Goal: Task Accomplishment & Management: Use online tool/utility

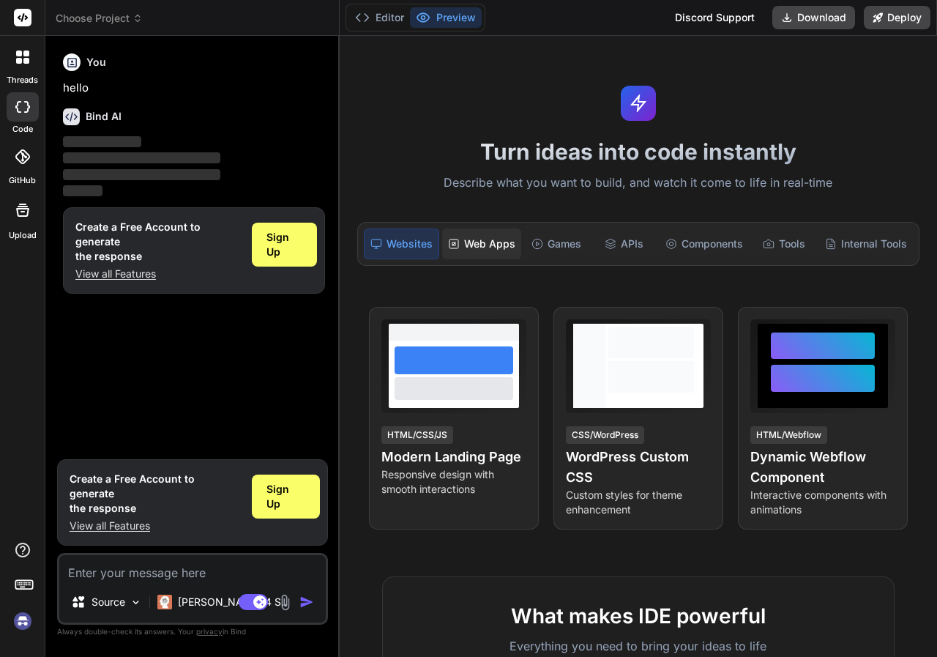
click at [476, 246] on div "Web Apps" at bounding box center [481, 243] width 79 height 31
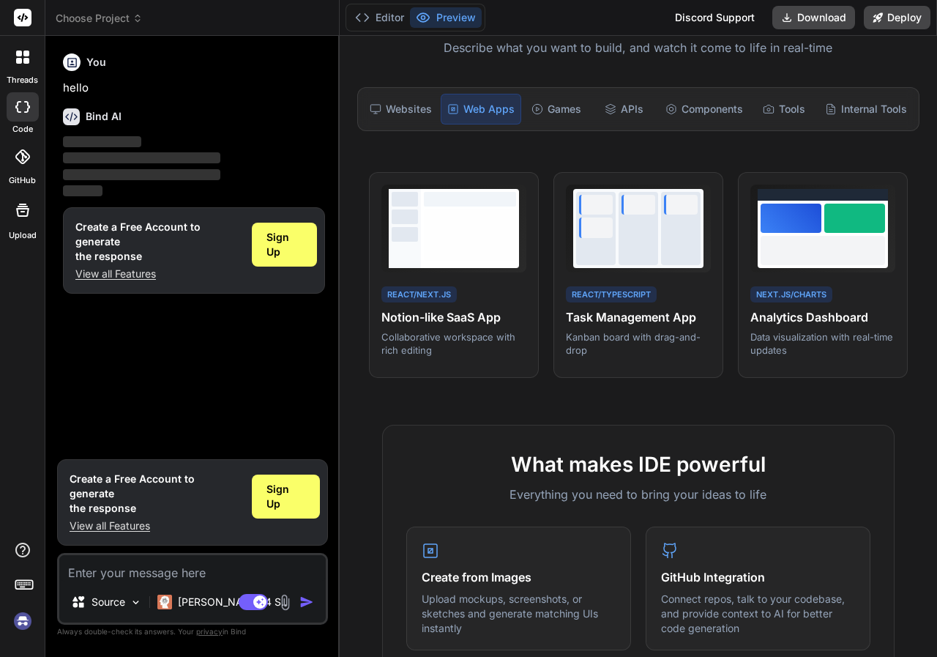
scroll to position [146, 0]
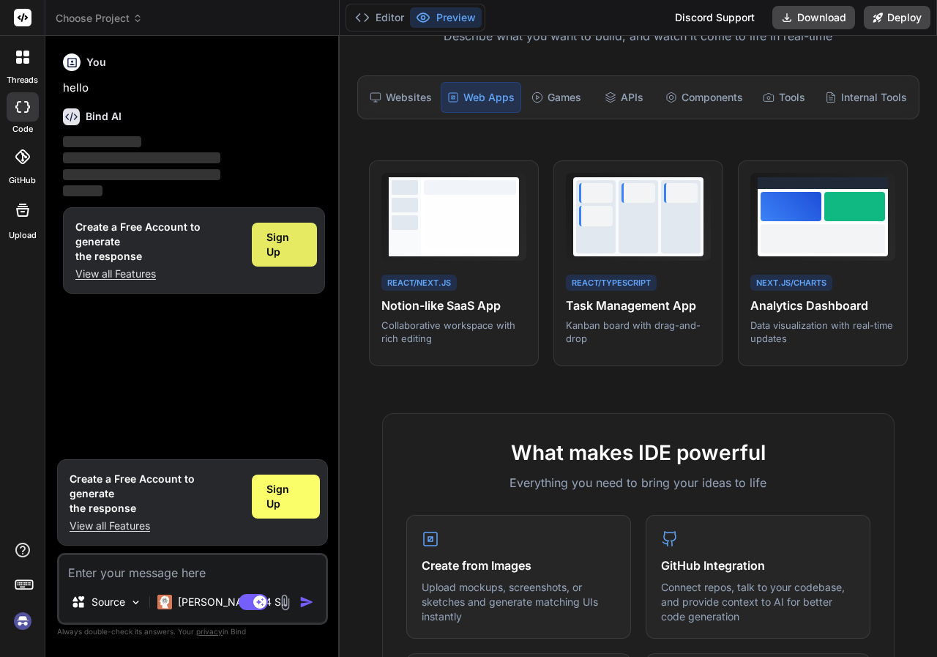
click at [293, 250] on span "Sign Up" at bounding box center [285, 244] width 36 height 29
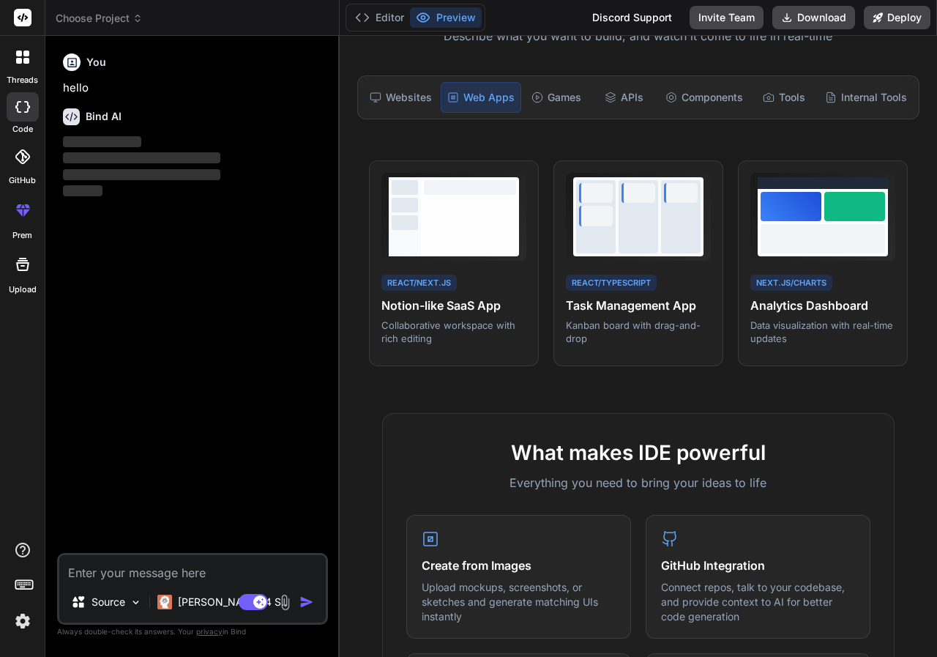
type textarea "x"
click at [155, 573] on textarea at bounding box center [192, 568] width 267 height 26
type textarea "p"
type textarea "x"
type textarea "pa"
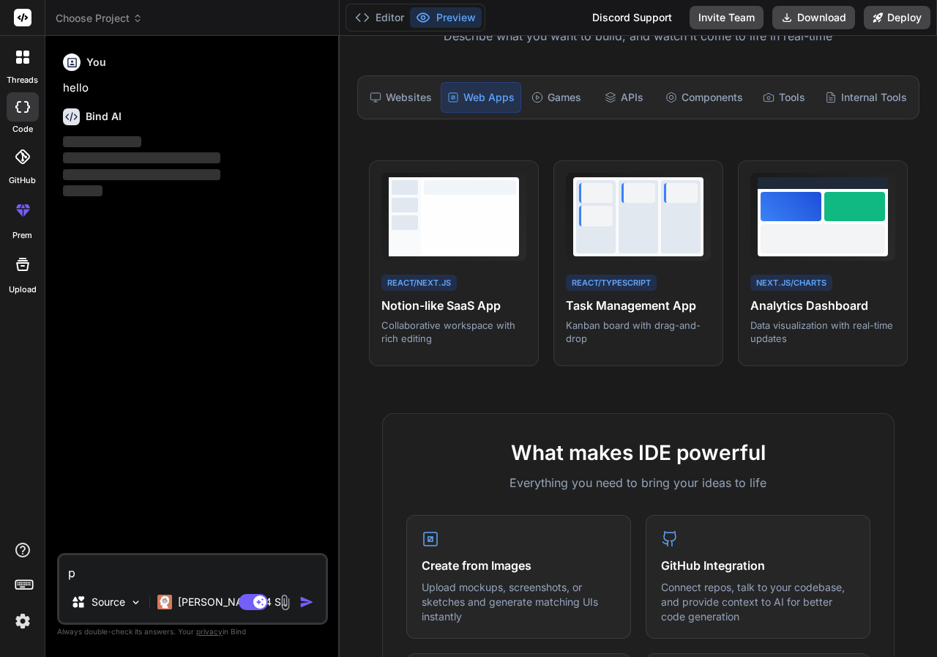
type textarea "x"
type textarea "pat"
type textarea "x"
type textarea "path"
type textarea "x"
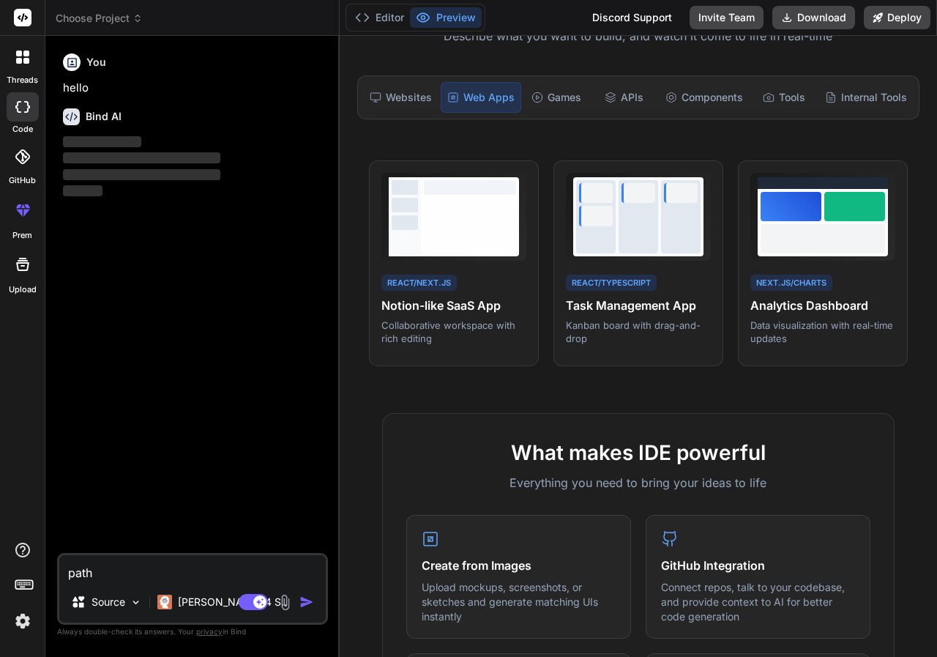
type textarea "patho"
type textarea "x"
type textarea "pathog"
type textarea "x"
type textarea "pathogy"
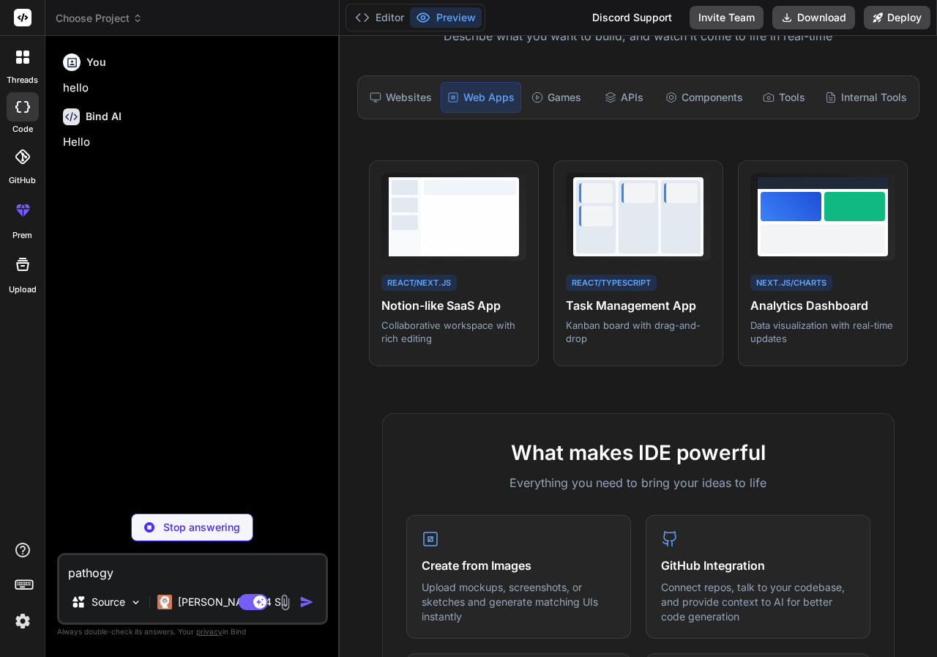
type textarea "x"
type textarea "pathogy"
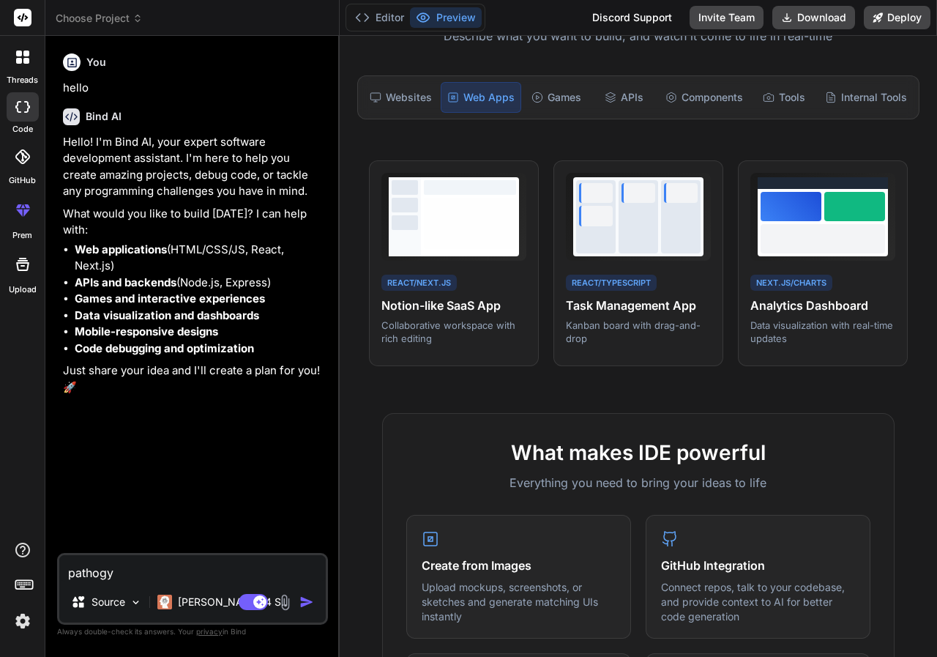
type textarea "x"
type textarea "pathogy r"
type textarea "x"
type textarea "pathogy re"
type textarea "x"
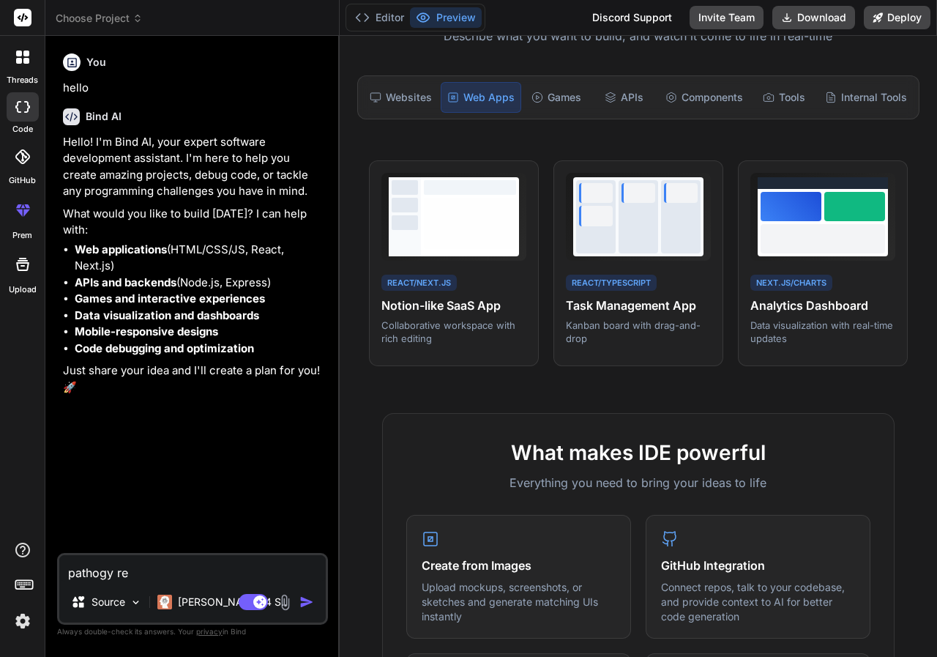
type textarea "pathogy rec"
type textarea "x"
type textarea "pathogy rece"
type textarea "x"
type textarea "pathogy recep"
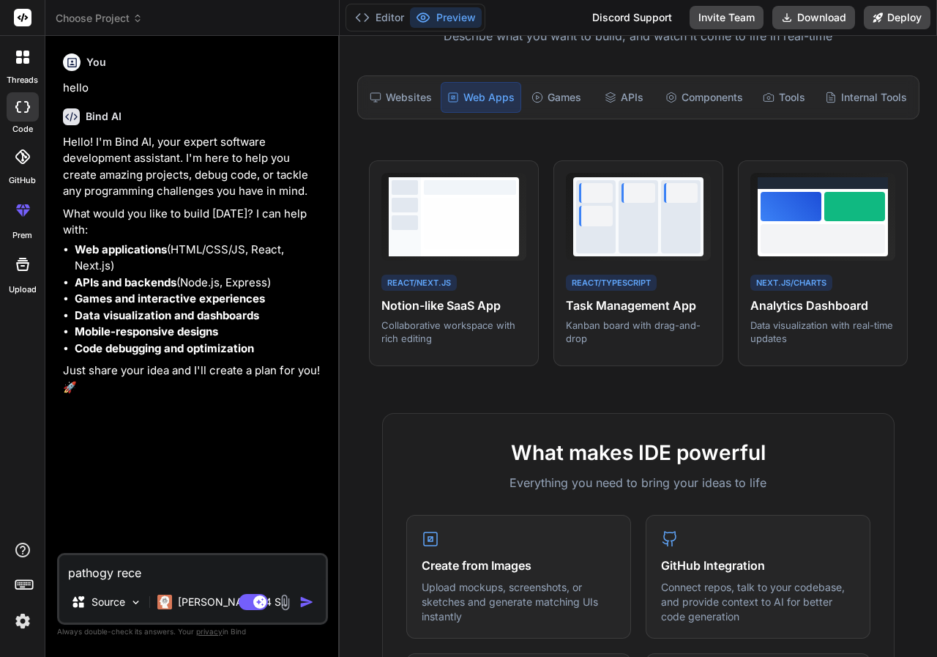
type textarea "x"
type textarea "pathogy recepi"
type textarea "x"
type textarea "pathogy recepio"
type textarea "x"
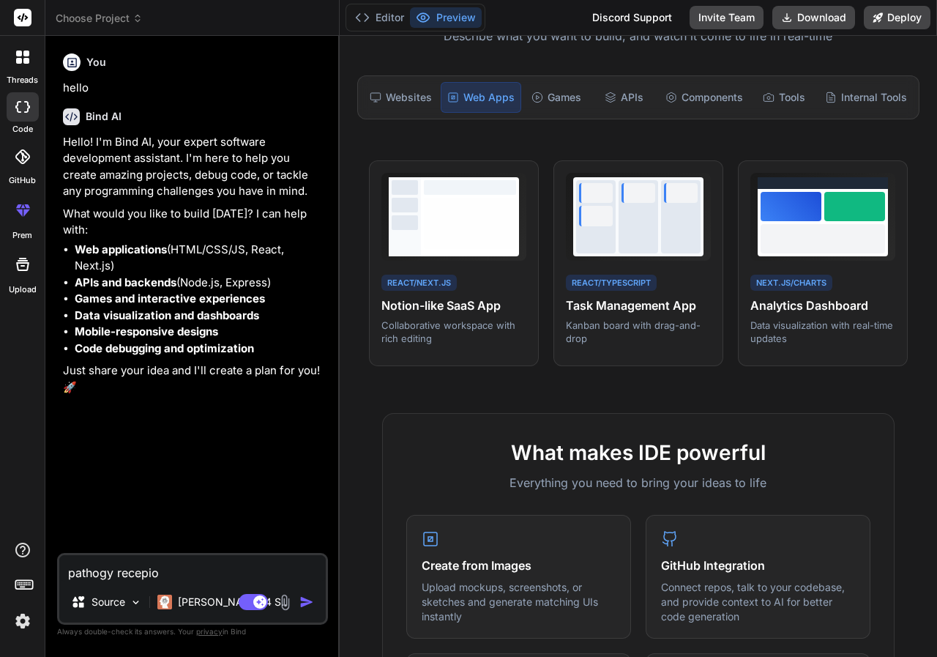
type textarea "pathogy recepion"
type textarea "x"
type textarea "pathogy recepion"
type textarea "x"
type textarea "pathogy recepion m"
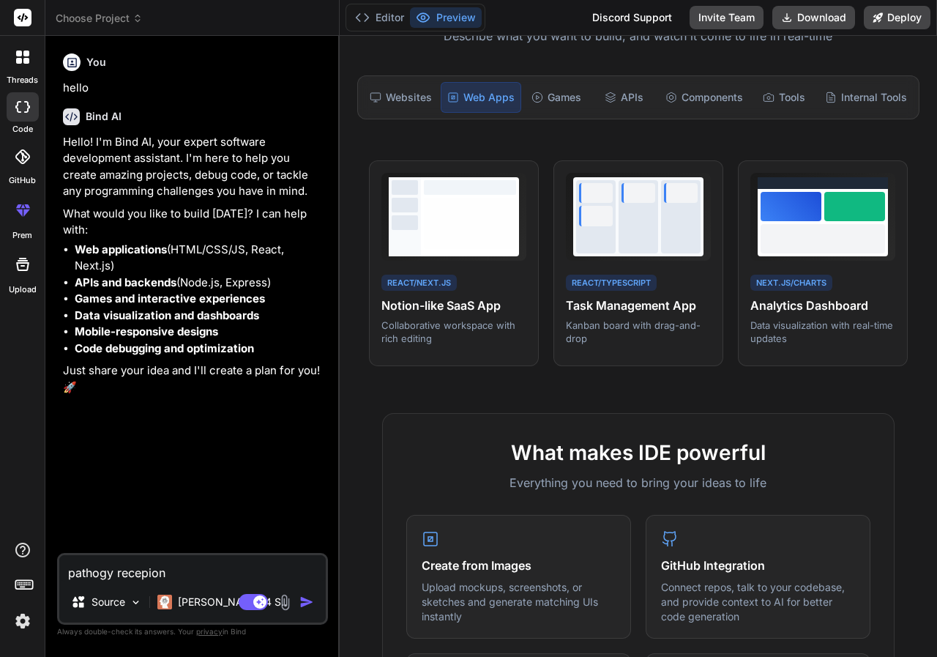
type textarea "x"
type textarea "pathogy recepion ma"
type textarea "x"
type textarea "pathogy recepion man"
type textarea "x"
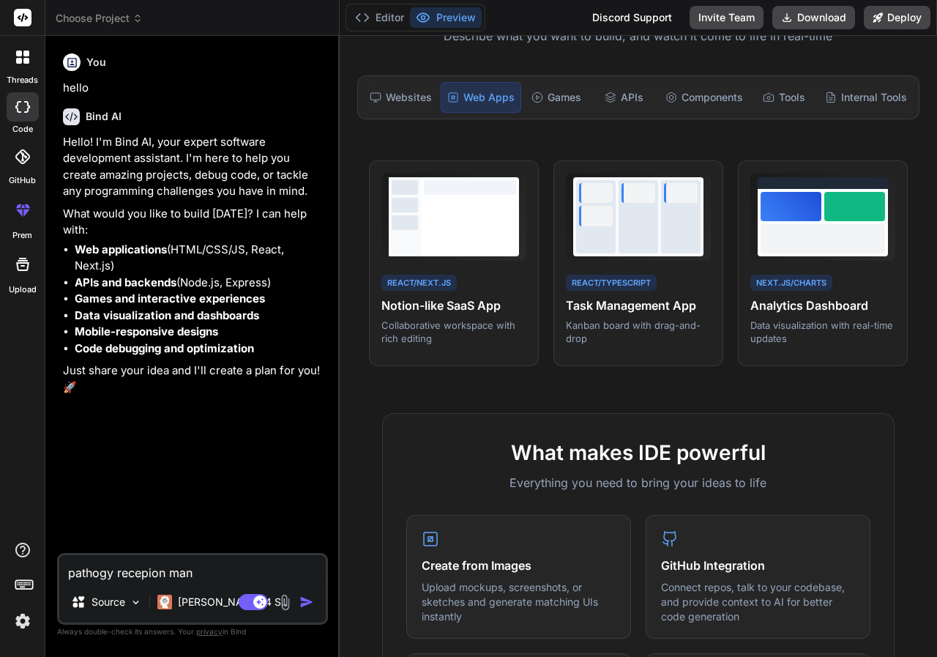
type textarea "pathogy recepion mana"
type textarea "x"
type textarea "pathogy recepion manag"
type textarea "x"
type textarea "pathogy recepion manage"
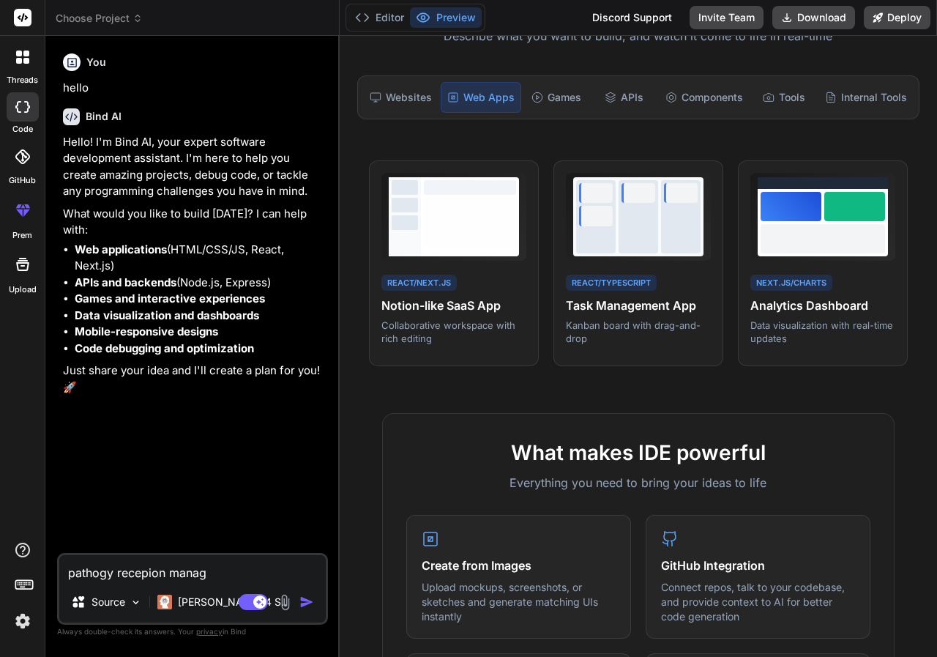
type textarea "x"
type textarea "pathogy recepion managem"
type textarea "x"
type textarea "pathogy recepion manageme"
type textarea "x"
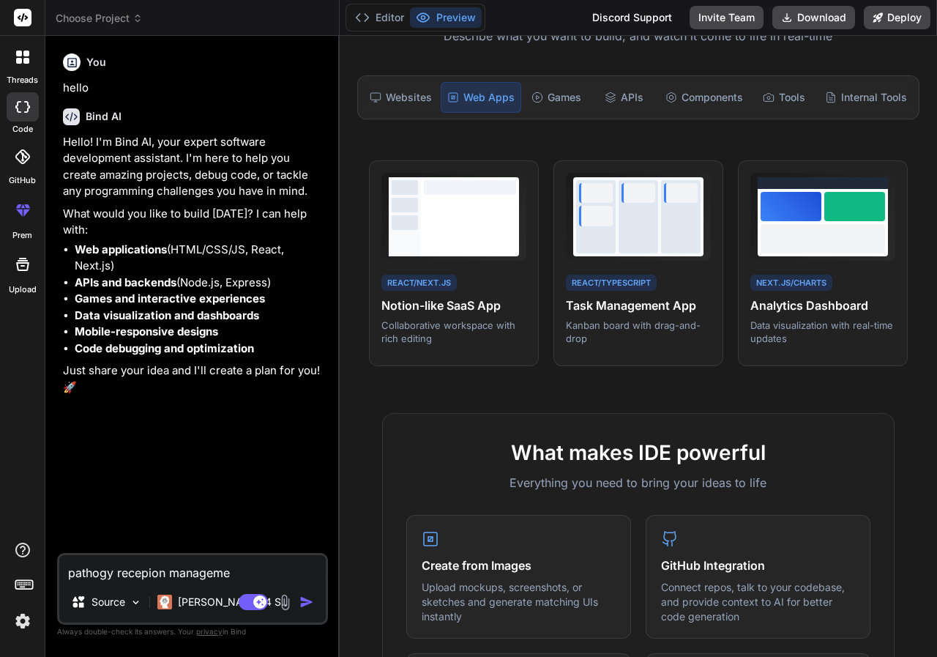
type textarea "pathogy recepion managemen"
type textarea "x"
type textarea "pathogy recepion management"
type textarea "x"
type textarea "pathogy recepion management"
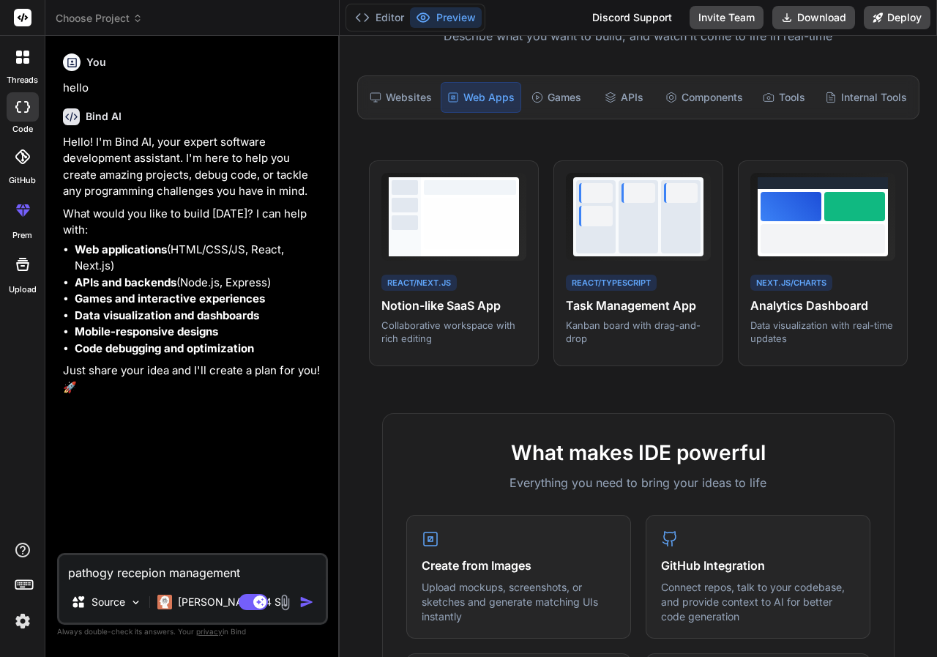
type textarea "x"
type textarea "pathogy recepion management a"
type textarea "x"
type textarea "pathogy recepion management an"
type textarea "x"
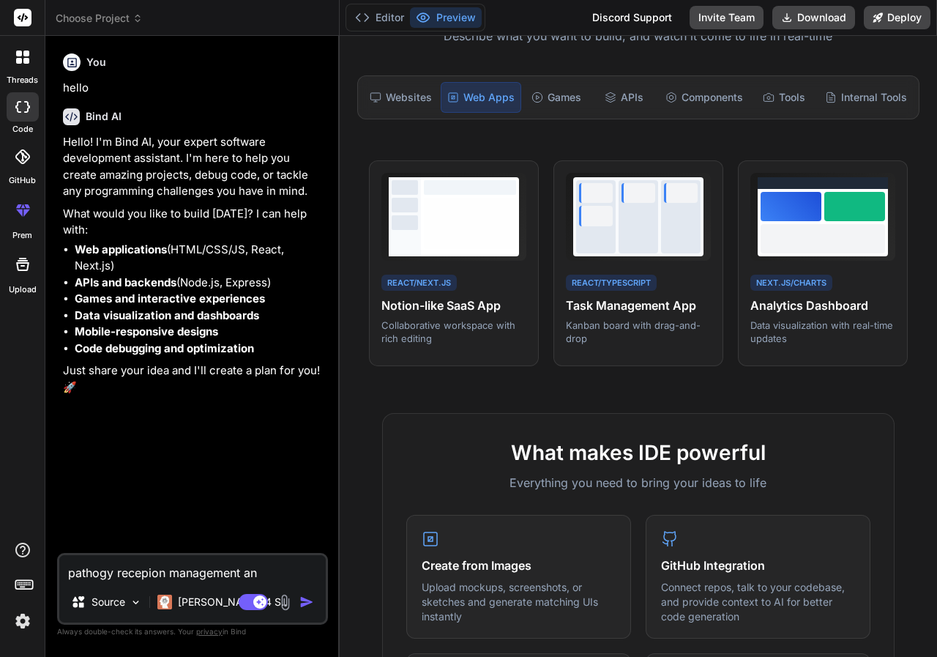
type textarea "pathogy recepion management and"
type textarea "x"
type textarea "pathogy recepion management and"
type textarea "x"
type textarea "pathogy recepion management and b"
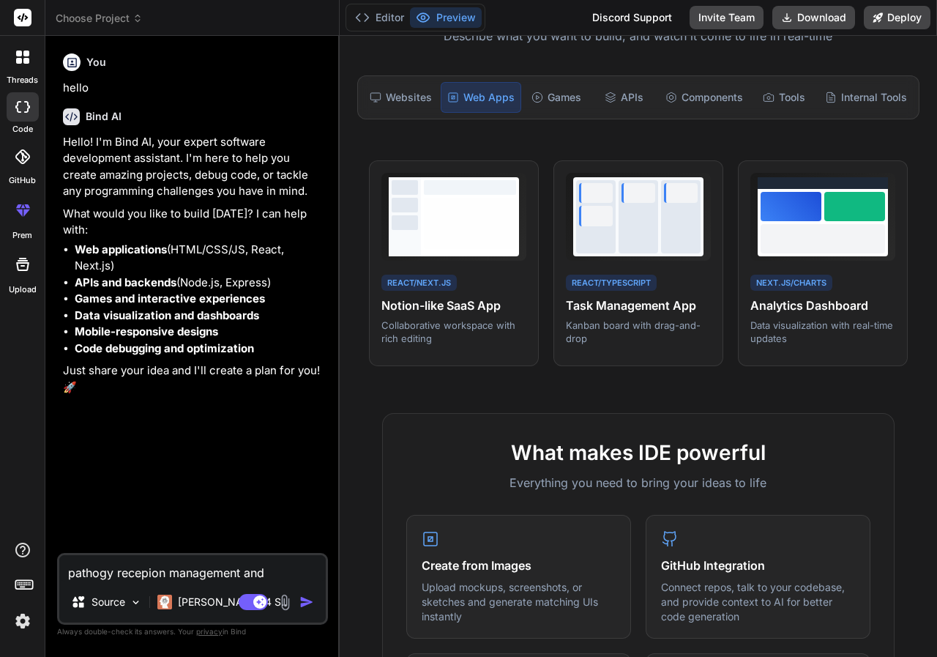
type textarea "x"
type textarea "pathogy recepion management and bi"
type textarea "x"
type textarea "pathogy recepion management and bil"
type textarea "x"
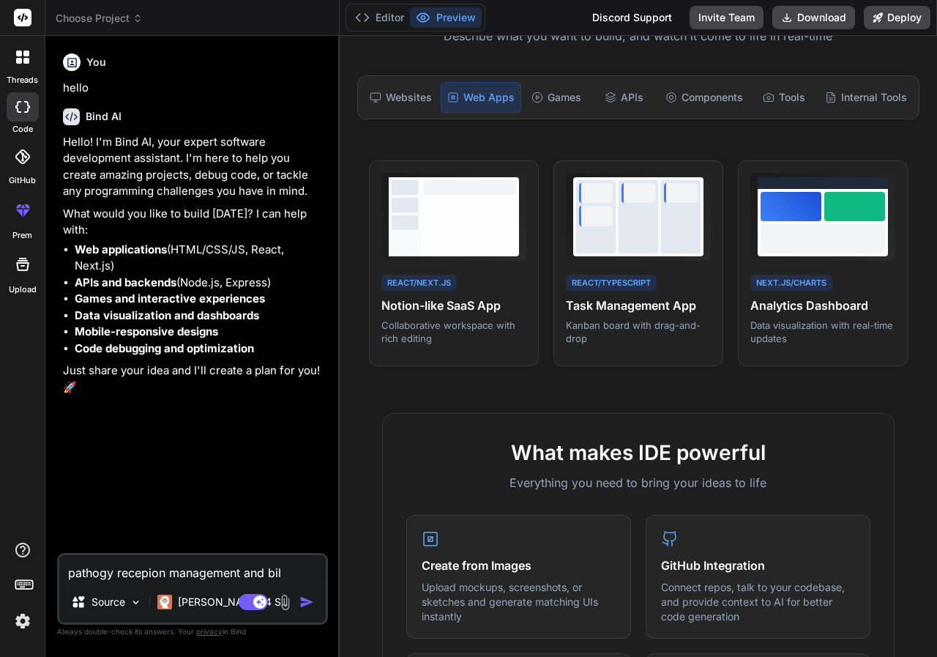
type textarea "pathogy recepion management and bill"
type textarea "x"
type textarea "pathogy recepion management and billi"
type textarea "x"
type textarea "pathogy recepion management and billin"
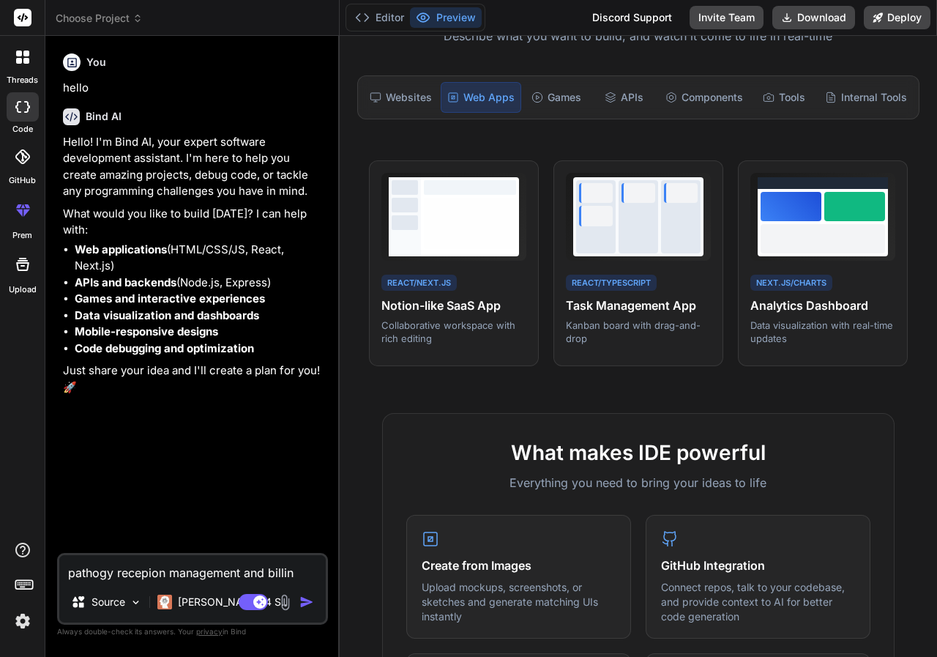
type textarea "x"
type textarea "pathogy recepion management and billing"
type textarea "x"
type textarea "pathogy recepion management and billing"
type textarea "x"
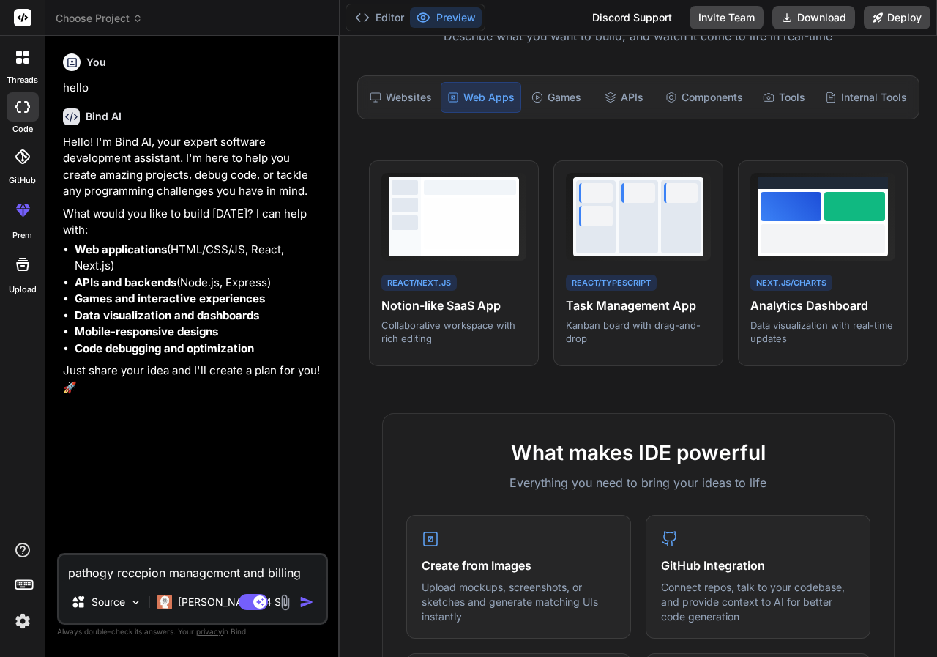
type textarea "pathogy recepion management and billing w"
type textarea "x"
type textarea "pathogy recepion management and billing we"
type textarea "x"
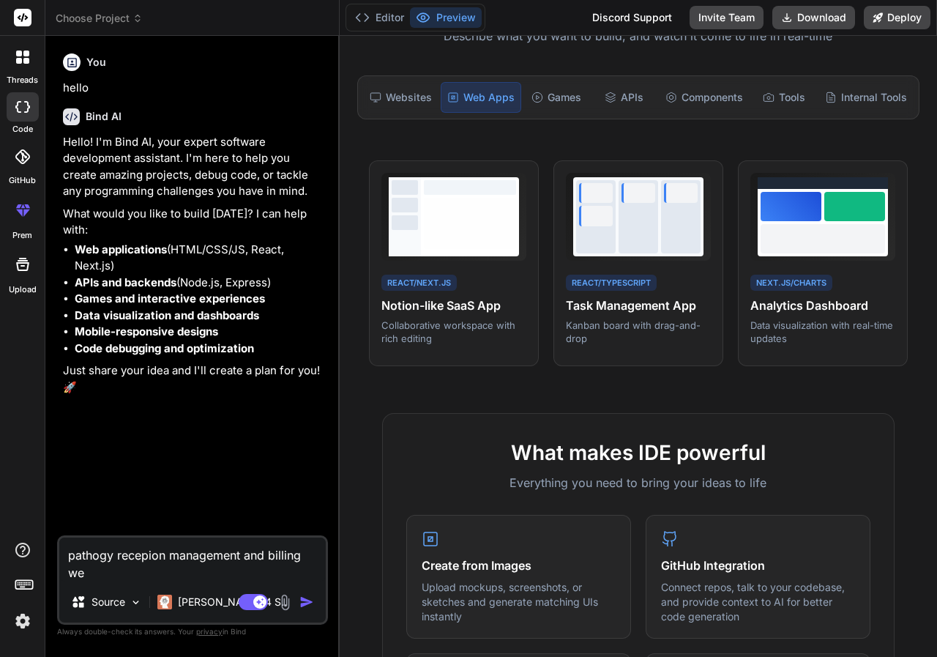
type textarea "pathogy recepion management and billing web"
type textarea "x"
type textarea "pathogy recepion management and billing weba"
type textarea "x"
type textarea "pathogy recepion management and billing webap"
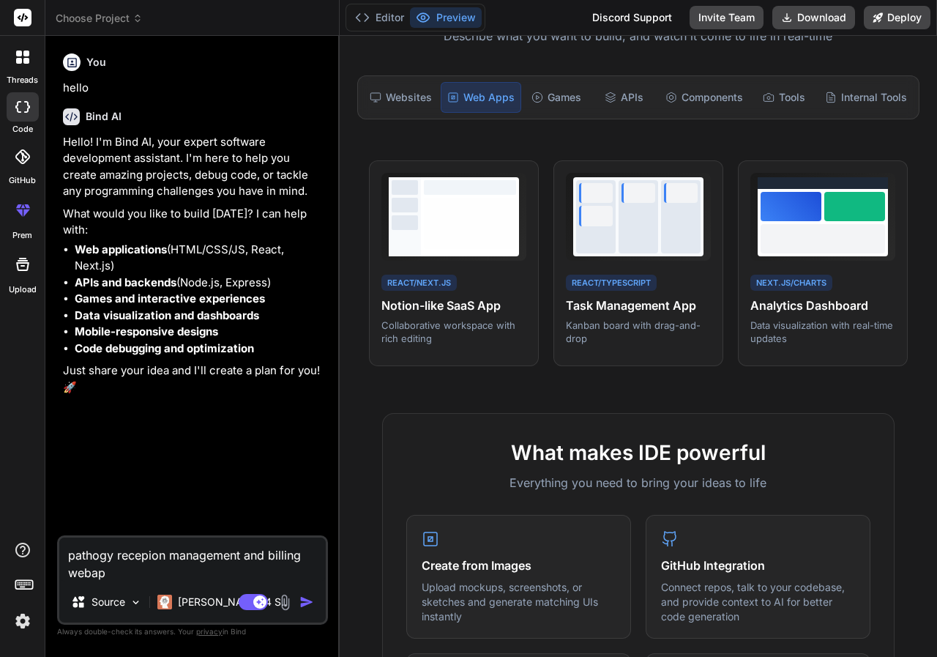
type textarea "x"
type textarea "pathogy recepion management and billing webapp"
type textarea "x"
type textarea "pathogy recepion management and billing webapp"
click at [223, 606] on p "Claude 4 S.." at bounding box center [232, 602] width 109 height 15
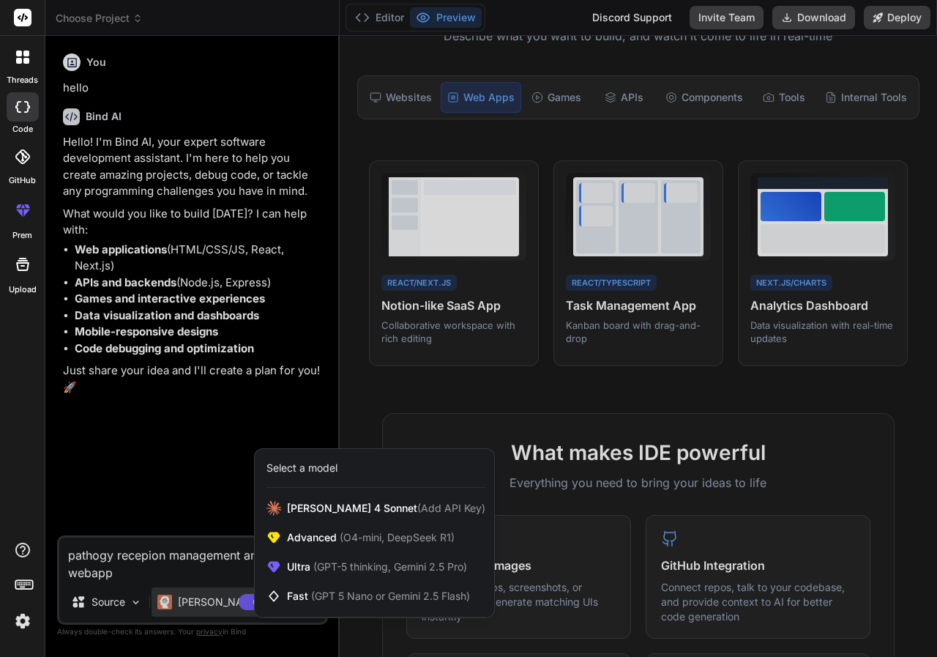
click at [218, 606] on div at bounding box center [468, 328] width 937 height 657
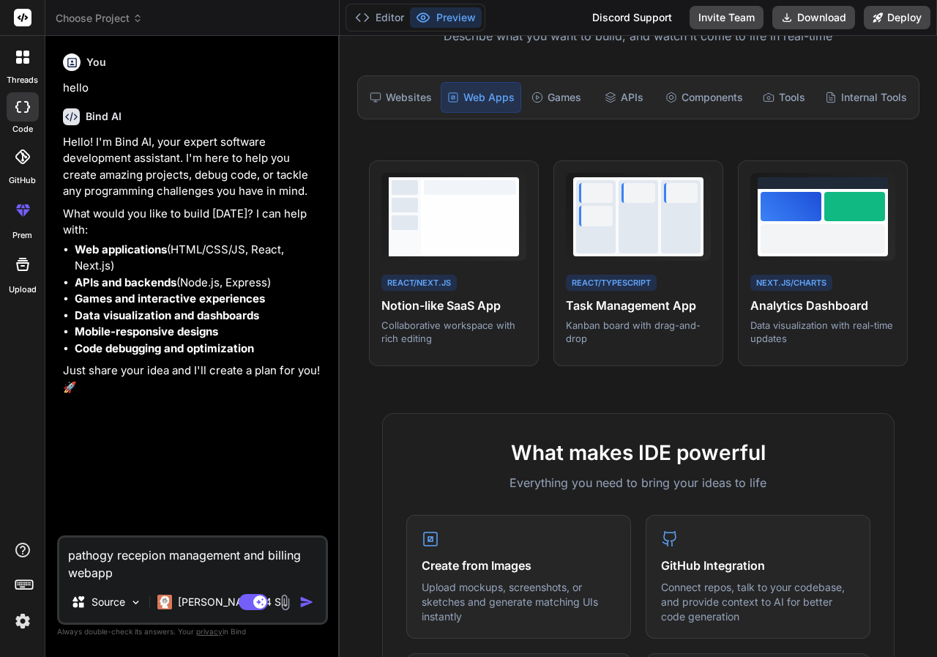
click at [303, 605] on img "button" at bounding box center [307, 602] width 15 height 15
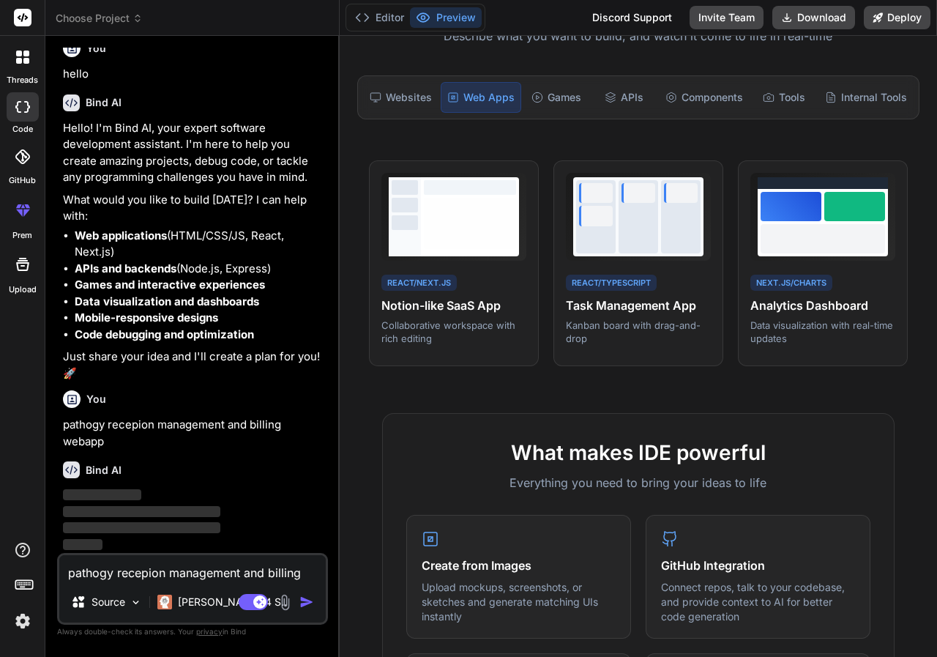
scroll to position [0, 0]
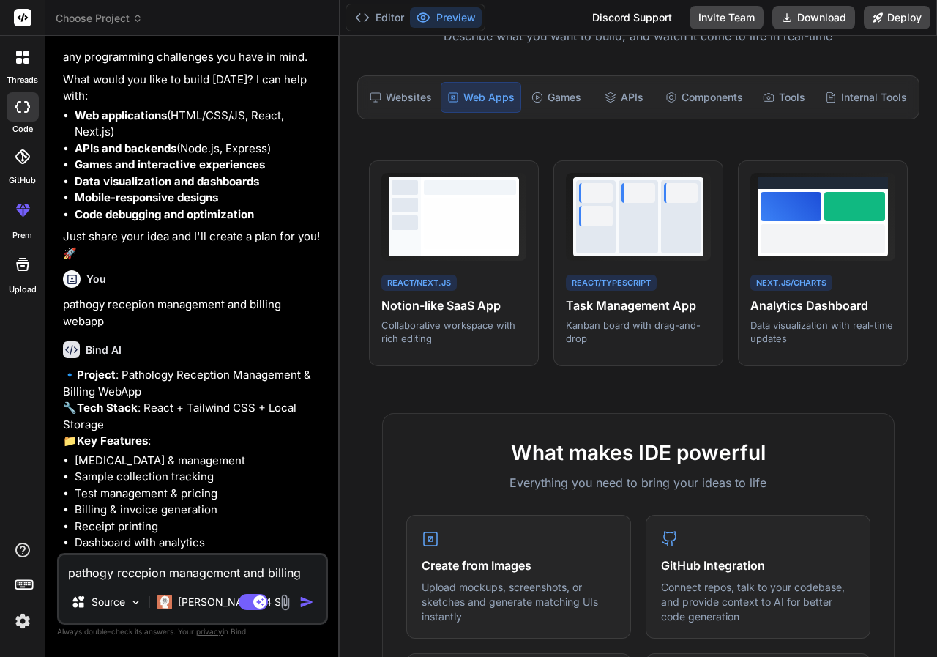
type textarea "x"
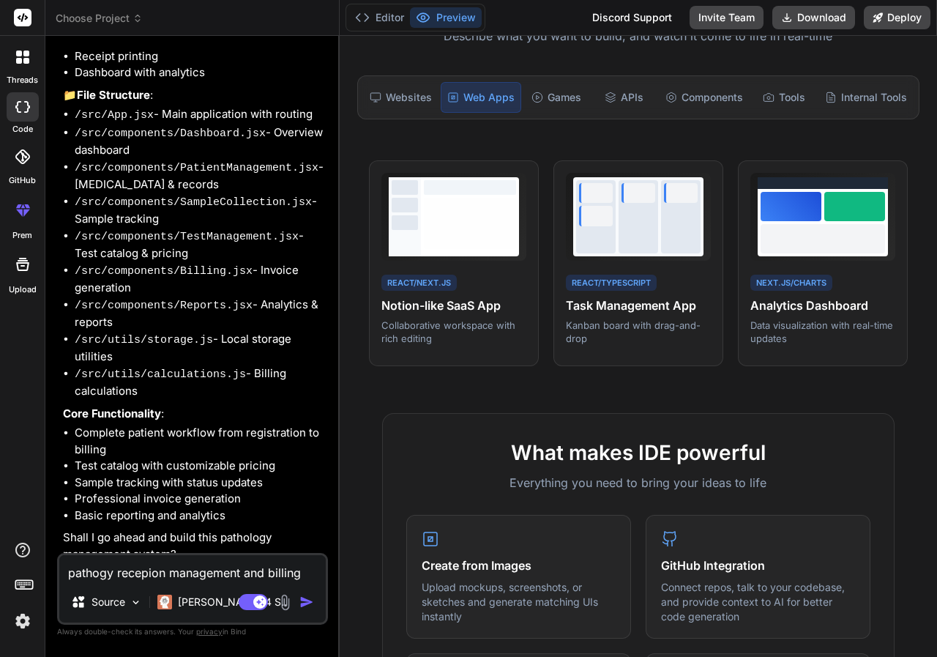
scroll to position [620, 0]
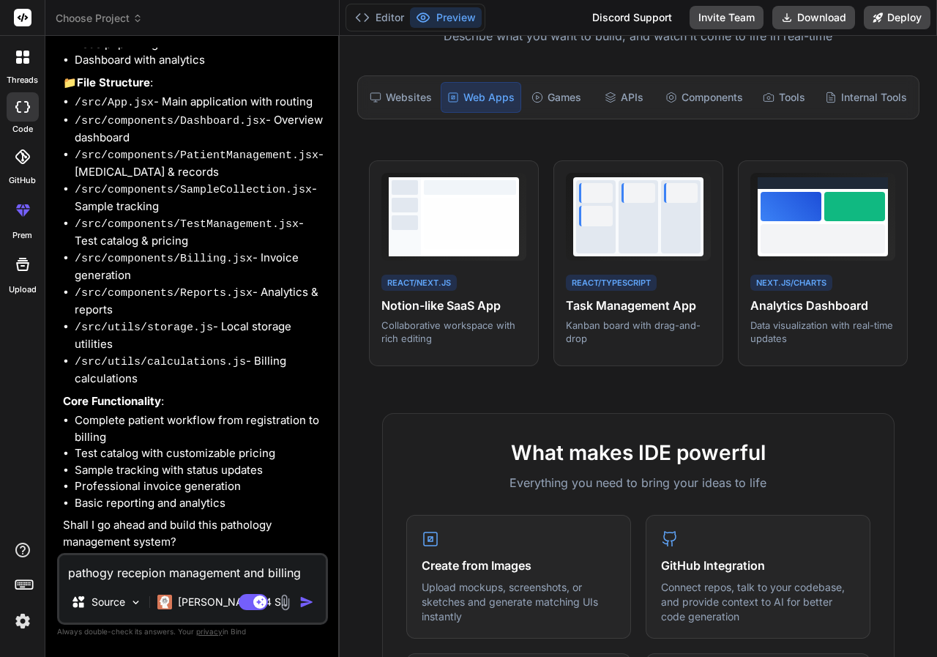
click at [237, 576] on textarea "pathogy recepion management and billing webapp" at bounding box center [192, 568] width 267 height 26
type textarea "y"
type textarea "x"
type textarea "ye"
type textarea "x"
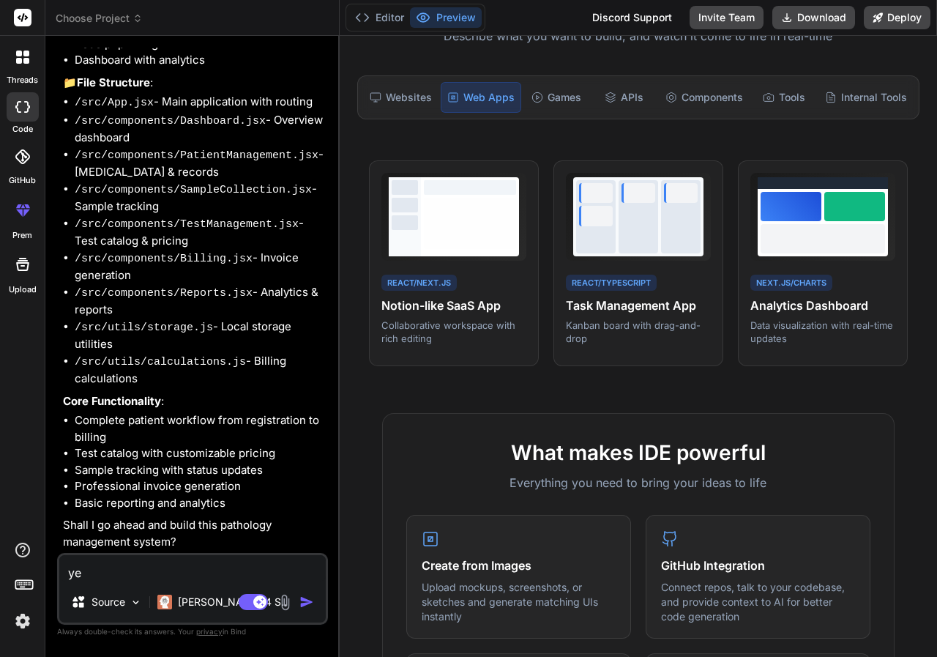
type textarea "yes"
type textarea "x"
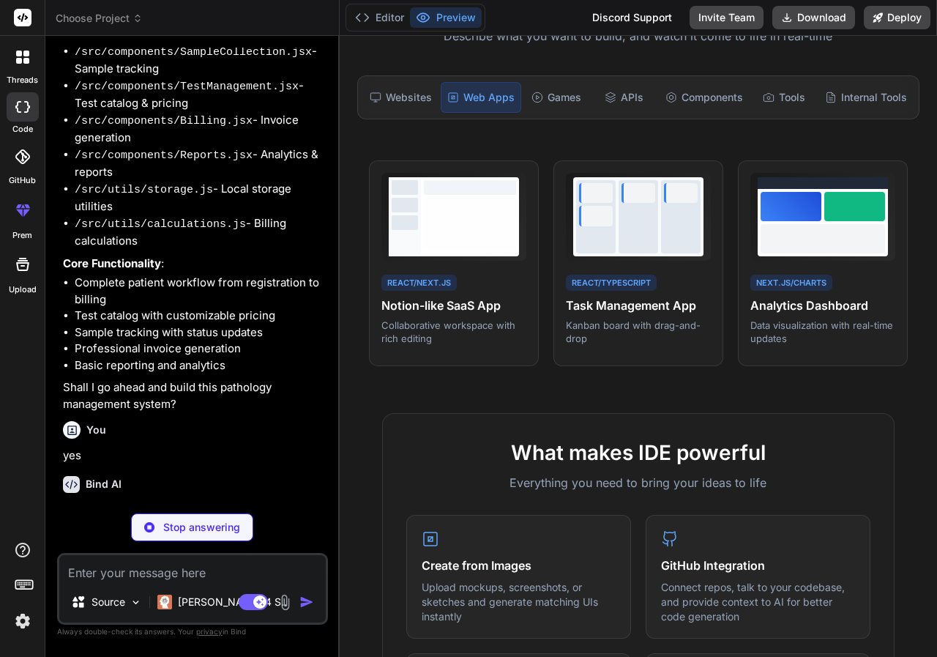
scroll to position [772, 0]
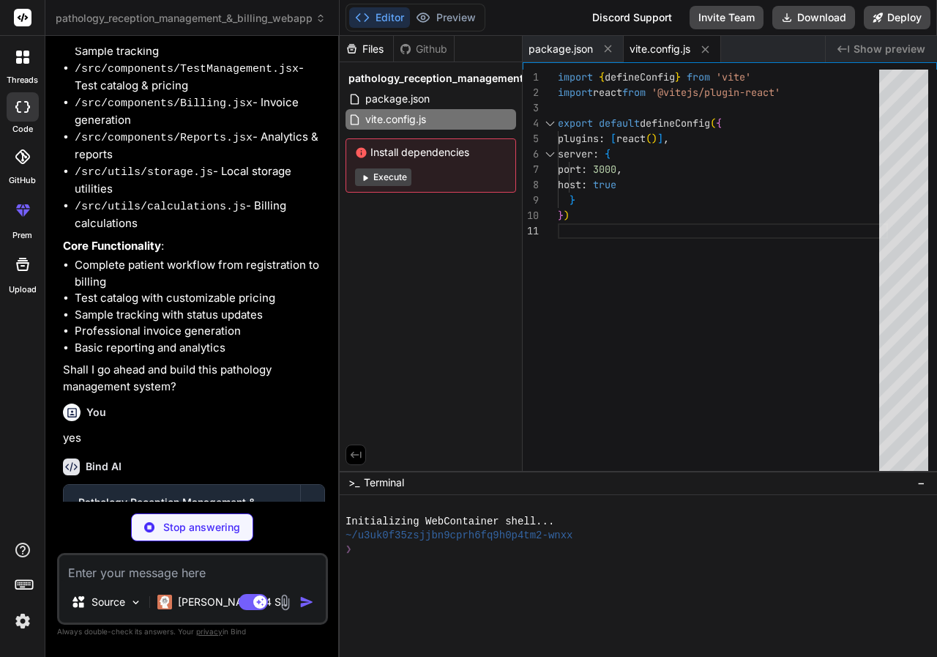
type textarea "x"
type textarea "}"
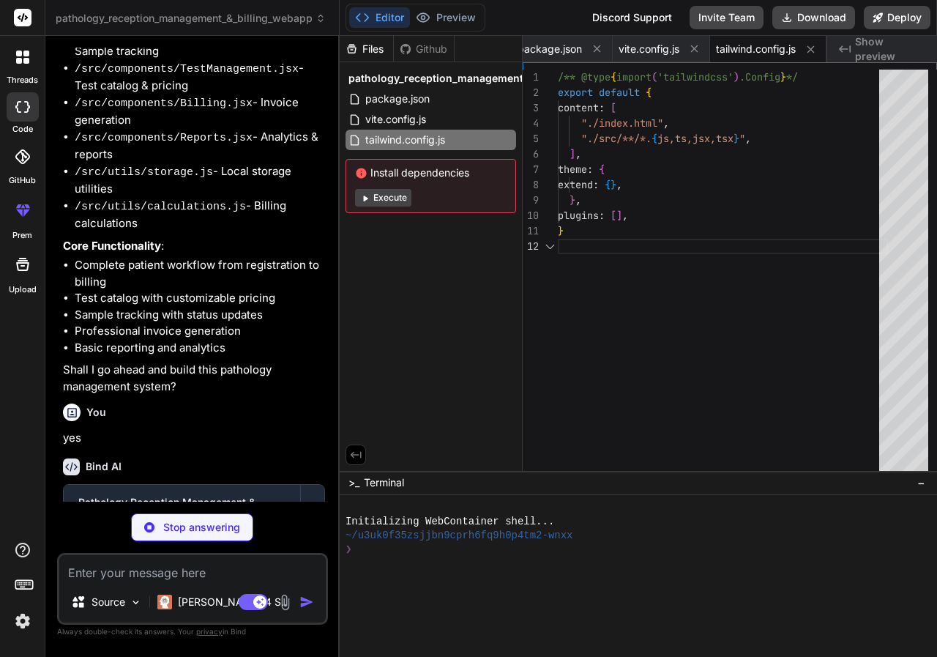
type textarea "x"
type textarea "export default { plugins: { tailwindcss: {}, autoprefixer: {}, }, }"
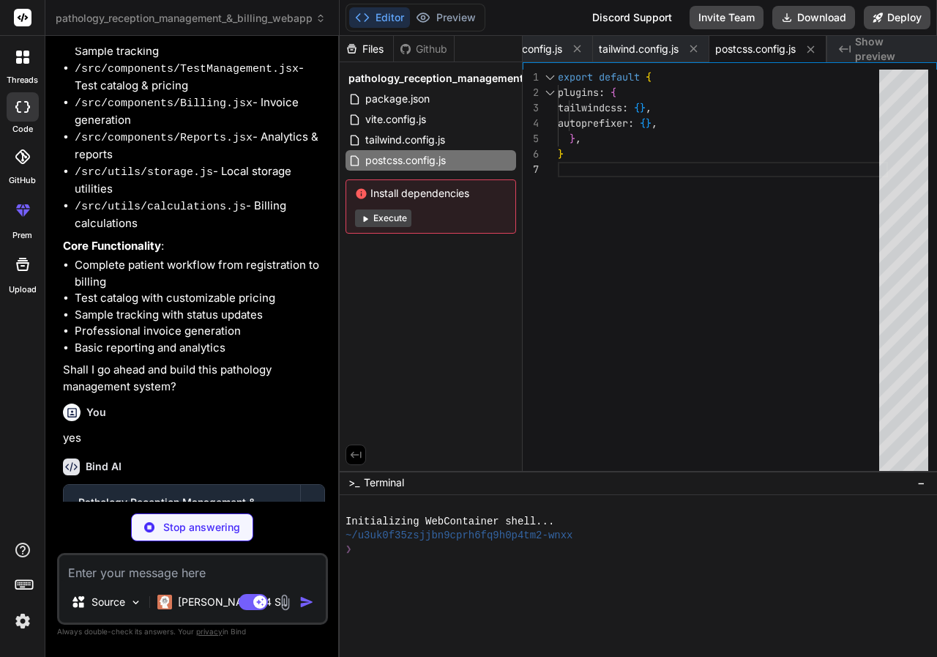
type textarea "x"
type textarea "<body> <div id="root"></div> <script type="module" src="/src/main.jsx"></script…"
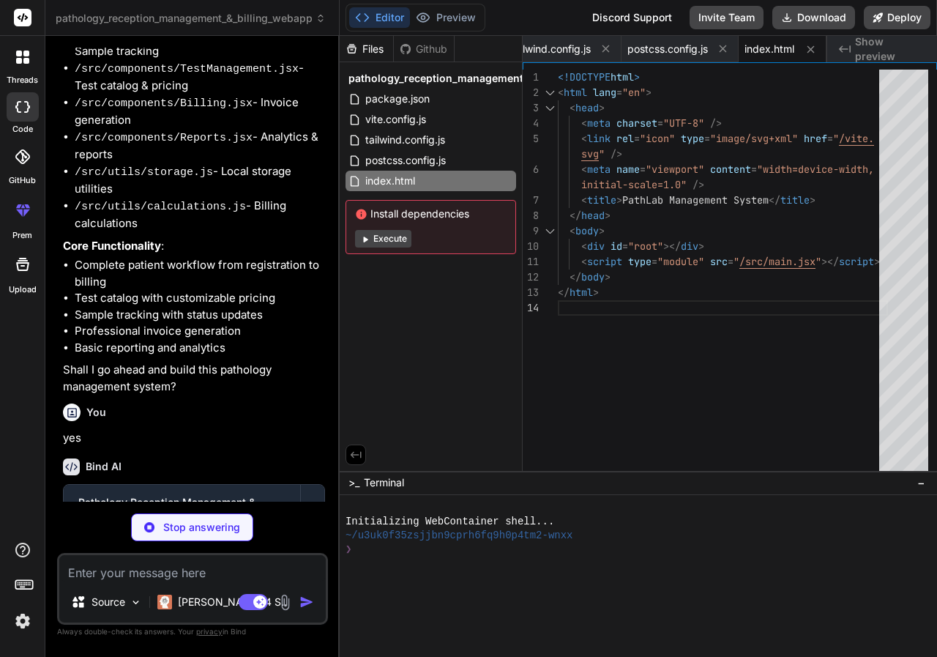
type textarea "x"
type textarea ")"
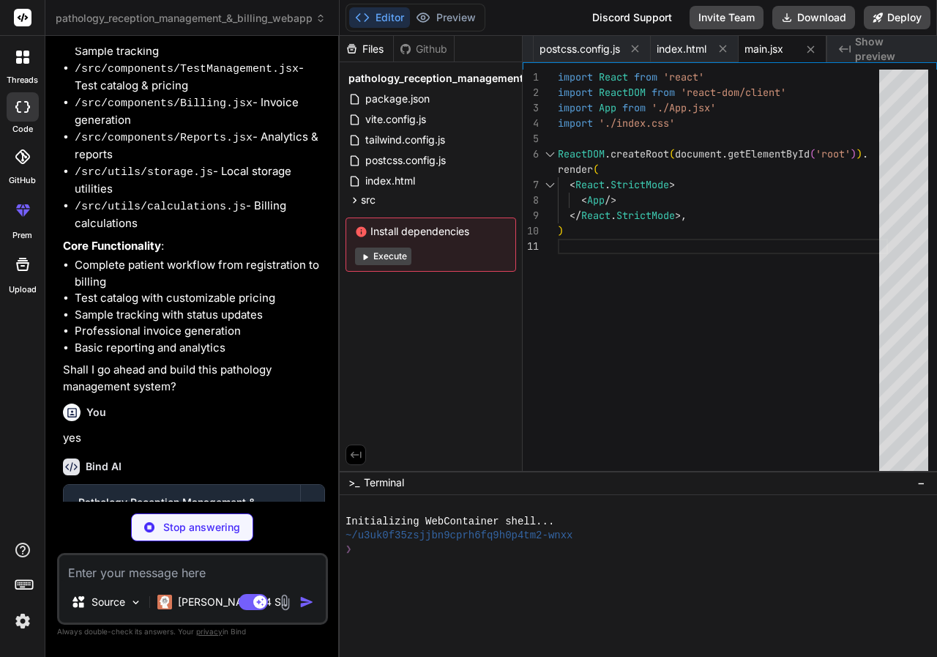
type textarea "x"
type textarea "width: 100%; } .no-print { display: none !important; } }"
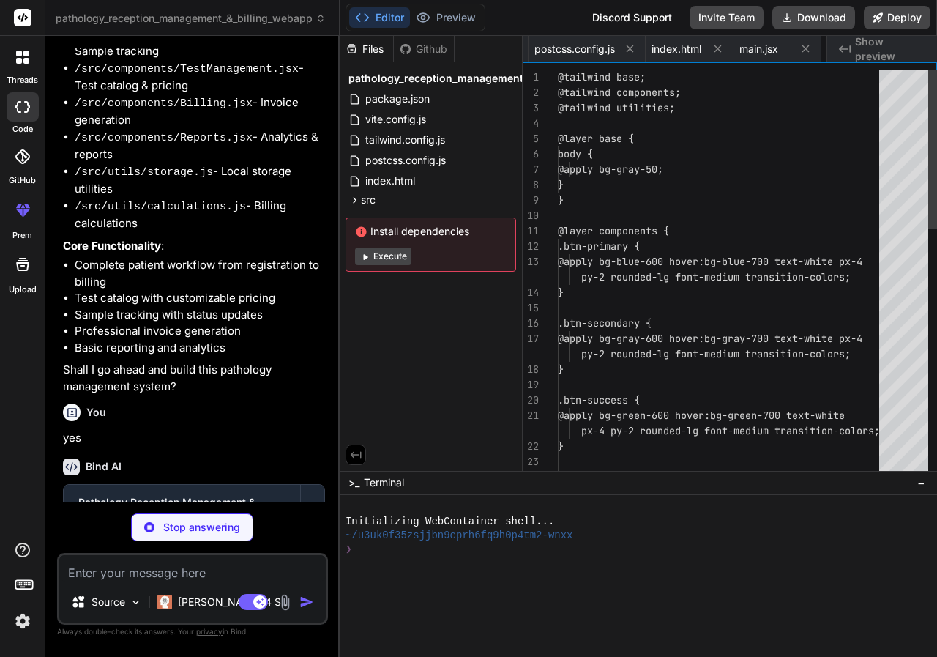
scroll to position [0, 397]
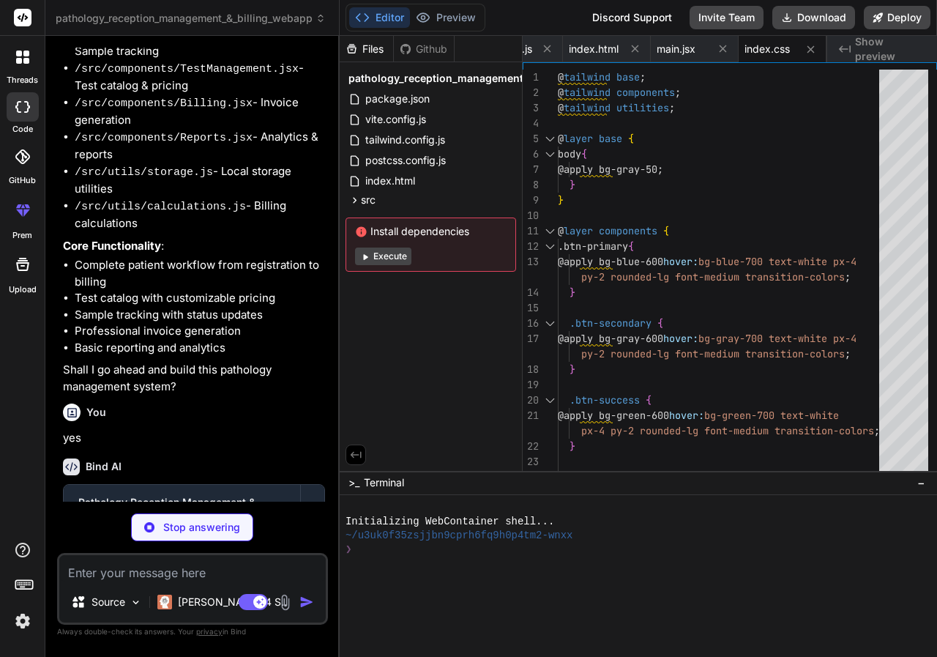
type textarea "x"
type textarea "export default App;"
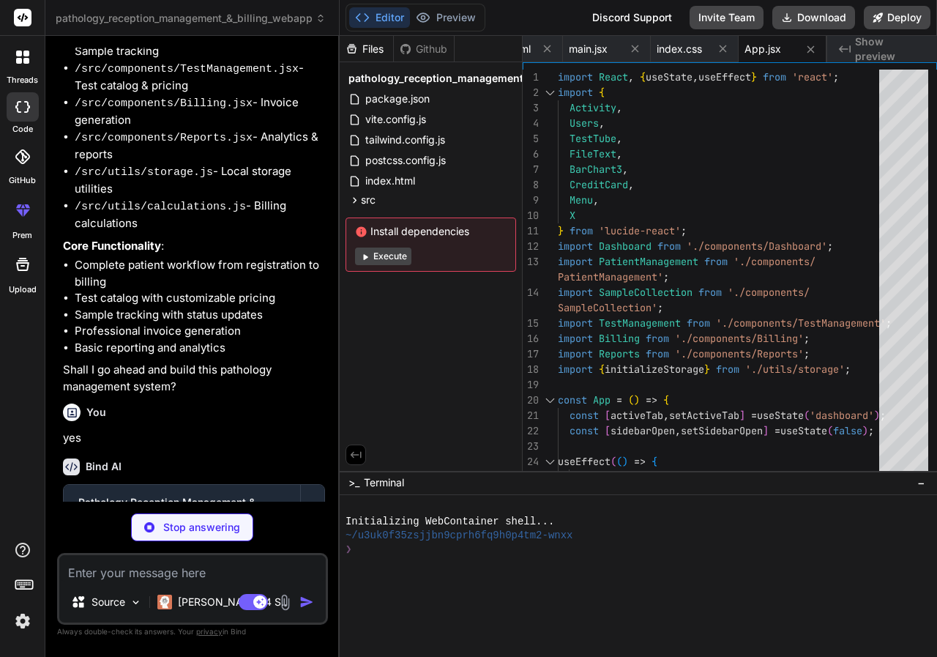
type textarea "x"
type textarea "return `INV${year}${count.toString().padStart(4, '0')}`; };"
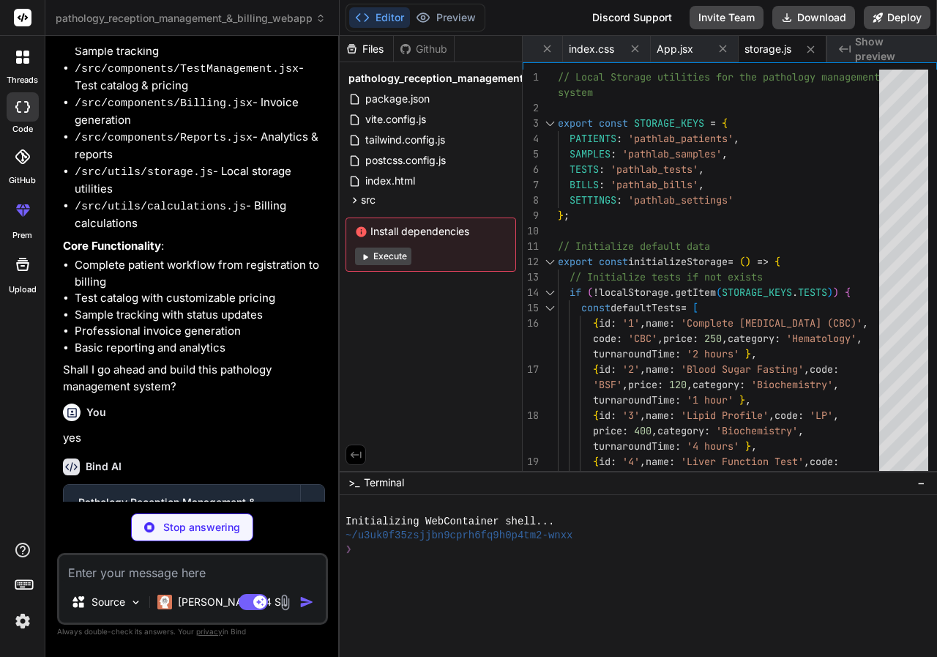
type textarea "x"
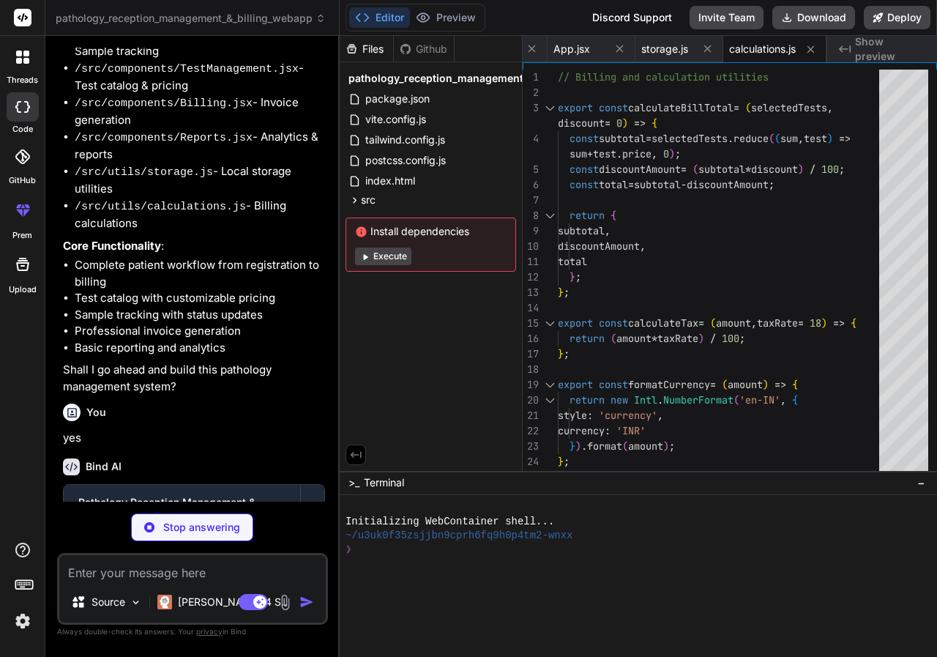
scroll to position [0, 784]
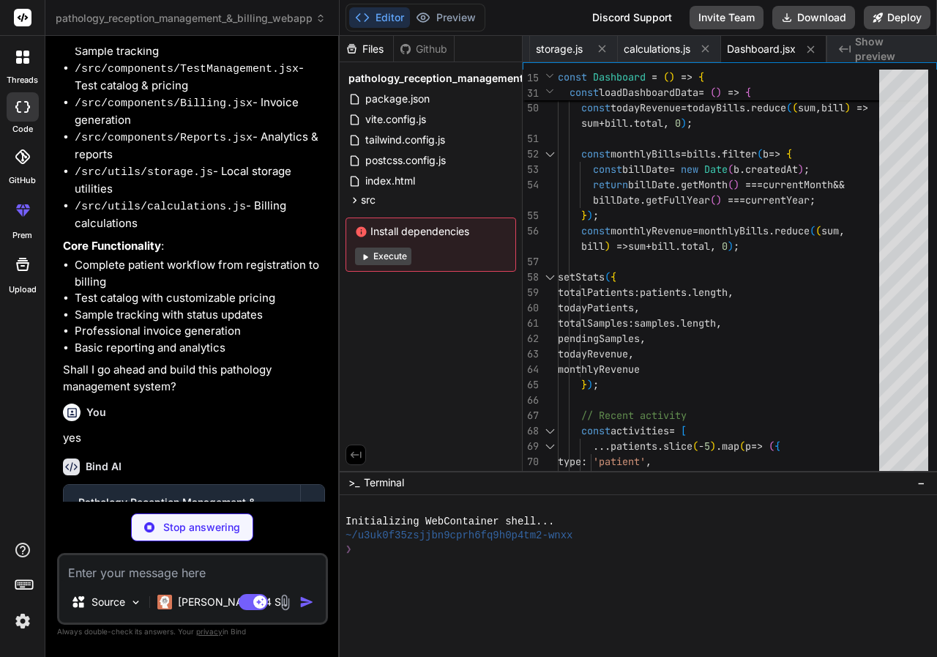
type textarea "x"
type textarea "export default PatientManagement;"
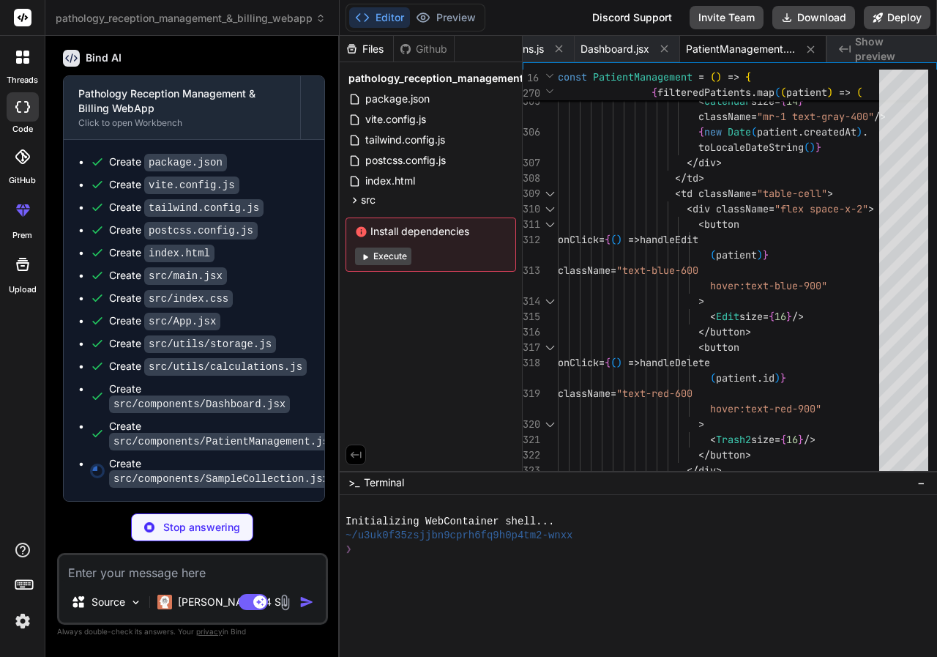
scroll to position [1183, 0]
type textarea "x"
type textarea "</div> ); }; export default SampleCollection;"
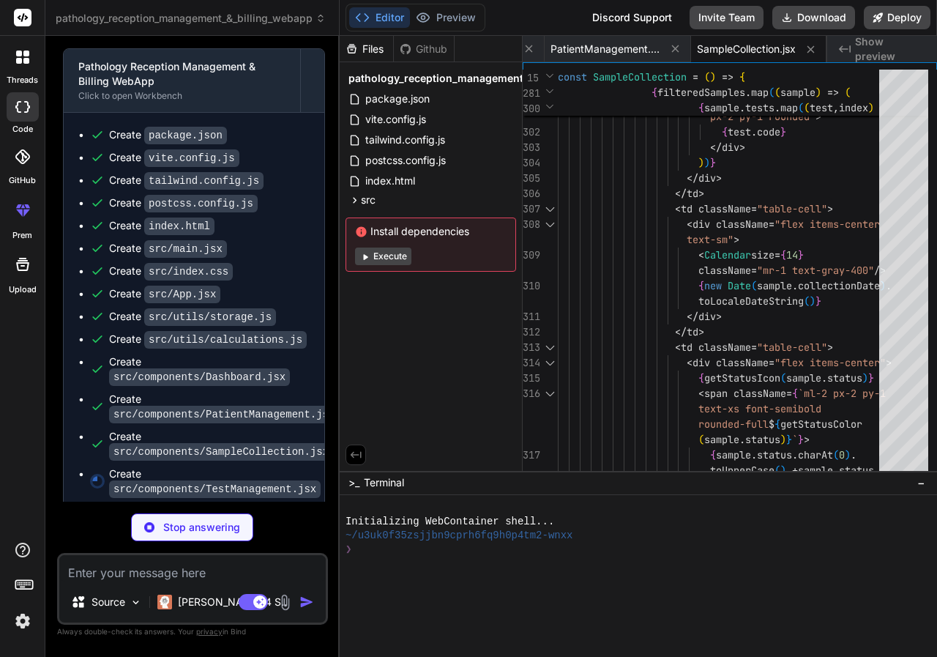
scroll to position [1221, 0]
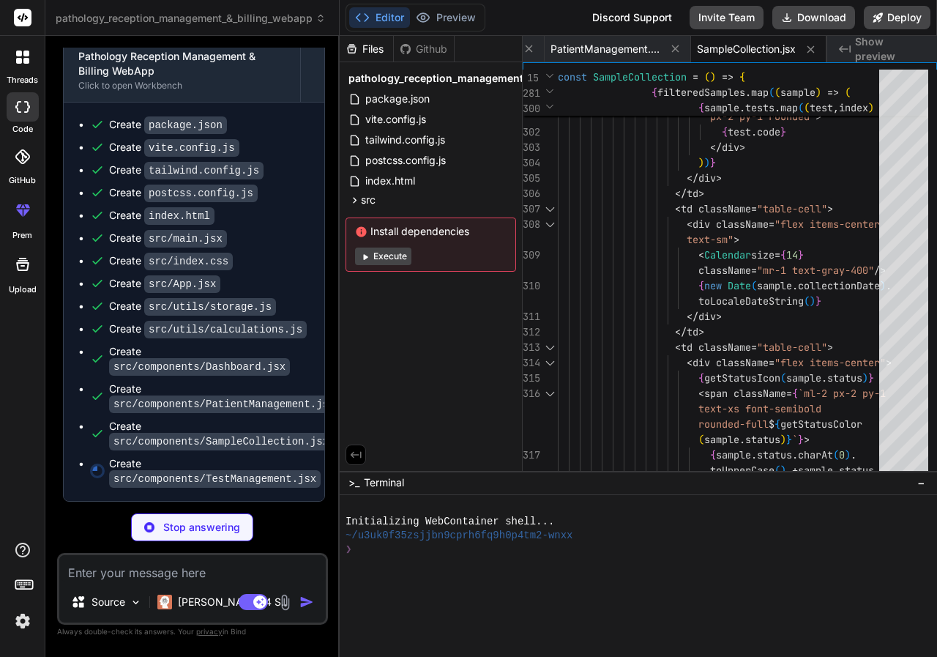
type textarea "x"
type textarea "); }; export default TestManagement;"
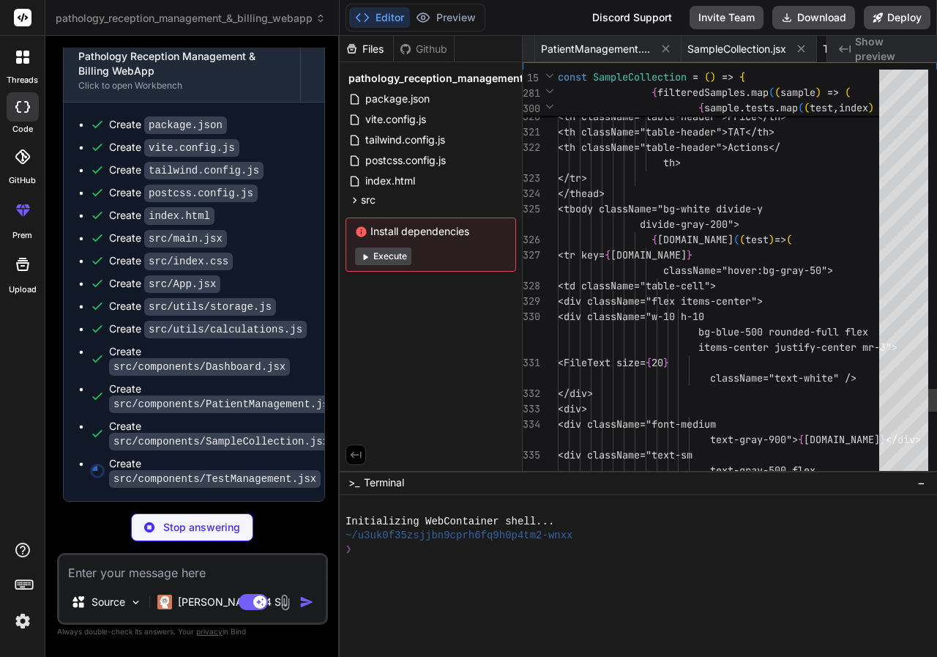
scroll to position [0, 1205]
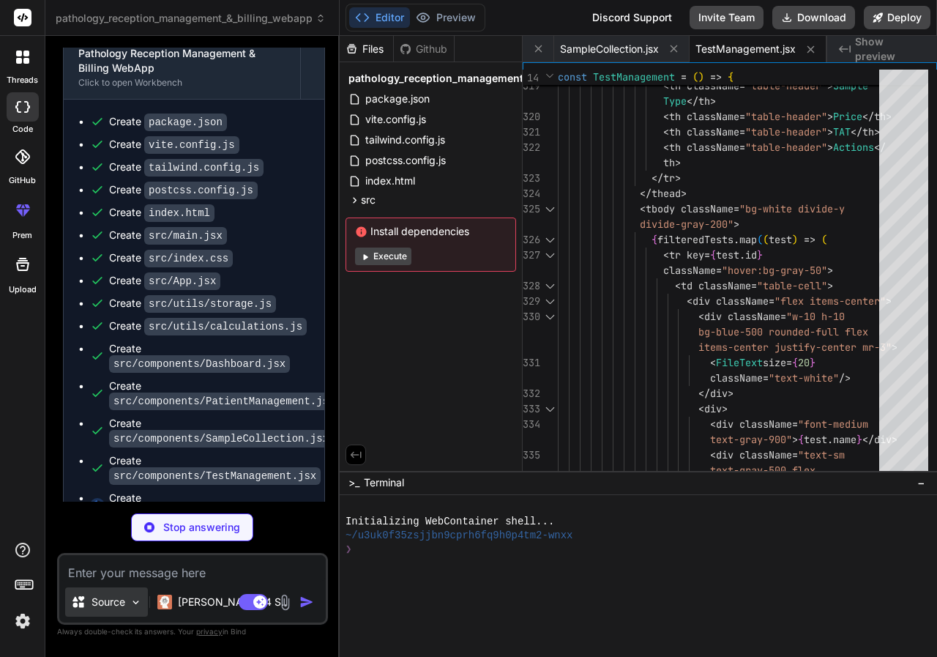
click at [133, 602] on img at bounding box center [136, 602] width 12 height 12
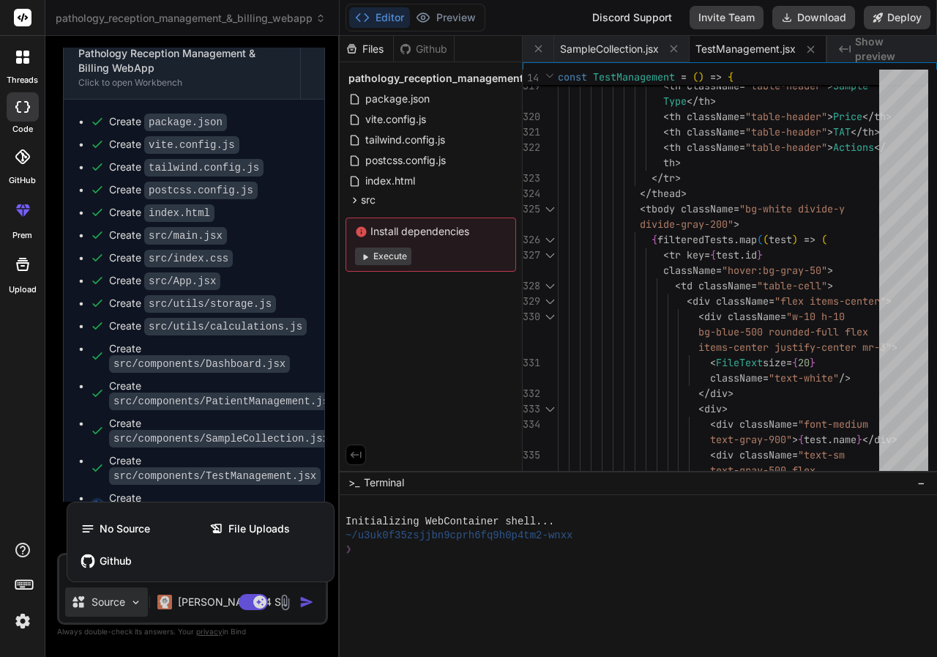
click at [572, 589] on div at bounding box center [468, 328] width 937 height 657
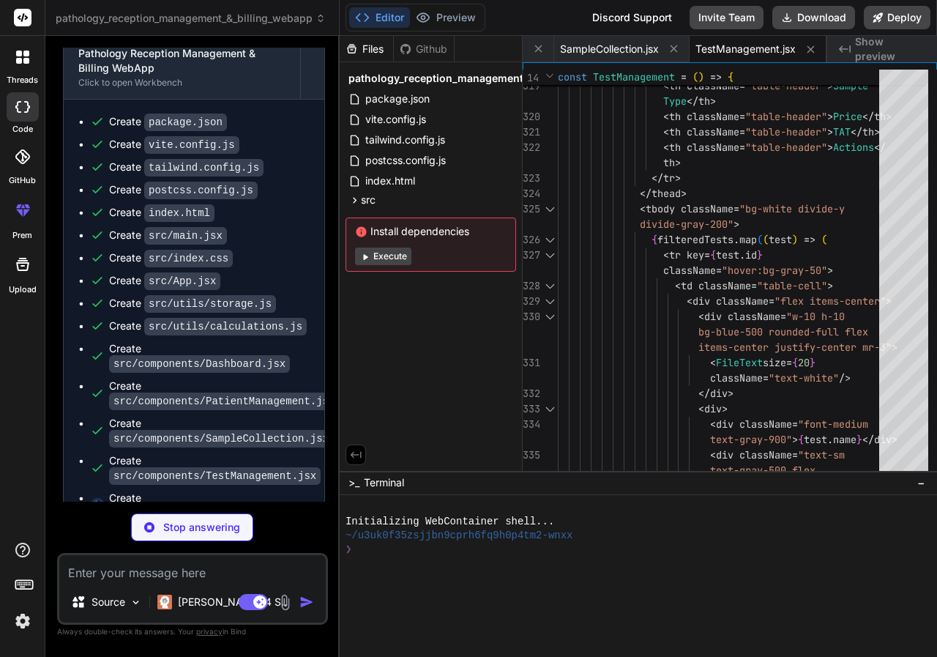
scroll to position [1243, 0]
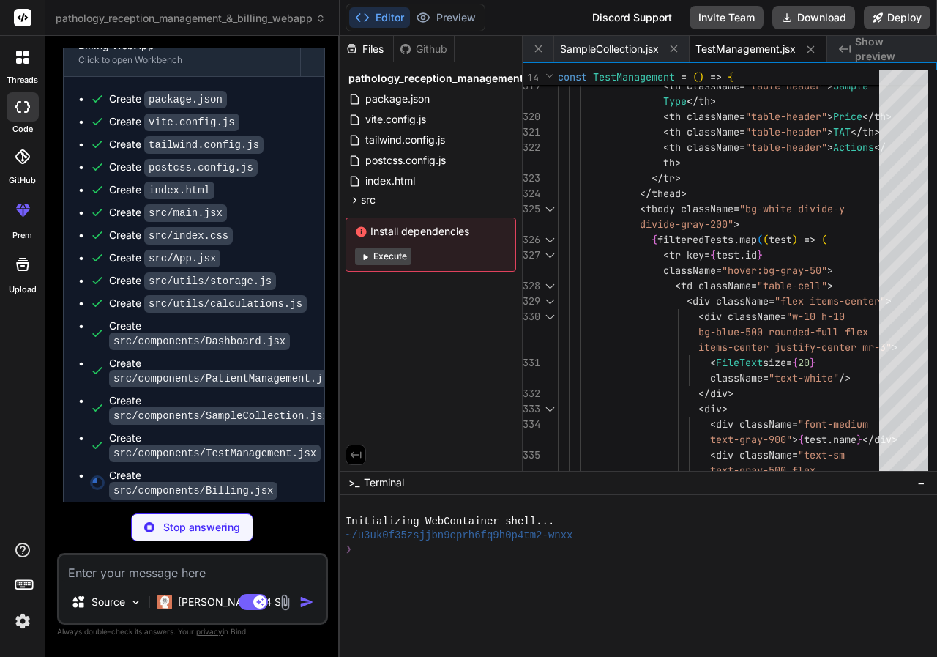
type textarea "x"
type textarea "}; export default Billing;"
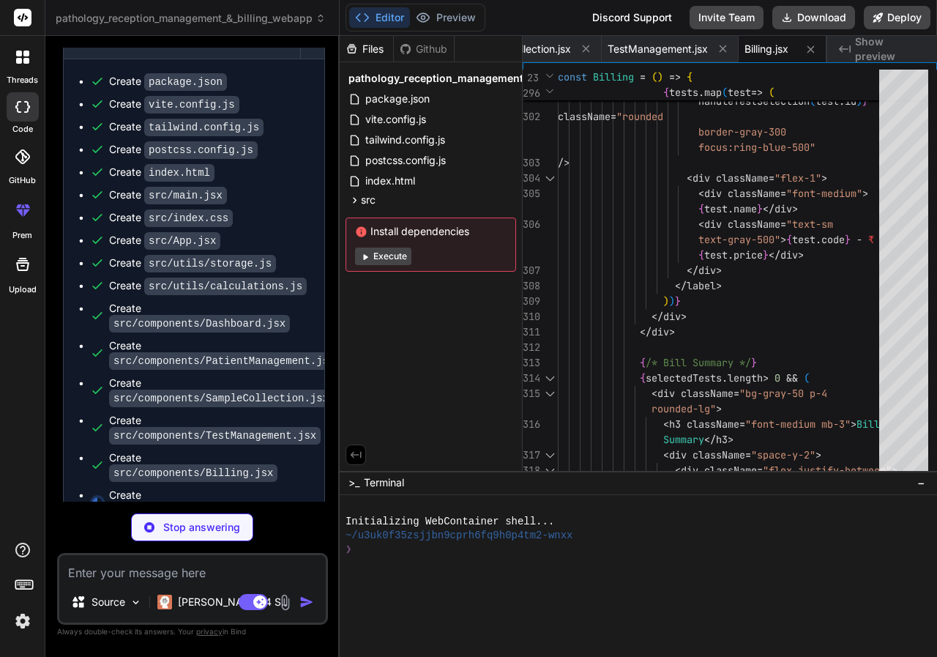
scroll to position [1266, 0]
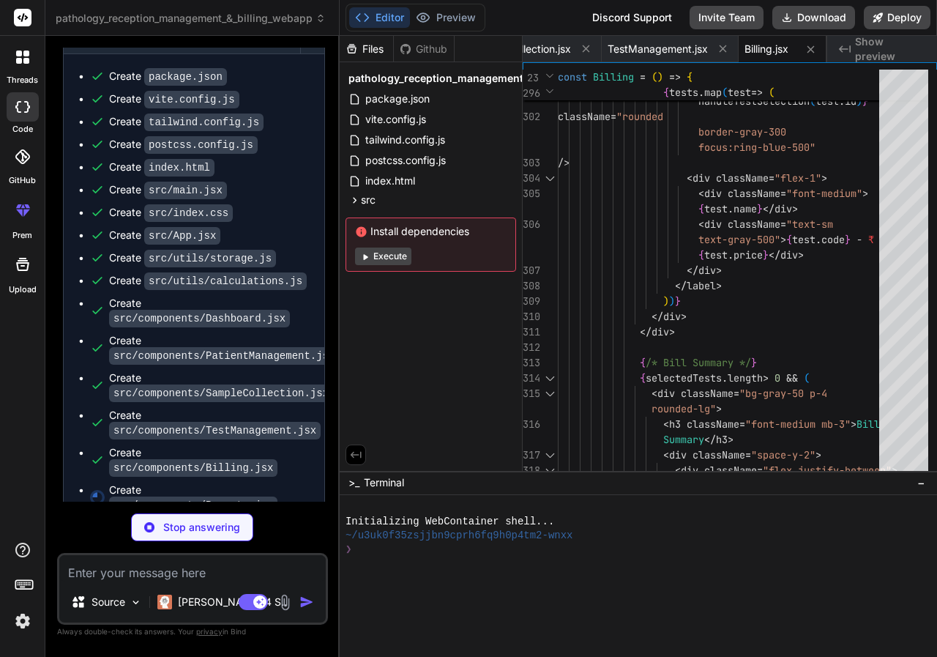
type textarea "x"
type textarea "reportData.summary.totalSamples} records </span></p> </div> </div> </div> ); };…"
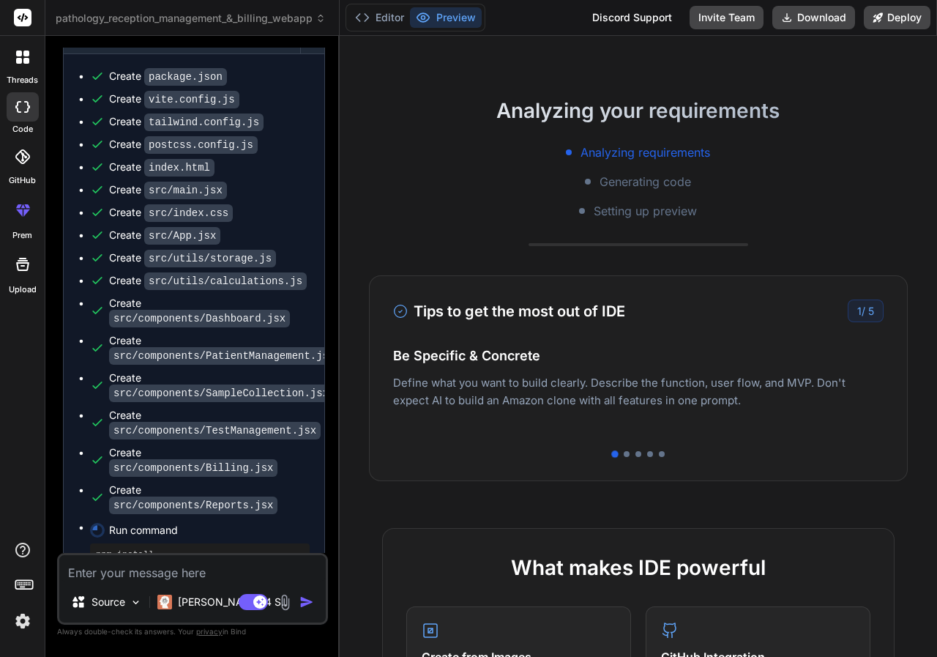
scroll to position [220, 0]
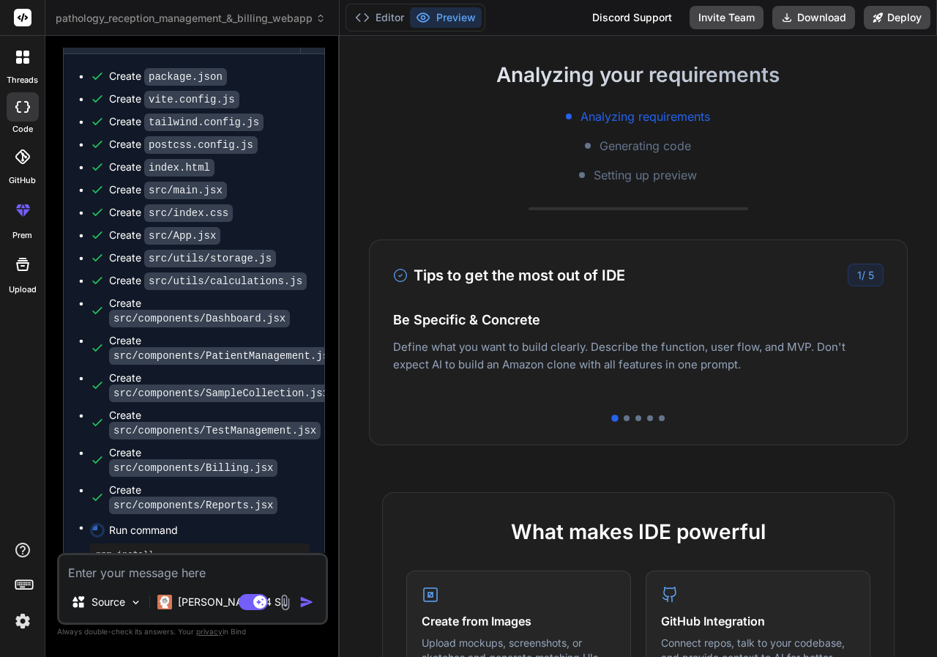
click at [623, 423] on div "Tips to get the most out of IDE 1 / 5 Be Specific & Concrete Define what you wa…" at bounding box center [638, 342] width 539 height 206
click at [853, 272] on div "1 / 5" at bounding box center [866, 275] width 36 height 23
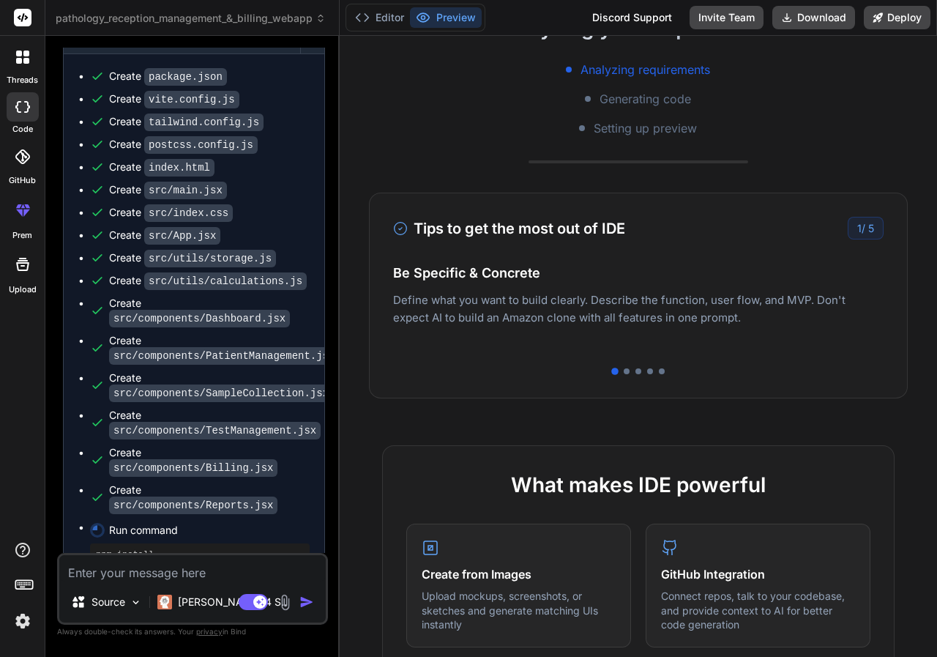
scroll to position [293, 0]
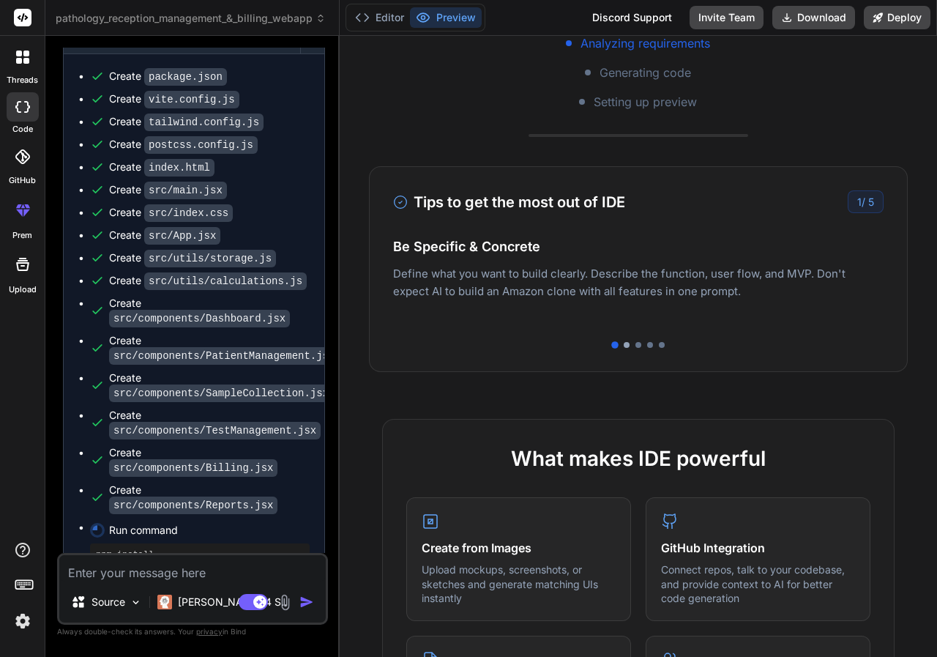
click at [624, 343] on div at bounding box center [627, 345] width 6 height 6
click at [636, 346] on div at bounding box center [639, 345] width 6 height 6
click at [647, 346] on div at bounding box center [650, 345] width 6 height 6
click at [659, 347] on div at bounding box center [662, 345] width 6 height 6
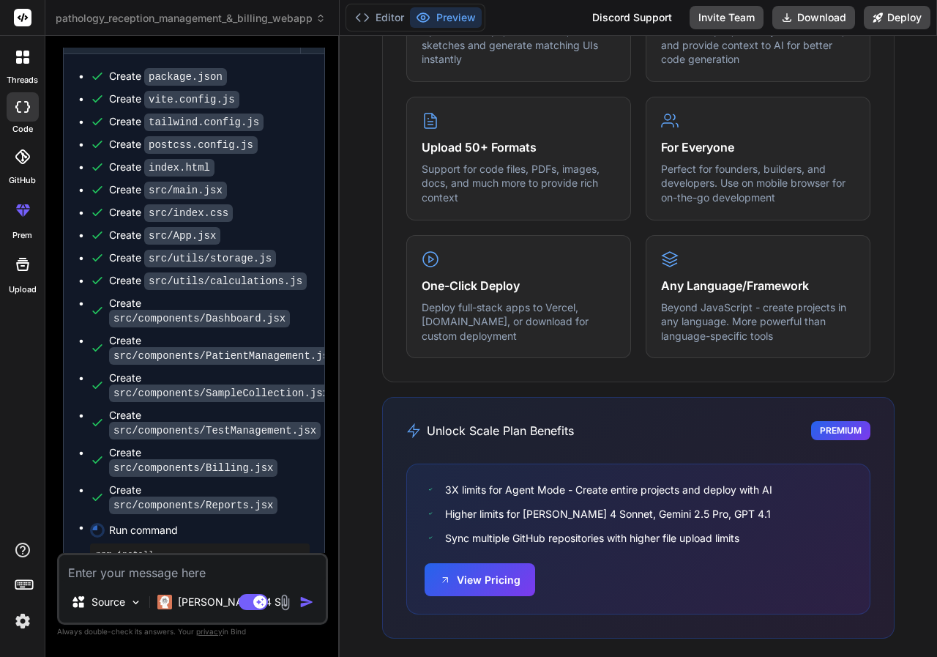
scroll to position [843, 0]
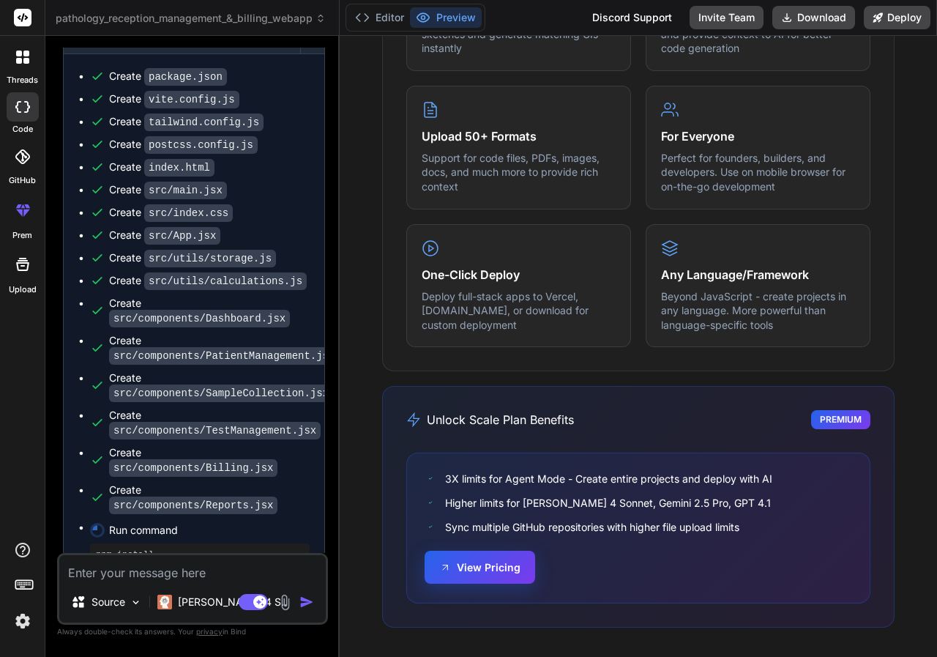
click at [518, 568] on button "View Pricing" at bounding box center [480, 567] width 111 height 33
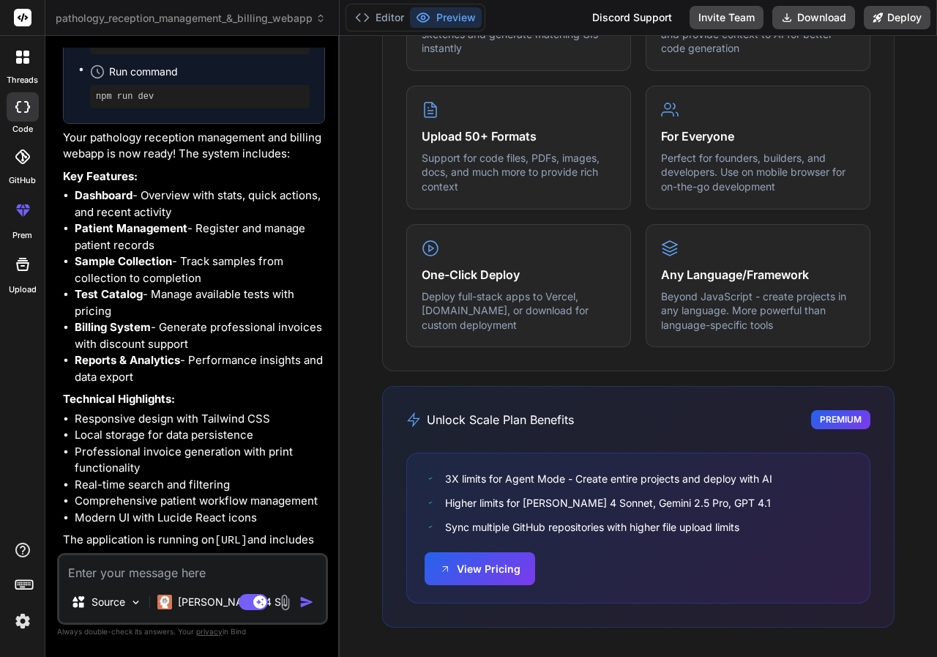
scroll to position [1817, 0]
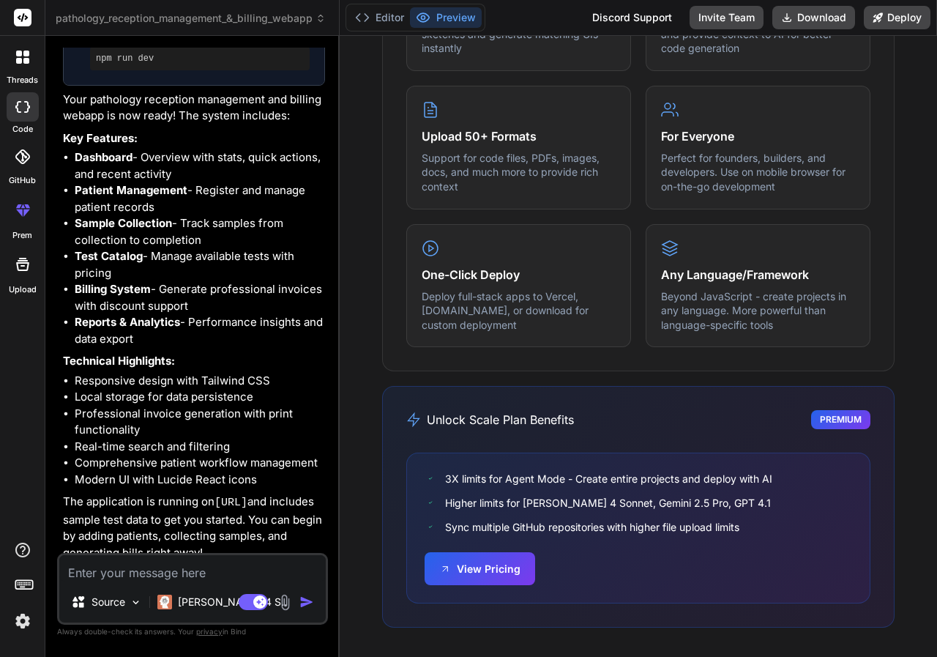
click at [464, 17] on button "Preview" at bounding box center [446, 17] width 72 height 21
click at [393, 14] on button "Editor" at bounding box center [379, 17] width 61 height 21
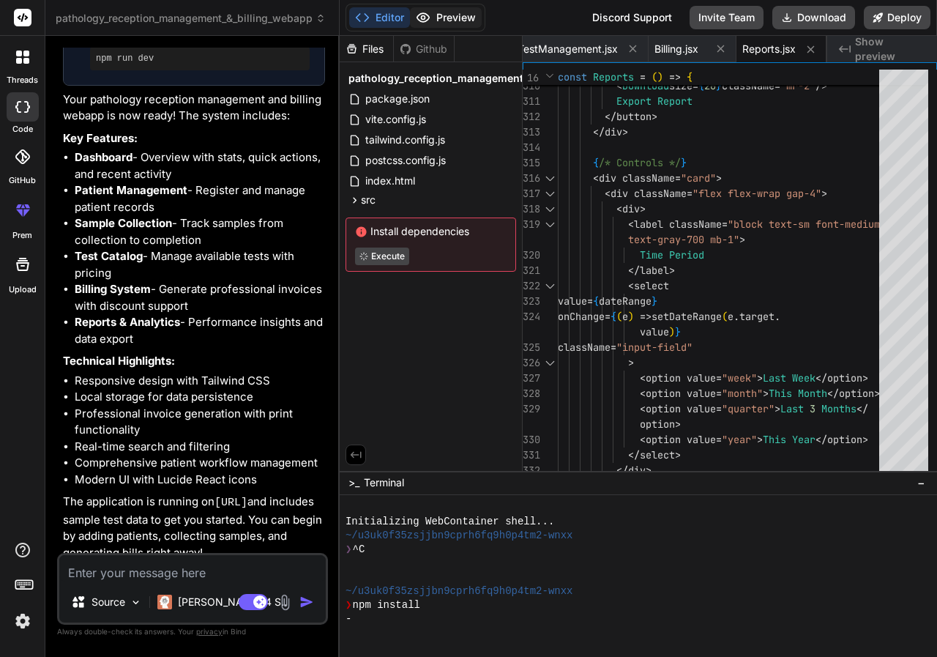
click at [438, 16] on button "Preview" at bounding box center [446, 17] width 72 height 21
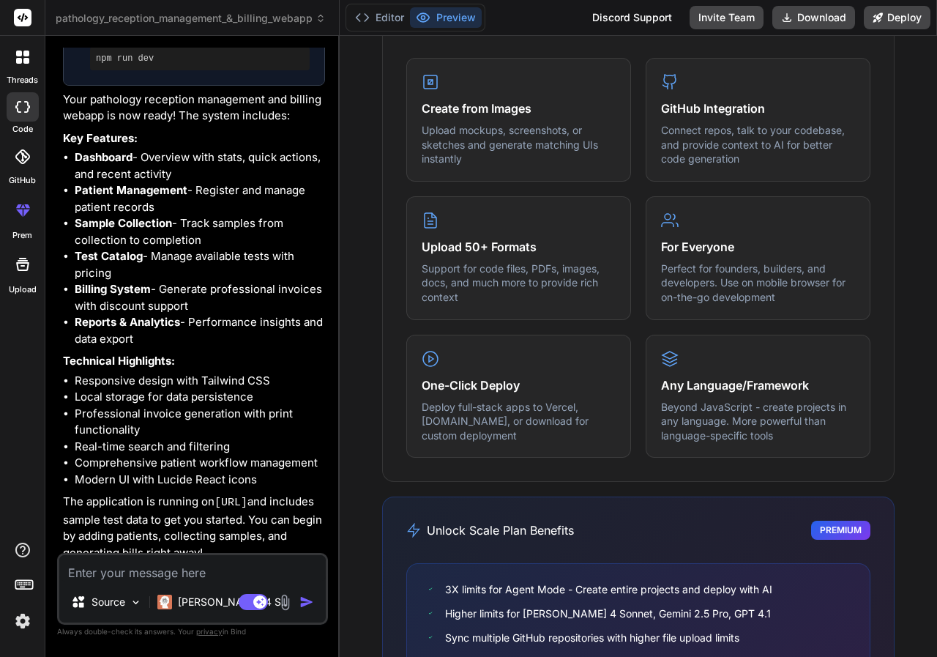
scroll to position [83, 0]
type textarea "x"
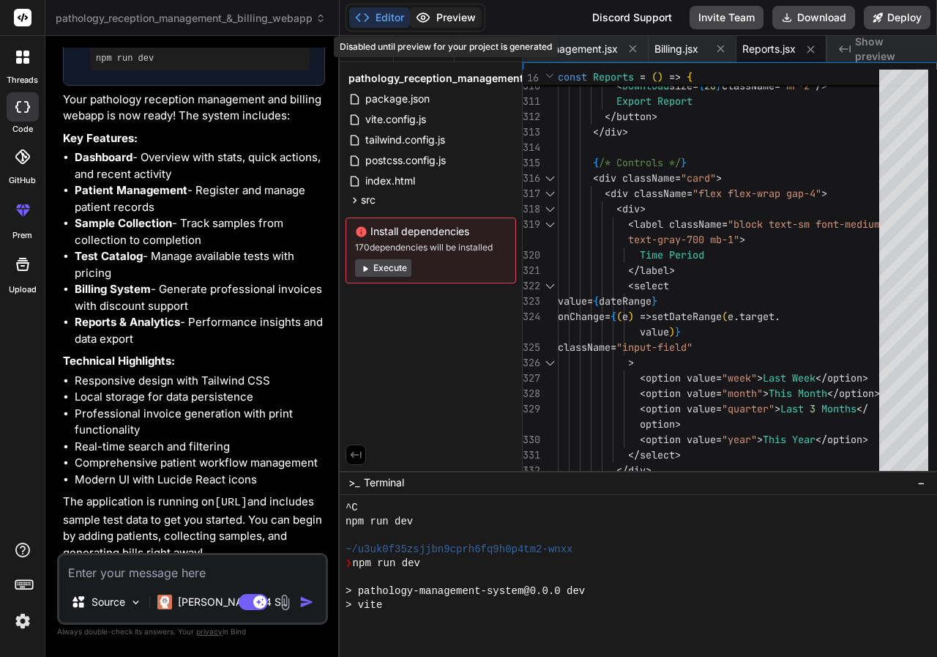
scroll to position [417, 0]
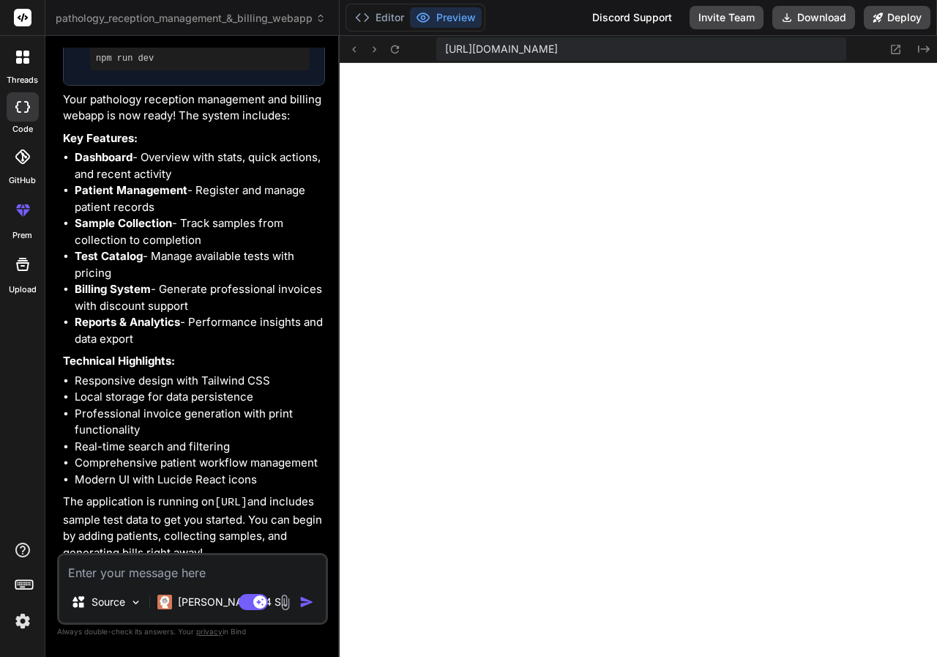
click at [443, 15] on button "Preview" at bounding box center [446, 17] width 72 height 21
click at [388, 12] on button "Editor" at bounding box center [379, 17] width 61 height 21
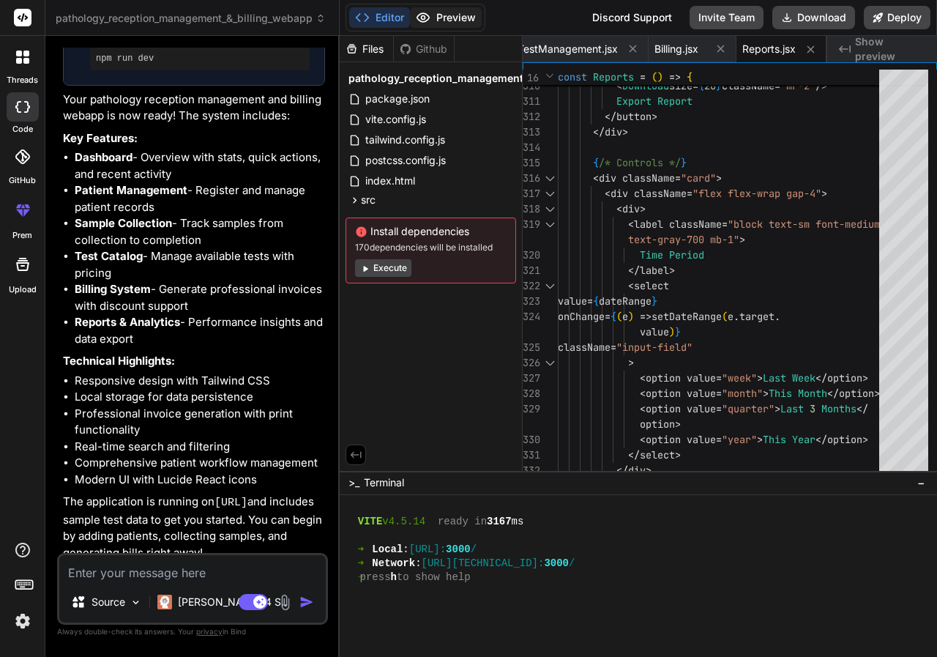
click at [425, 14] on icon at bounding box center [423, 17] width 12 height 9
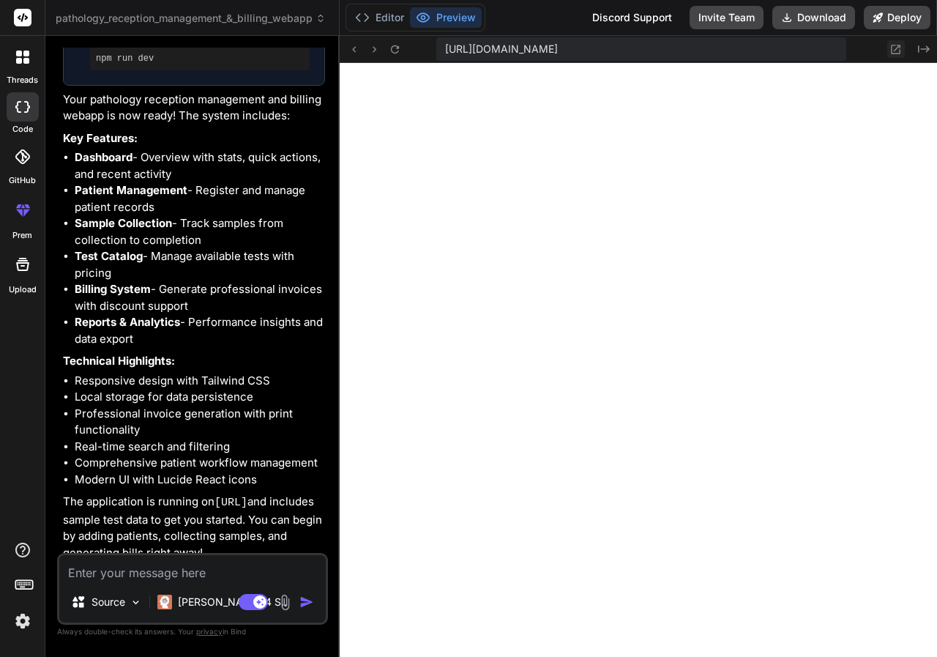
click at [890, 44] on icon at bounding box center [896, 49] width 12 height 12
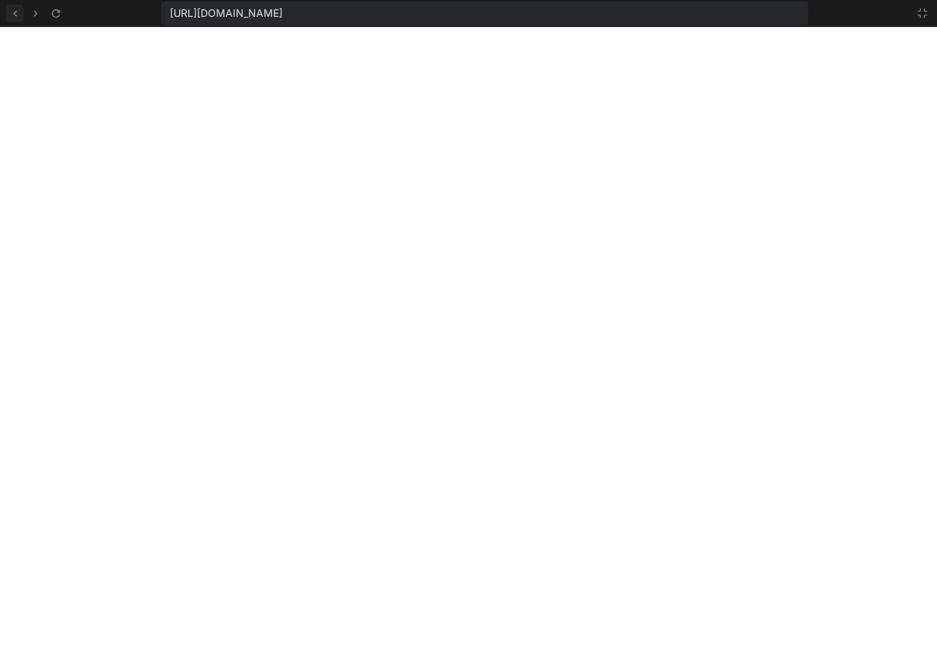
click at [12, 13] on icon at bounding box center [15, 13] width 12 height 12
click at [53, 15] on icon at bounding box center [56, 13] width 12 height 12
click at [56, 16] on icon at bounding box center [56, 13] width 12 height 12
click at [15, 15] on icon at bounding box center [15, 13] width 4 height 6
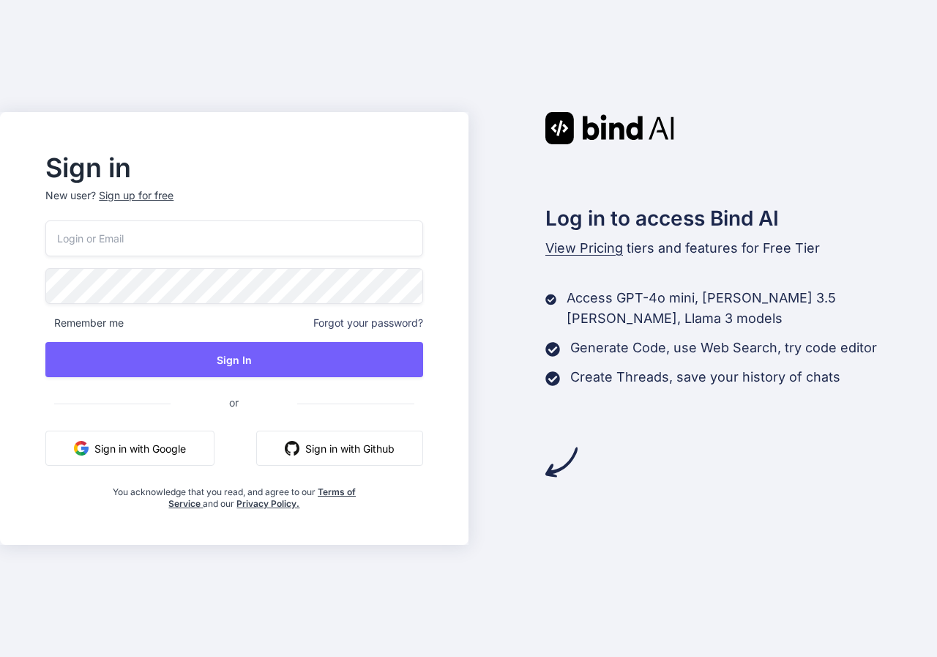
click at [253, 232] on input "email" at bounding box center [233, 238] width 377 height 36
type input "[EMAIL_ADDRESS][DOMAIN_NAME]"
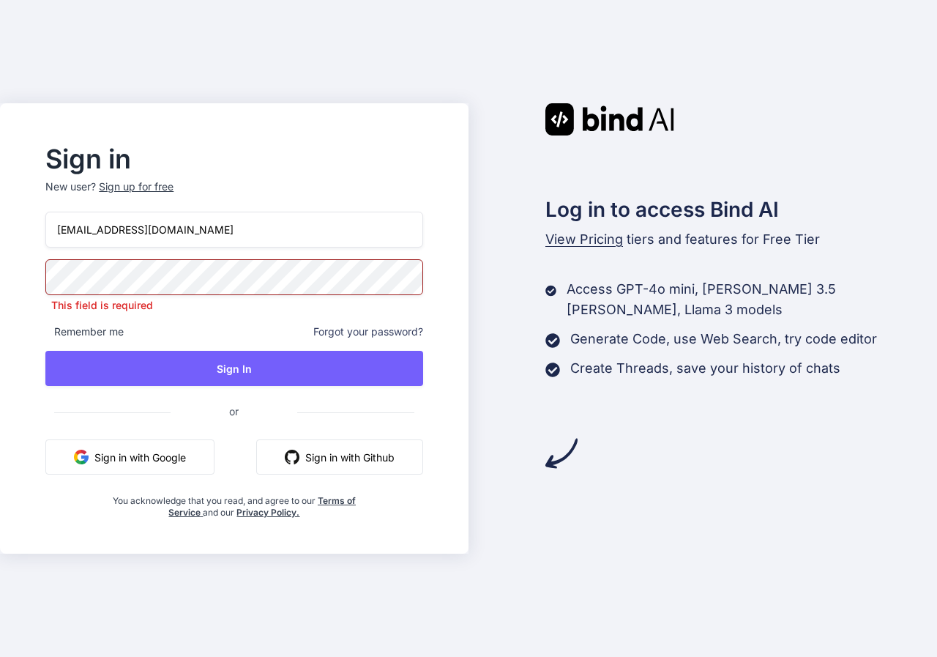
click at [149, 193] on div "Sign up for free" at bounding box center [136, 186] width 75 height 15
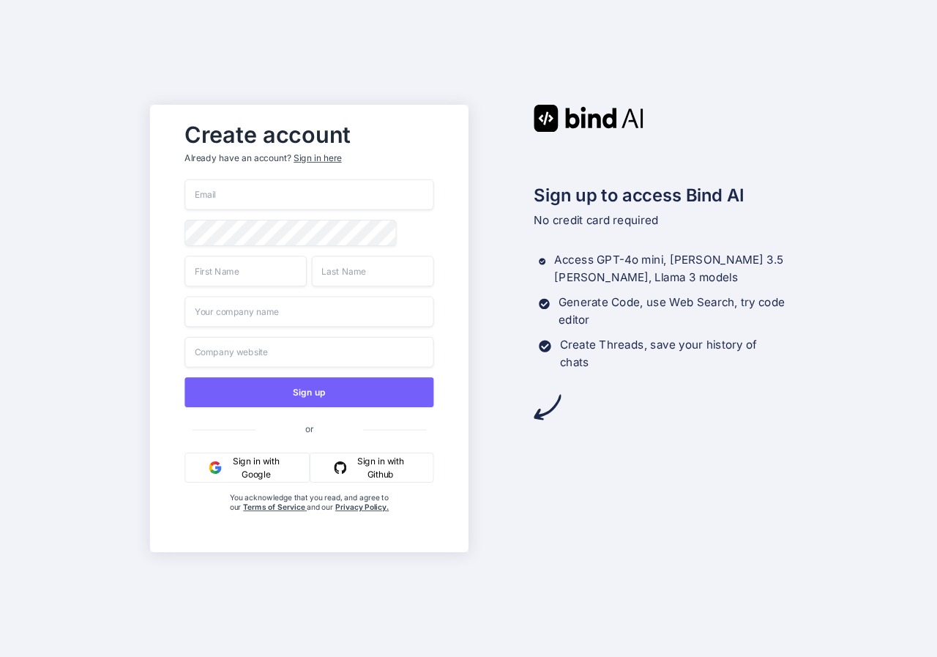
click at [236, 191] on input "email" at bounding box center [309, 194] width 249 height 31
type input "[EMAIL_ADDRESS][DOMAIN_NAME]"
click at [264, 274] on input "text" at bounding box center [246, 271] width 122 height 31
type input "a"
click at [325, 269] on input "text" at bounding box center [373, 271] width 122 height 31
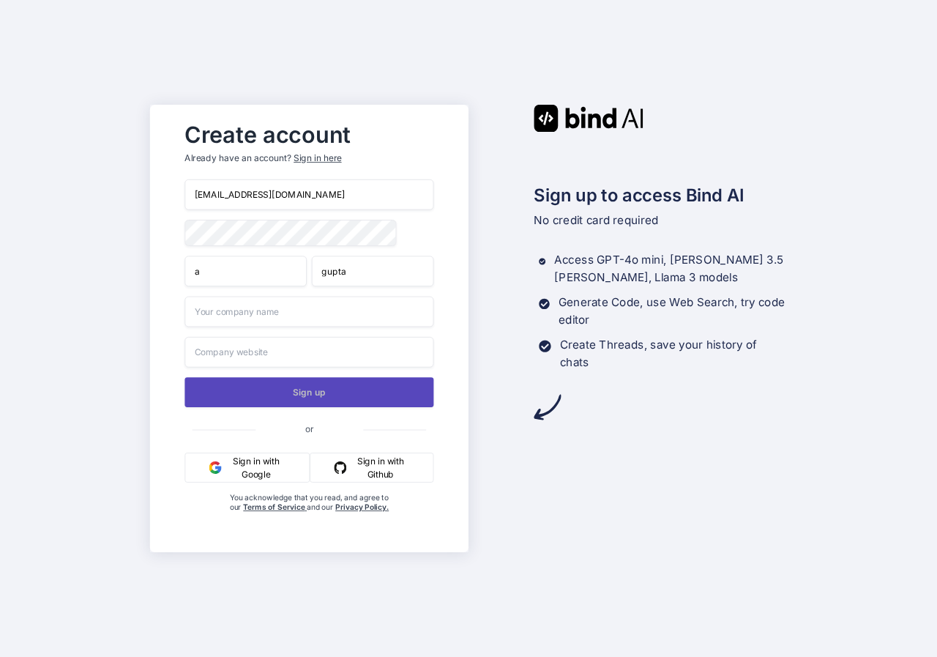
type input "gupta"
click at [356, 389] on button "Sign up" at bounding box center [309, 392] width 249 height 30
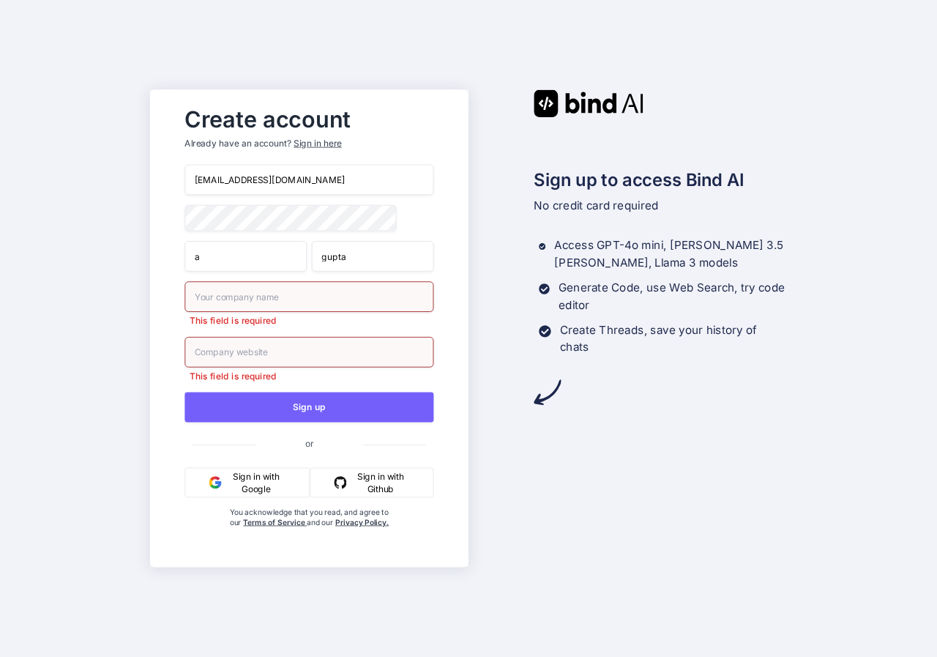
click at [318, 295] on input "text" at bounding box center [309, 296] width 249 height 31
type input "[PERSON_NAME]"
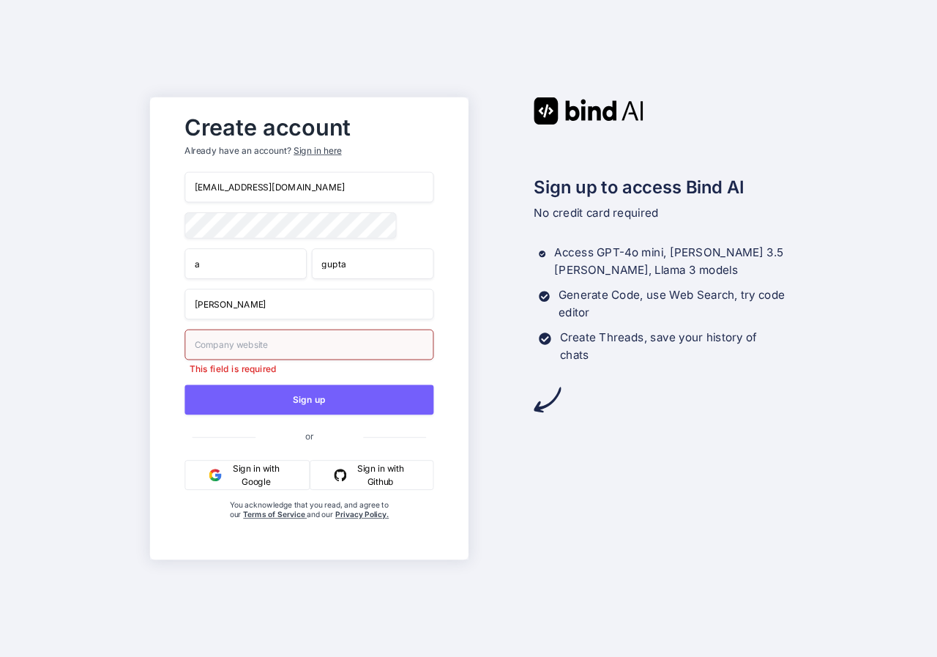
click at [315, 354] on input "text" at bounding box center [309, 345] width 249 height 31
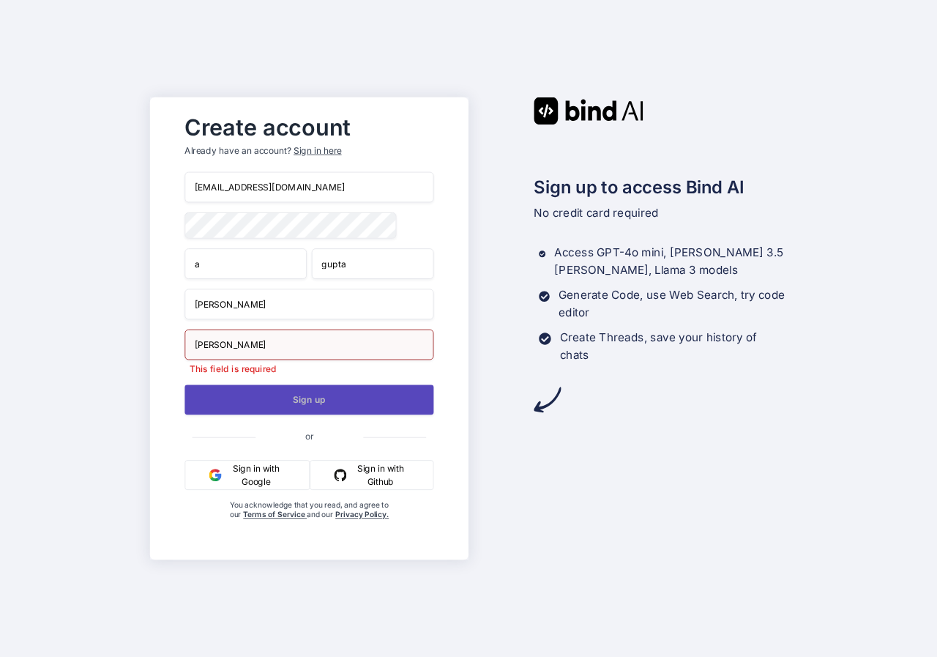
type input "[PERSON_NAME]"
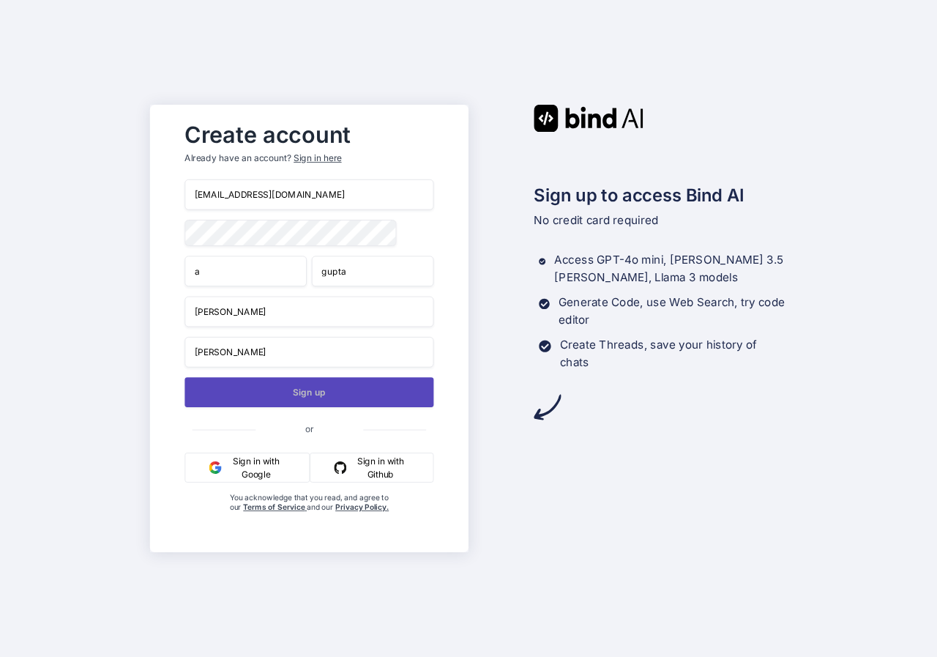
click at [324, 395] on button "Sign up" at bounding box center [309, 392] width 249 height 30
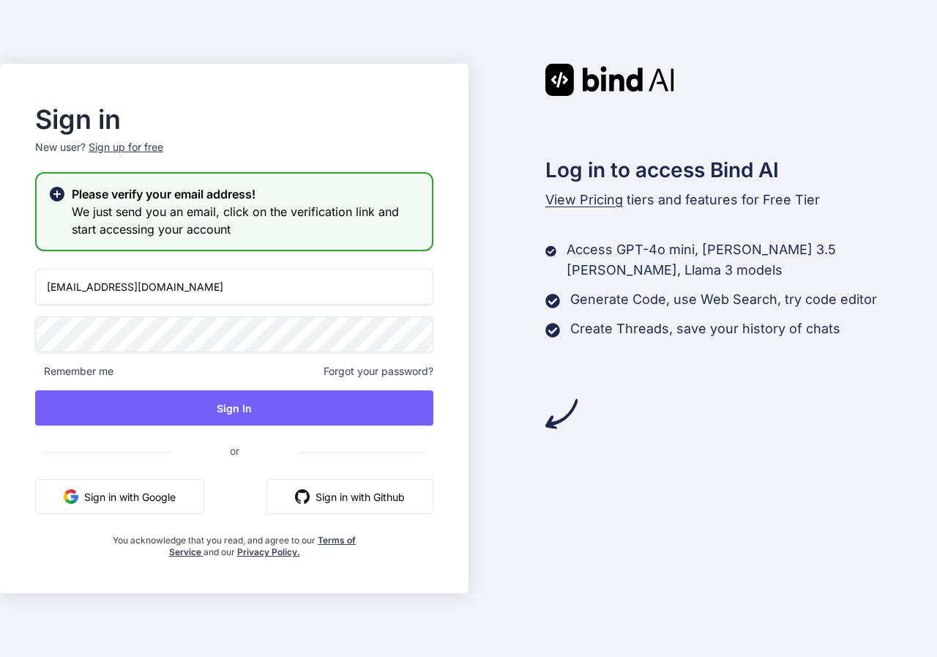
click at [75, 287] on input "[EMAIL_ADDRESS][DOMAIN_NAME]" at bounding box center [234, 287] width 398 height 36
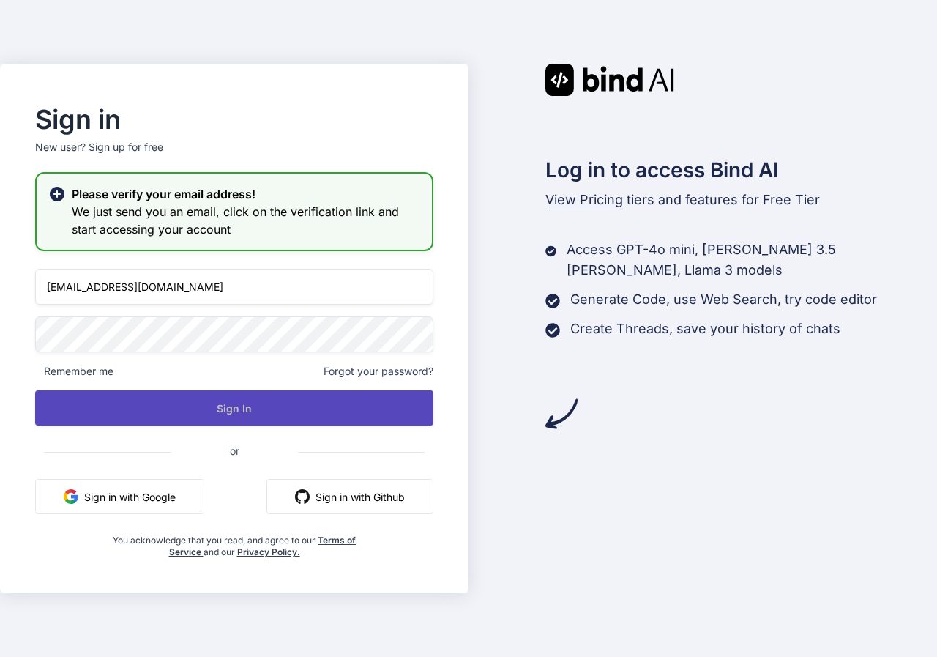
type input "[EMAIL_ADDRESS][DOMAIN_NAME]"
click at [163, 398] on button "Sign In" at bounding box center [234, 407] width 398 height 35
click at [171, 412] on button "Sign In" at bounding box center [234, 407] width 398 height 35
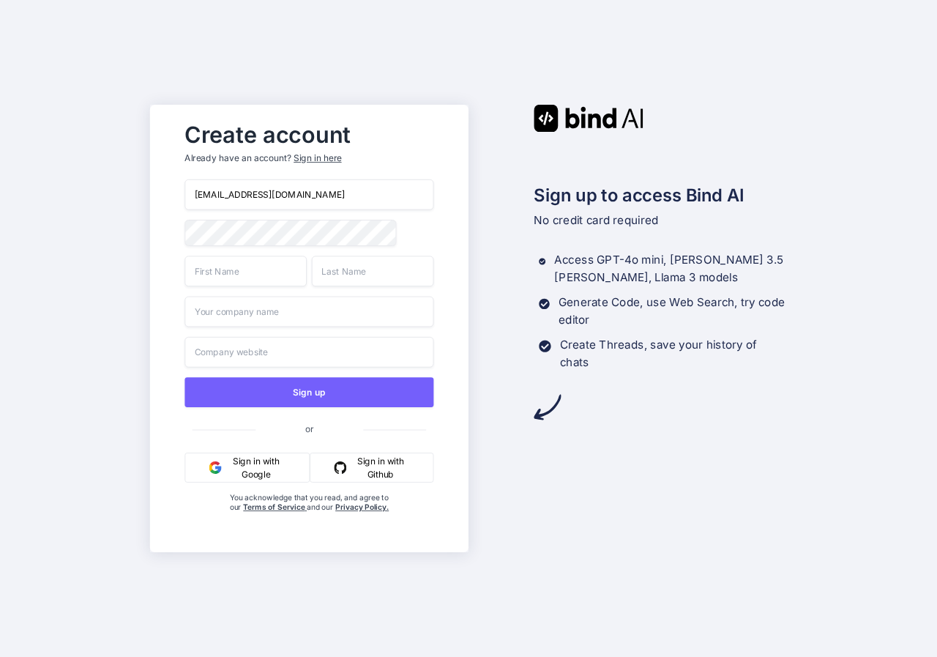
click at [217, 190] on input "[EMAIL_ADDRESS][DOMAIN_NAME]" at bounding box center [309, 194] width 249 height 31
type input "[EMAIL_ADDRESS][DOMAIN_NAME]"
click at [266, 265] on input "text" at bounding box center [246, 271] width 122 height 31
type input "a"
click at [359, 280] on input "text" at bounding box center [373, 271] width 122 height 31
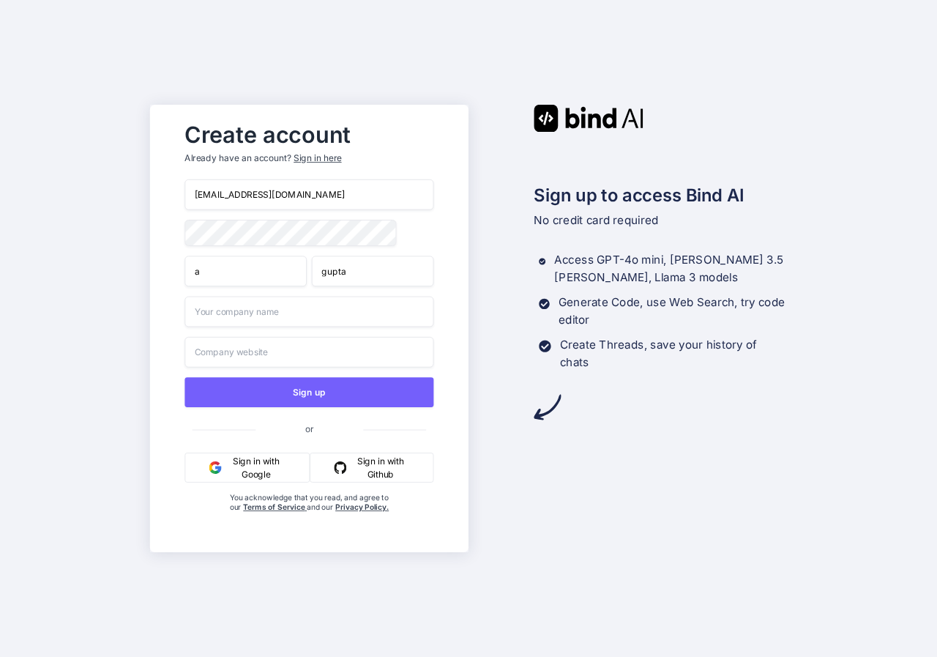
type input "gupta"
type input "[PERSON_NAME]"
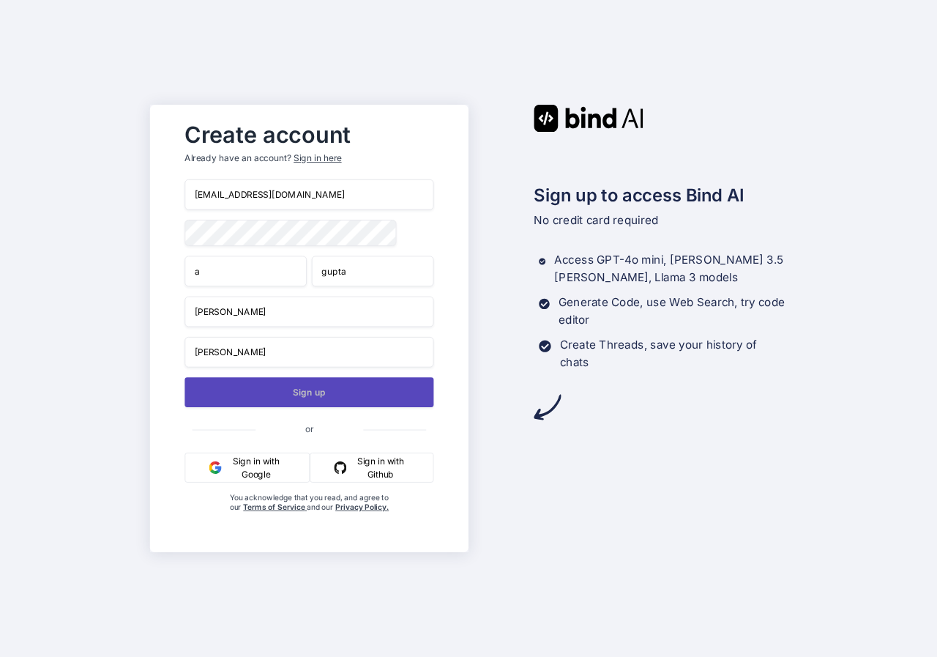
type input "[PERSON_NAME]"
click at [360, 398] on button "Sign up" at bounding box center [309, 392] width 249 height 30
click at [353, 394] on button "Sign up" at bounding box center [309, 392] width 249 height 30
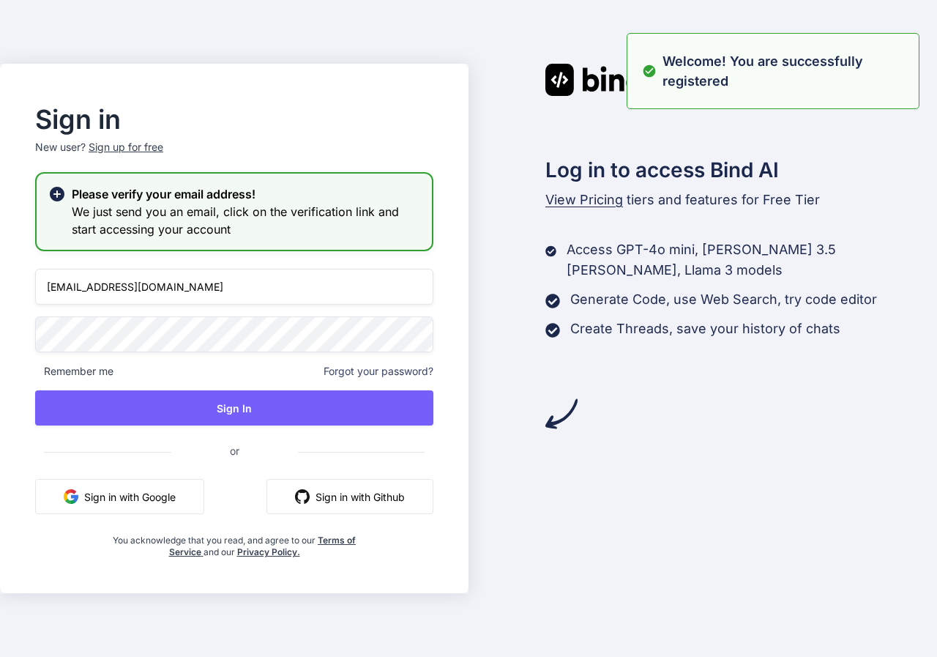
type input "[EMAIL_ADDRESS][DOMAIN_NAME]"
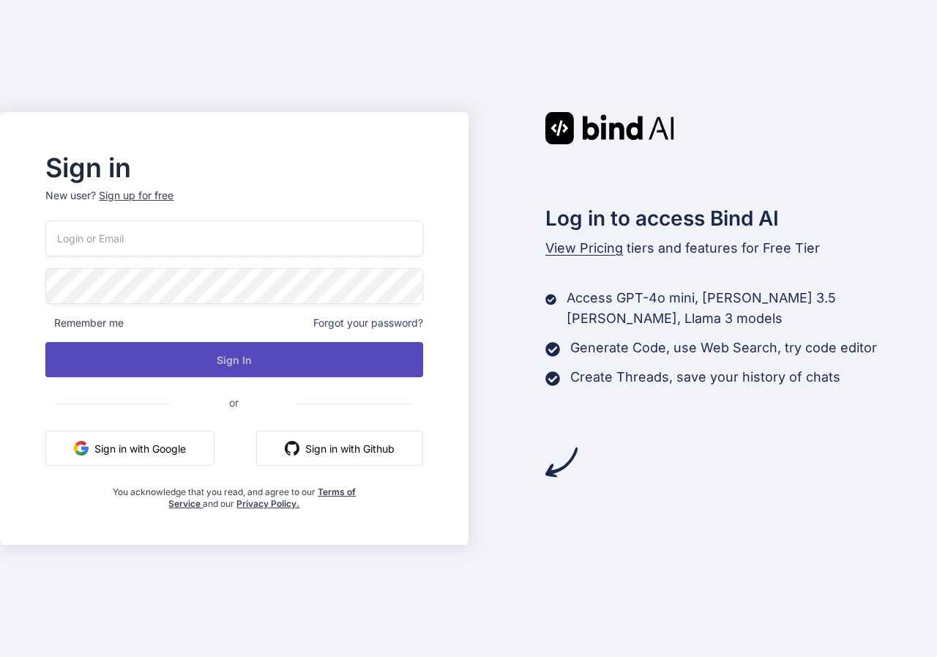
type input "[EMAIL_ADDRESS][DOMAIN_NAME]"
click at [262, 360] on button "Sign In" at bounding box center [233, 359] width 377 height 35
click at [264, 358] on button "Sign In" at bounding box center [233, 359] width 377 height 35
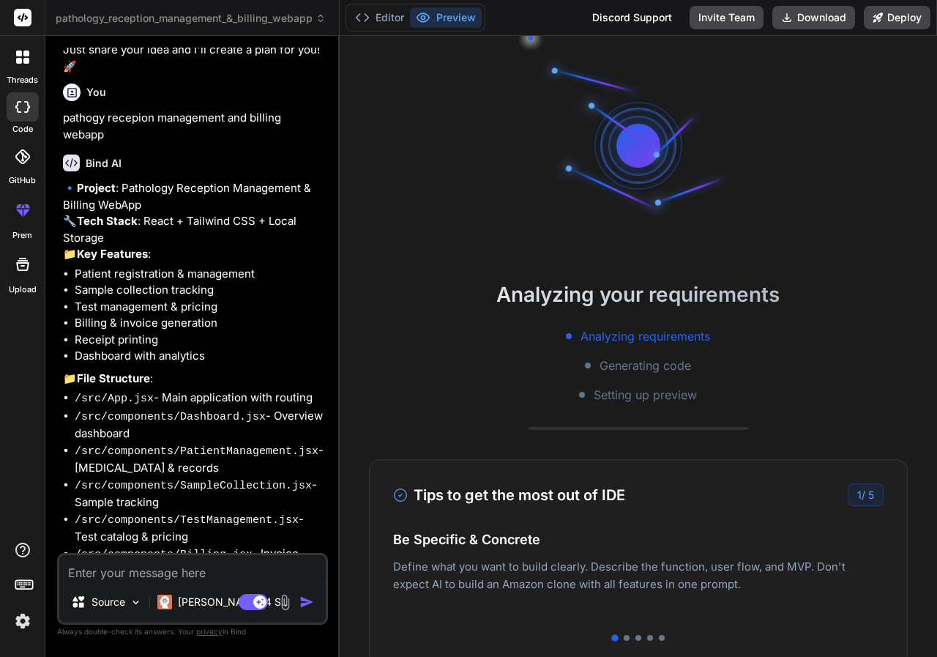
scroll to position [320, 0]
click at [446, 21] on button "Preview" at bounding box center [446, 17] width 72 height 21
click at [889, 21] on button "Deploy" at bounding box center [897, 17] width 67 height 23
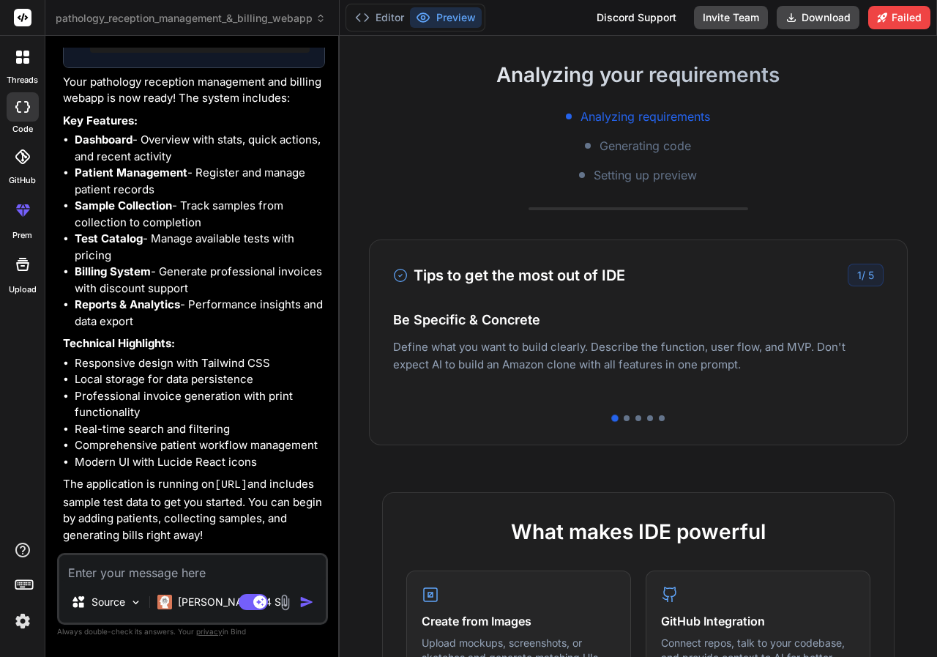
scroll to position [1833, 0]
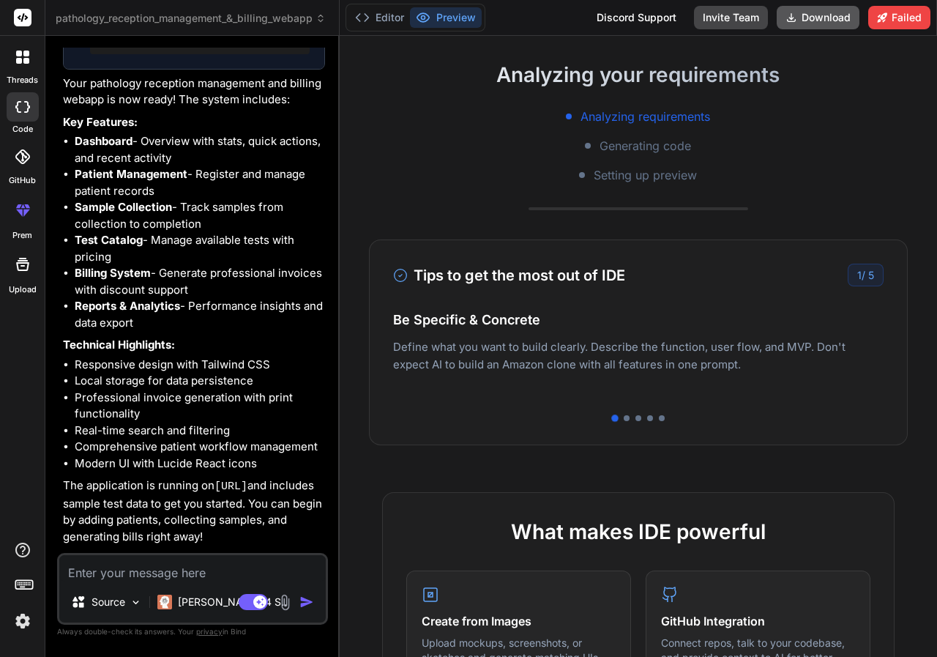
click at [837, 9] on button "Download" at bounding box center [818, 17] width 83 height 23
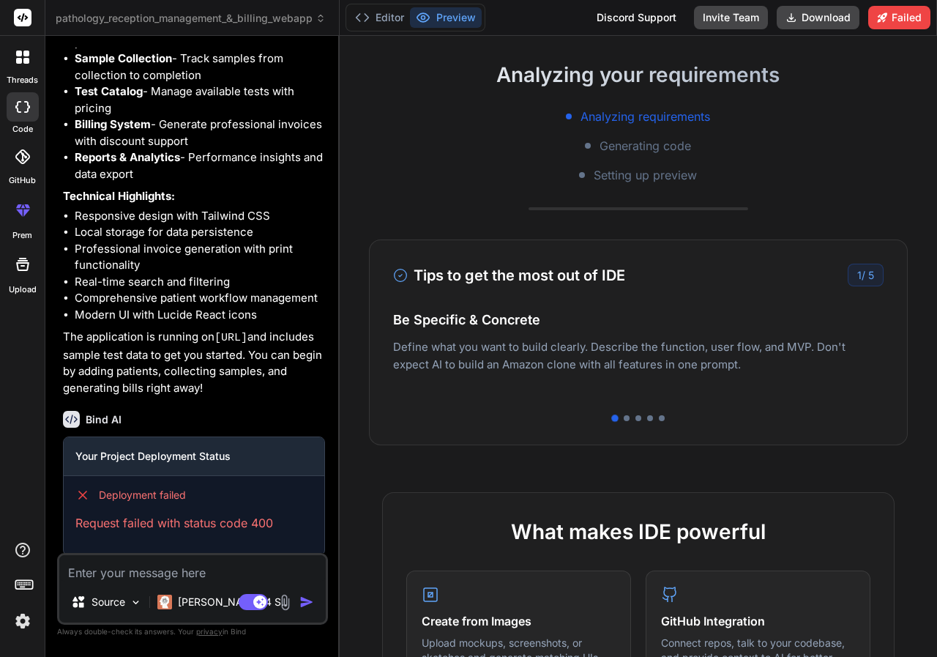
scroll to position [1985, 0]
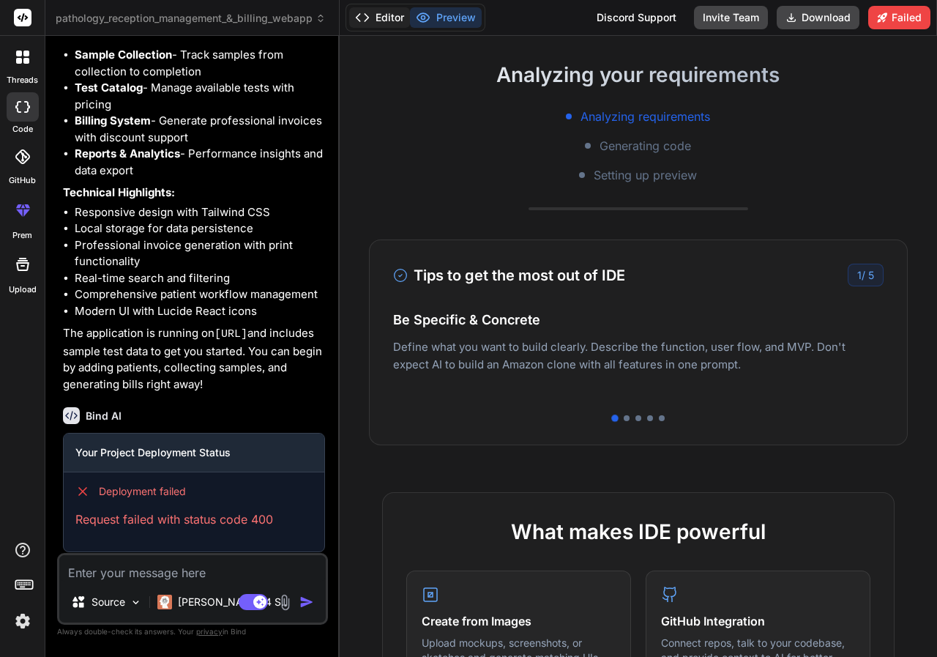
click at [390, 21] on button "Editor" at bounding box center [379, 17] width 61 height 21
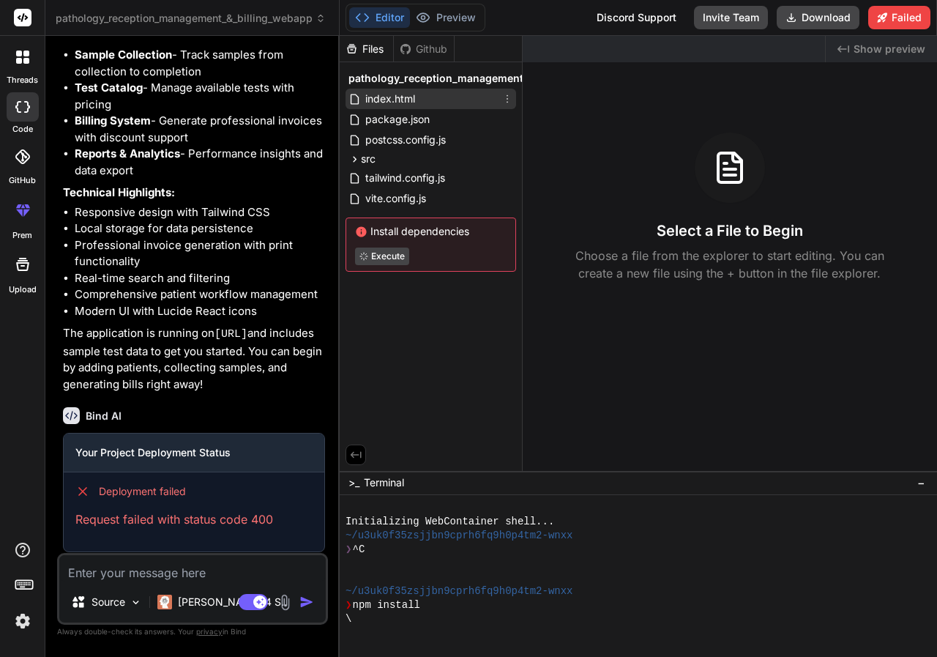
click at [397, 100] on span "index.html" at bounding box center [390, 99] width 53 height 18
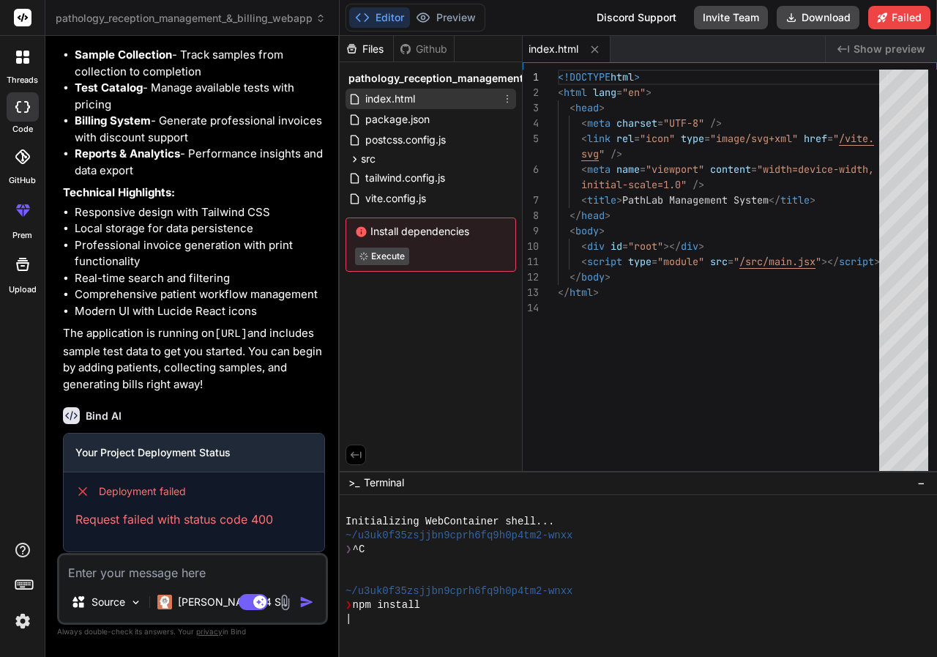
type textarea "x"
click at [403, 122] on span "package.json" at bounding box center [397, 120] width 67 height 18
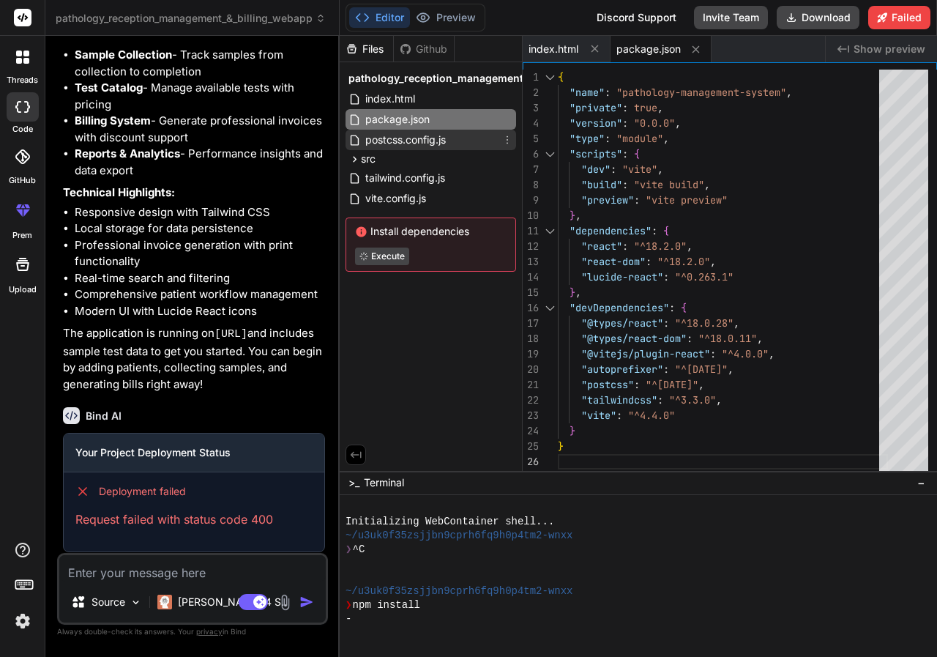
click at [407, 146] on span "postcss.config.js" at bounding box center [405, 140] width 83 height 18
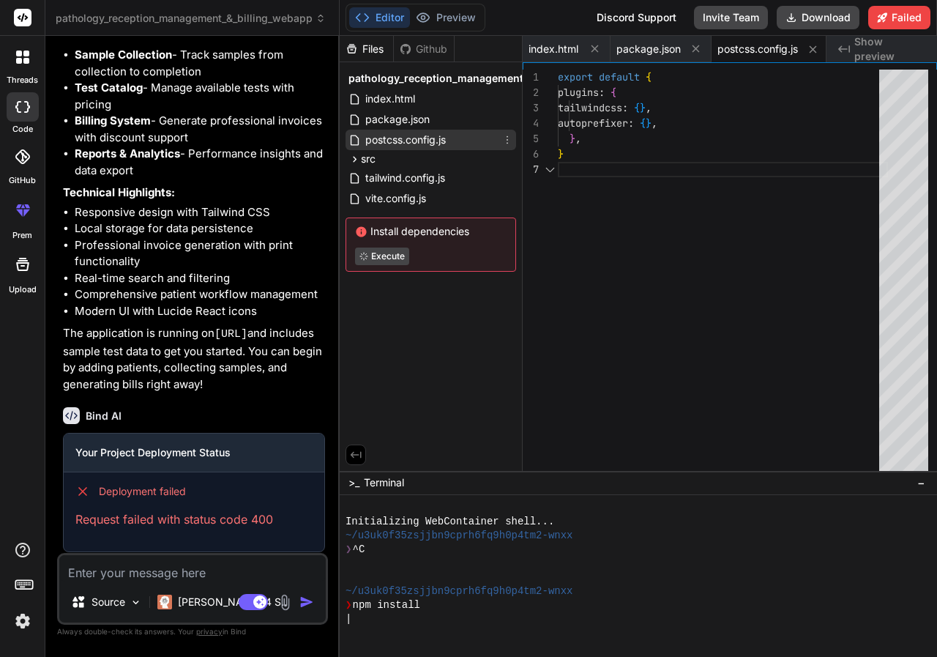
scroll to position [0, 4]
click at [407, 157] on div "src" at bounding box center [431, 159] width 171 height 18
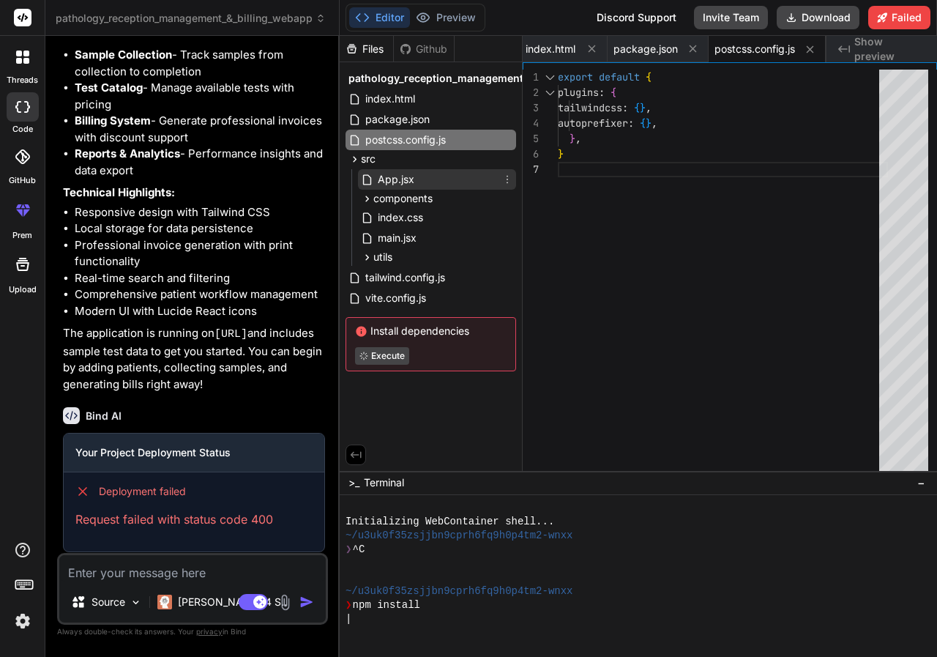
click at [409, 179] on span "App.jsx" at bounding box center [396, 180] width 40 height 18
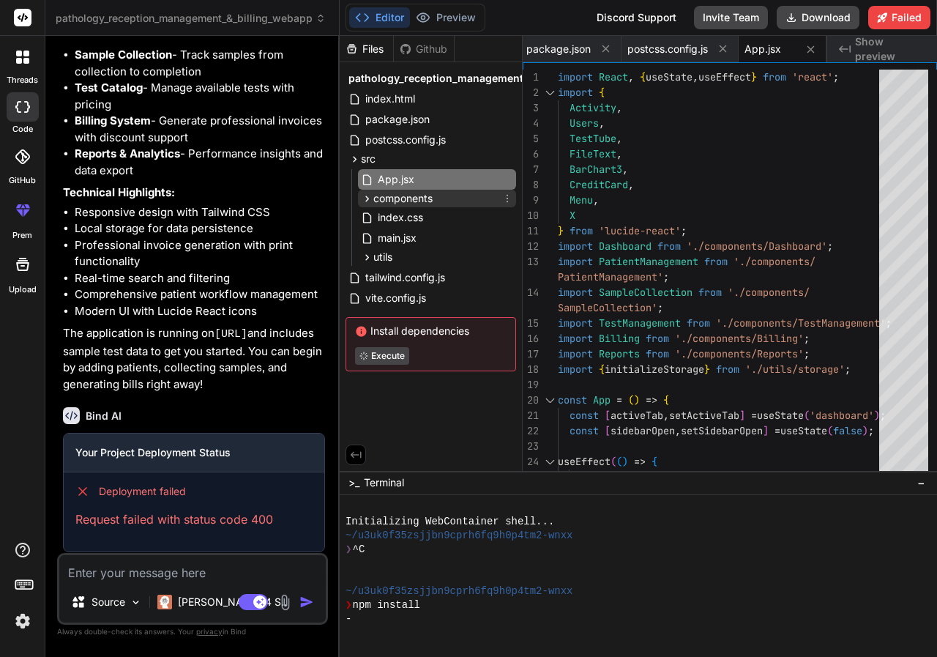
click at [410, 198] on span "components" at bounding box center [402, 198] width 59 height 15
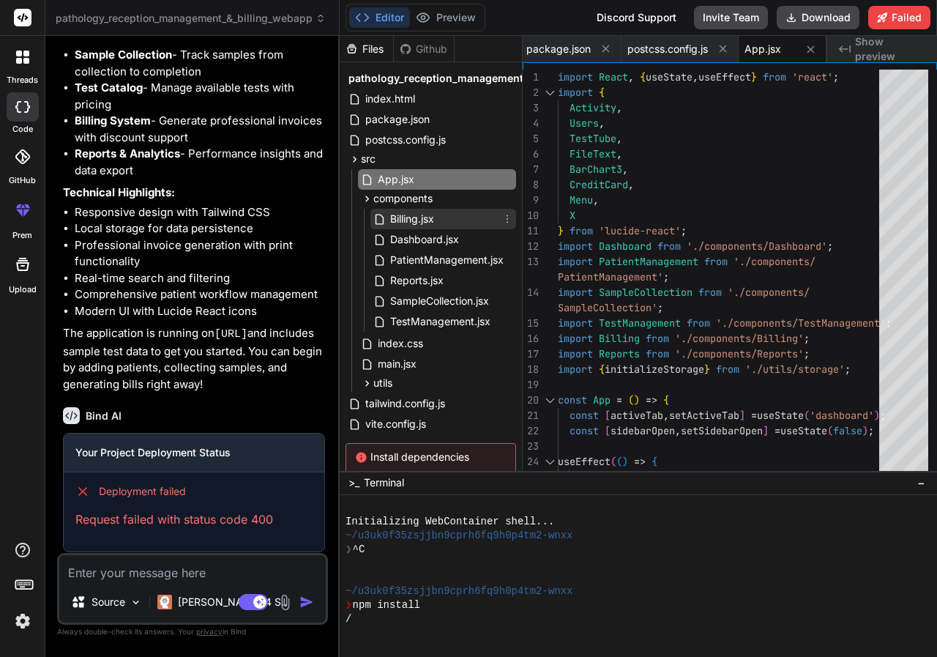
click at [413, 219] on span "Billing.jsx" at bounding box center [412, 219] width 47 height 18
type textarea "}; export default Billing;"
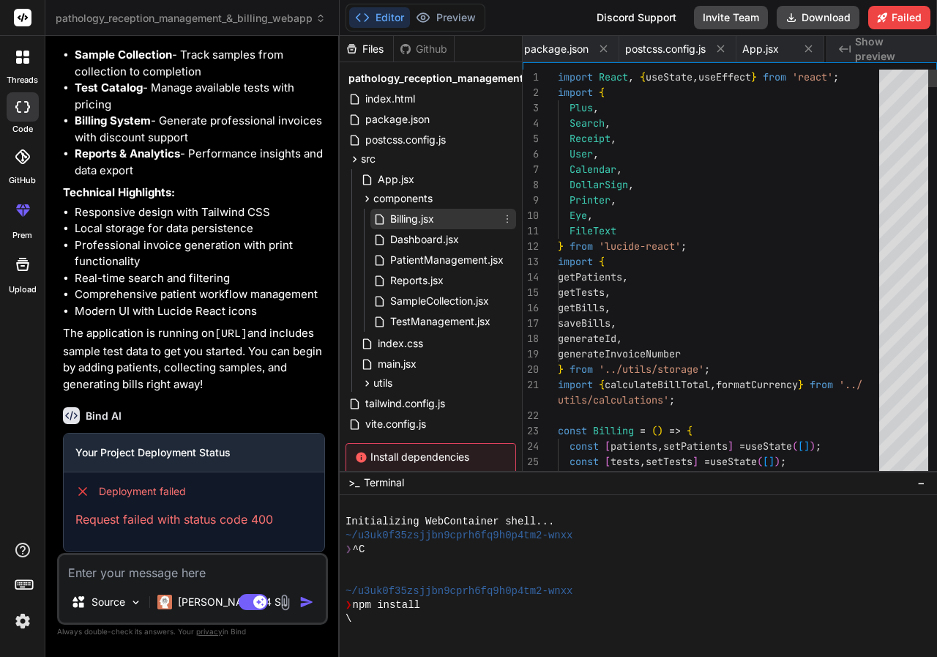
scroll to position [0, 180]
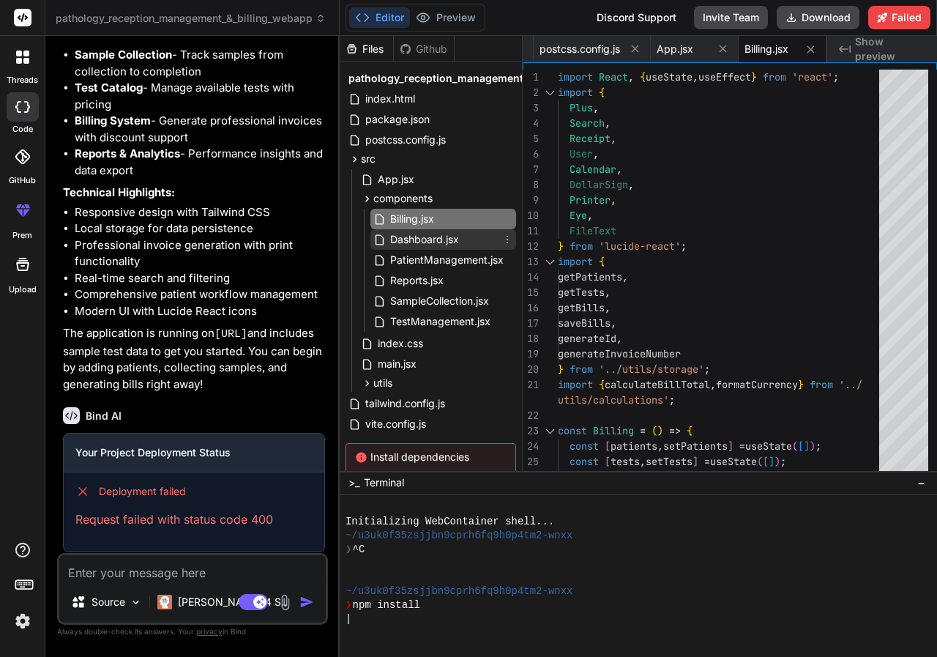
click at [473, 236] on div "Dashboard.jsx" at bounding box center [444, 239] width 146 height 21
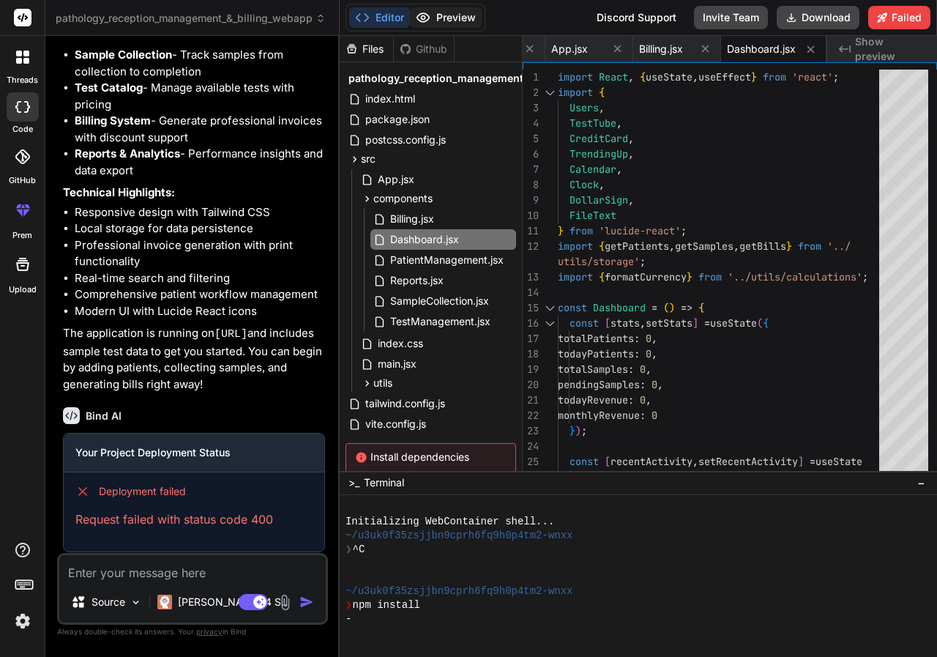
click at [453, 15] on button "Preview" at bounding box center [446, 17] width 72 height 21
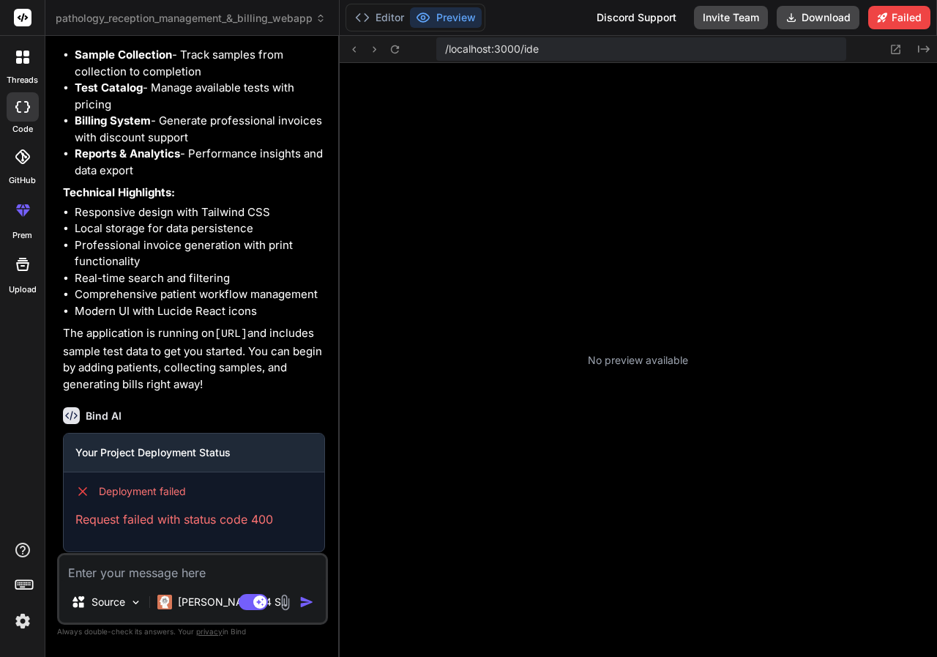
scroll to position [153, 0]
type textarea "x"
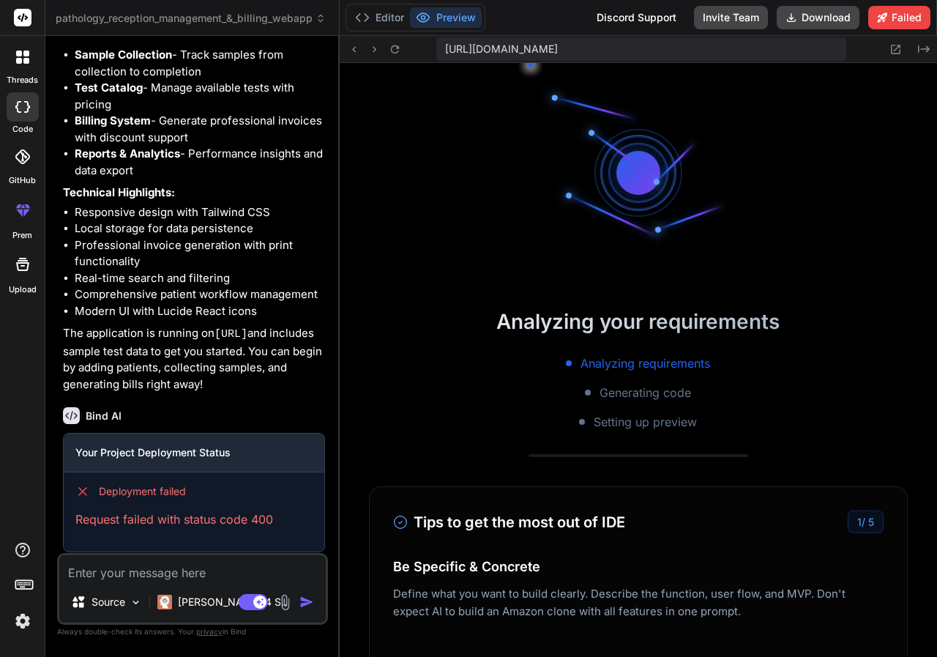
scroll to position [278, 0]
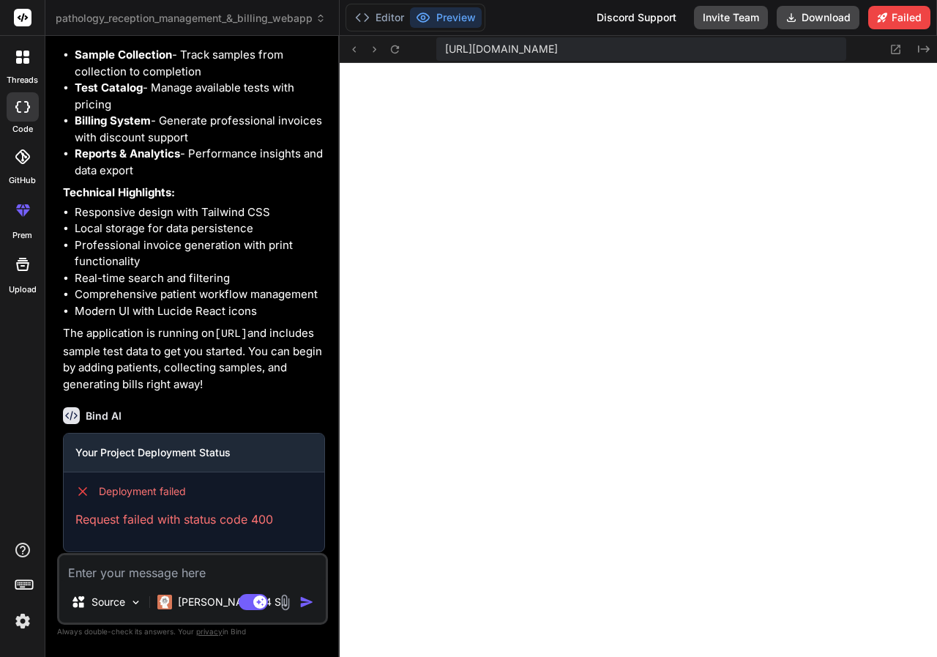
click at [100, 575] on textarea at bounding box center [192, 568] width 267 height 26
type textarea "i"
type textarea "x"
type textarea "in"
type textarea "x"
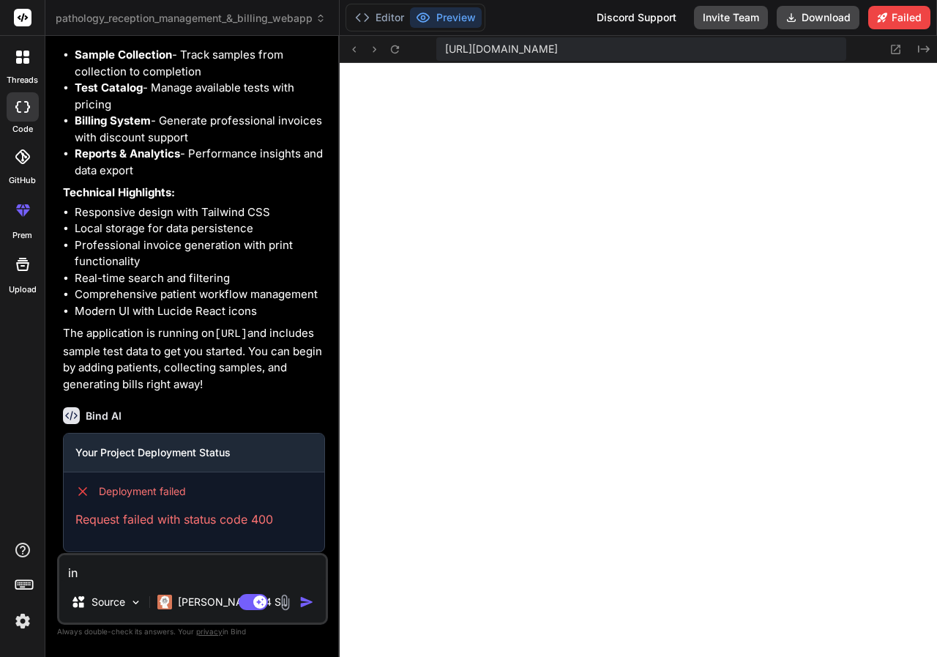
type textarea "in"
type textarea "x"
type textarea "in a"
type textarea "x"
type textarea "in ad"
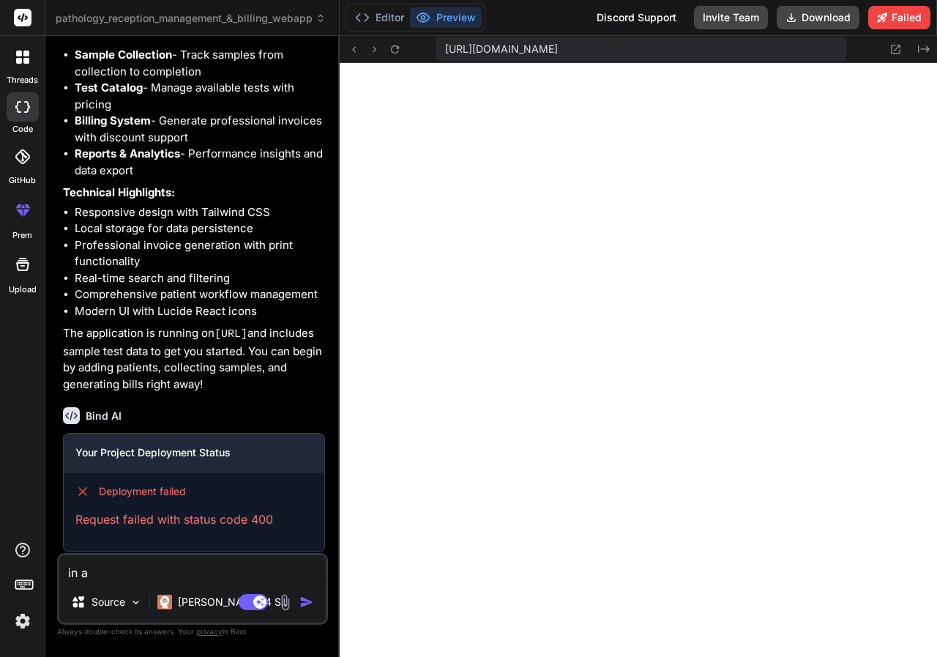
type textarea "x"
type textarea "in add"
type textarea "x"
type textarea "in add"
type textarea "x"
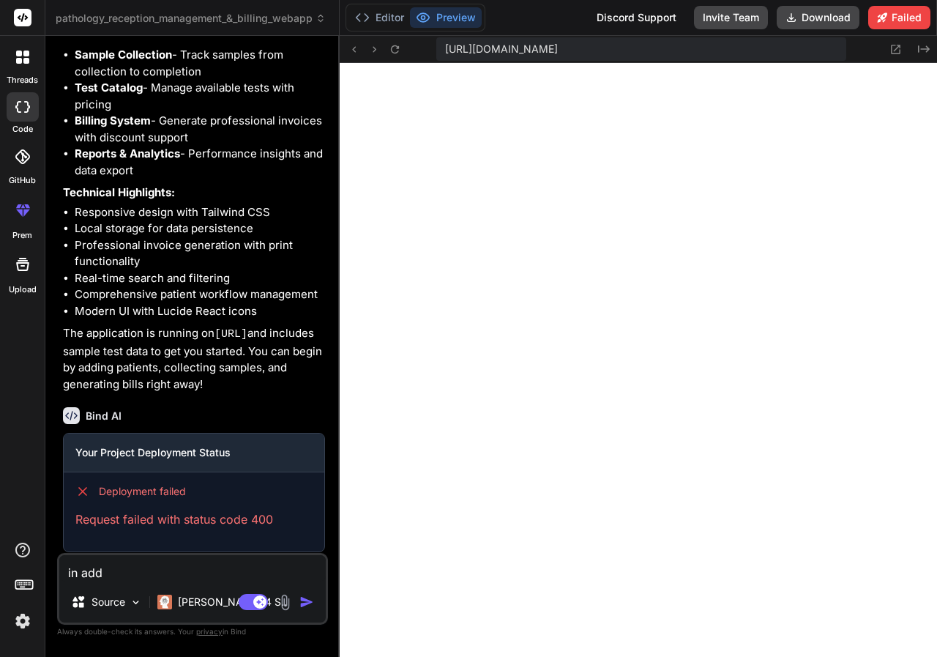
type textarea "in add p"
type textarea "x"
type textarea "in add pa"
type textarea "x"
type textarea "in add pat"
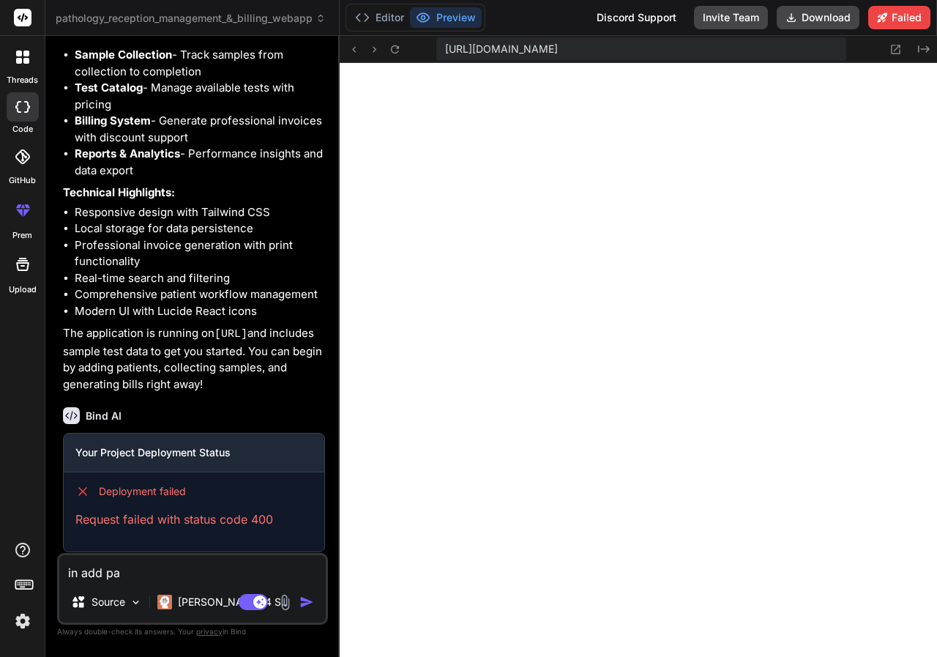
type textarea "x"
type textarea "in add pati"
type textarea "x"
type textarea "in add patie"
type textarea "x"
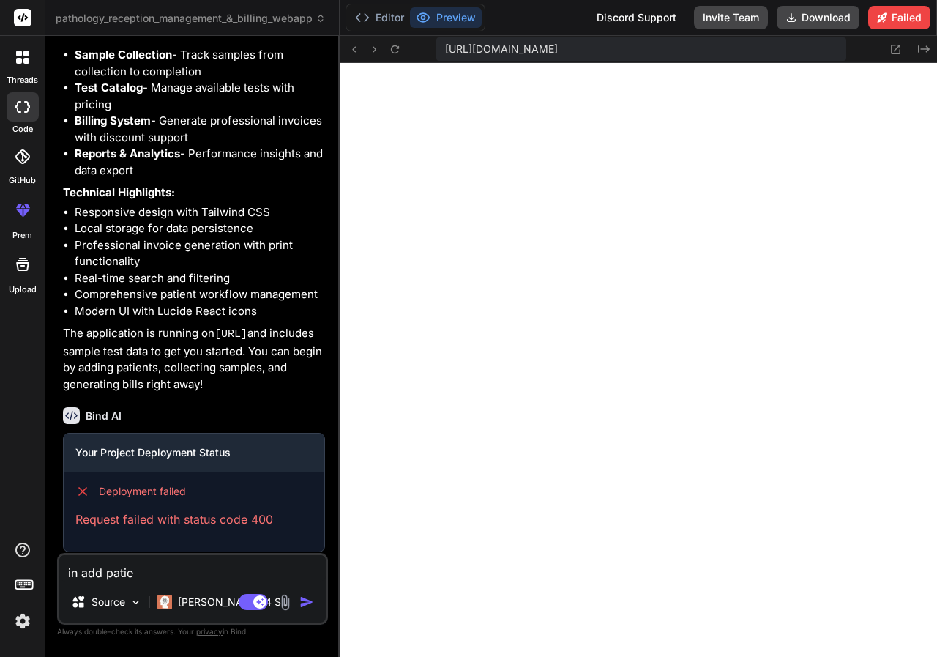
type textarea "in add patien"
type textarea "x"
type textarea "in add patient"
type textarea "x"
type textarea "in add patient"
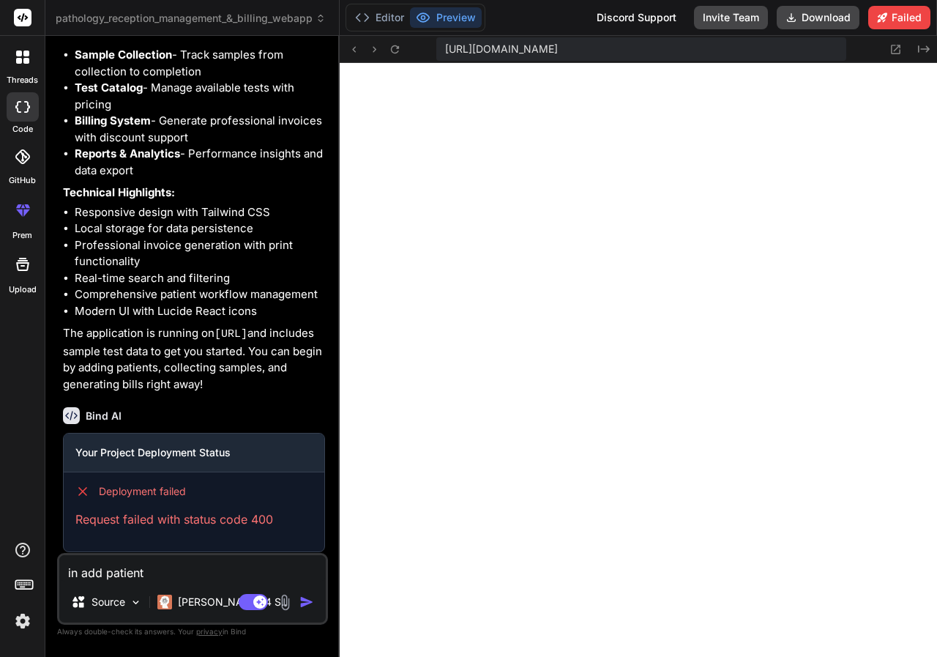
type textarea "x"
type textarea "in add patient"
type textarea "x"
type textarea "in add patient e"
type textarea "x"
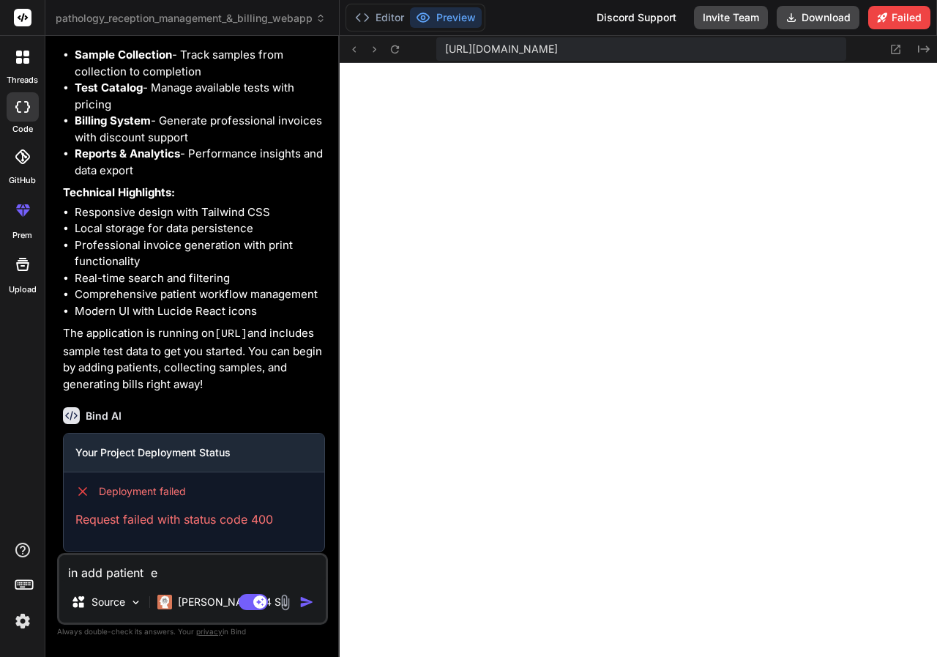
type textarea "in add patient en"
type textarea "x"
type textarea "in add patient ent"
type textarea "x"
type textarea "in add patient ente"
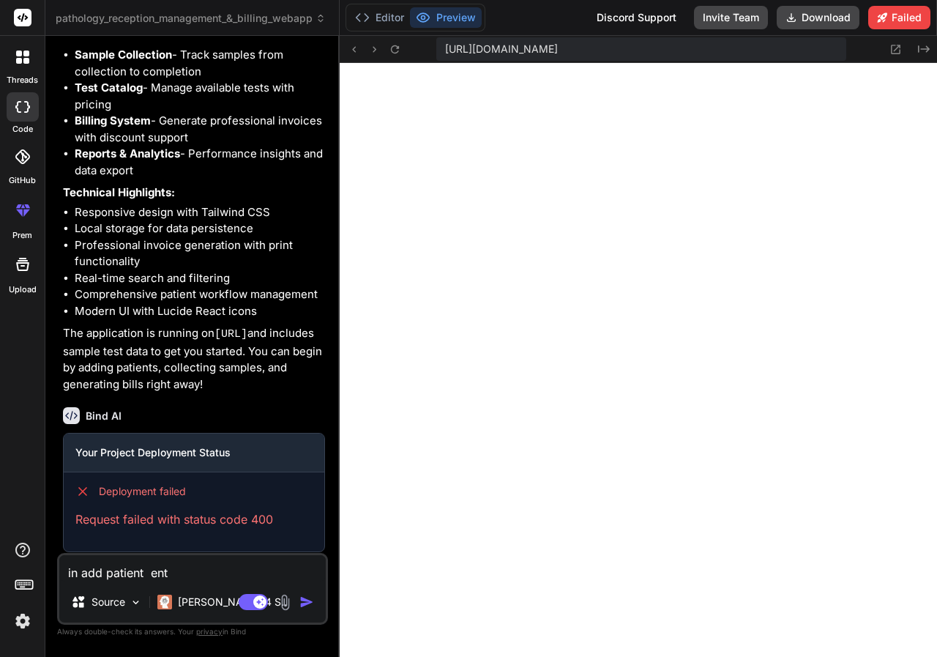
type textarea "x"
type textarea "in add patient enter"
type textarea "x"
type textarea "in add patient enter"
type textarea "x"
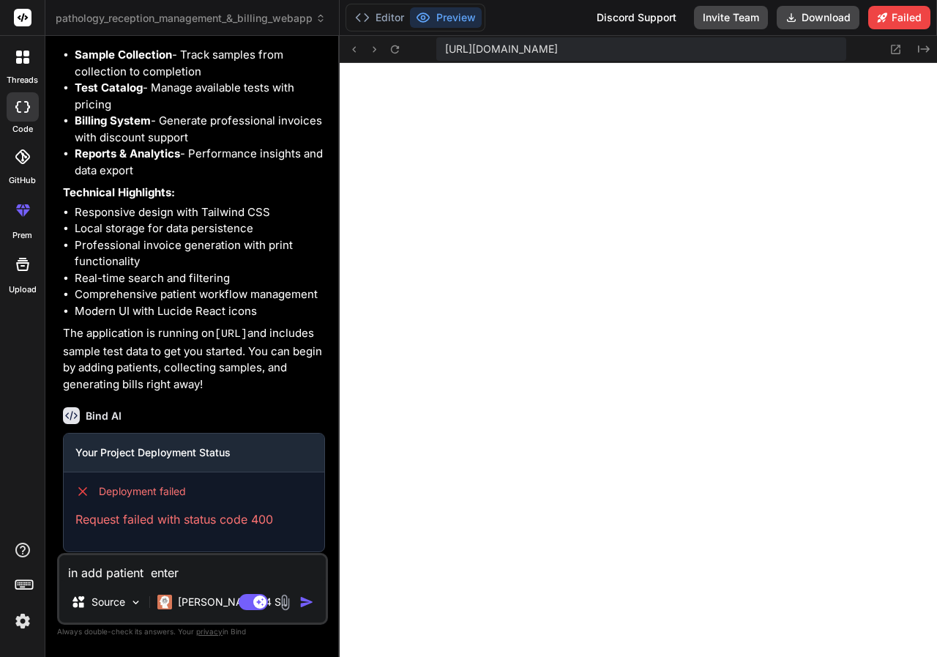
type textarea "in add patient enter a"
type textarea "x"
type textarea "in add patient enter ag"
type textarea "x"
type textarea "in add patient enter age"
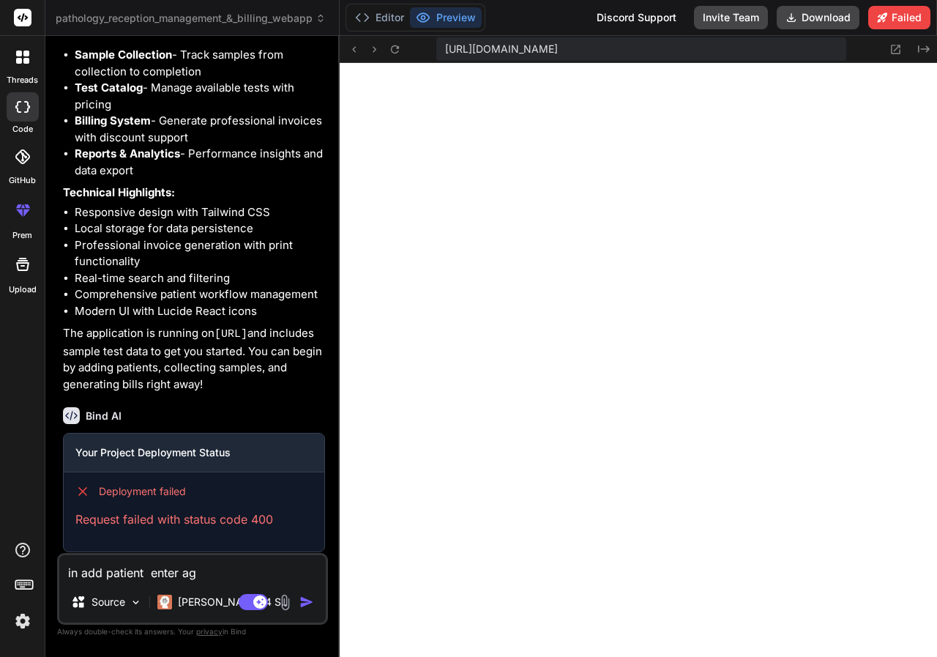
type textarea "x"
type textarea "in add patient enter age,"
type textarea "x"
type textarea "in add patient enter age,"
type textarea "x"
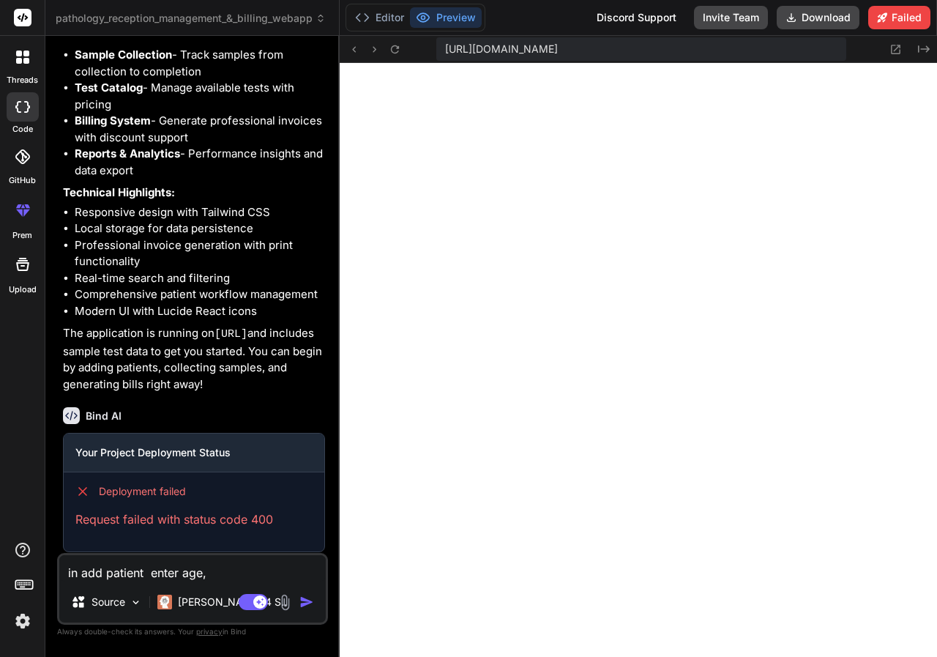
type textarea "in add patient enter age,"
type textarea "x"
type textarea "in add patient enter age"
type textarea "x"
type textarea "in add patient enter ag"
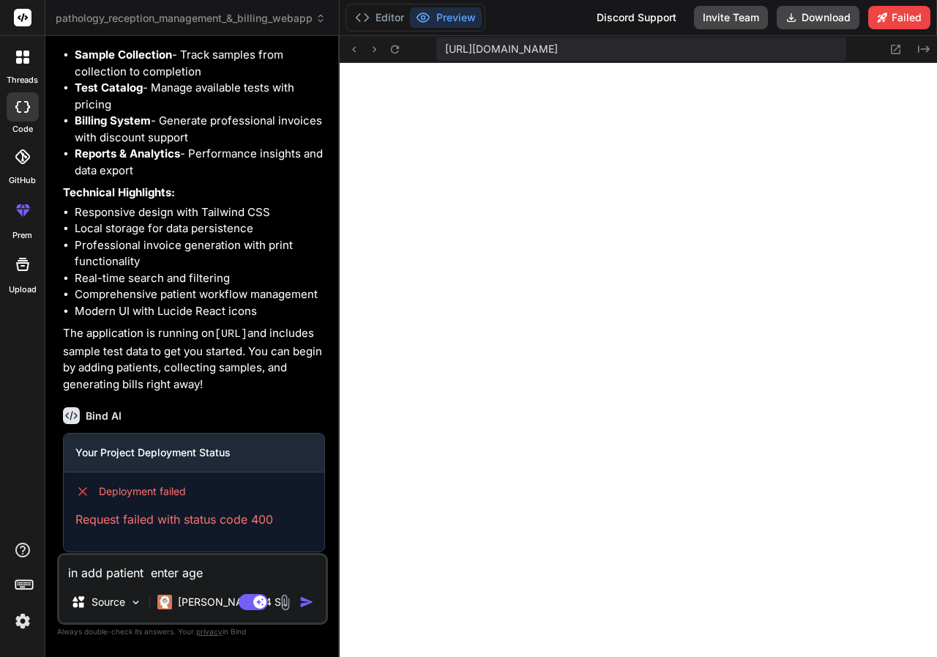
type textarea "x"
type textarea "in add patient enter a"
type textarea "x"
type textarea "in add patient enter"
type textarea "x"
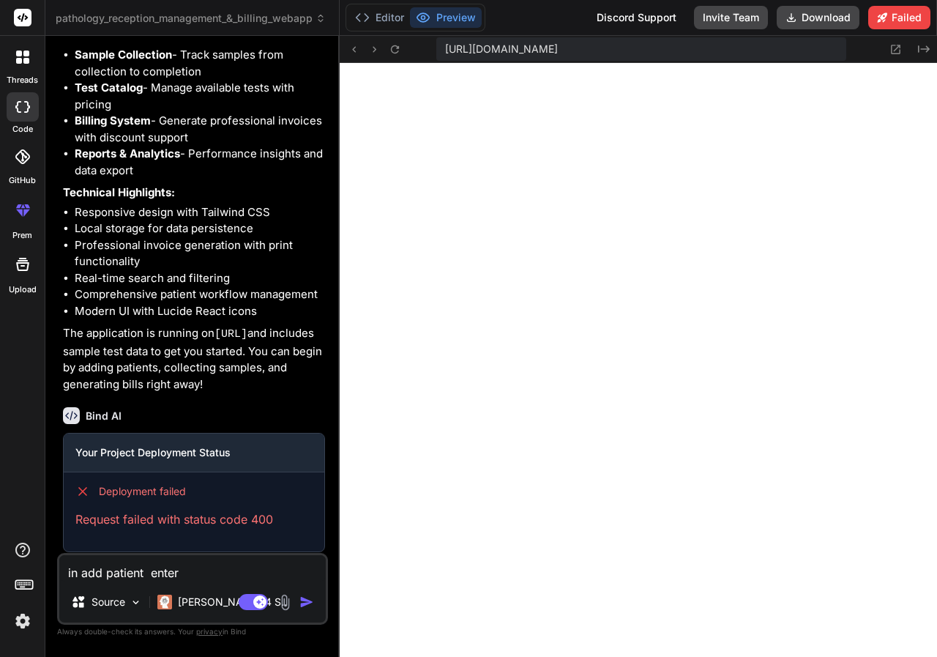
type textarea "in add patient enter"
type textarea "x"
type textarea "in add patient ente"
type textarea "x"
type textarea "in add patient ent"
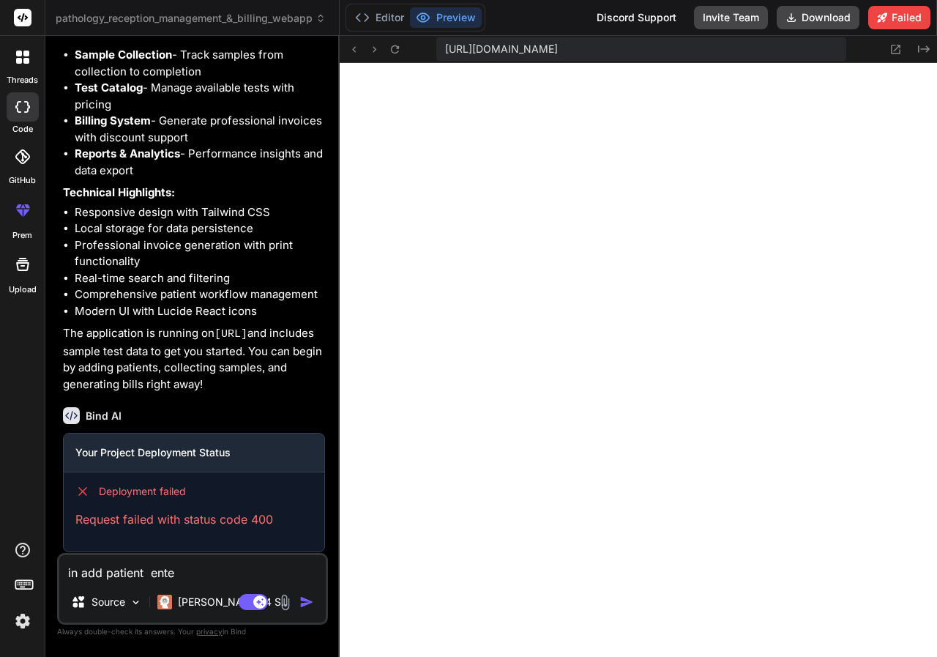
type textarea "x"
type textarea "in add patient en"
type textarea "x"
type textarea "in add patient e"
type textarea "x"
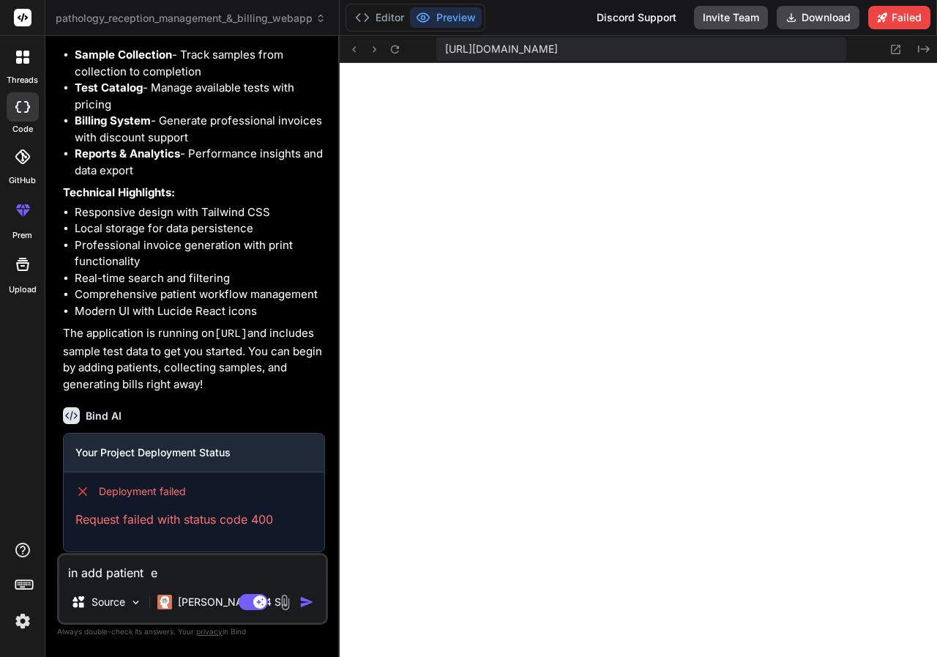
type textarea "in add patient"
type textarea "x"
type textarea "in add patient a"
type textarea "x"
type textarea "in add patient ad"
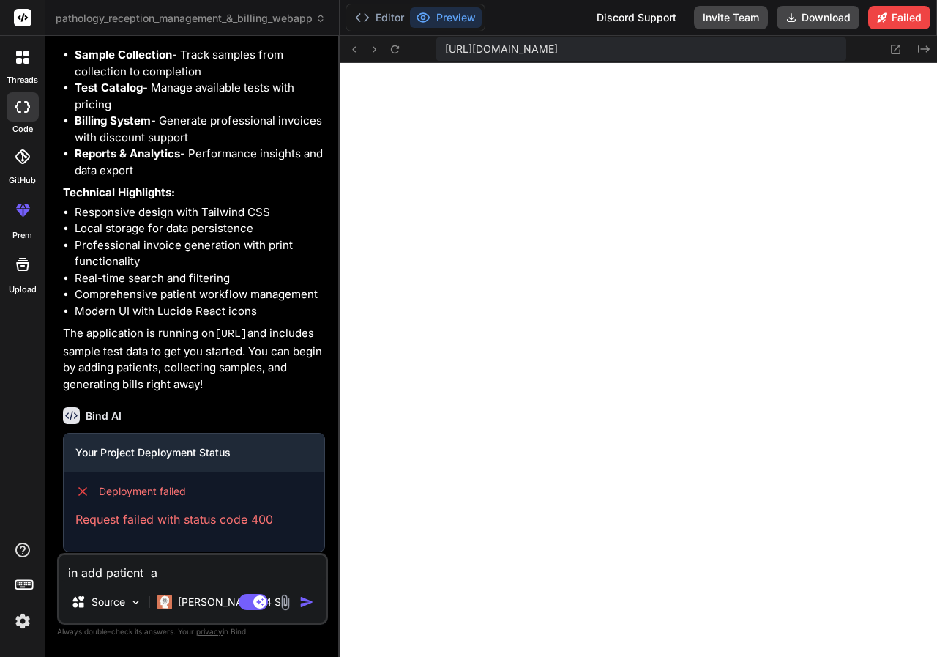
type textarea "x"
type textarea "in add patient add"
type textarea "x"
type textarea "in add patient add"
type textarea "x"
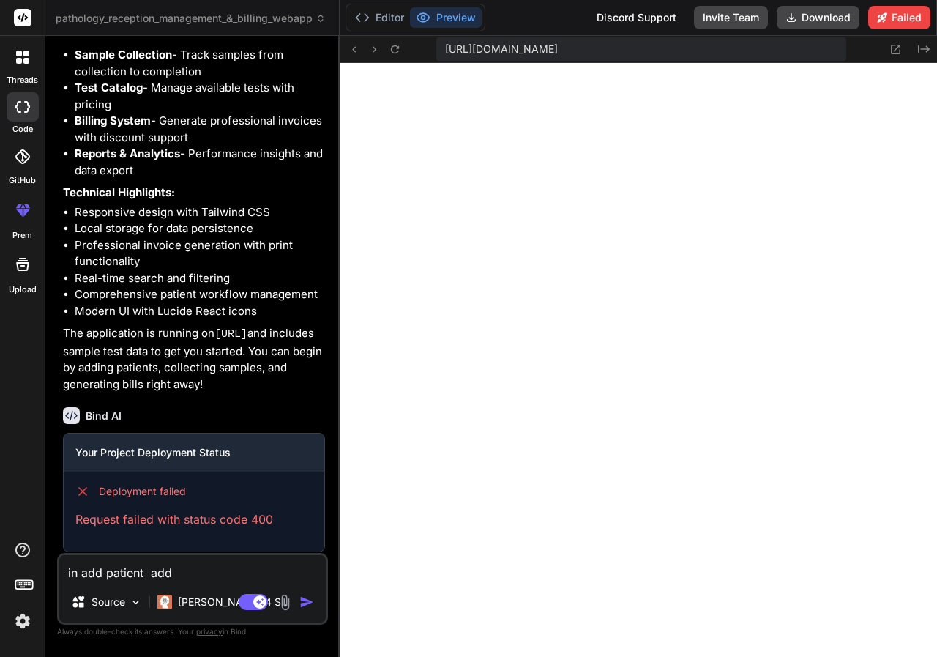
type textarea "in add patient add f"
type textarea "x"
type textarea "in add patient add fo"
type textarea "x"
type textarea "in add patient add for"
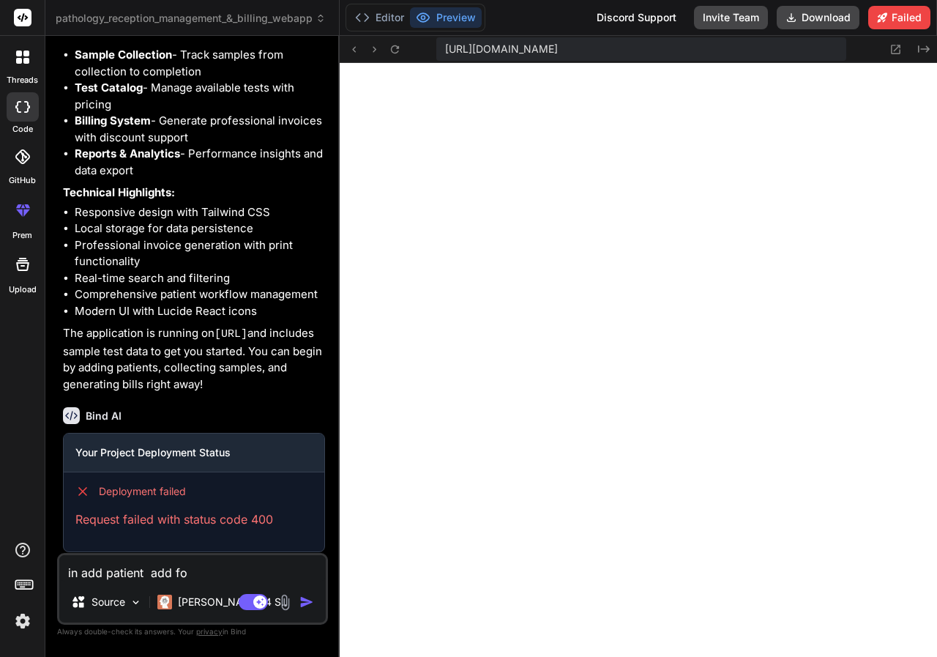
type textarea "x"
type textarea "in add patient add for"
type textarea "x"
type textarea "in add patient add for a"
type textarea "x"
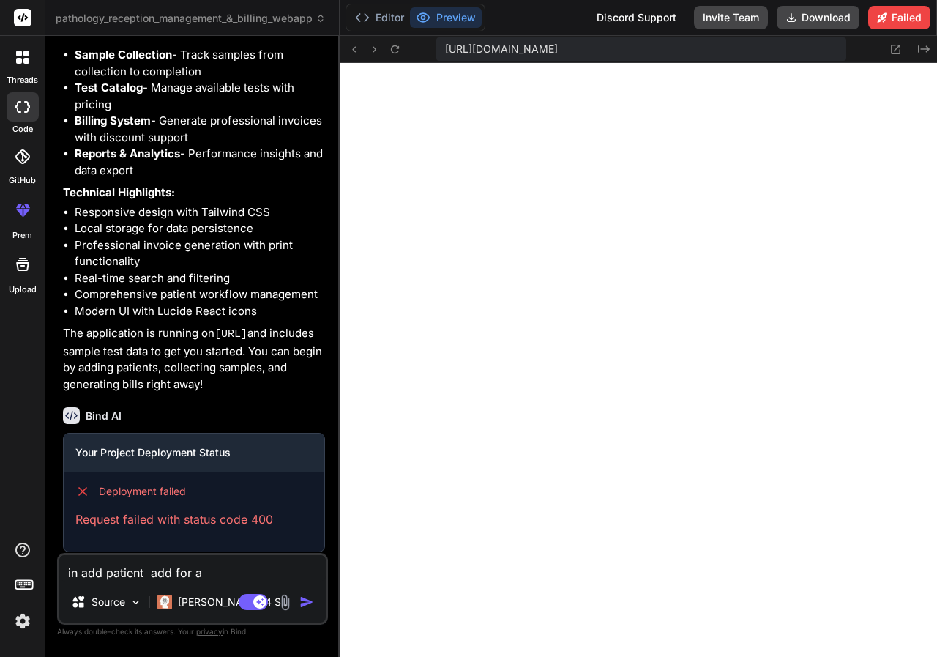
type textarea "in add patient add for ag"
type textarea "x"
type textarea "in add patient add for age"
type textarea "x"
type textarea "in add patient add for age"
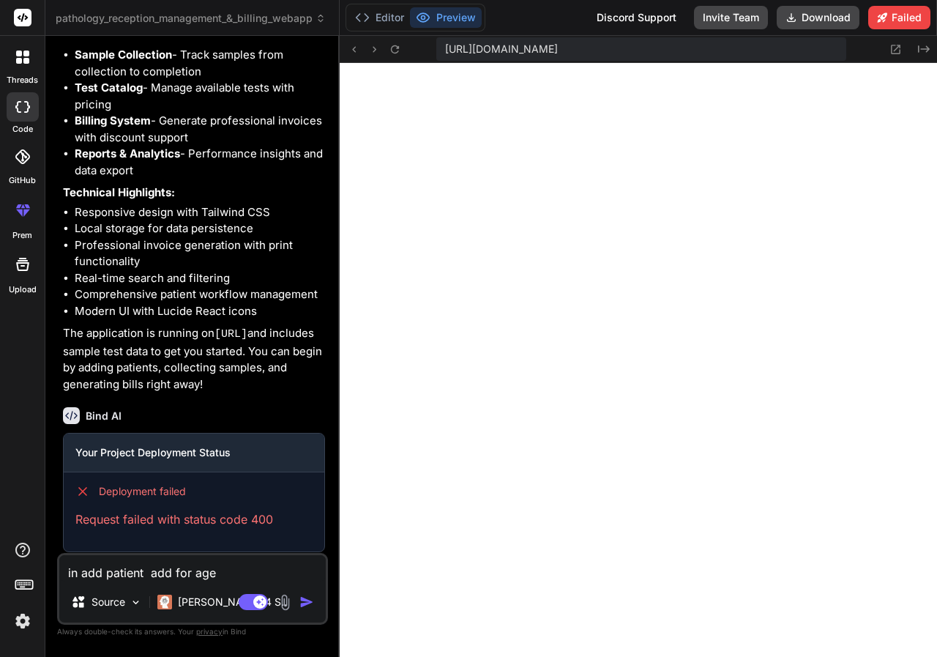
type textarea "x"
type textarea "in add patient add for age"
type textarea "x"
type textarea "in add patient add for ag"
type textarea "x"
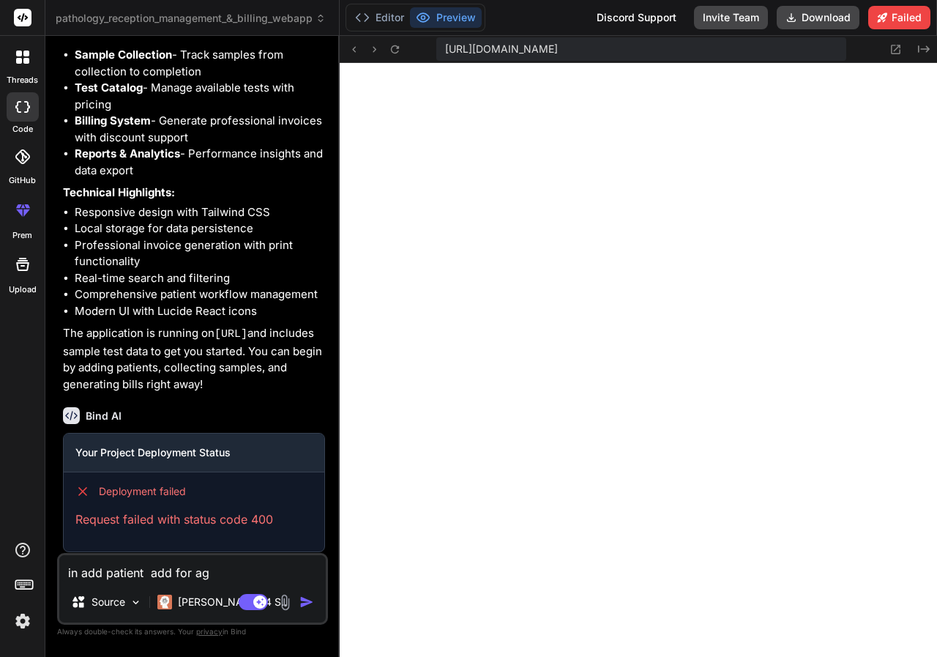
type textarea "in add patient add for a"
type textarea "x"
type textarea "in add patient add for"
type textarea "x"
type textarea "in add patient add for A"
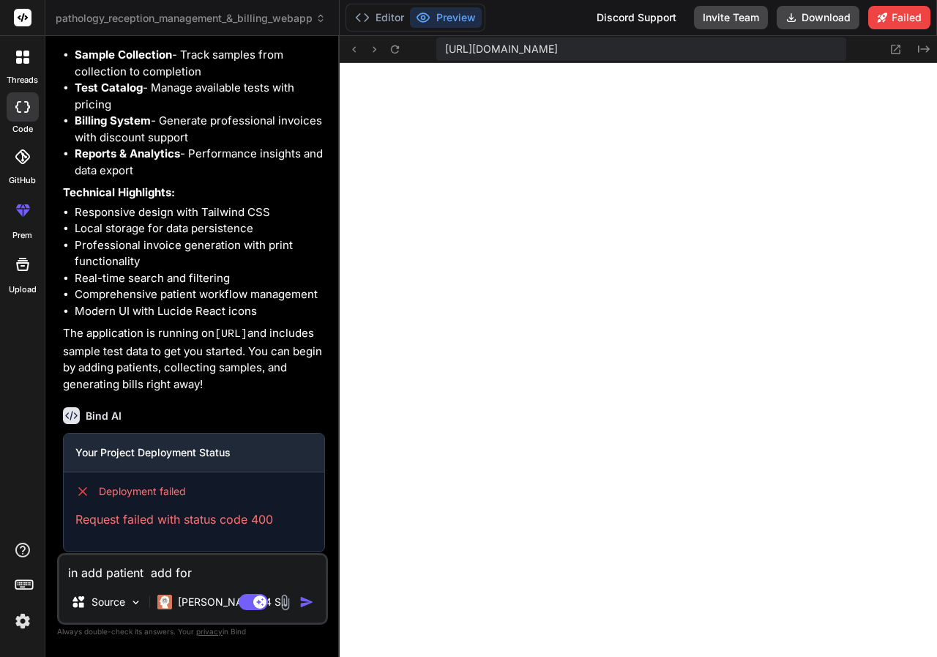
type textarea "x"
type textarea "in add patient add for Ag"
type textarea "x"
type textarea "in add patient add for Age"
type textarea "x"
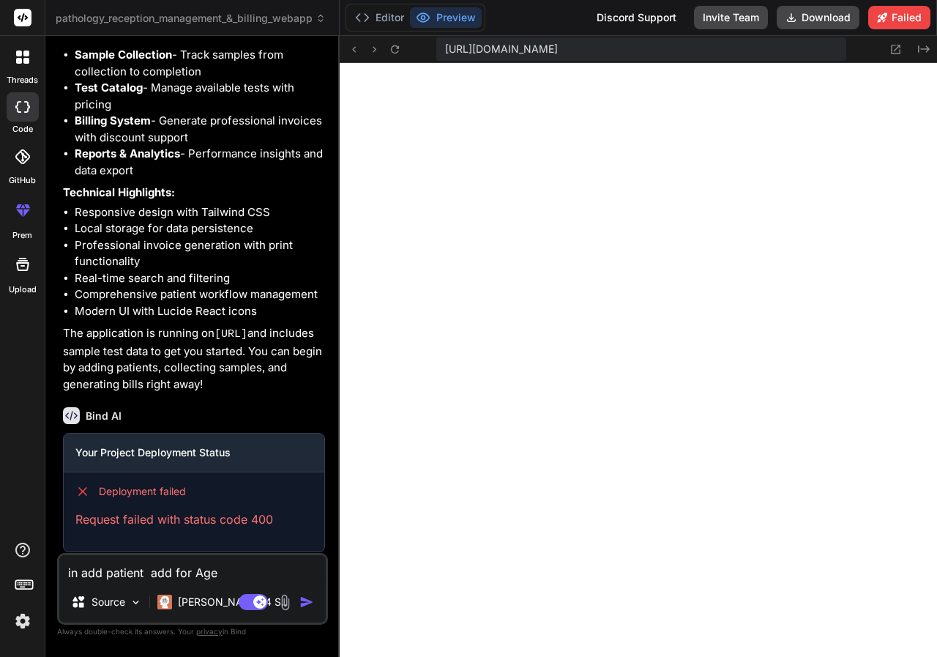
type textarea "in add patient add for Age"
type textarea "x"
type textarea "in add patient add for Age ,"
type textarea "x"
type textarea "in add patient add for Age ,"
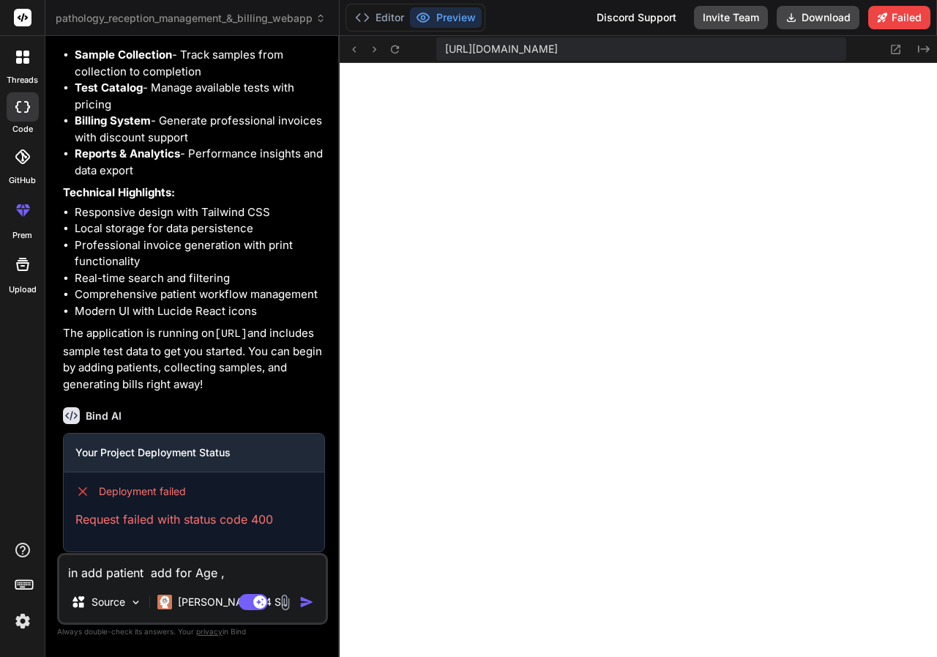
type textarea "x"
type textarea "in add patient add for Age , a"
type textarea "x"
type textarea "in add patient add for Age , ad"
type textarea "x"
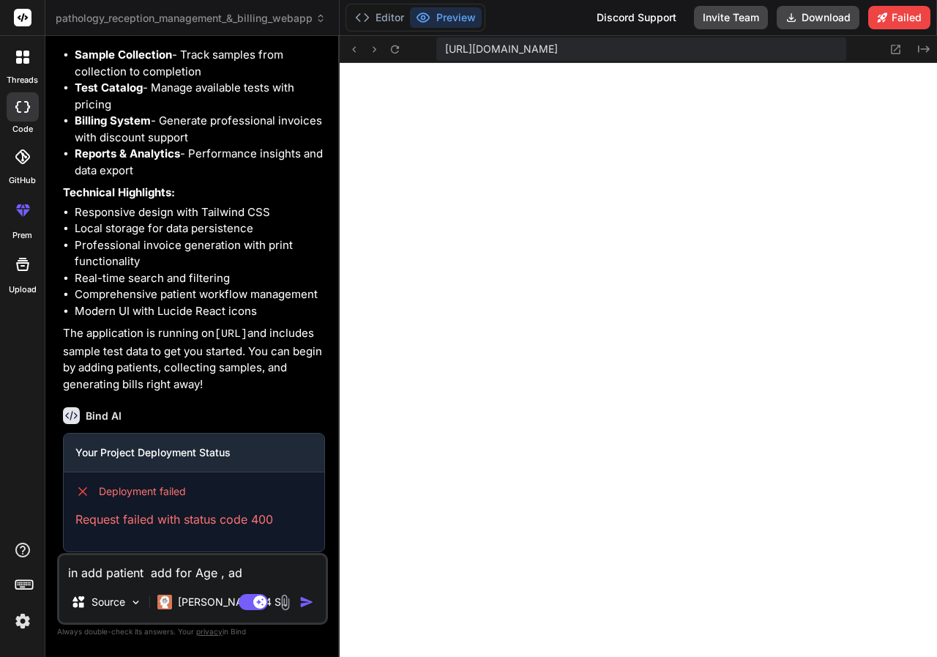
type textarea "in add patient add for Age , add"
type textarea "x"
type textarea "in add patient add for Age , addr"
type textarea "x"
type textarea "in add patient add for Age , addre"
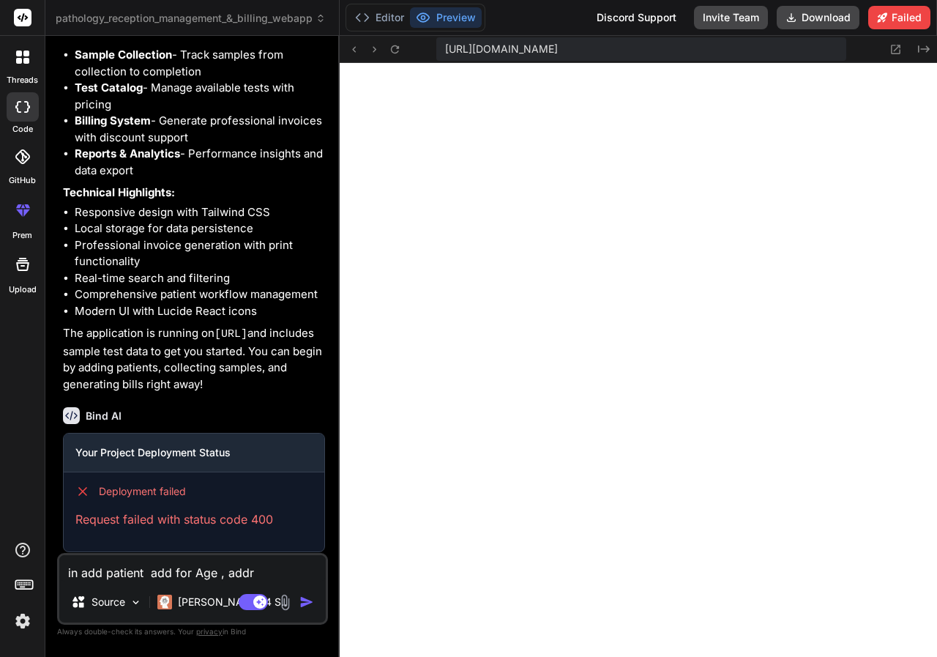
type textarea "x"
type textarea "in add patient add for Age , addres"
type textarea "x"
type textarea "in add patient add for Age , address"
type textarea "x"
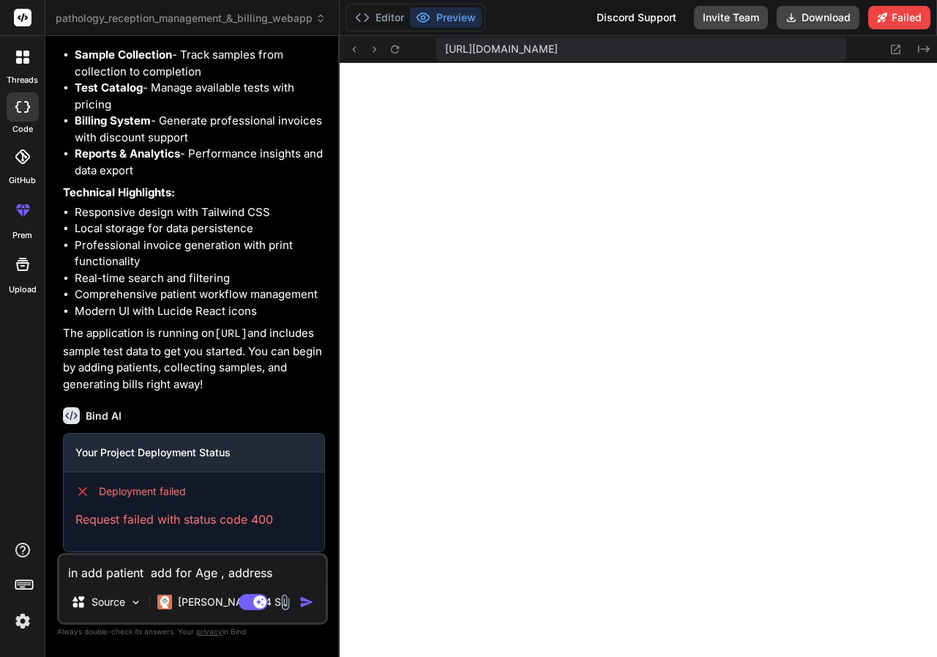
type textarea "in add patient add for Age , address,"
type textarea "x"
type textarea "in add patient add for Age , address"
type textarea "x"
type textarea "in add patient add for Age , addres"
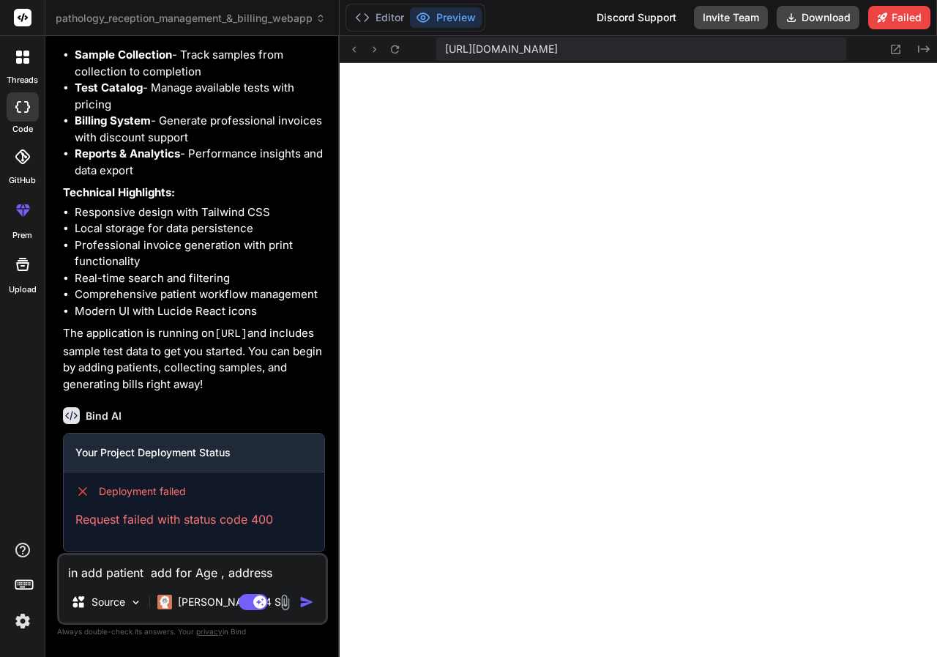
type textarea "x"
type textarea "in add patient add for Age , addre"
type textarea "x"
type textarea "in add patient add for Age , addr"
type textarea "x"
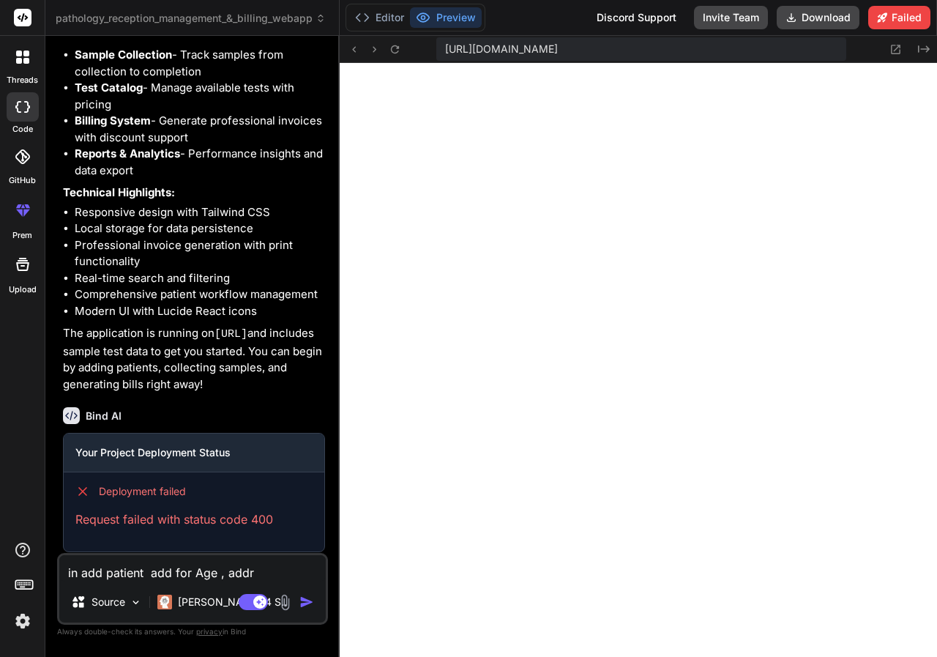
type textarea "in add patient add for Age , add"
type textarea "x"
type textarea "in add patient add for Age , ad"
type textarea "x"
type textarea "in add patient add for Age , a"
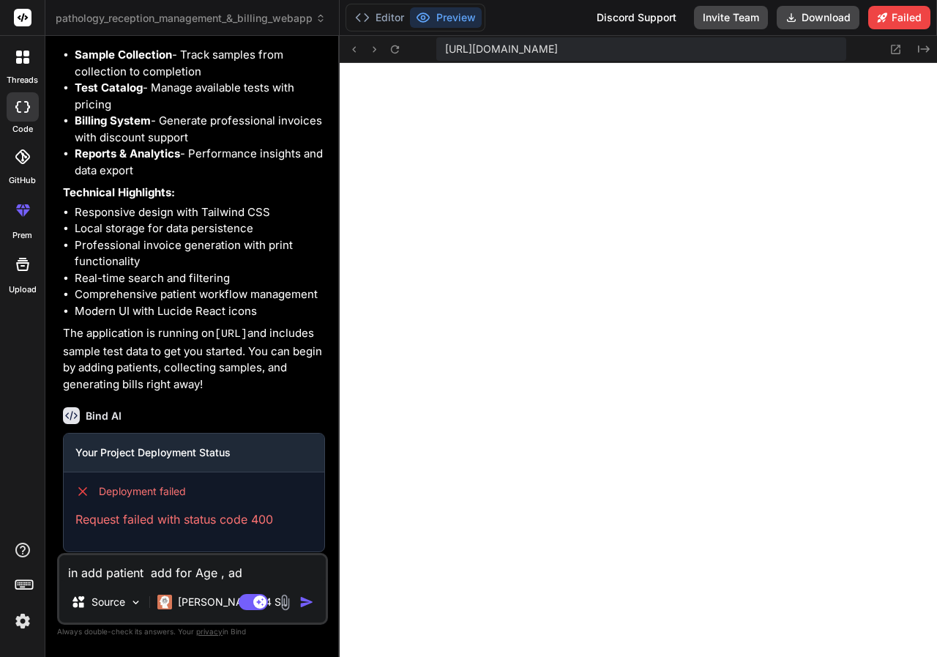
type textarea "x"
type textarea "in add patient add for Age ,"
type textarea "x"
type textarea "in add patient add for Age , r"
type textarea "x"
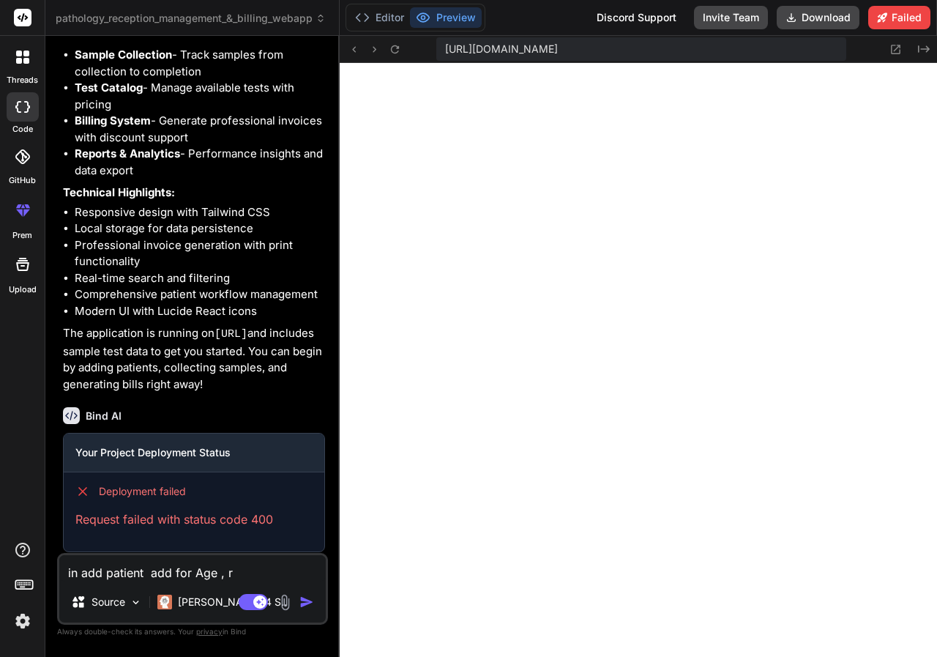
type textarea "in add patient add for Age , re"
type textarea "x"
type textarea "in add patient add for Age , ref"
type textarea "x"
type textarea "in add patient add for Age , refe"
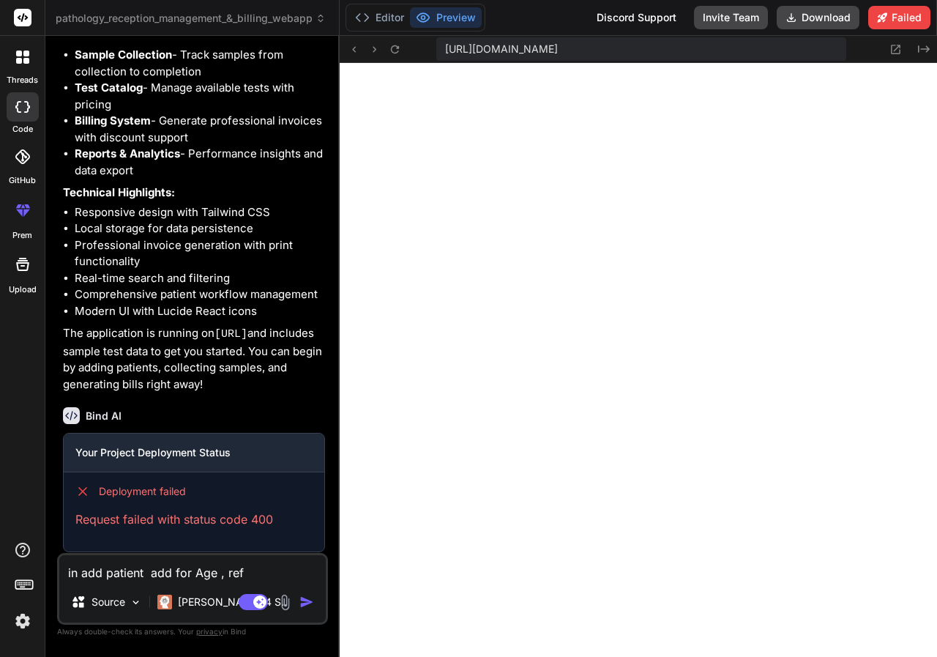
type textarea "x"
type textarea "in add patient add for Age , refer"
type textarea "x"
type textarea "in add patient add for Age , refere"
type textarea "x"
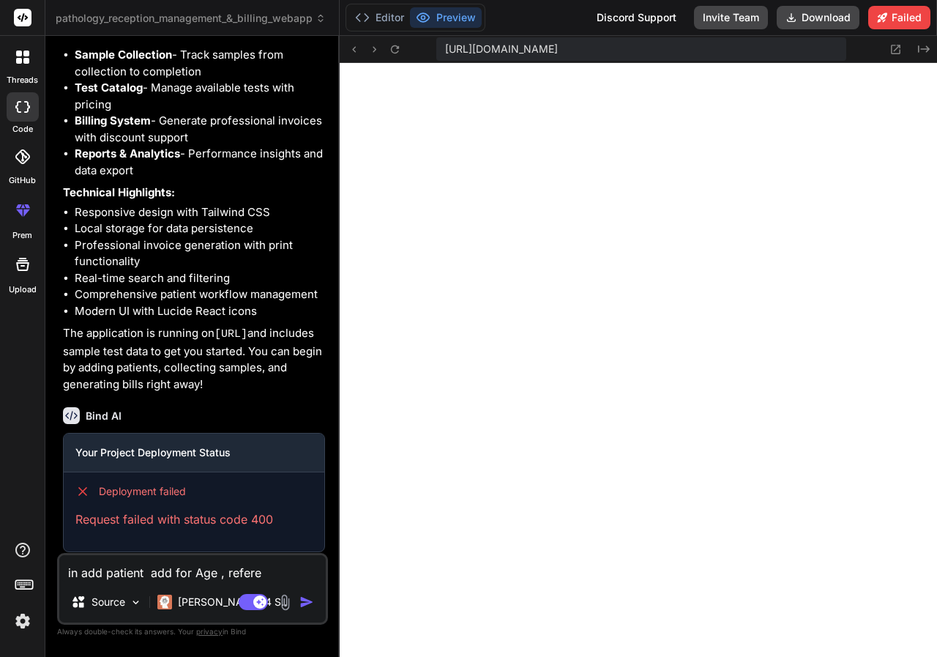
type textarea "in add patient add for Age , refered"
type textarea "x"
type textarea "in add patient add for Age , refered"
type textarea "x"
type textarea "in add patient add for Age , refered b"
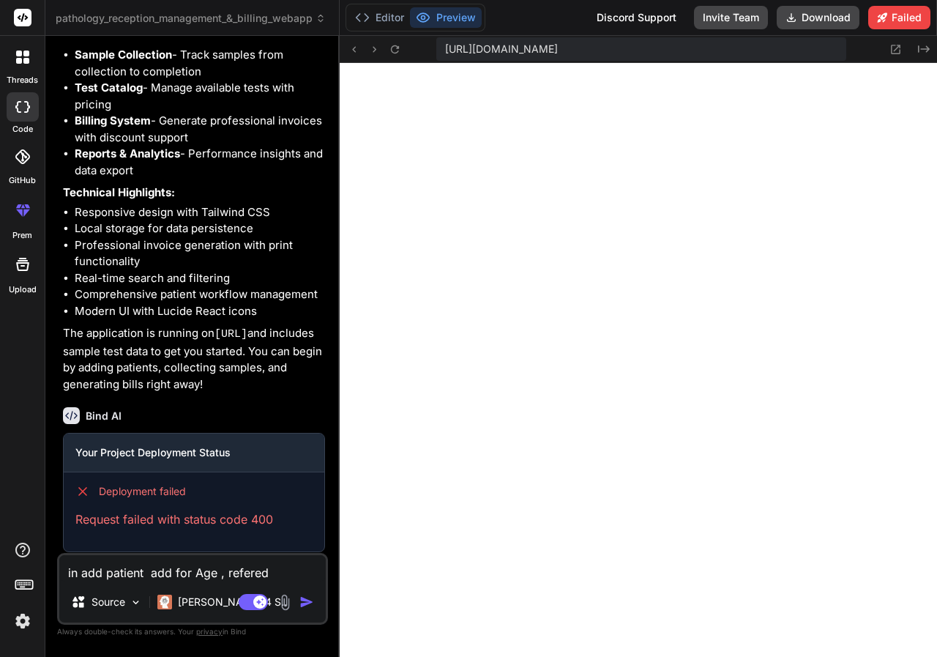
type textarea "x"
type textarea "in add patient add for Age , refered by"
type textarea "x"
click at [233, 571] on textarea "in add patient add for Age , refered by" at bounding box center [192, 568] width 267 height 26
click at [228, 571] on textarea "in add patient add for Age , refered by" at bounding box center [192, 568] width 267 height 26
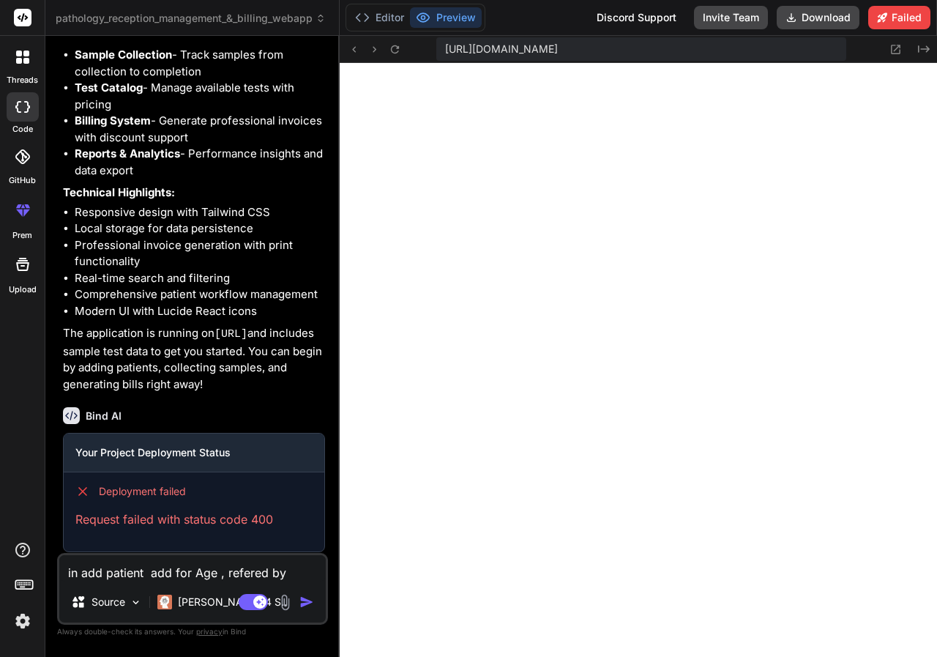
type textarea "in add patient add for Age , efered by"
type textarea "x"
type textarea "in add patient add for Age , Refered by"
type textarea "x"
type textarea "in add patient add for Age , Refered by"
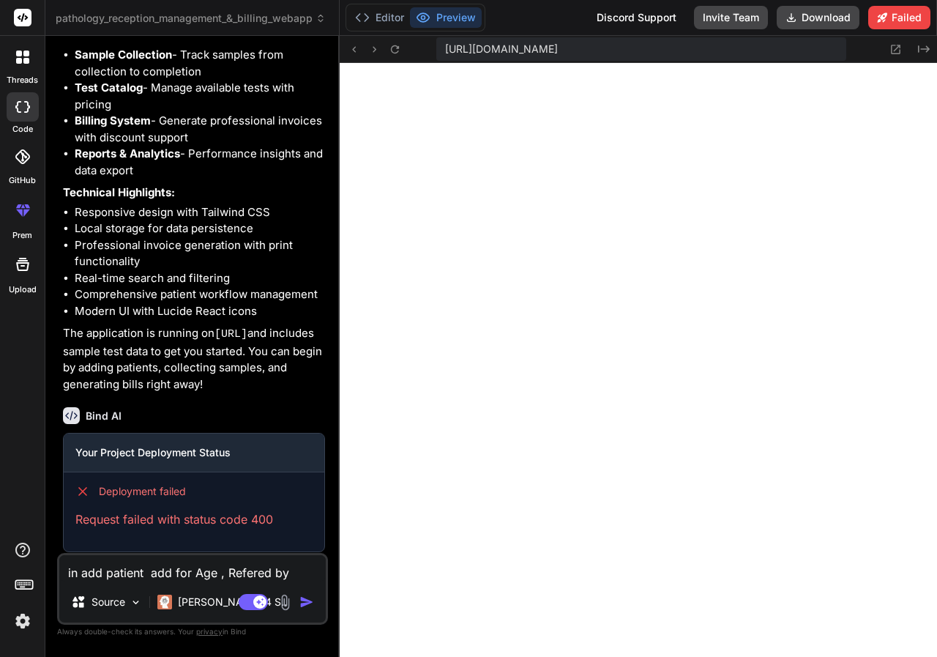
click at [304, 595] on img "button" at bounding box center [307, 602] width 15 height 15
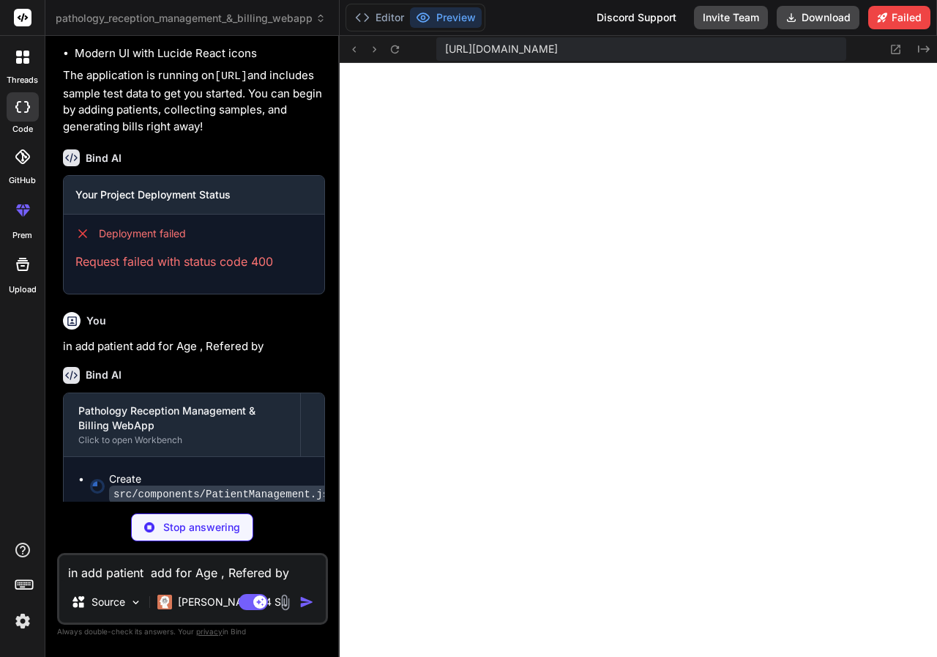
scroll to position [2248, 0]
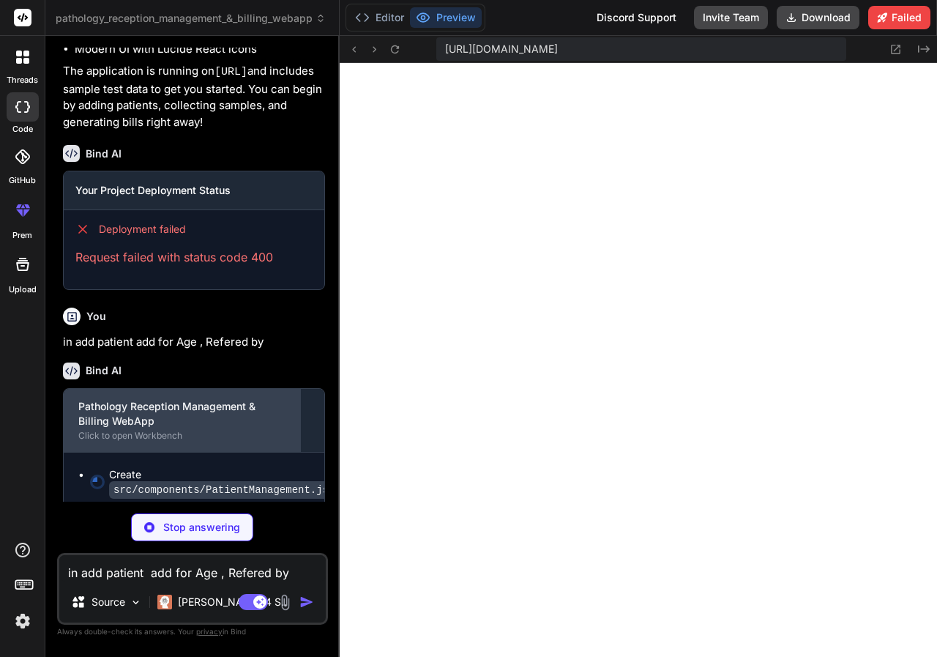
click at [149, 430] on div "Click to open Workbench" at bounding box center [181, 436] width 207 height 12
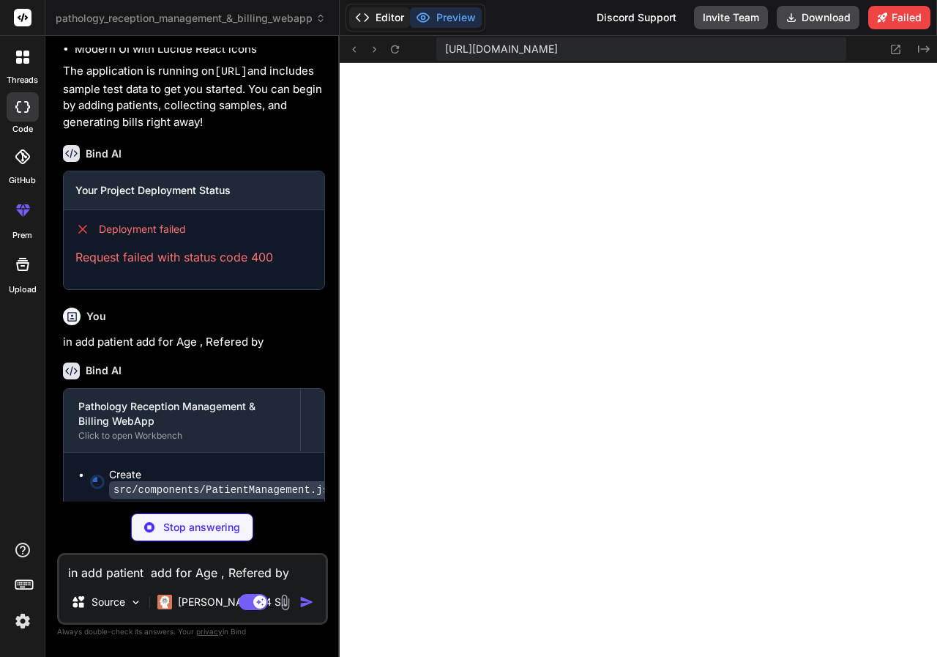
click at [384, 11] on button "Editor" at bounding box center [379, 17] width 61 height 21
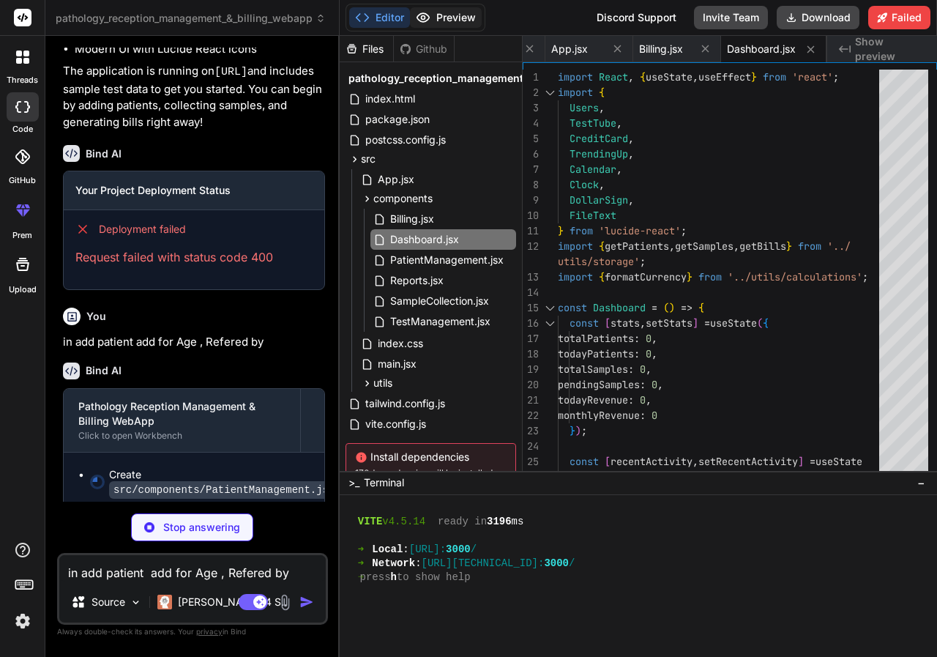
click at [442, 15] on button "Preview" at bounding box center [446, 17] width 72 height 21
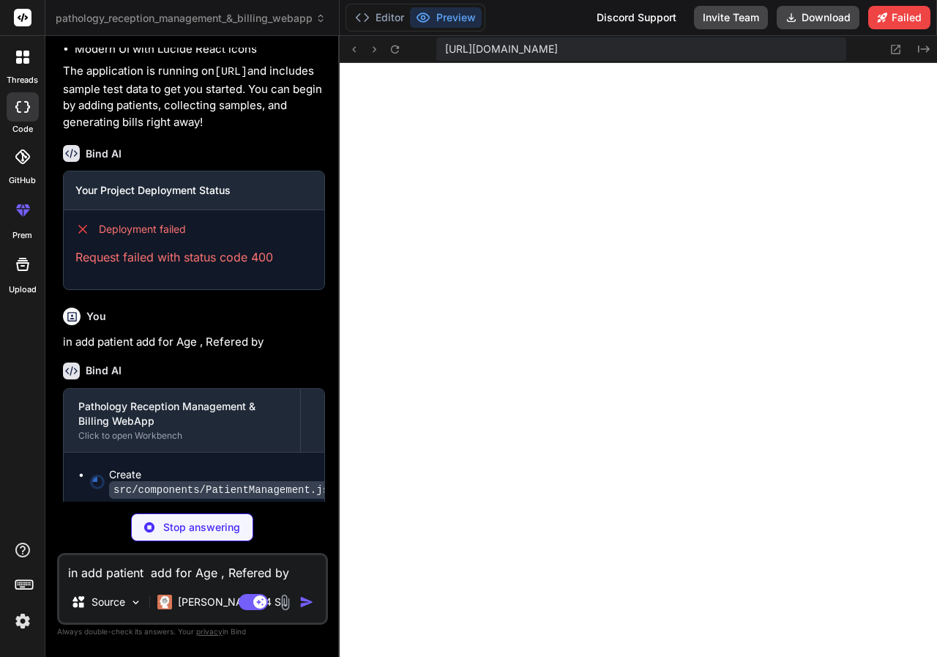
type textarea "x"
type textarea "</div> )} </div> </div> ); }; export default PatientManagement;"
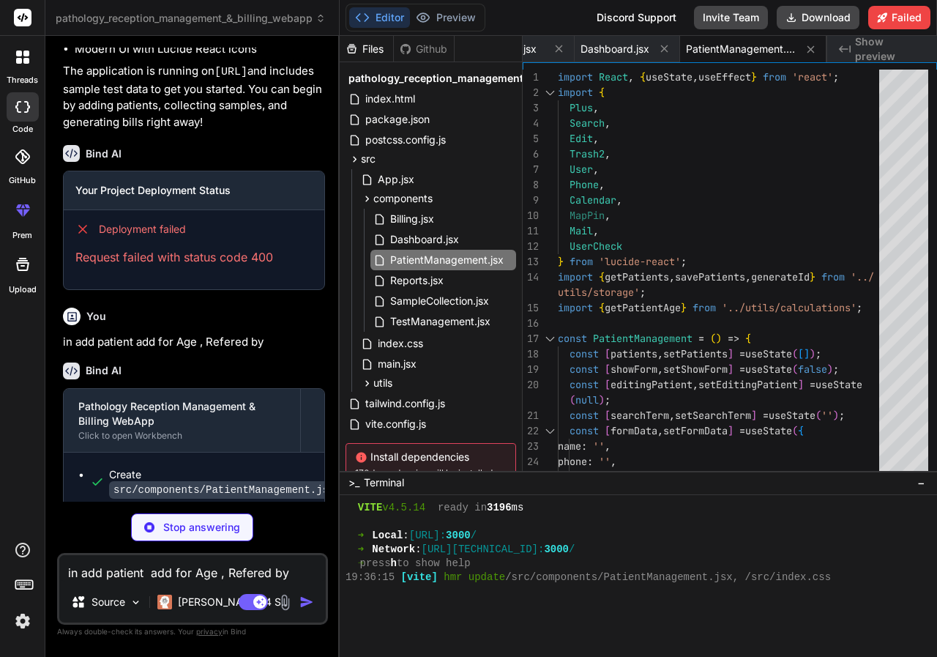
scroll to position [289, 0]
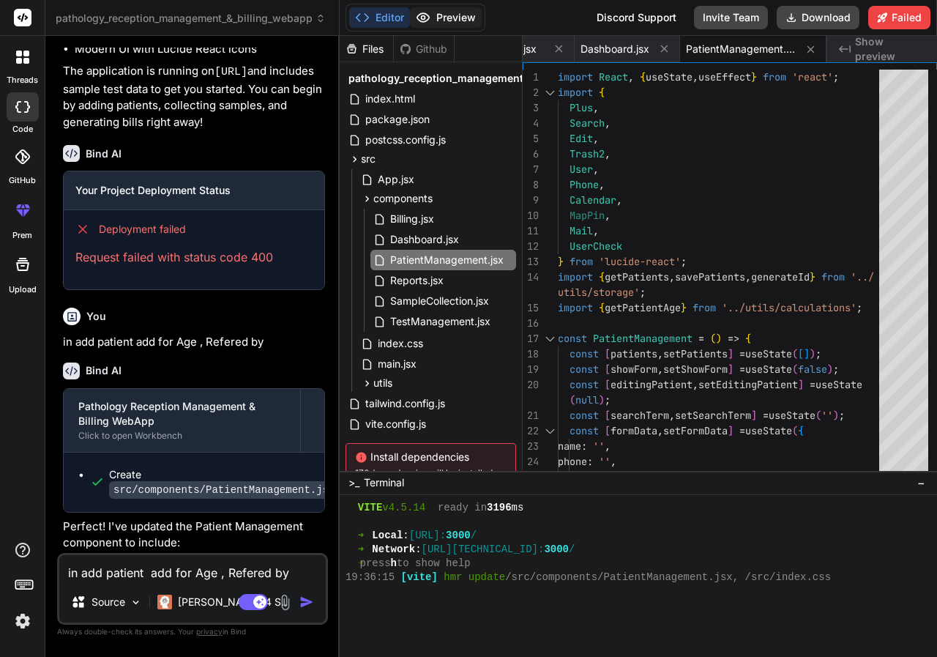
click at [445, 17] on button "Preview" at bounding box center [446, 17] width 72 height 21
type textarea "x"
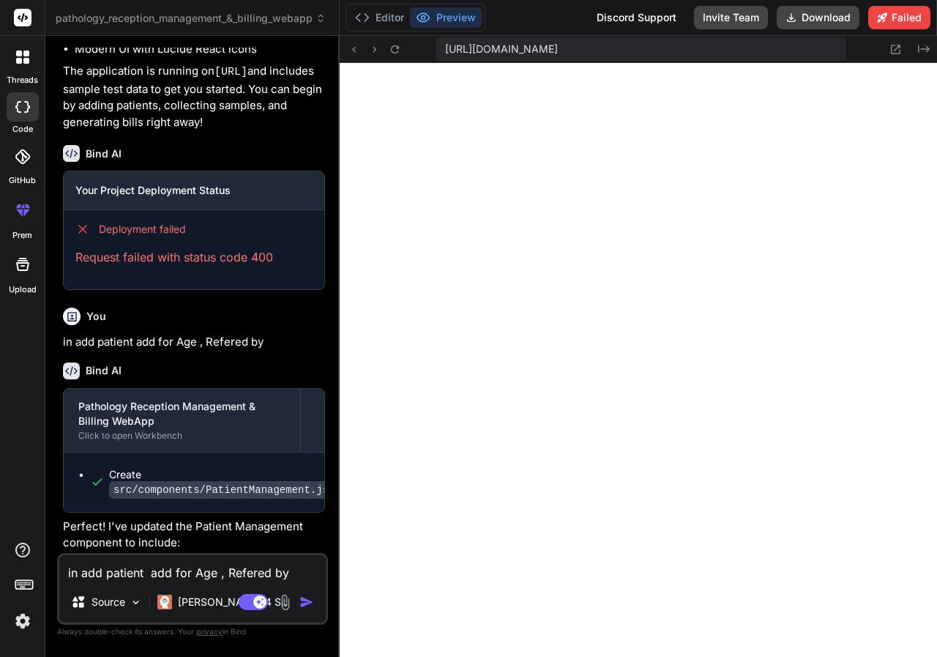
click at [253, 557] on textarea "in add patient add for Age , Refered by" at bounding box center [192, 568] width 267 height 26
paste textarea "Add New Test"
type textarea "Add New Test"
type textarea "x"
type textarea "Add New Test-"
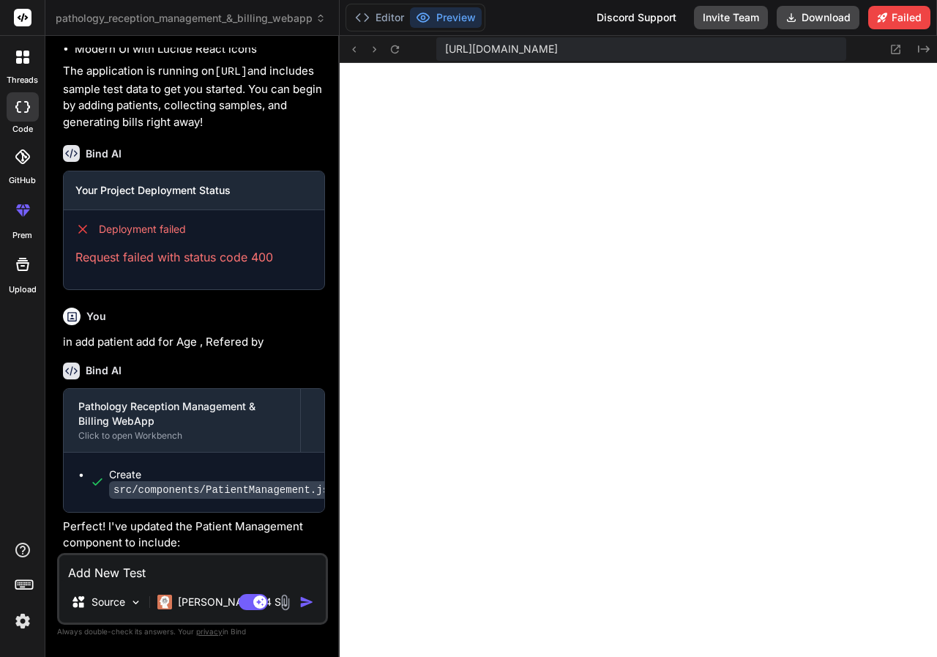
type textarea "x"
type textarea "Add New Test-"
type textarea "x"
type textarea "Add New Test- a"
type textarea "x"
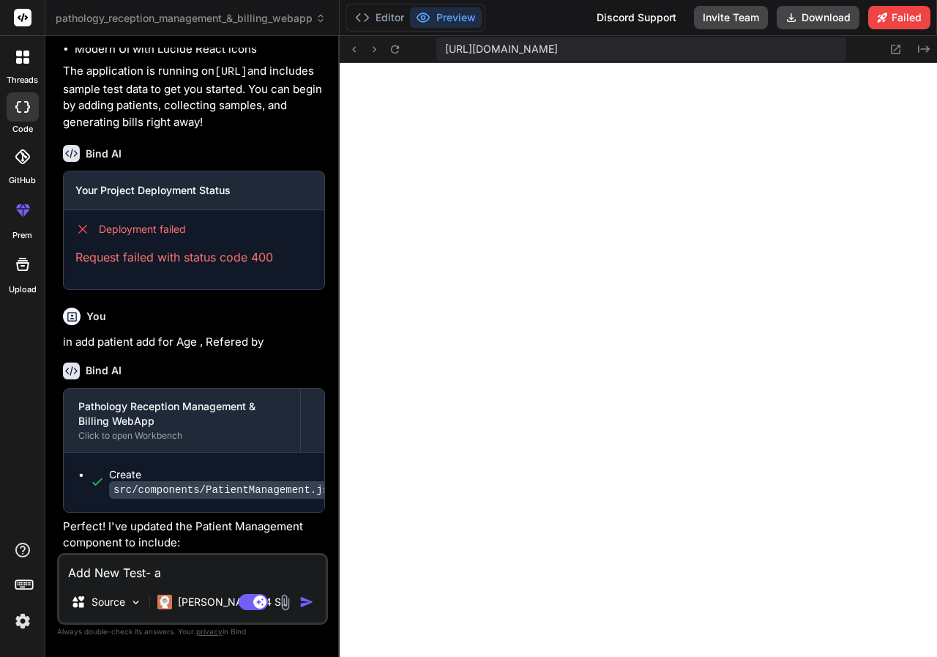
type textarea "Add New Test- ad"
type textarea "x"
type textarea "Add New Test- add"
type textarea "x"
type textarea "Add New Test- add"
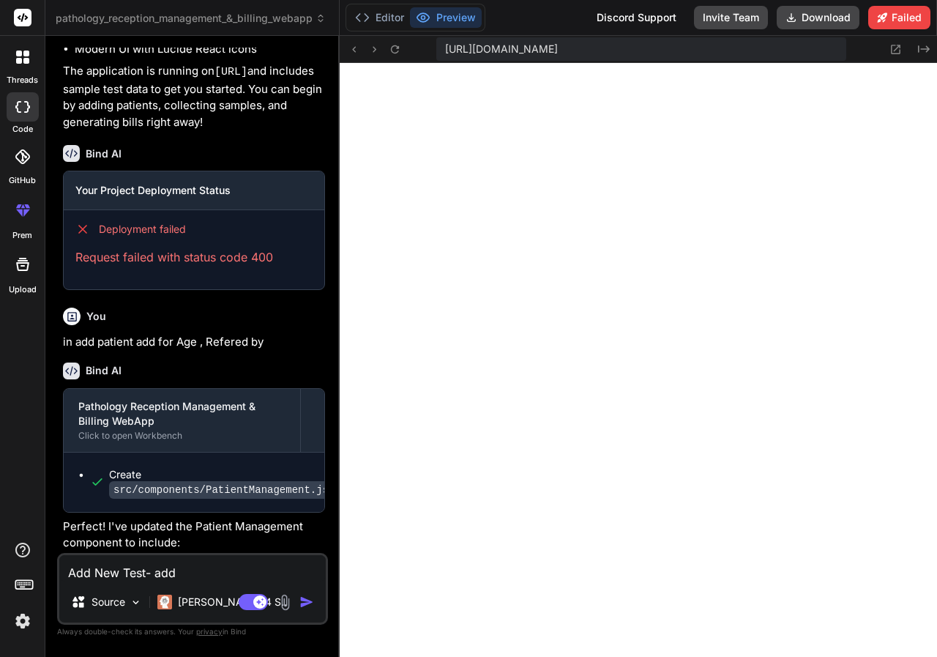
type textarea "x"
type textarea "Add New Test- add c"
type textarea "x"
click at [305, 595] on img "button" at bounding box center [307, 602] width 15 height 15
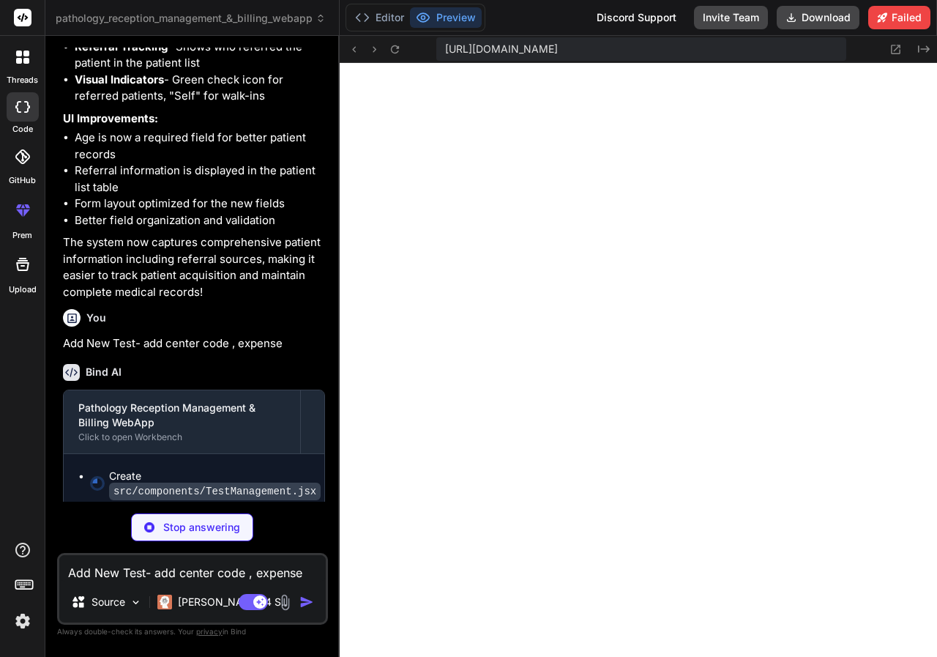
scroll to position [2944, 0]
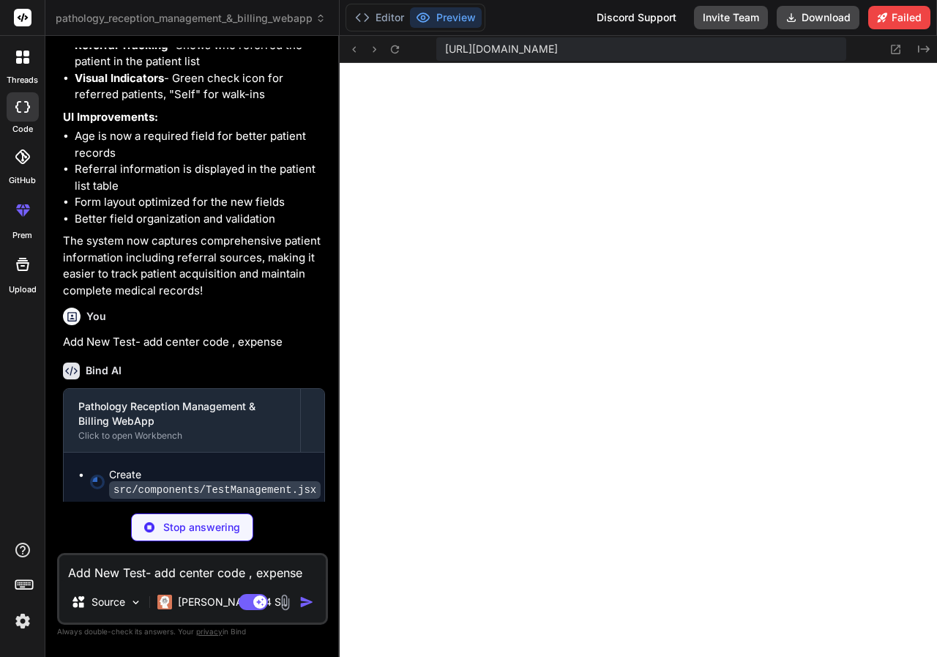
click at [20, 15] on rect at bounding box center [23, 18] width 18 height 18
click at [24, 618] on img at bounding box center [22, 621] width 25 height 25
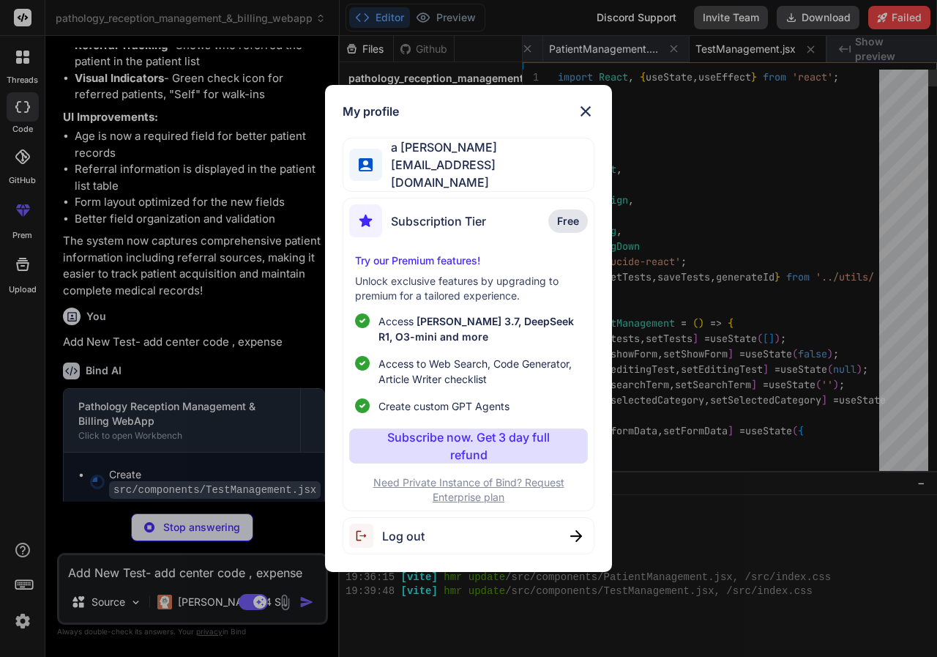
scroll to position [292, 0]
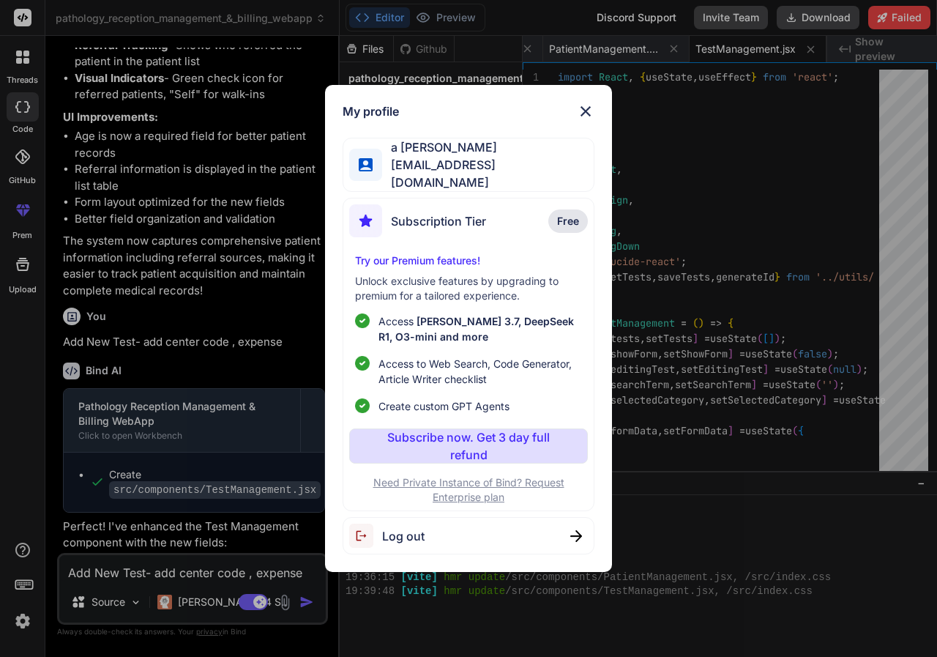
click at [501, 445] on p "Subscribe now. Get 3 day full refund" at bounding box center [468, 445] width 181 height 35
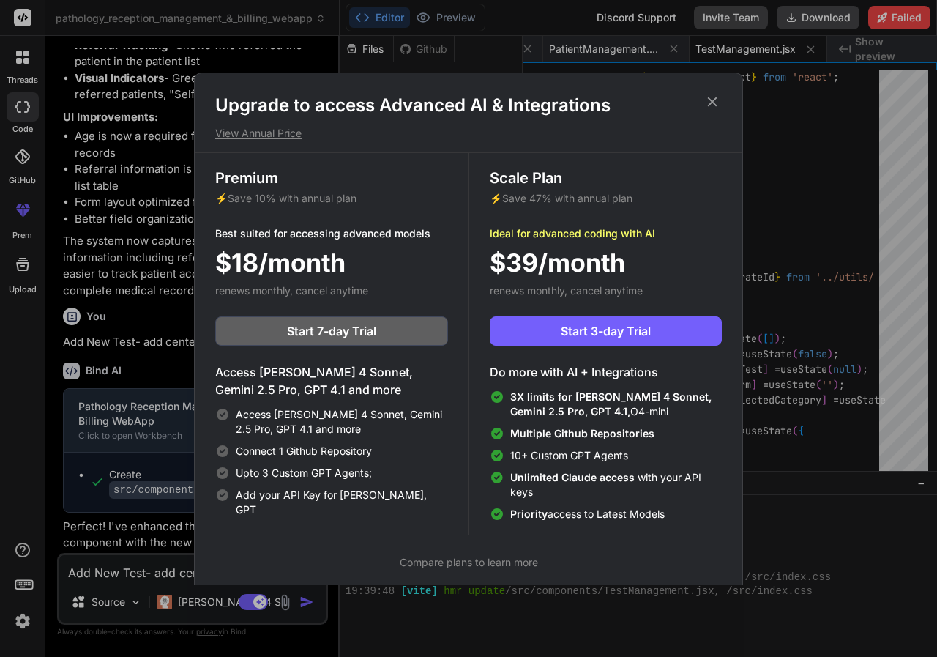
click at [714, 103] on icon at bounding box center [713, 102] width 10 height 10
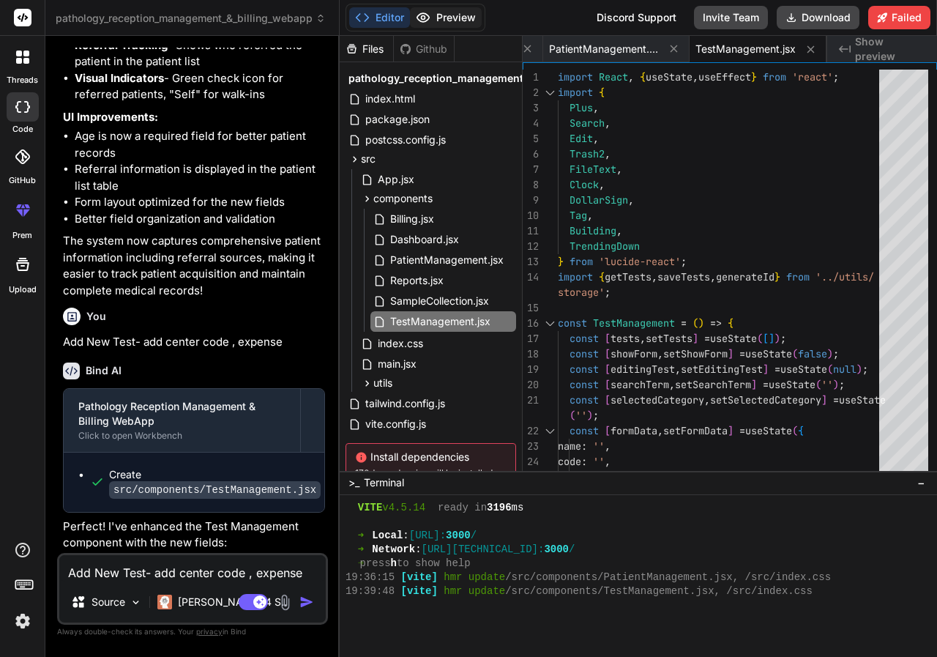
click at [466, 12] on button "Preview" at bounding box center [446, 17] width 72 height 21
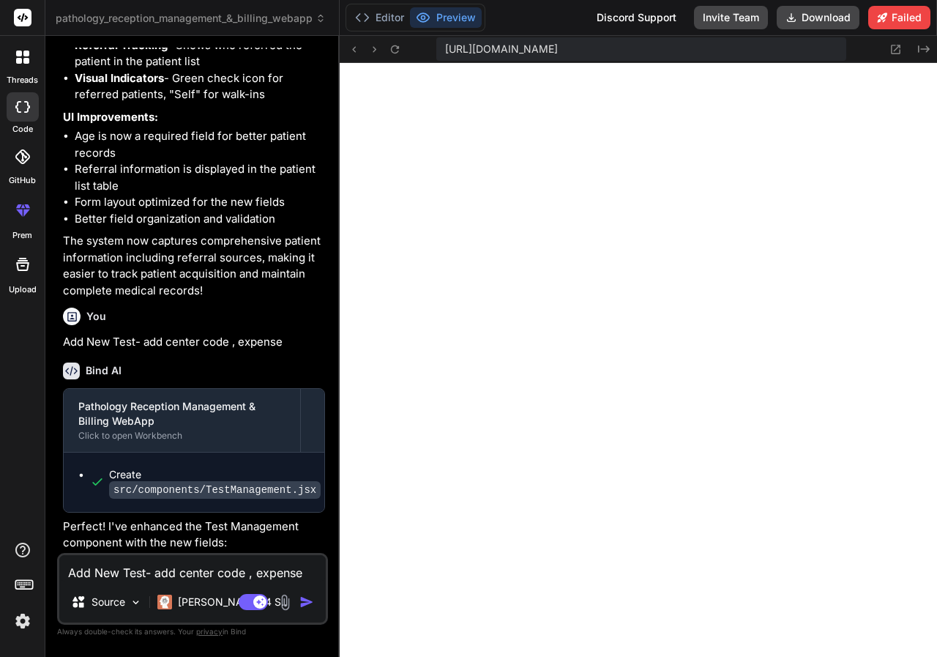
click at [271, 528] on p "Perfect! I've enhanced the Test Management component with the new fields:" at bounding box center [194, 534] width 262 height 33
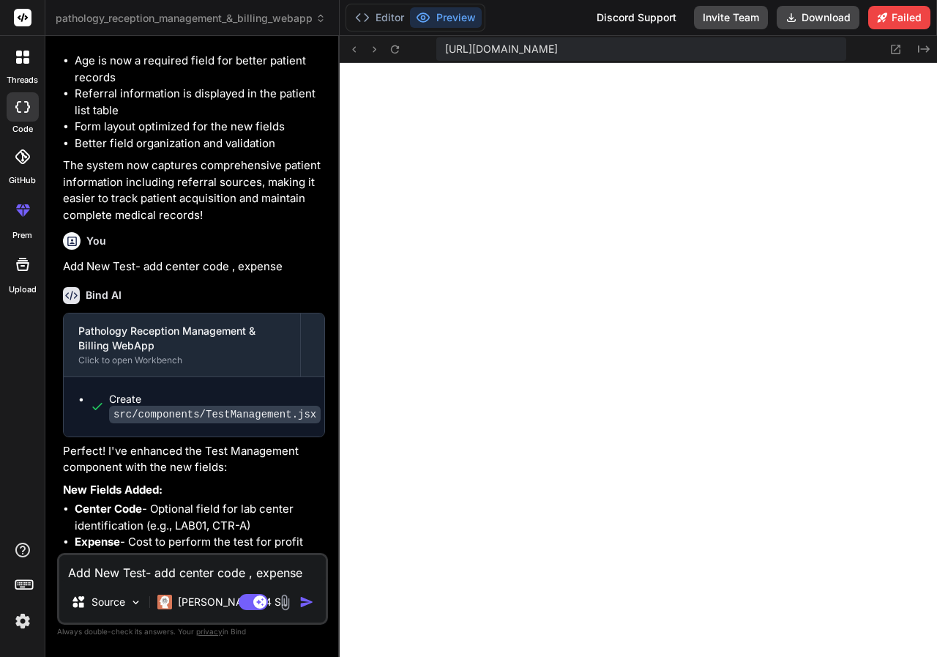
scroll to position [3090, 0]
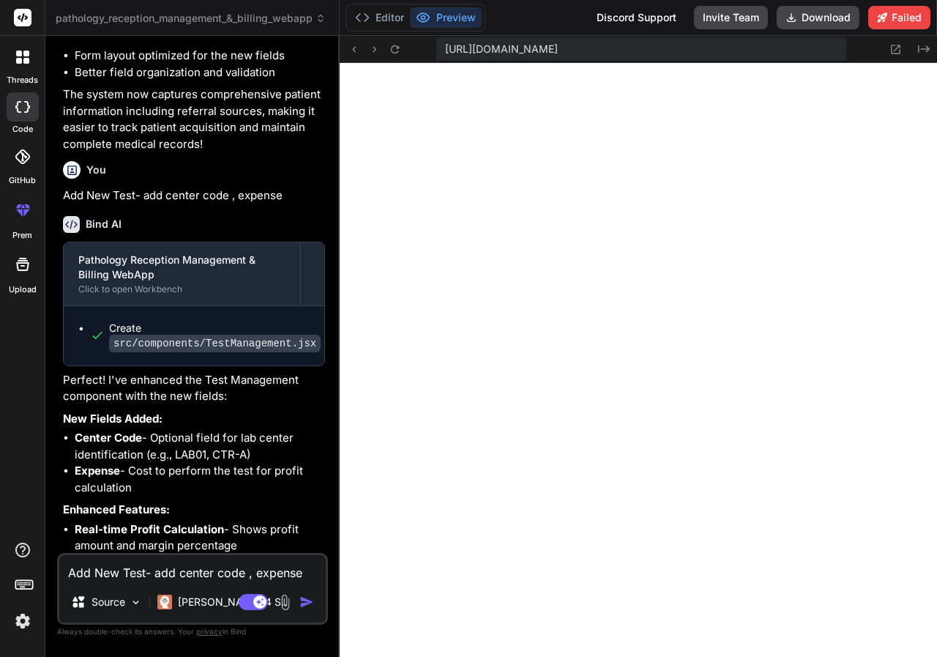
click at [150, 565] on textarea "Add New Test- add center code , expense" at bounding box center [192, 568] width 267 height 26
drag, startPoint x: 299, startPoint y: 601, endPoint x: 307, endPoint y: 605, distance: 8.8
click at [300, 601] on img "button" at bounding box center [307, 602] width 15 height 15
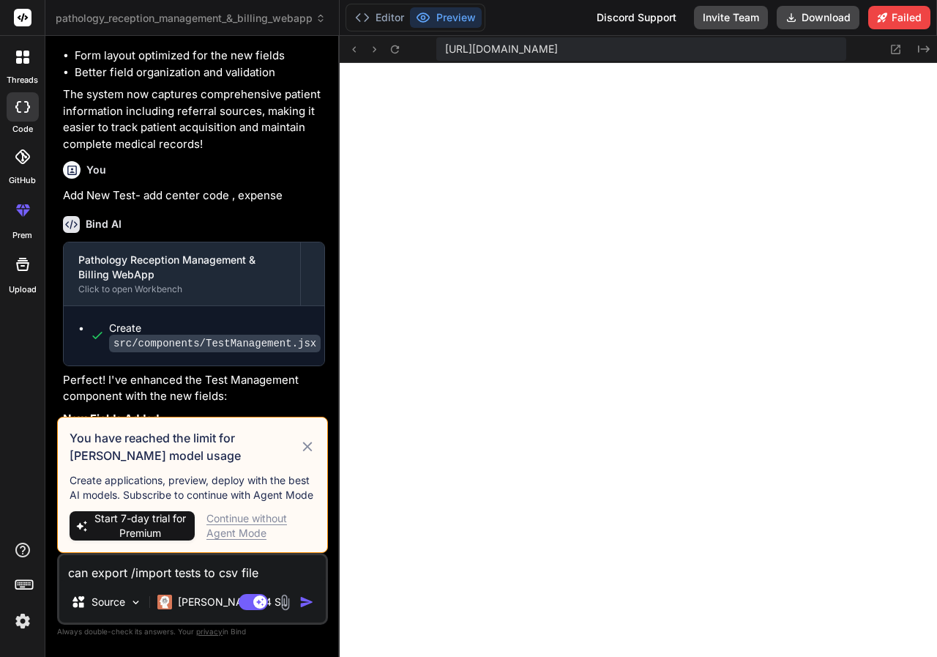
click at [263, 526] on div "Continue without Agent Mode" at bounding box center [261, 525] width 109 height 29
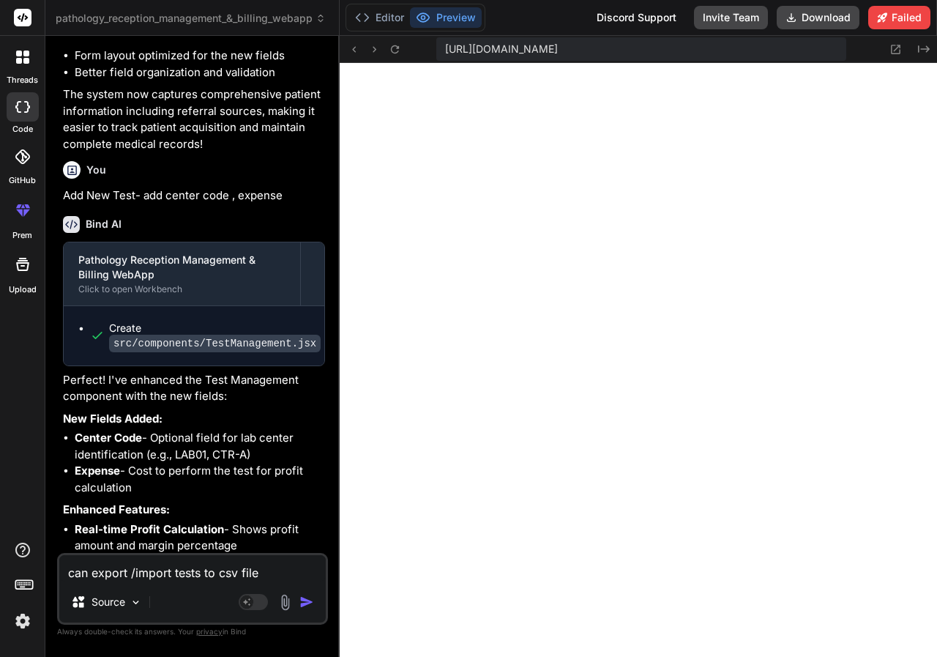
click at [302, 603] on img "button" at bounding box center [307, 602] width 15 height 15
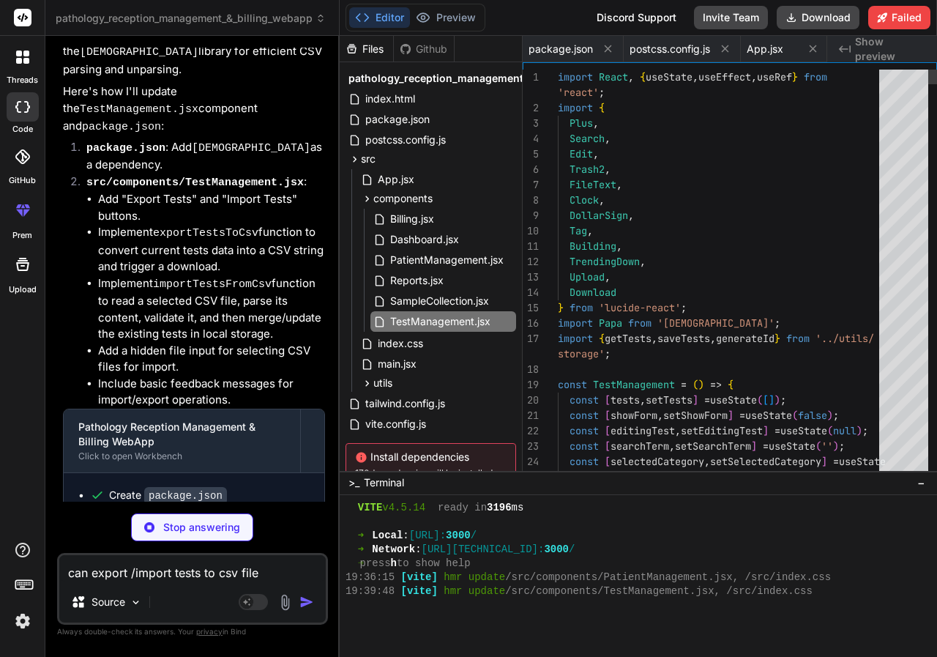
scroll to position [0, 569]
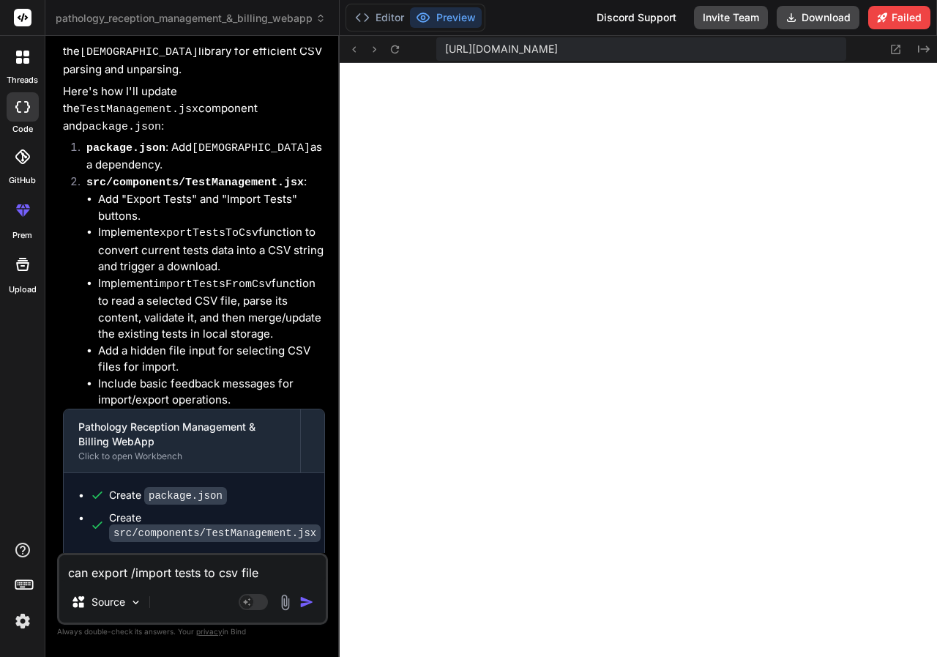
click at [184, 576] on textarea "can export /import tests to csv file" at bounding box center [192, 568] width 267 height 26
paste textarea "[plugin:vite:import-analysis] Failed to resolve import "papaparse" from "src/co…"
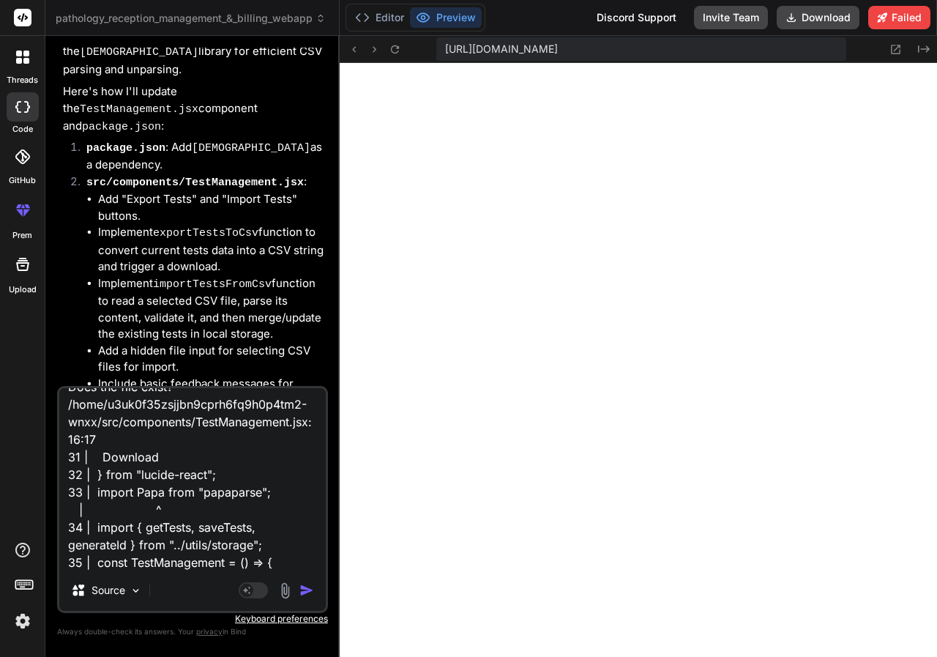
click at [300, 586] on img "button" at bounding box center [307, 590] width 15 height 15
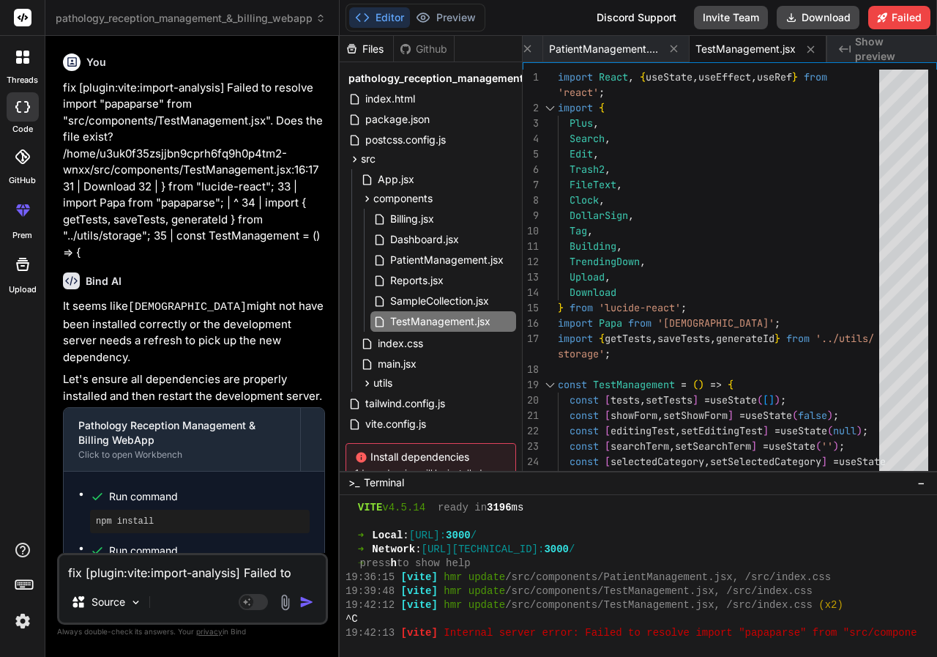
scroll to position [5327, 0]
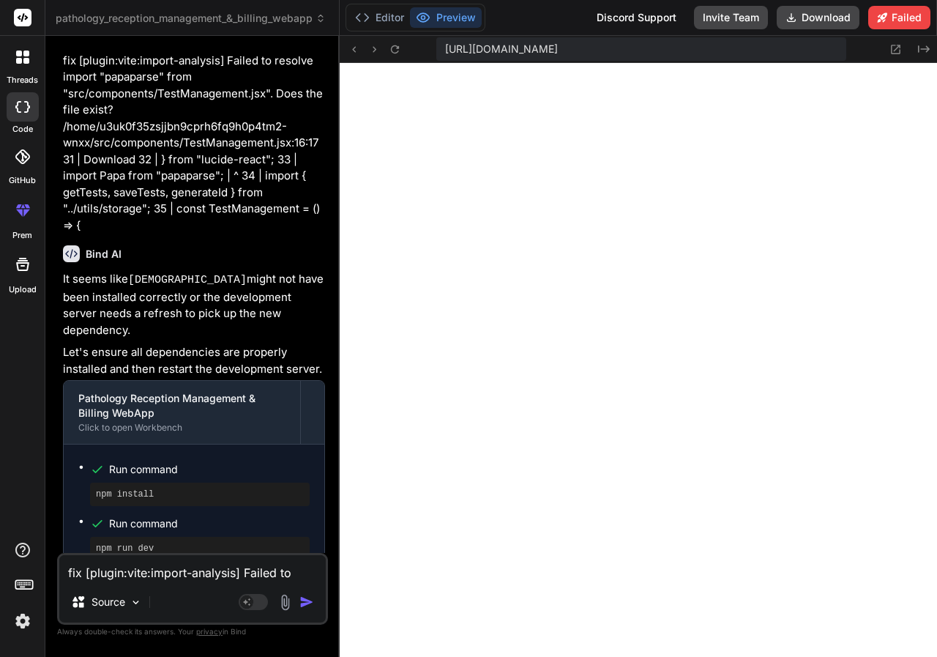
click at [201, 575] on textarea "fix [plugin:vite:import-analysis] Failed to resolve import "papaparse" from "sr…" at bounding box center [192, 568] width 267 height 26
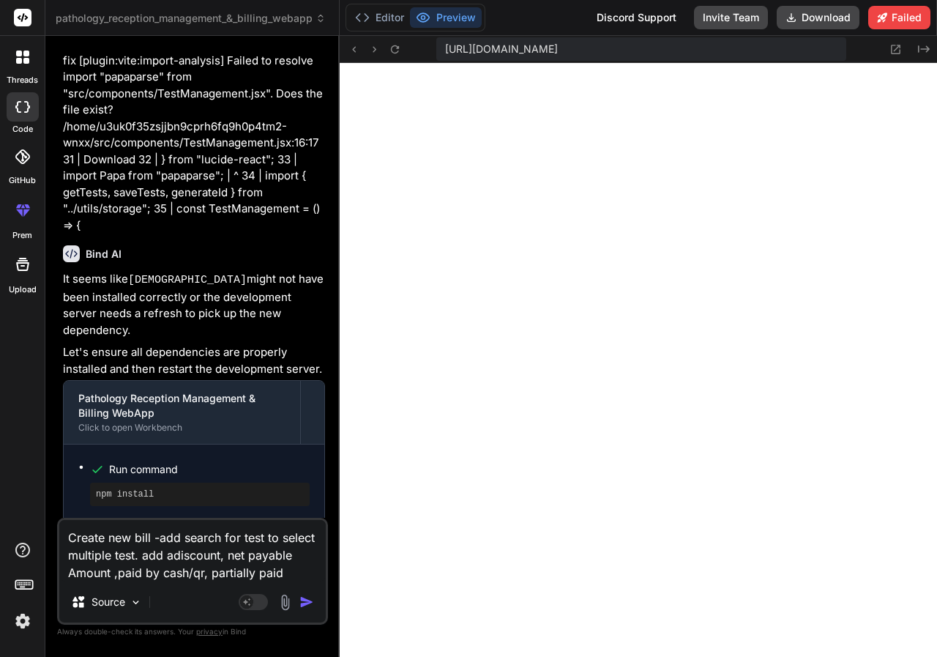
click at [310, 601] on img "button" at bounding box center [307, 602] width 15 height 15
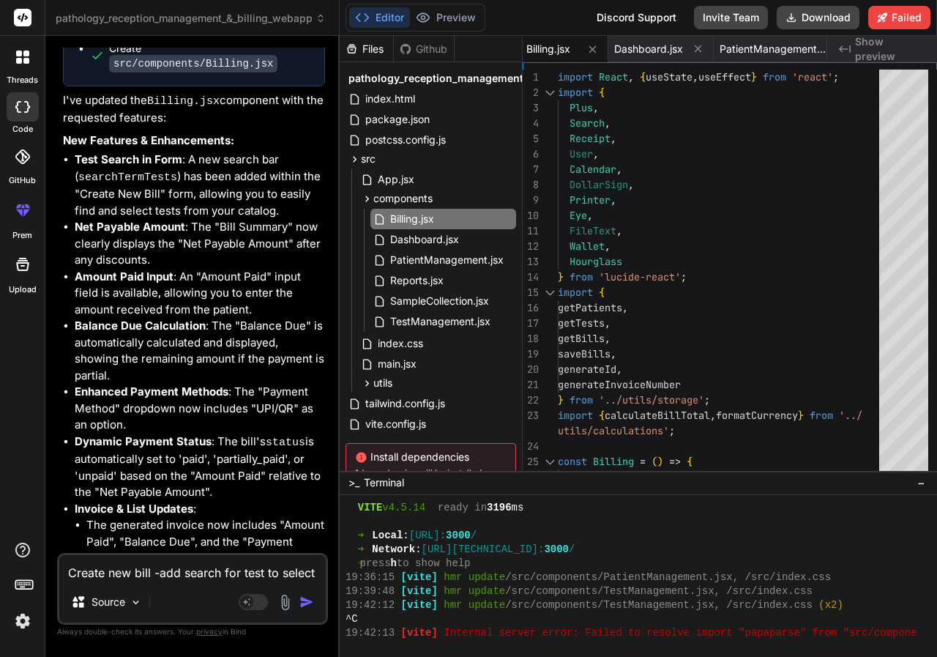
scroll to position [6560, 0]
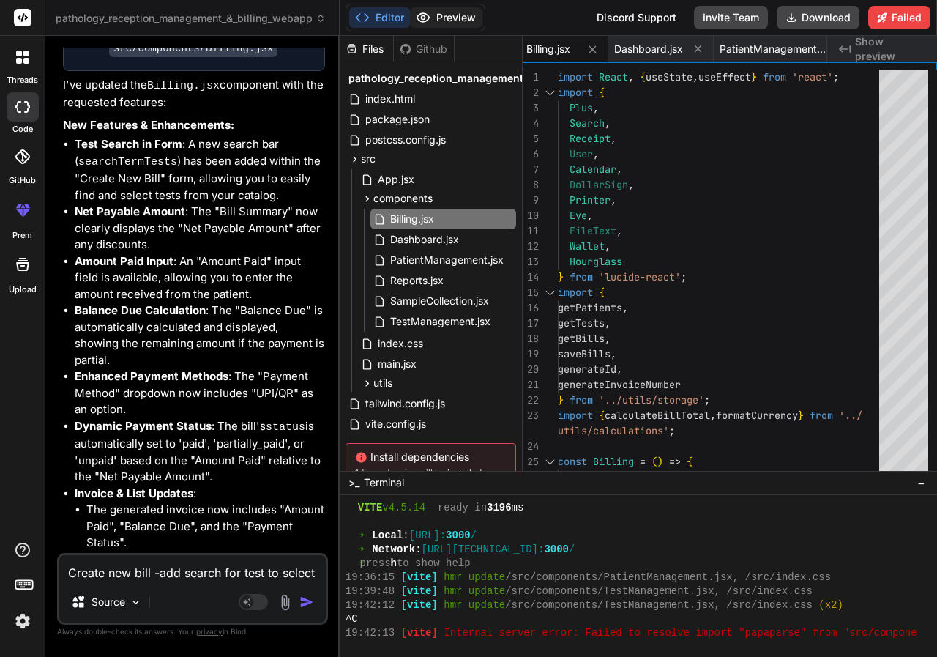
click at [466, 17] on button "Preview" at bounding box center [446, 17] width 72 height 21
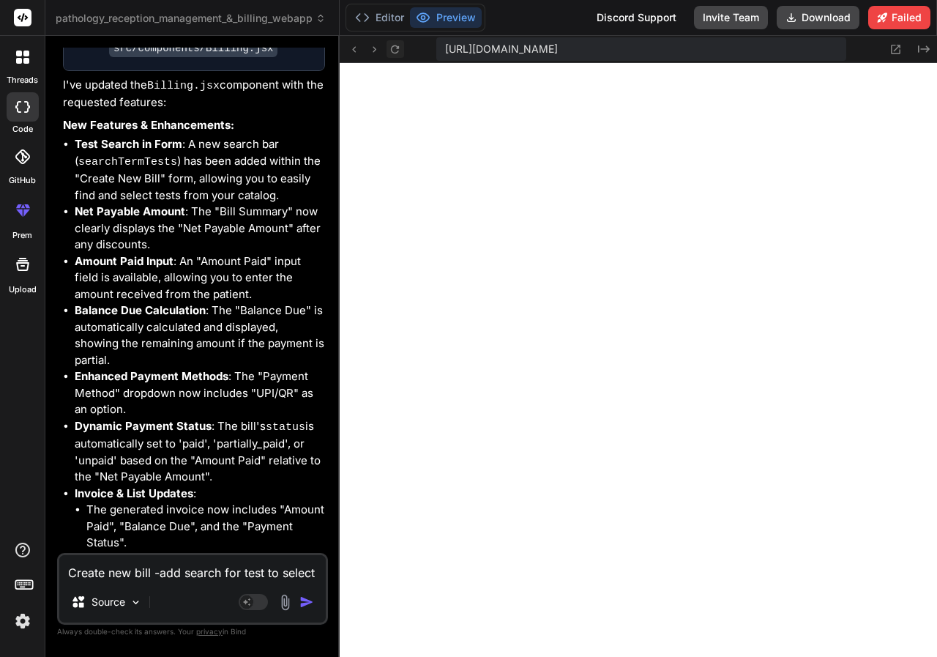
click at [400, 46] on icon at bounding box center [395, 49] width 12 height 12
click at [393, 45] on icon at bounding box center [395, 49] width 12 height 12
click at [150, 575] on textarea "Create new bill -add search for test to select multiple test. add adiscount, ne…" at bounding box center [192, 568] width 267 height 26
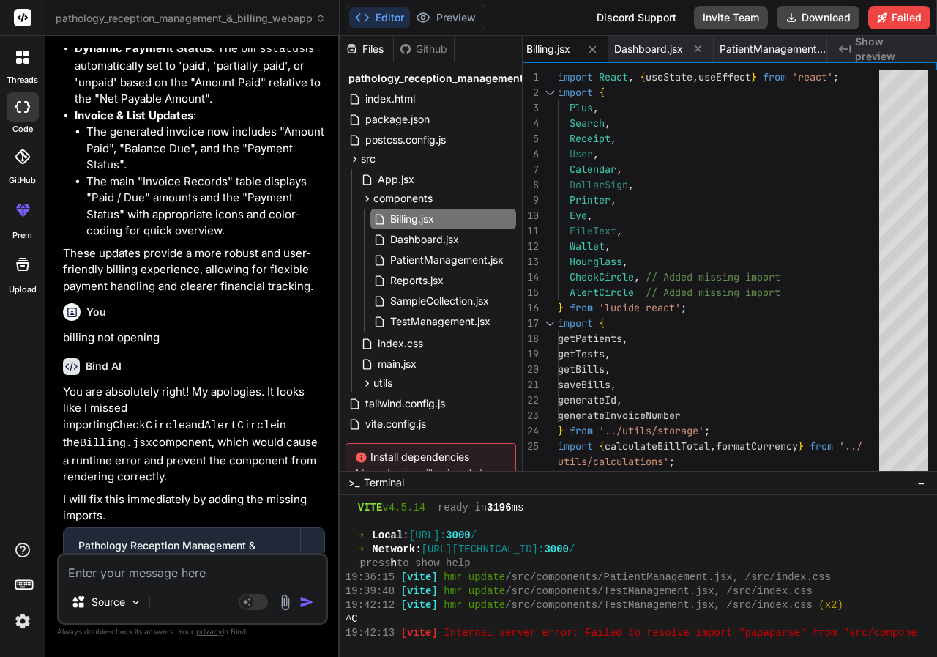
scroll to position [6939, 0]
click at [447, 18] on button "Preview" at bounding box center [446, 17] width 72 height 21
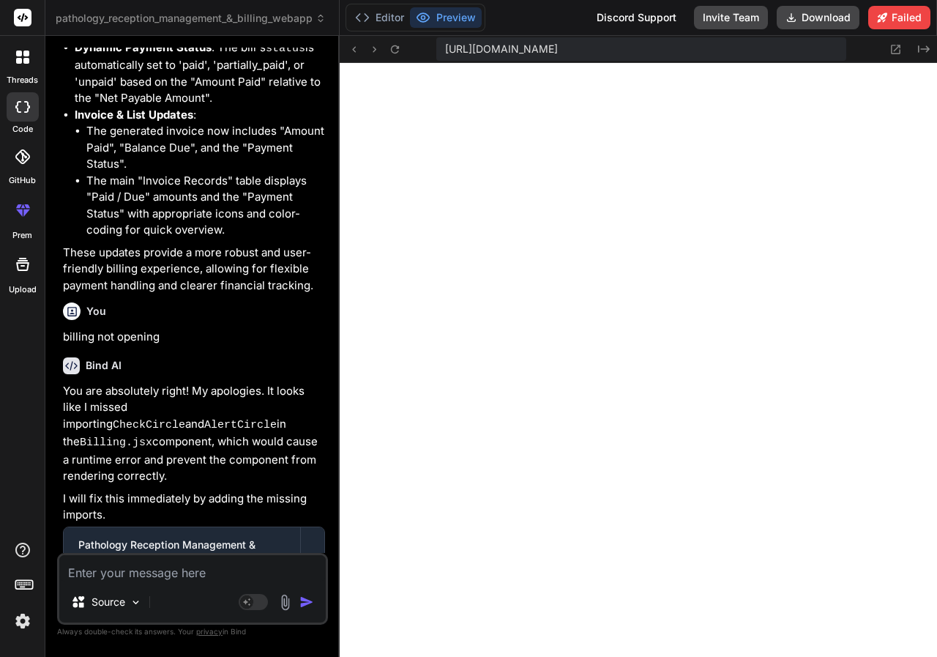
click at [185, 576] on textarea at bounding box center [192, 568] width 267 height 26
click at [131, 576] on textarea "fix" at bounding box center [192, 568] width 267 height 26
paste textarea "[plugin:vite:react-babel] /home/u3uk0f35zsjjbn9cprh6fq9h0p4tm2-wnxx/src/compone…"
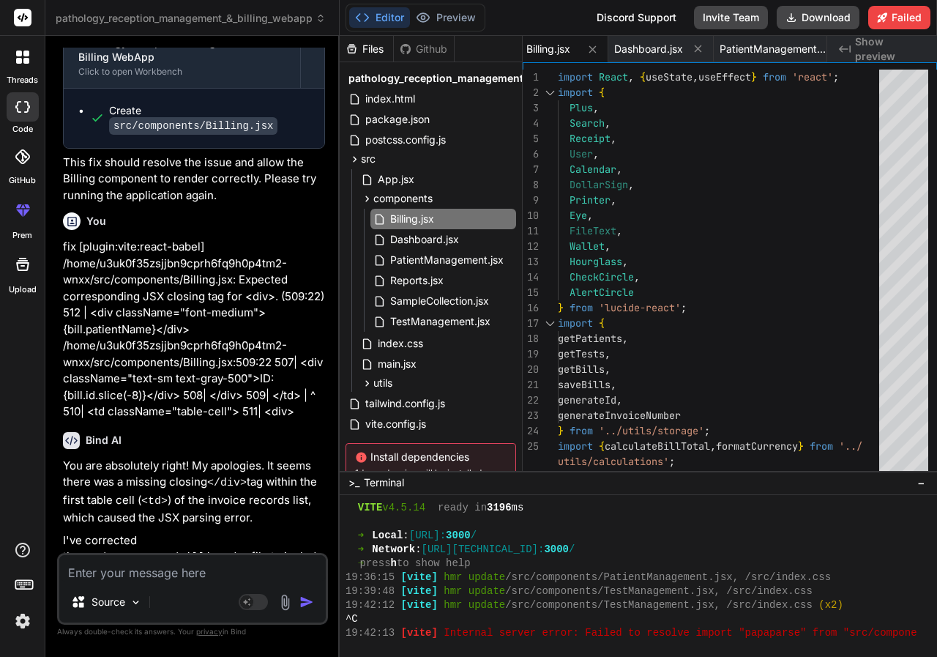
scroll to position [7465, 0]
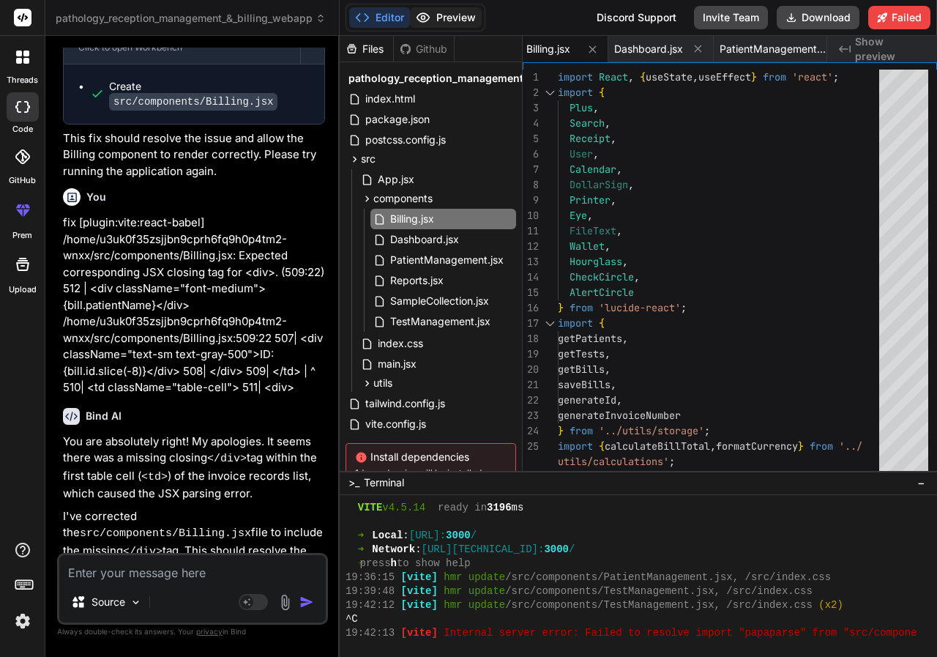
click at [446, 23] on button "Preview" at bounding box center [446, 17] width 72 height 21
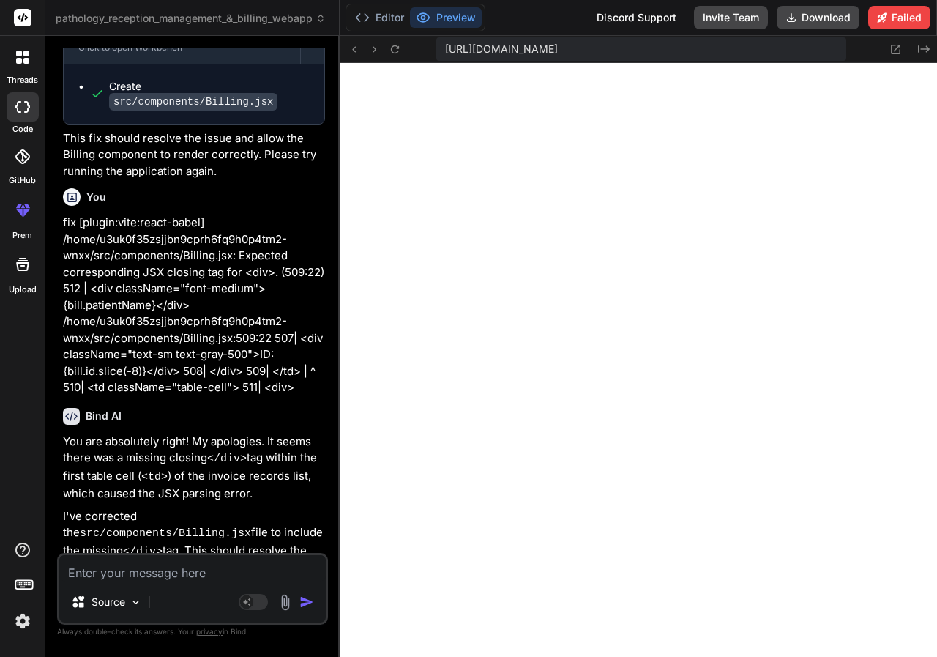
scroll to position [439, 0]
click at [213, 569] on textarea at bounding box center [192, 568] width 267 height 26
click at [309, 600] on img "button" at bounding box center [307, 602] width 15 height 15
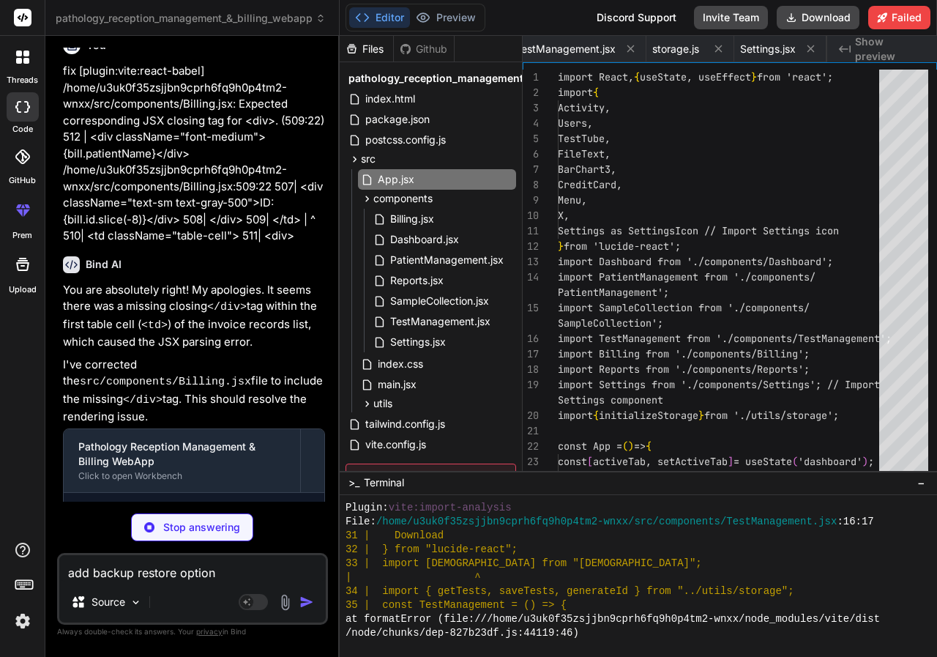
scroll to position [0, 308]
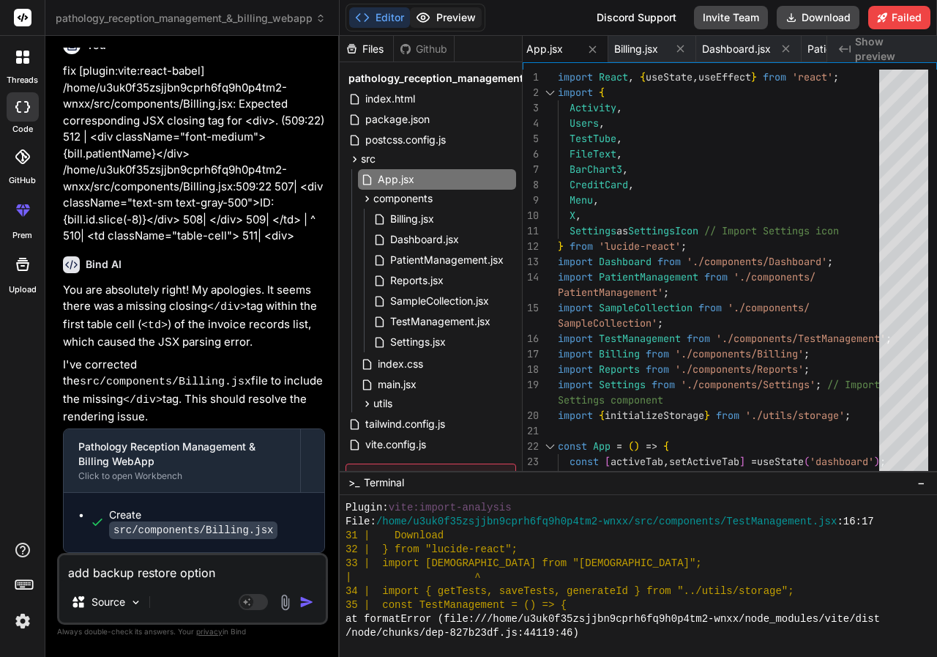
click at [464, 14] on button "Preview" at bounding box center [446, 17] width 72 height 21
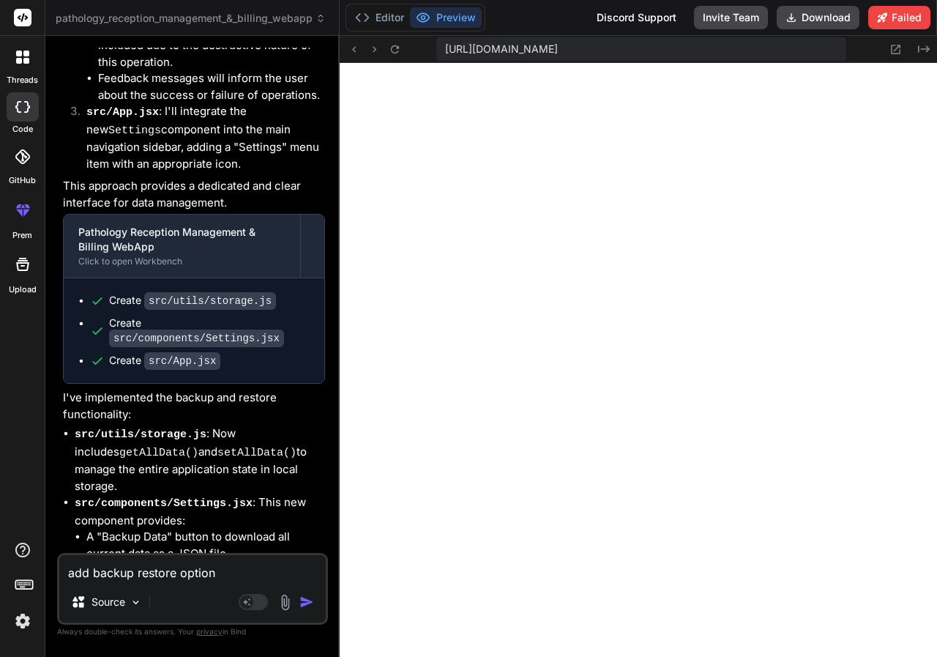
scroll to position [8681, 0]
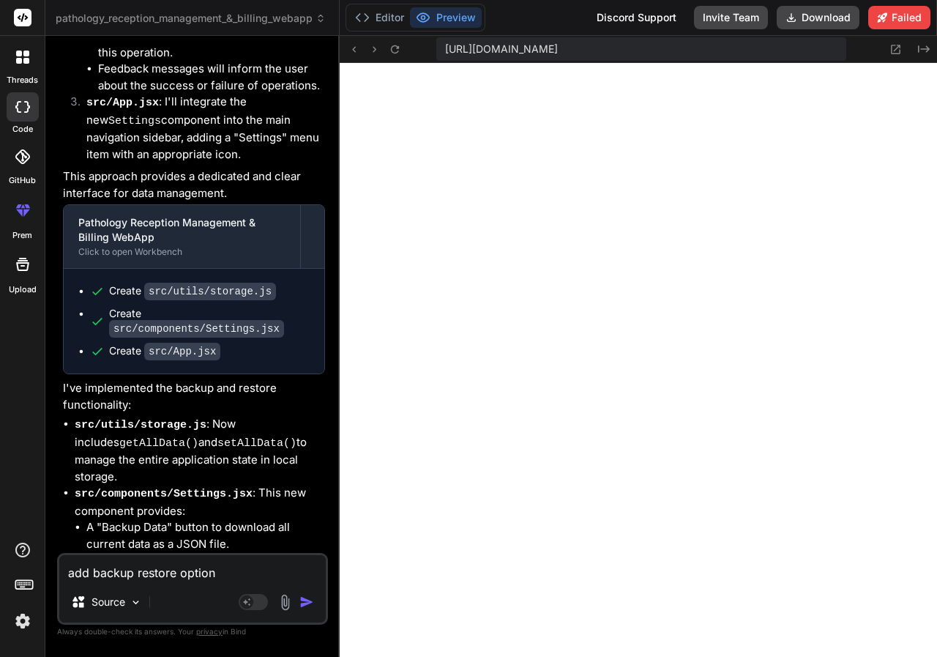
click at [168, 565] on textarea "add backup restore option" at bounding box center [192, 568] width 267 height 26
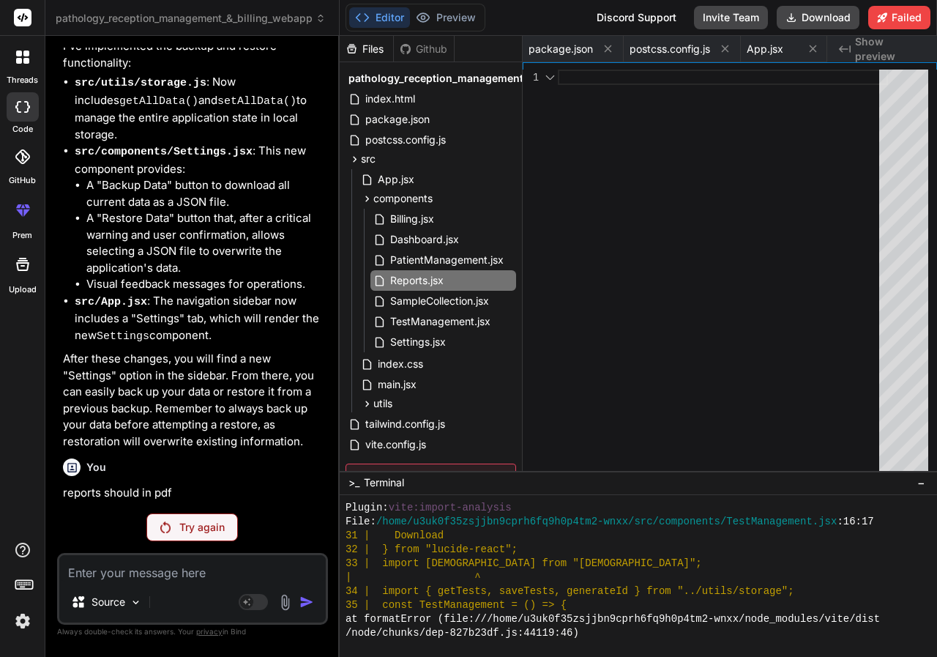
scroll to position [8781, 0]
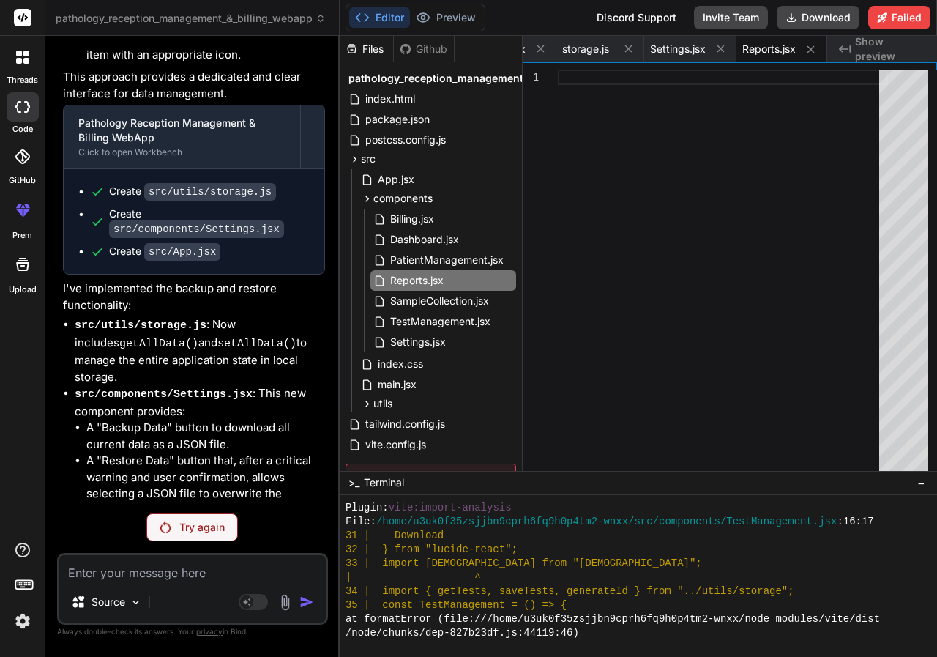
click at [197, 524] on p "Try again" at bounding box center [201, 527] width 45 height 15
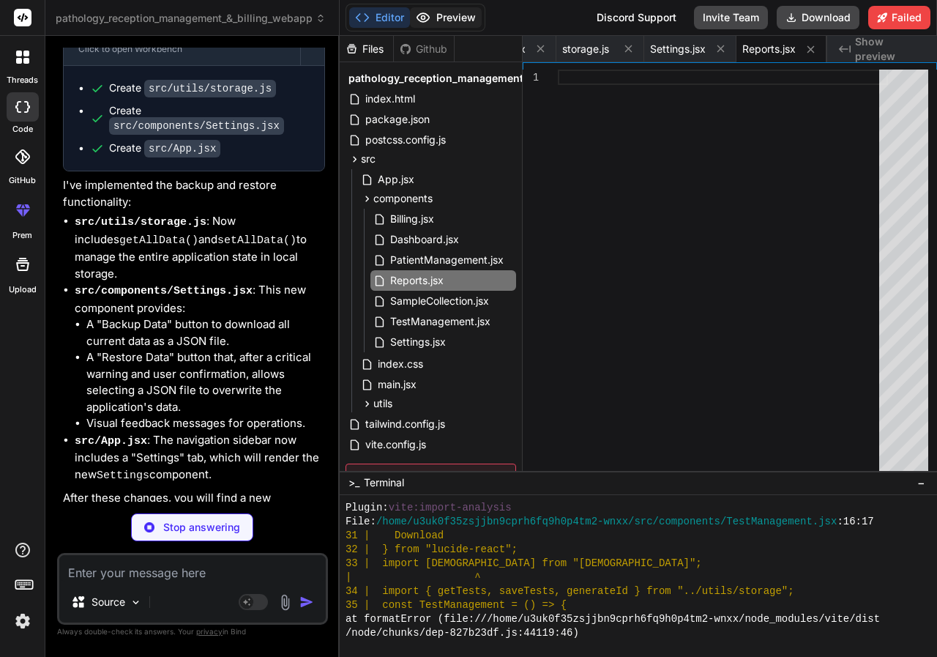
click at [456, 23] on button "Preview" at bounding box center [446, 17] width 72 height 21
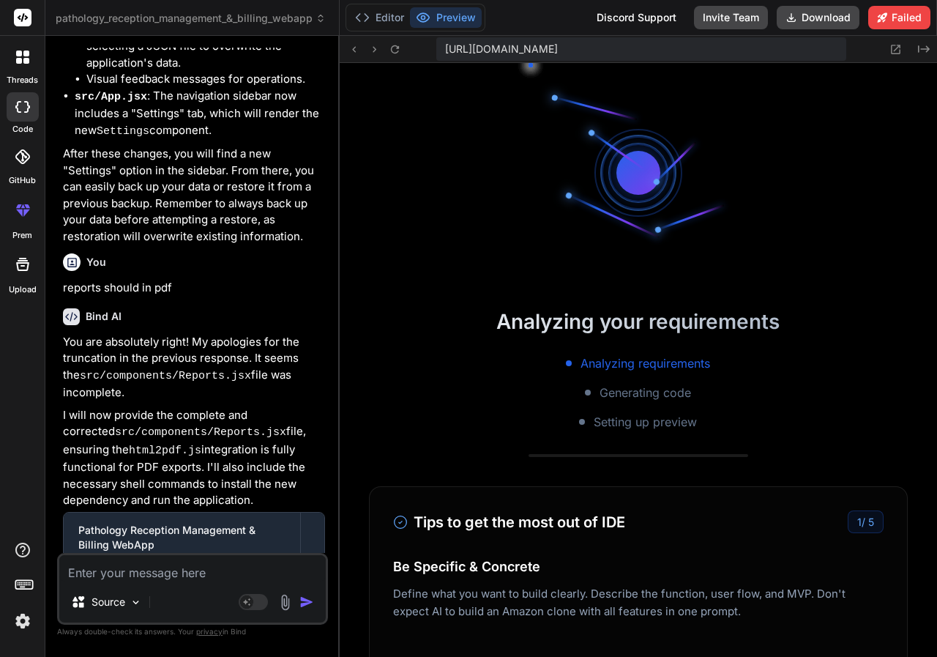
scroll to position [9305, 0]
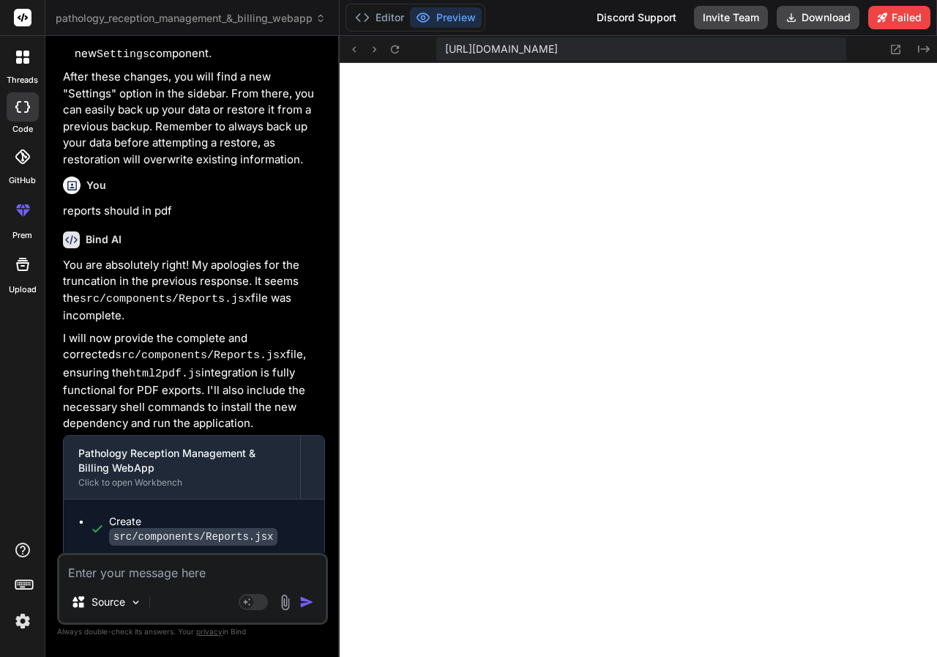
click at [213, 573] on textarea at bounding box center [192, 568] width 267 height 26
paste textarea "[plugin:vite:import-analysis] Failed to resolve import "html2pdf.js" from "src/…"
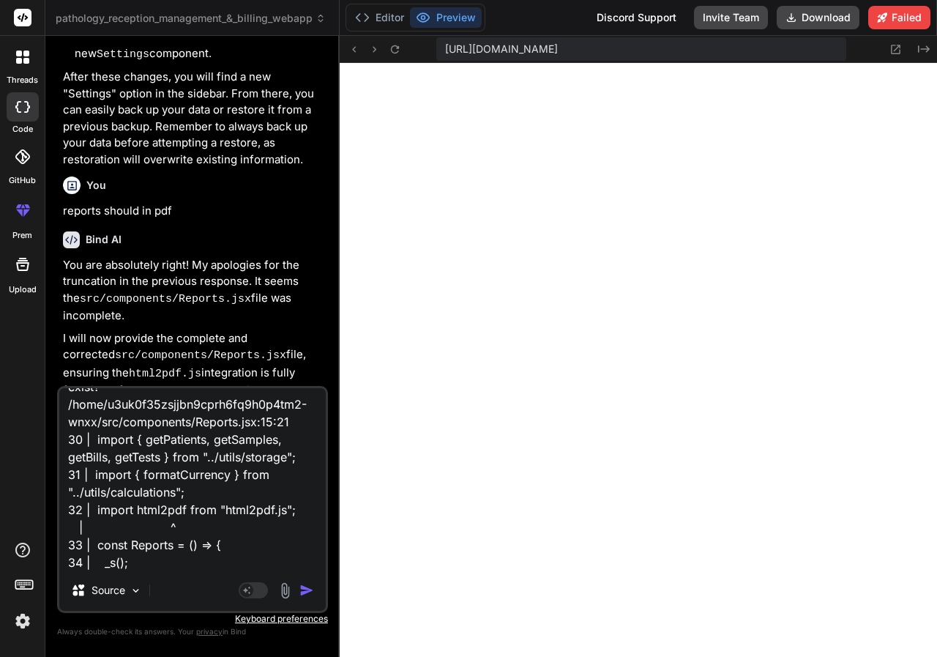
click at [303, 590] on img "button" at bounding box center [307, 590] width 15 height 15
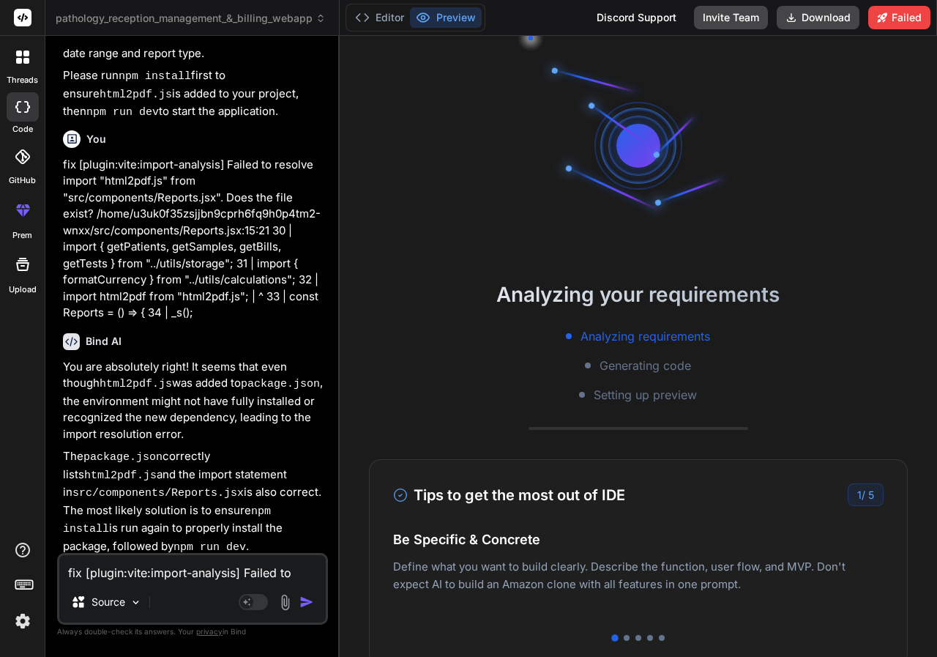
scroll to position [10022, 0]
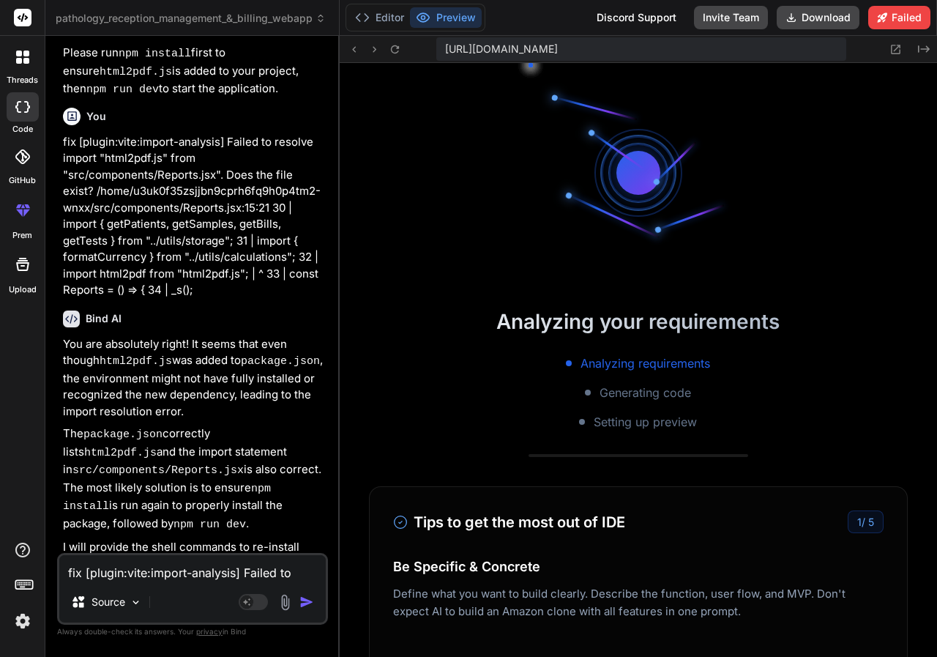
click at [464, 19] on button "Preview" at bounding box center [446, 17] width 72 height 21
click at [379, 21] on button "Editor" at bounding box center [379, 17] width 61 height 21
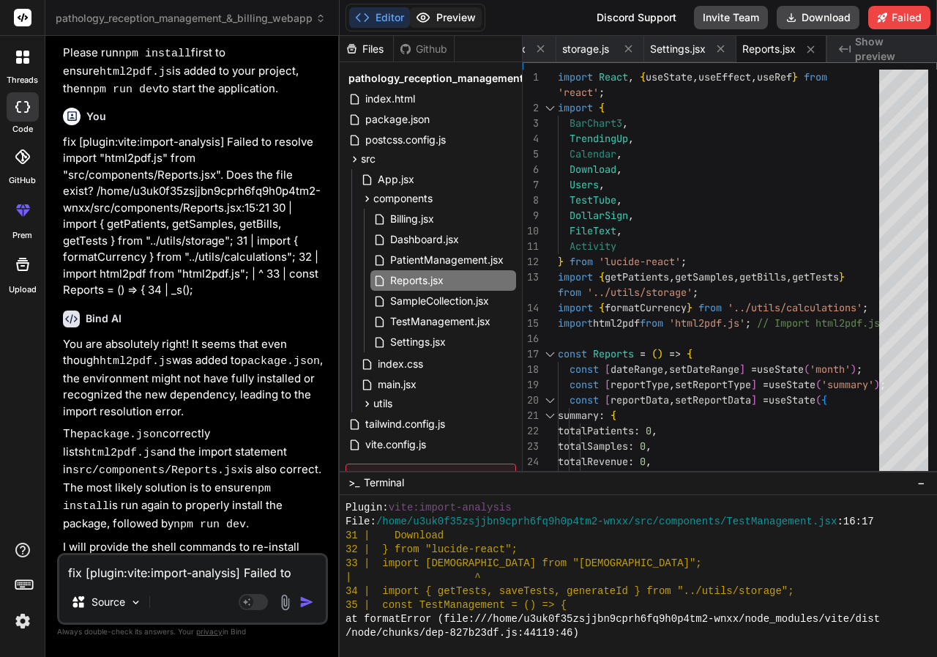
click at [451, 16] on button "Preview" at bounding box center [446, 17] width 72 height 21
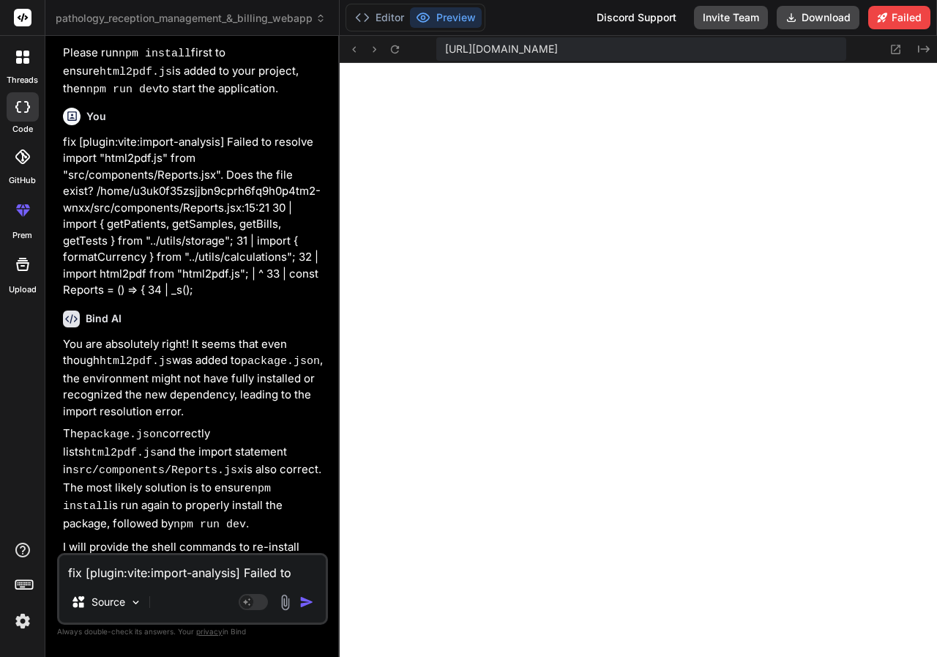
click at [146, 564] on textarea "fix [plugin:vite:import-analysis] Failed to resolve import "html2pdf.js" from "…" at bounding box center [192, 568] width 267 height 26
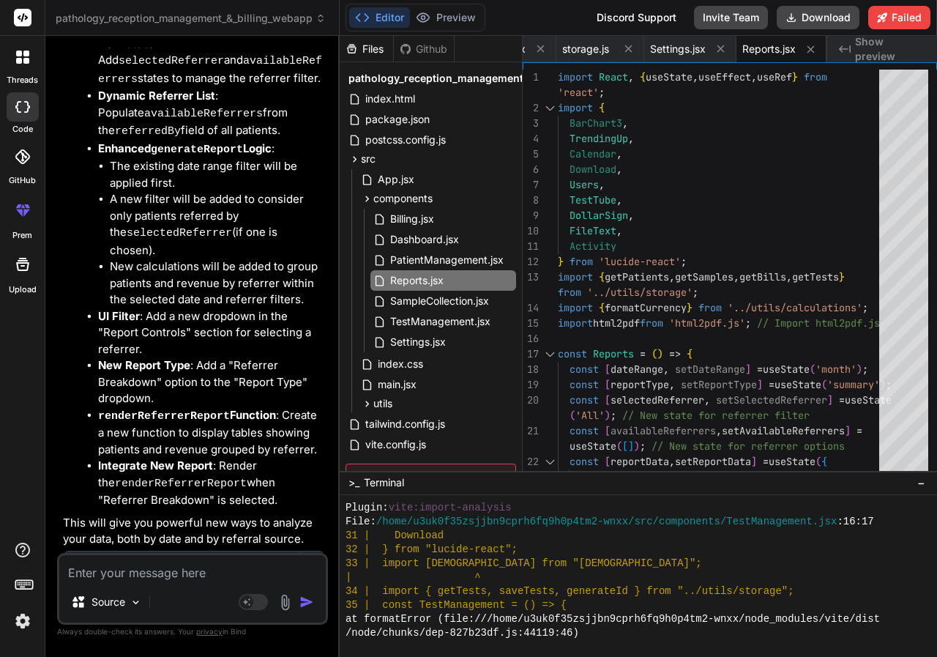
scroll to position [11077, 0]
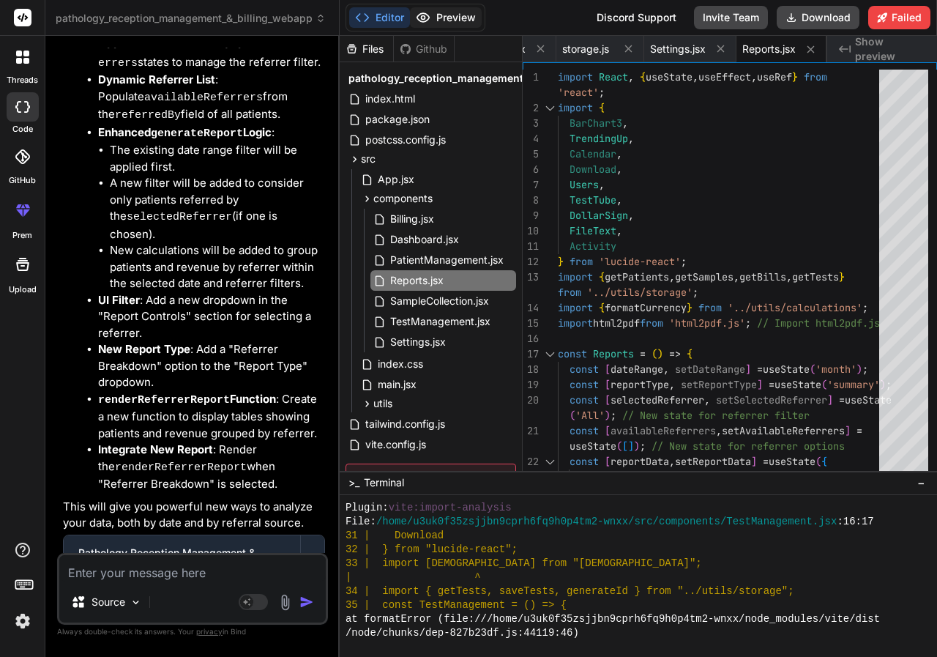
click at [442, 22] on button "Preview" at bounding box center [446, 17] width 72 height 21
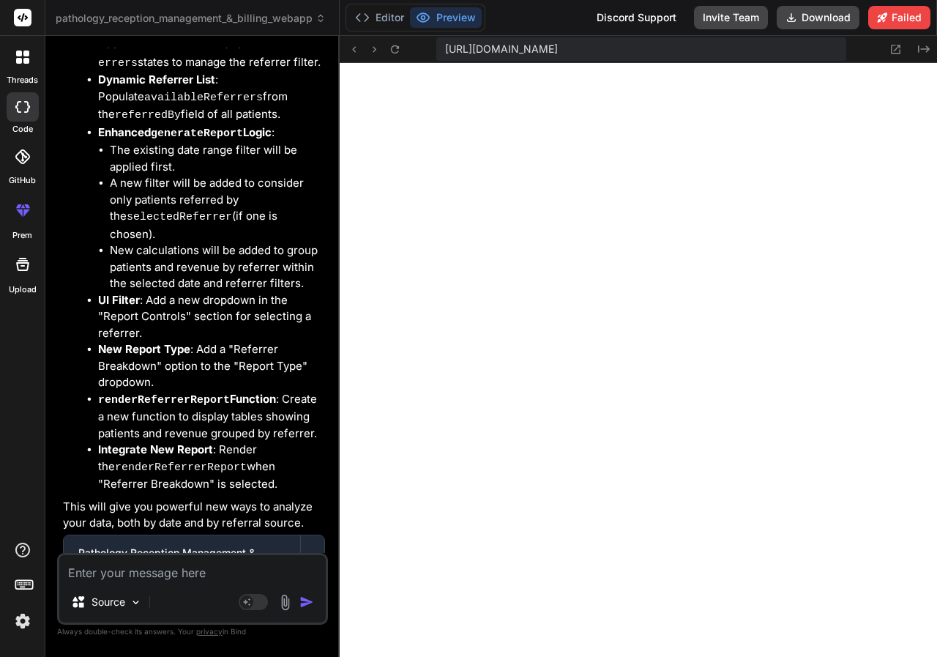
click at [138, 568] on textarea at bounding box center [192, 568] width 267 height 26
click at [71, 569] on textarea "today revenue by cash" at bounding box center [192, 568] width 267 height 26
drag, startPoint x: 63, startPoint y: 573, endPoint x: 205, endPoint y: 580, distance: 142.3
click at [205, 580] on textarea "Today revenue by cash" at bounding box center [192, 568] width 267 height 26
click at [207, 579] on textarea "Today revenue by cash" at bounding box center [192, 568] width 267 height 26
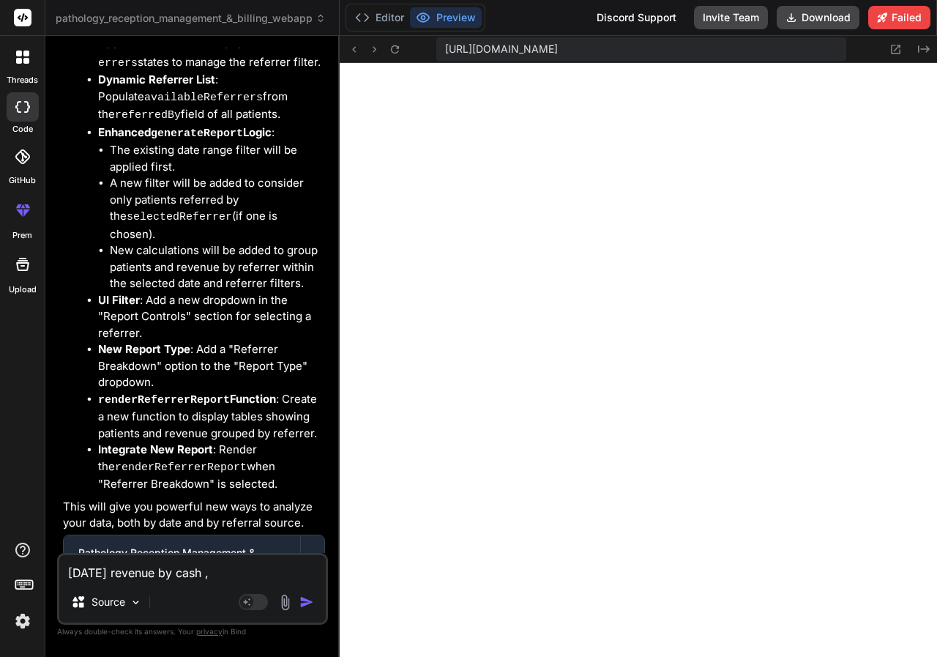
paste textarea "Today revenue by cash"
click at [309, 601] on img "button" at bounding box center [307, 602] width 15 height 15
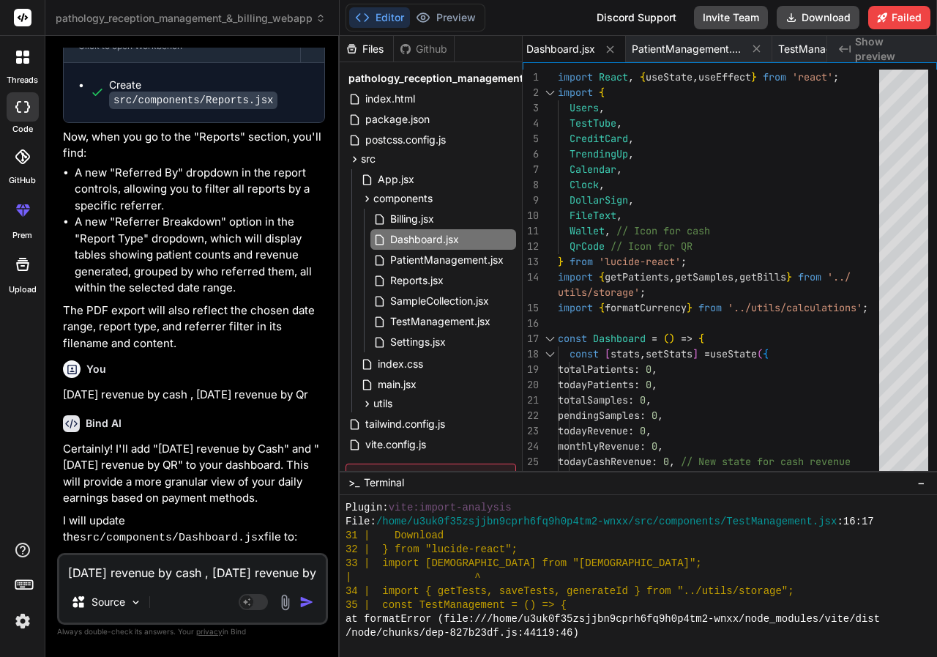
scroll to position [11618, 0]
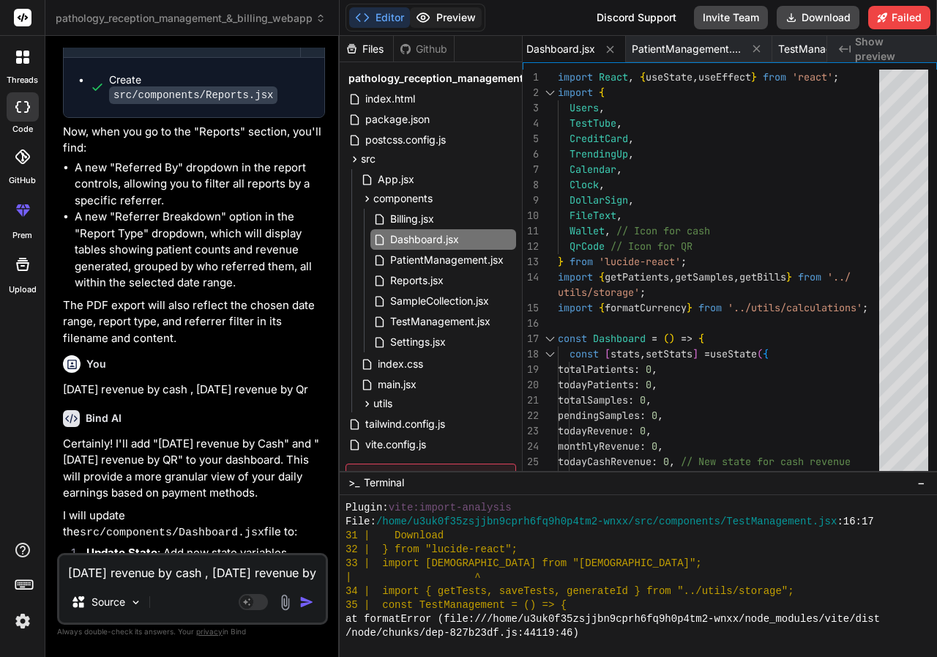
click at [460, 11] on button "Preview" at bounding box center [446, 17] width 72 height 21
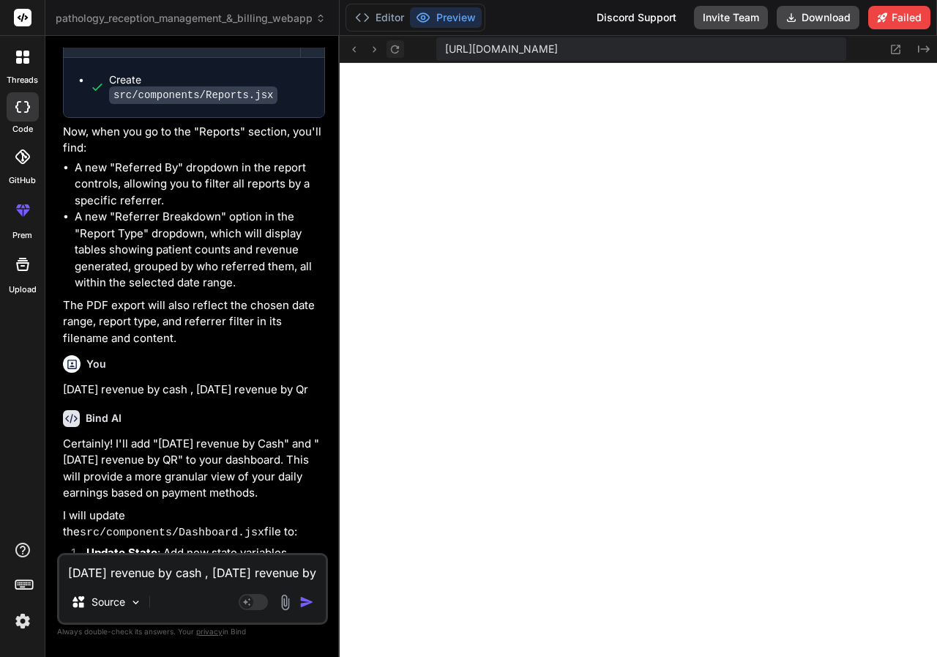
click at [393, 49] on icon at bounding box center [395, 49] width 12 height 12
click at [275, 562] on textarea "Today revenue by cash , Today revenue by Qr" at bounding box center [192, 568] width 267 height 26
paste textarea "[plugin:vite:react-babel] /home/u3uk0f35zsjjbn9cprh6fq9h0p4tm2-wnxx/src/compone…"
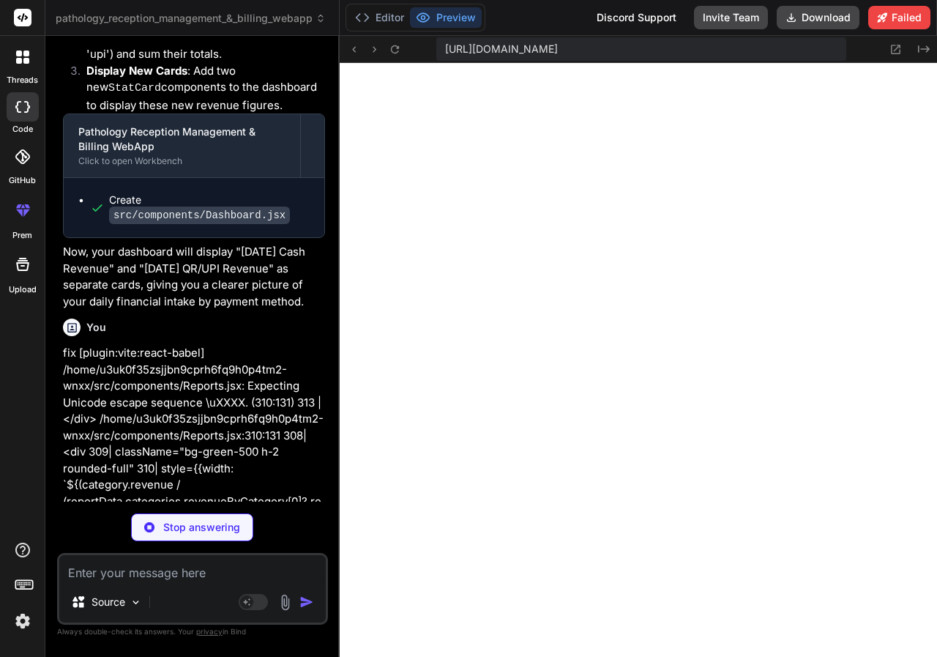
scroll to position [11916, 0]
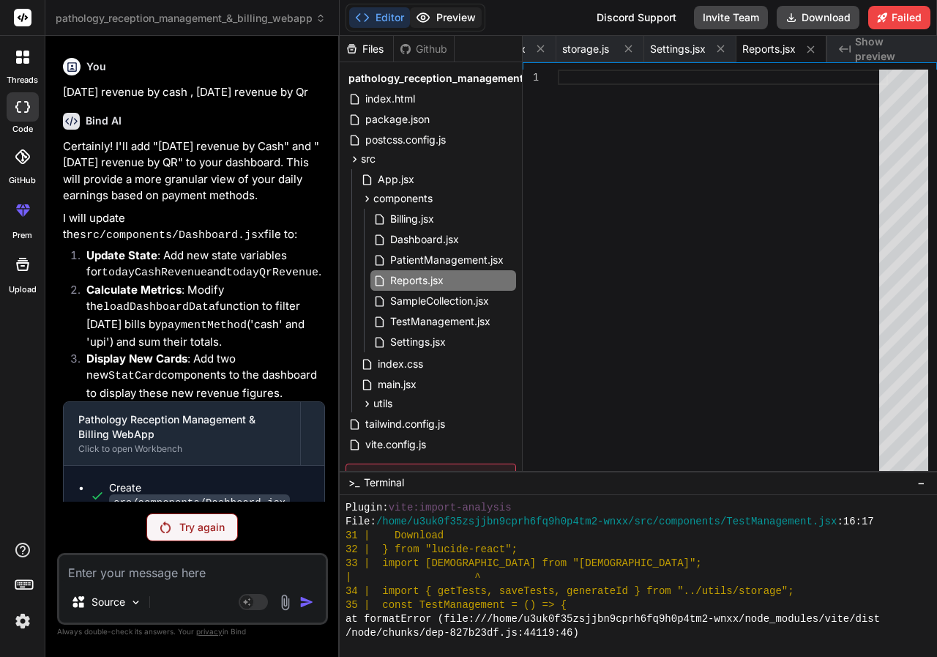
click at [466, 17] on button "Preview" at bounding box center [446, 17] width 72 height 21
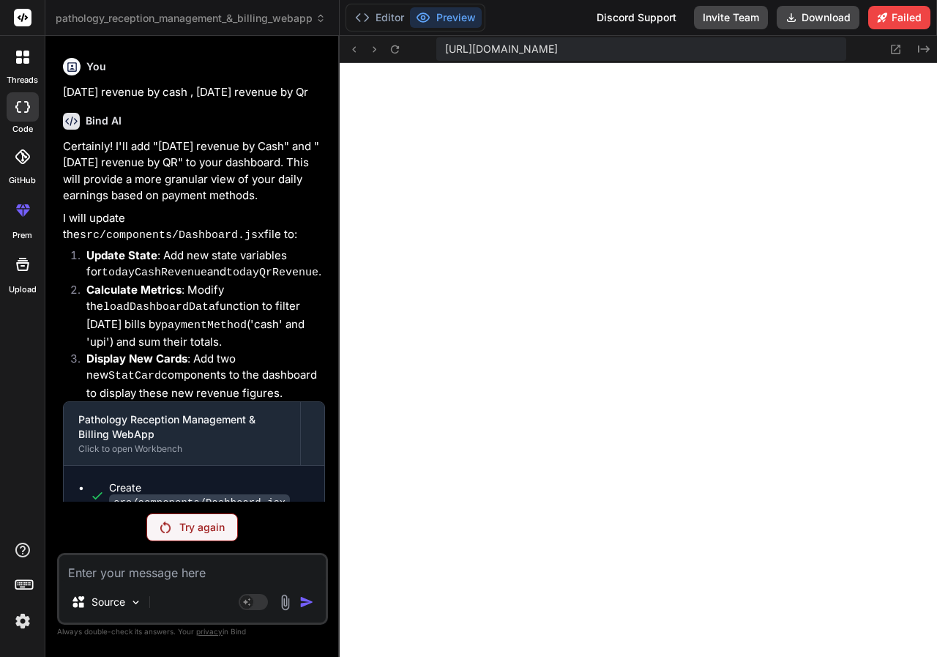
click at [220, 529] on p "Try again" at bounding box center [201, 527] width 45 height 15
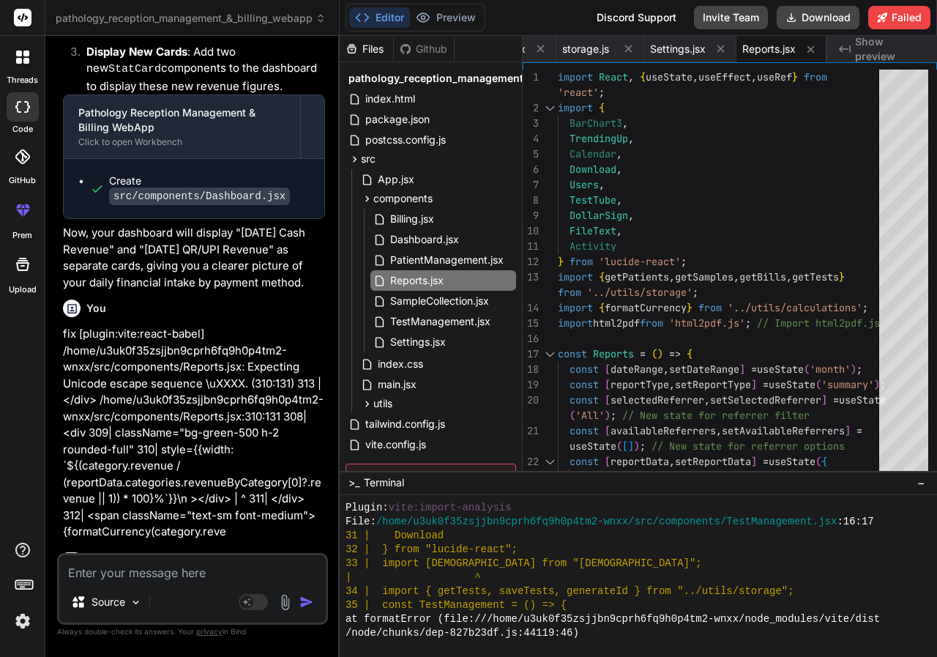
scroll to position [12227, 0]
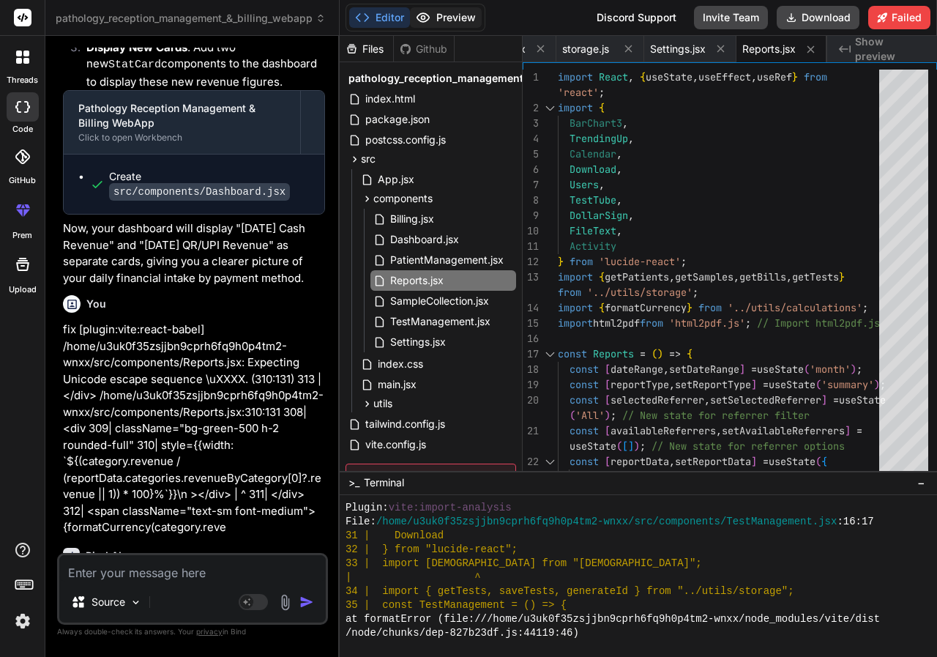
click at [456, 11] on button "Preview" at bounding box center [446, 17] width 72 height 21
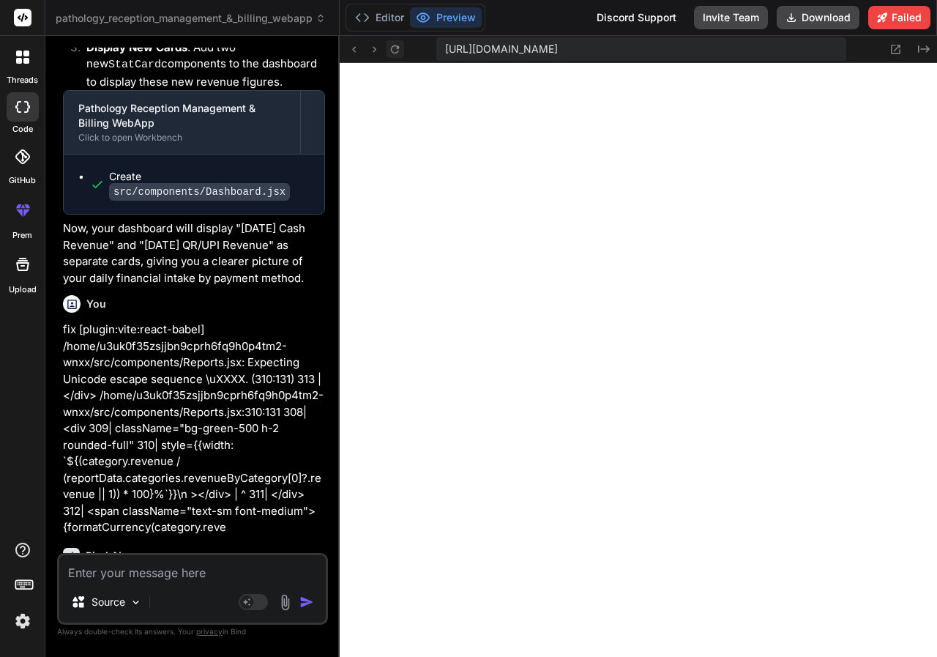
click at [390, 50] on icon at bounding box center [395, 49] width 12 height 12
click at [174, 570] on textarea at bounding box center [192, 568] width 267 height 26
click at [303, 599] on img "button" at bounding box center [307, 602] width 15 height 15
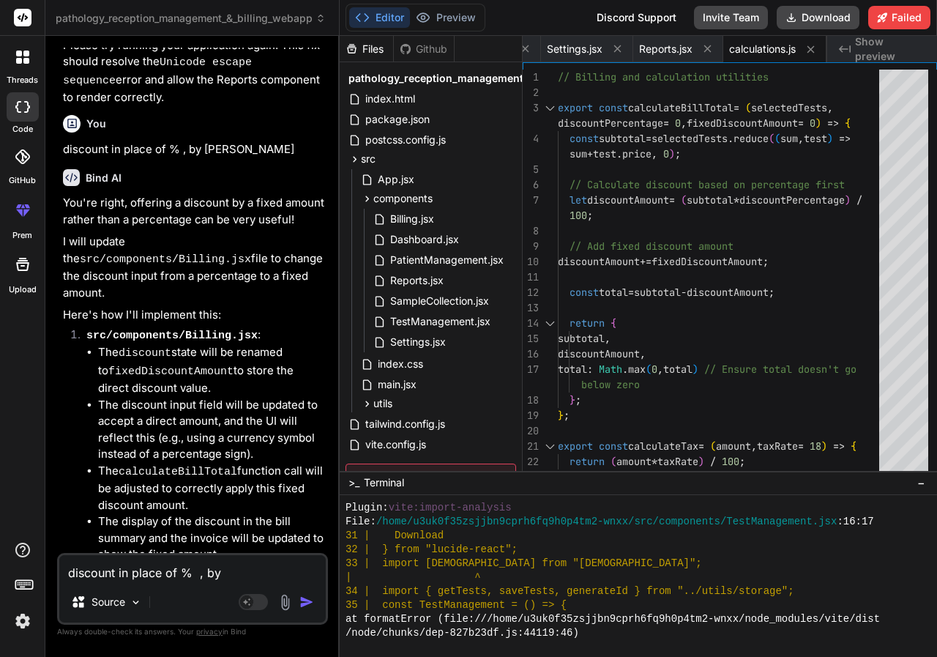
scroll to position [13055, 0]
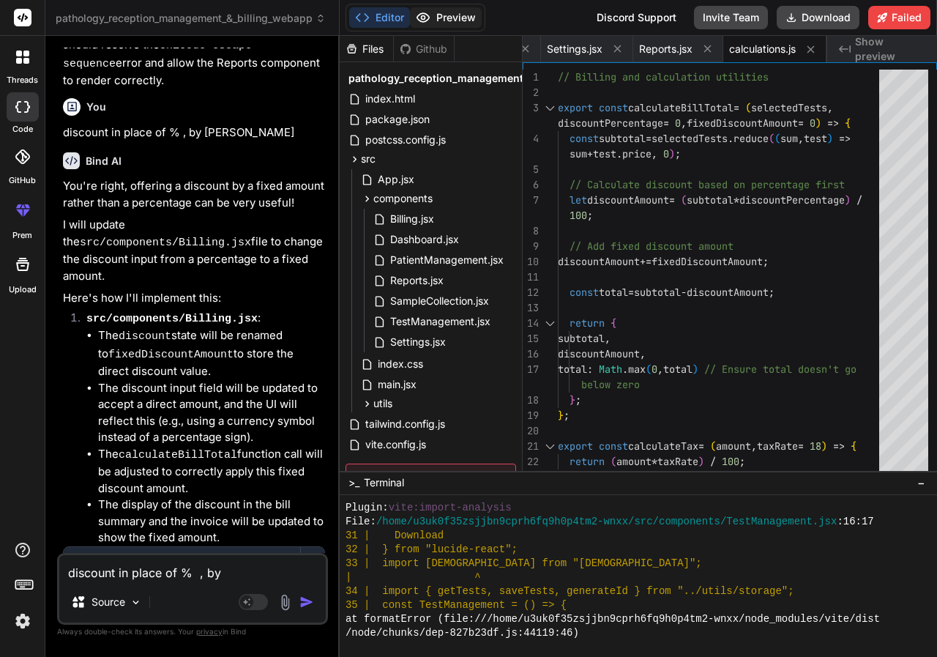
click at [462, 18] on button "Preview" at bounding box center [446, 17] width 72 height 21
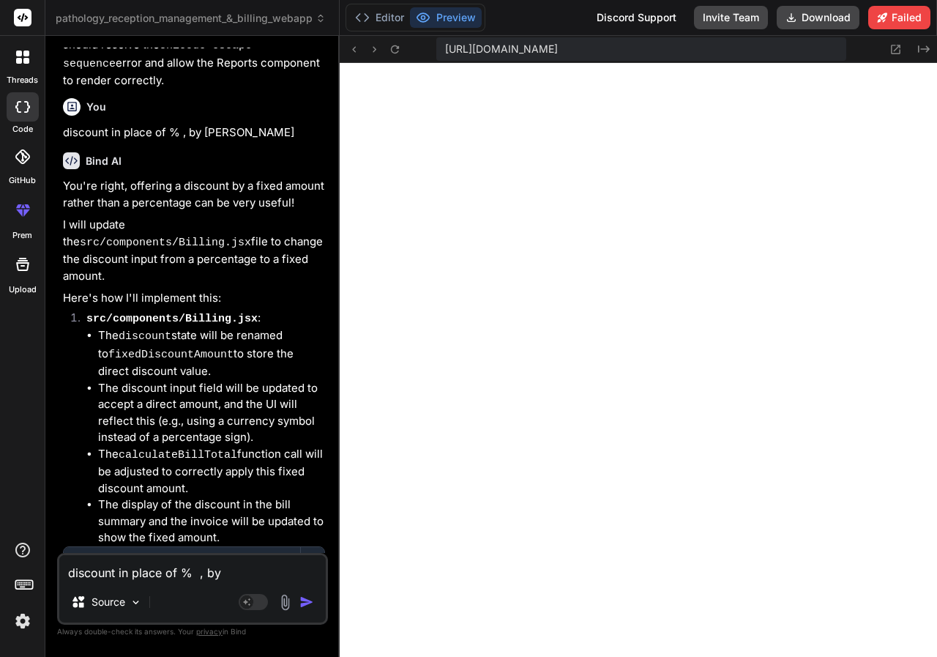
click at [158, 567] on textarea "discount in place of % , by Amount" at bounding box center [192, 568] width 267 height 26
click at [192, 576] on textarea "fix" at bounding box center [192, 568] width 267 height 26
paste textarea "[plugin:vite:react-babel] /home/u3uk0f35zsjjbn9cprh6fq9h0p4tm2-wnxx/src/compone…"
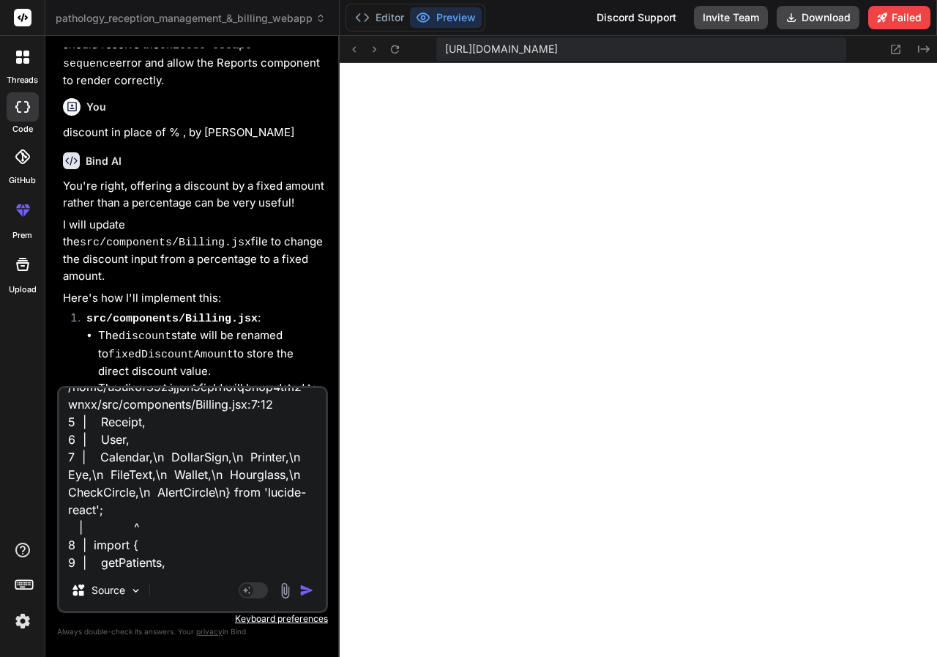
click at [304, 585] on img "button" at bounding box center [307, 590] width 15 height 15
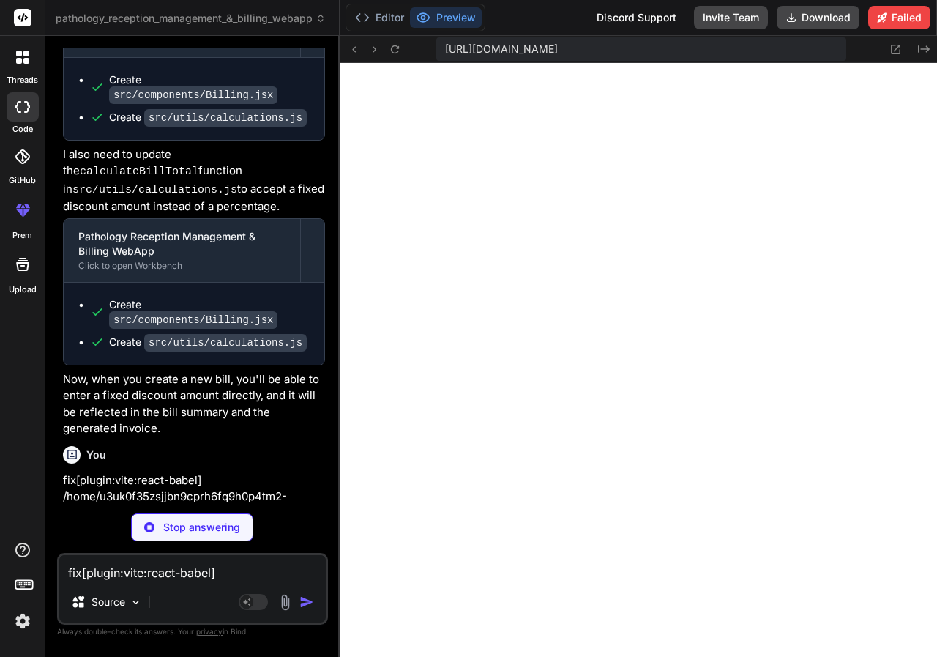
scroll to position [13320, 0]
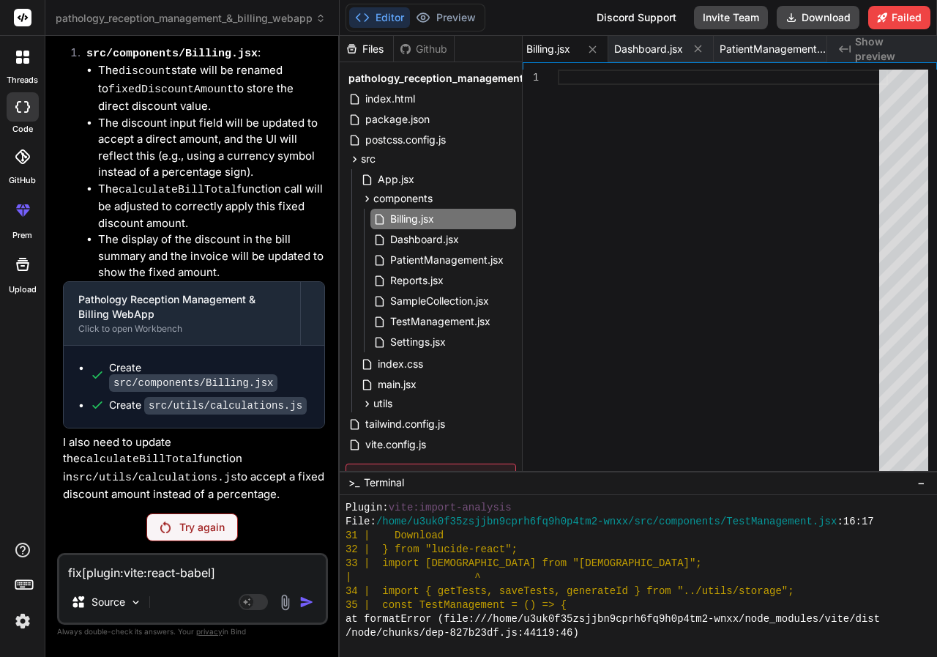
click at [220, 527] on p "Try again" at bounding box center [201, 527] width 45 height 15
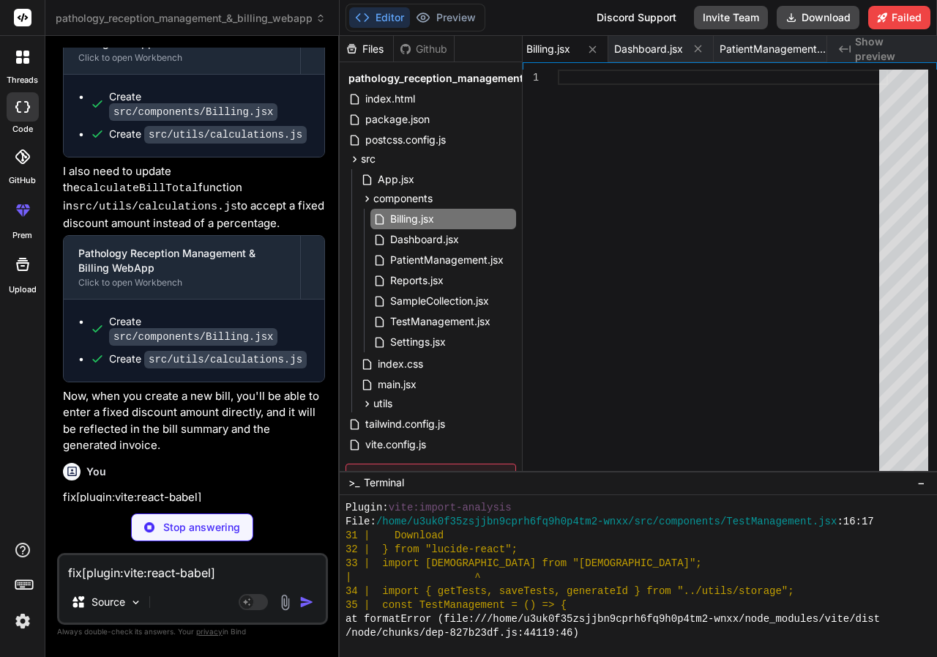
scroll to position [13608, 0]
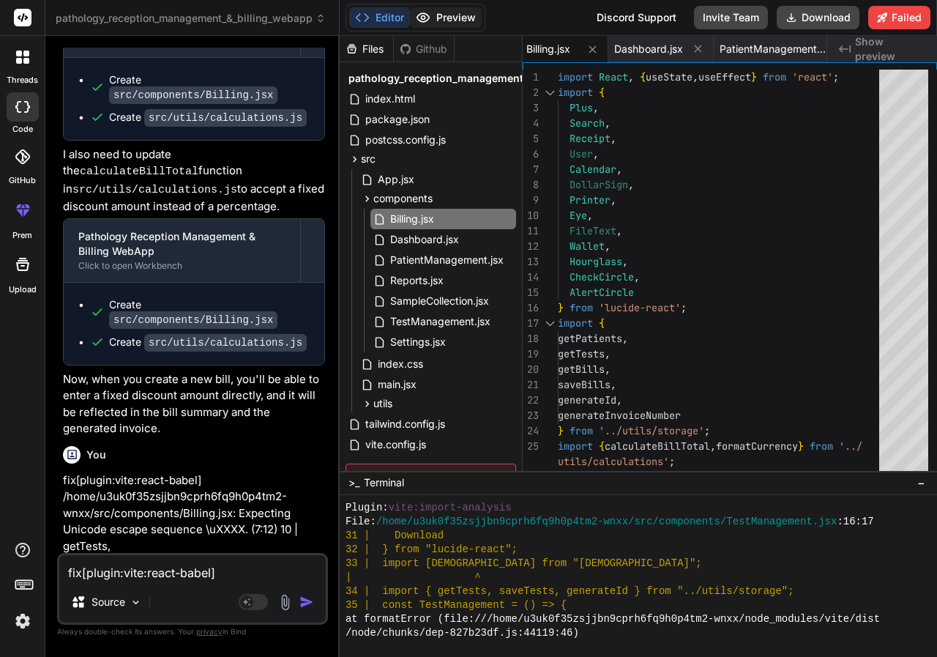
click at [460, 20] on button "Preview" at bounding box center [446, 17] width 72 height 21
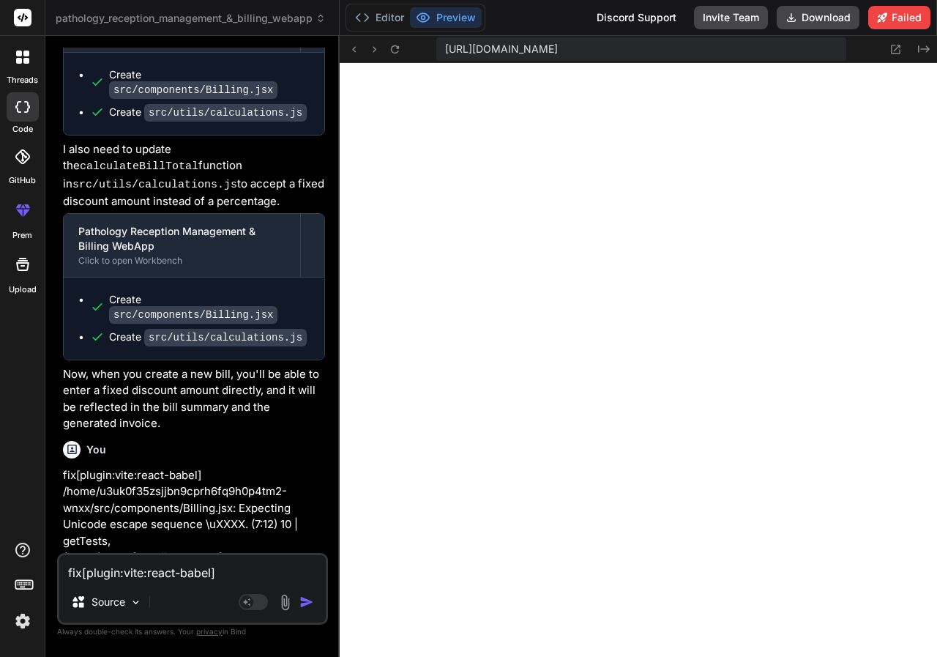
scroll to position [13615, 0]
click at [231, 565] on textarea "fix[plugin:vite:react-babel] /home/u3uk0f35zsjjbn9cprh6fq9h0p4tm2-wnxx/src/comp…" at bounding box center [192, 568] width 267 height 26
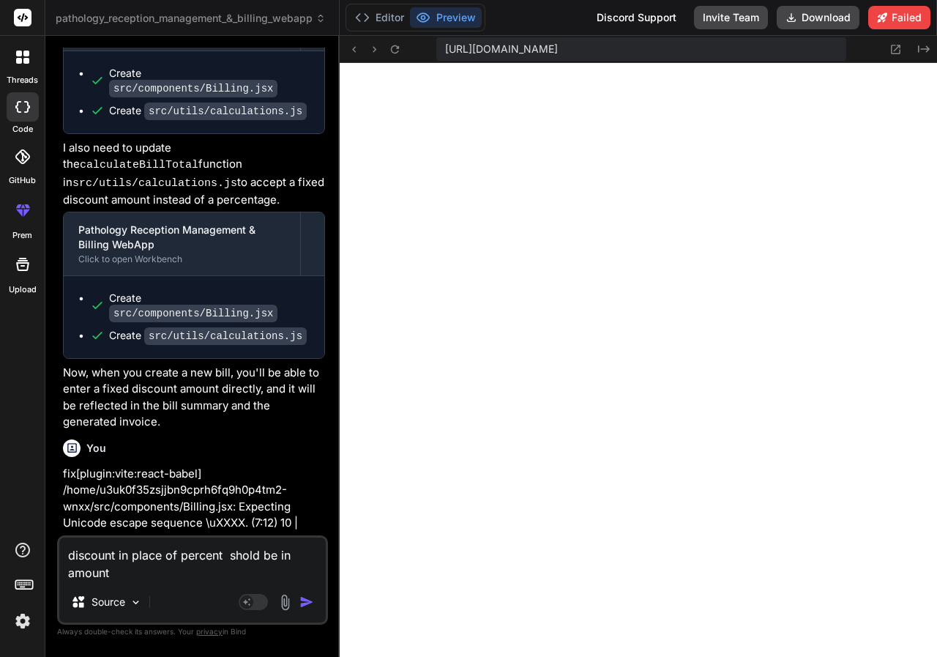
click at [302, 603] on img "button" at bounding box center [307, 602] width 15 height 15
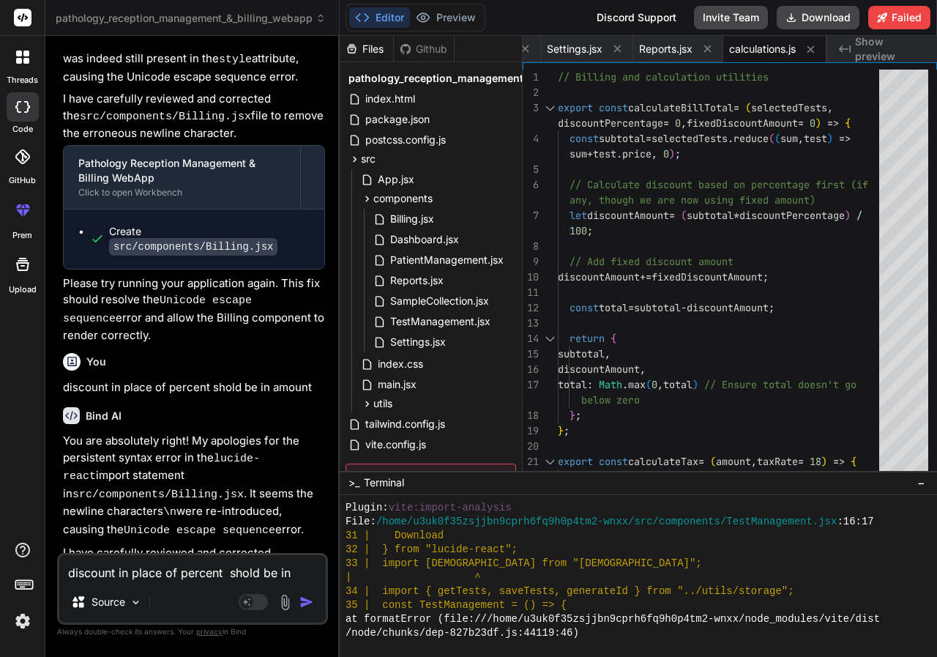
scroll to position [14286, 0]
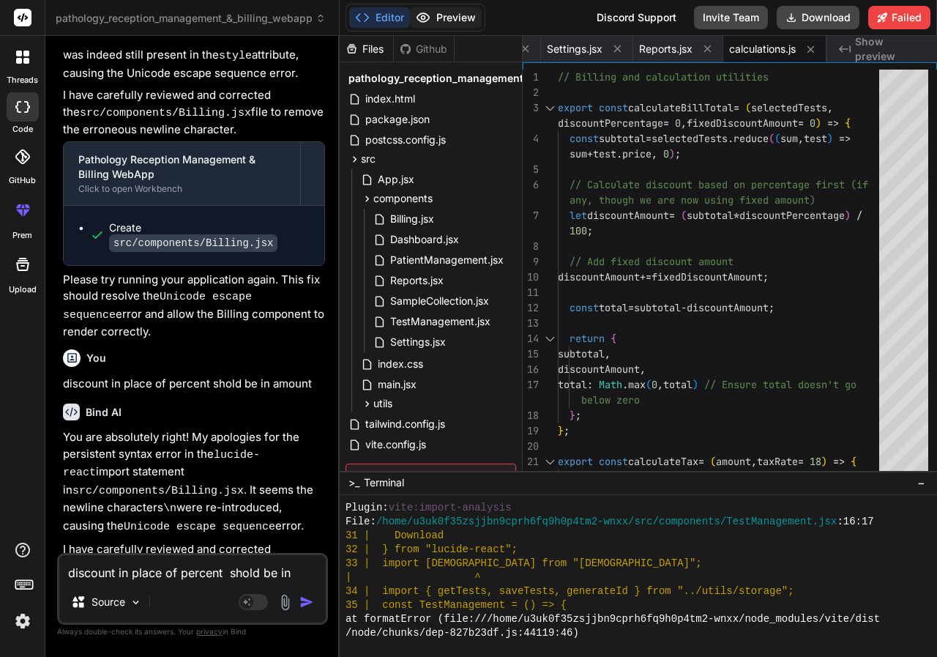
click at [456, 23] on button "Preview" at bounding box center [446, 17] width 72 height 21
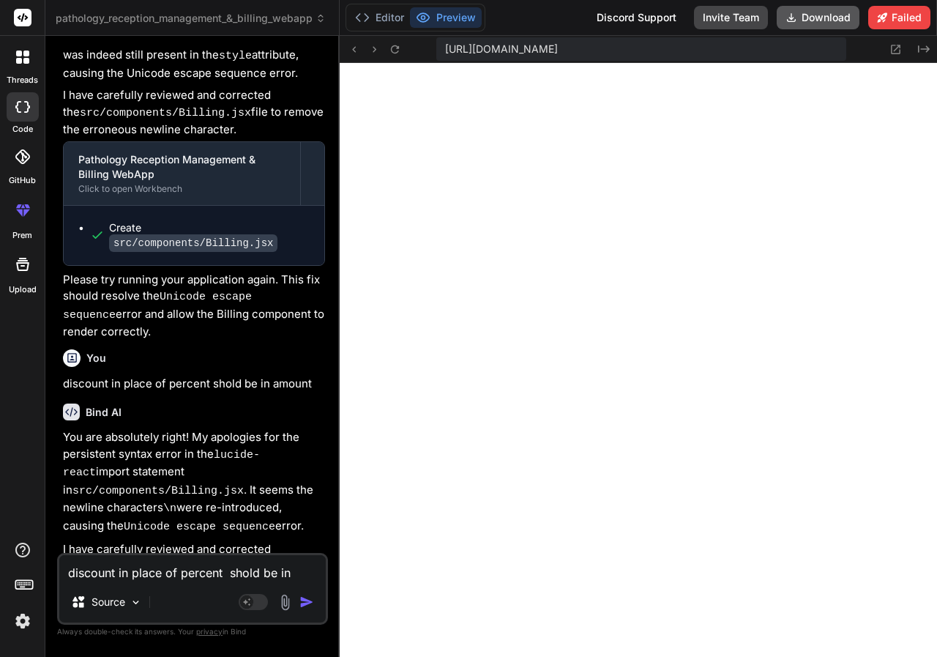
click at [822, 23] on button "Download" at bounding box center [818, 17] width 83 height 23
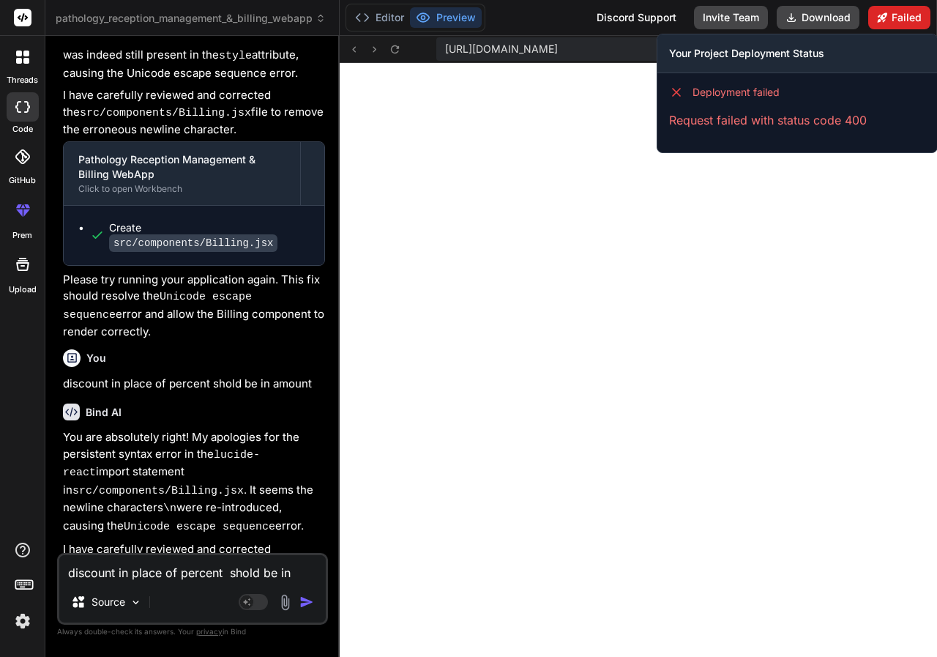
click at [902, 20] on button "Failed" at bounding box center [900, 17] width 62 height 23
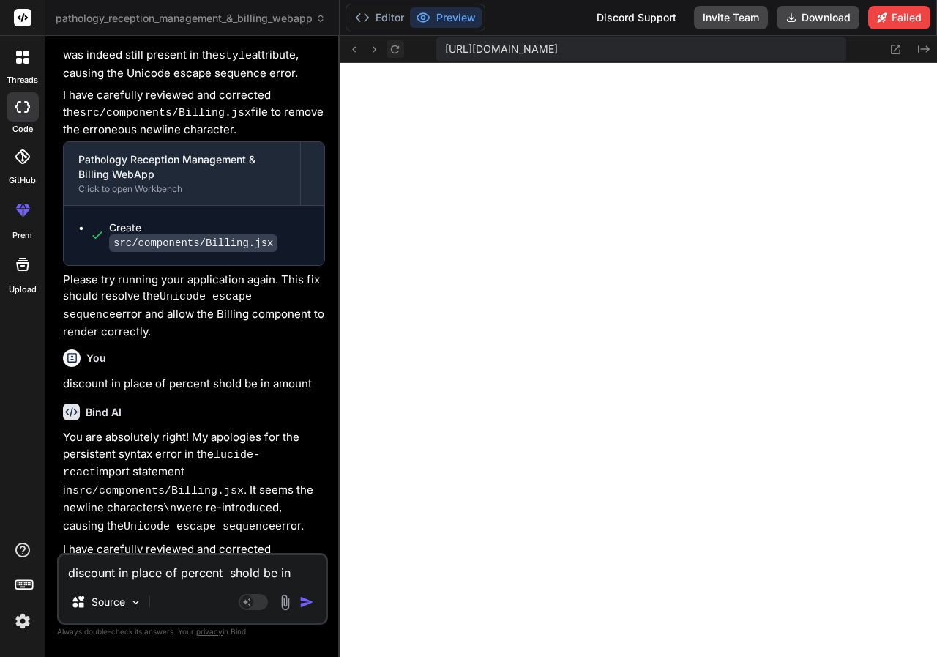
click at [390, 51] on icon at bounding box center [395, 49] width 12 height 12
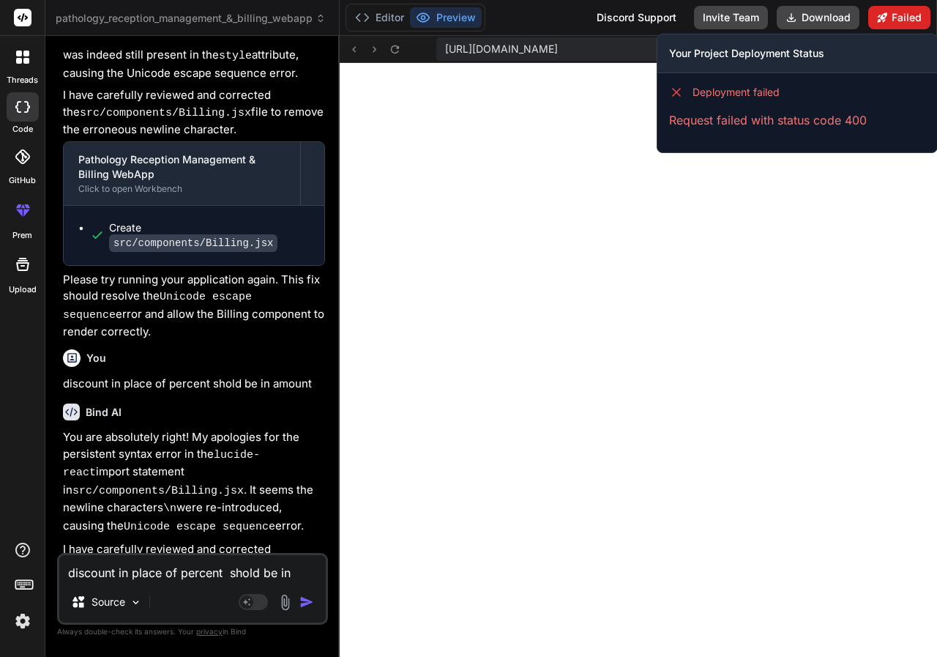
click at [895, 12] on button "Failed" at bounding box center [900, 17] width 62 height 23
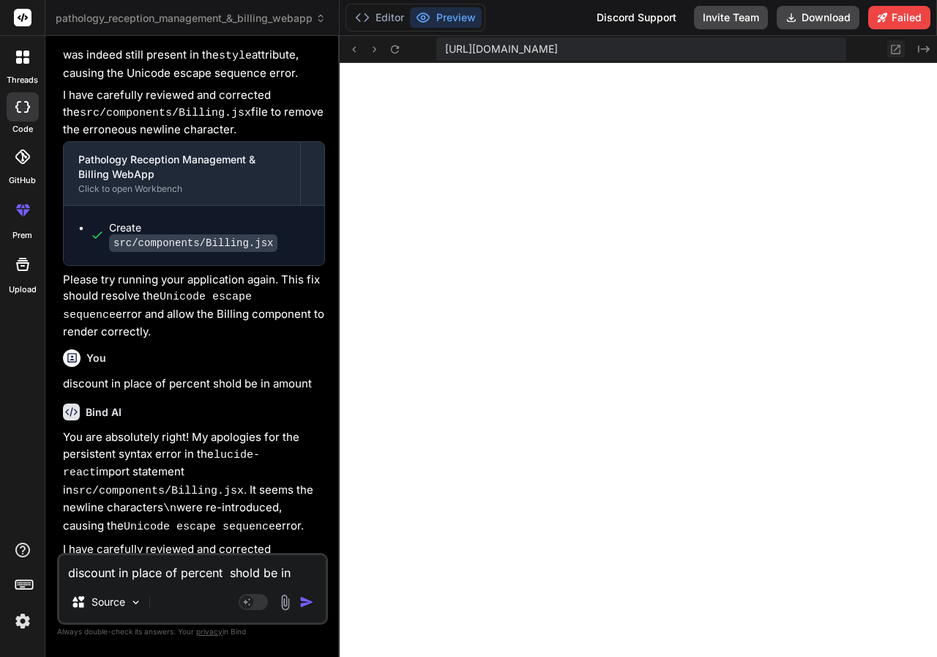
click at [898, 45] on icon at bounding box center [897, 50] width 10 height 10
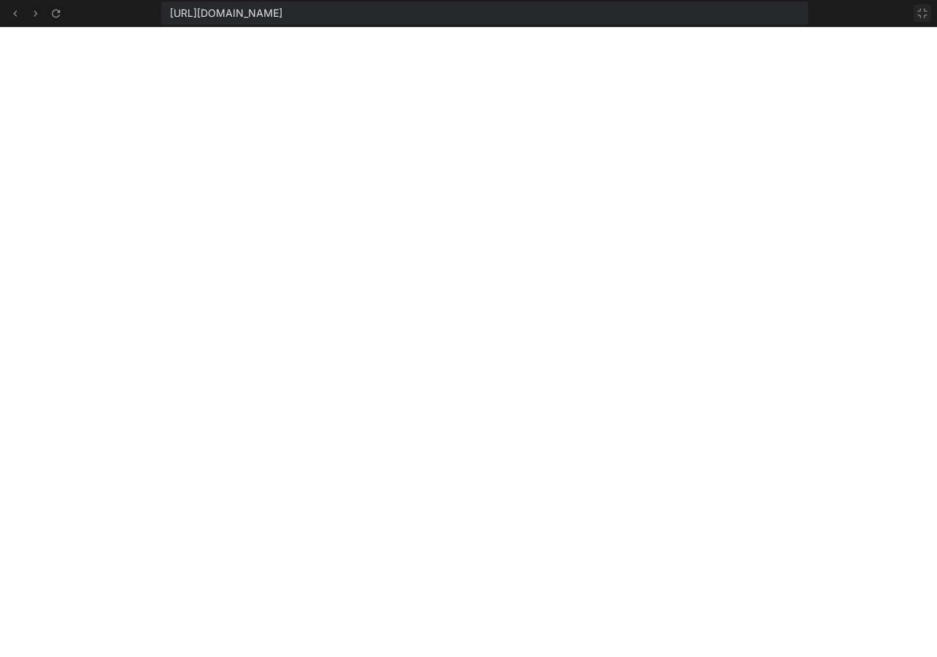
click at [929, 12] on button at bounding box center [923, 13] width 18 height 18
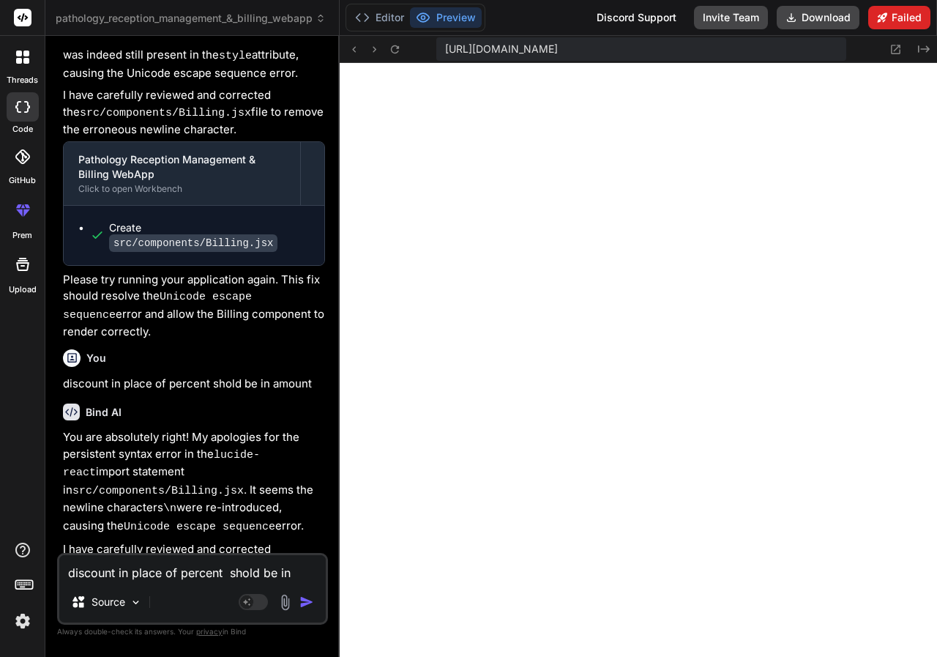
click at [910, 18] on button "Failed" at bounding box center [900, 17] width 62 height 23
